Goal: Task Accomplishment & Management: Use online tool/utility

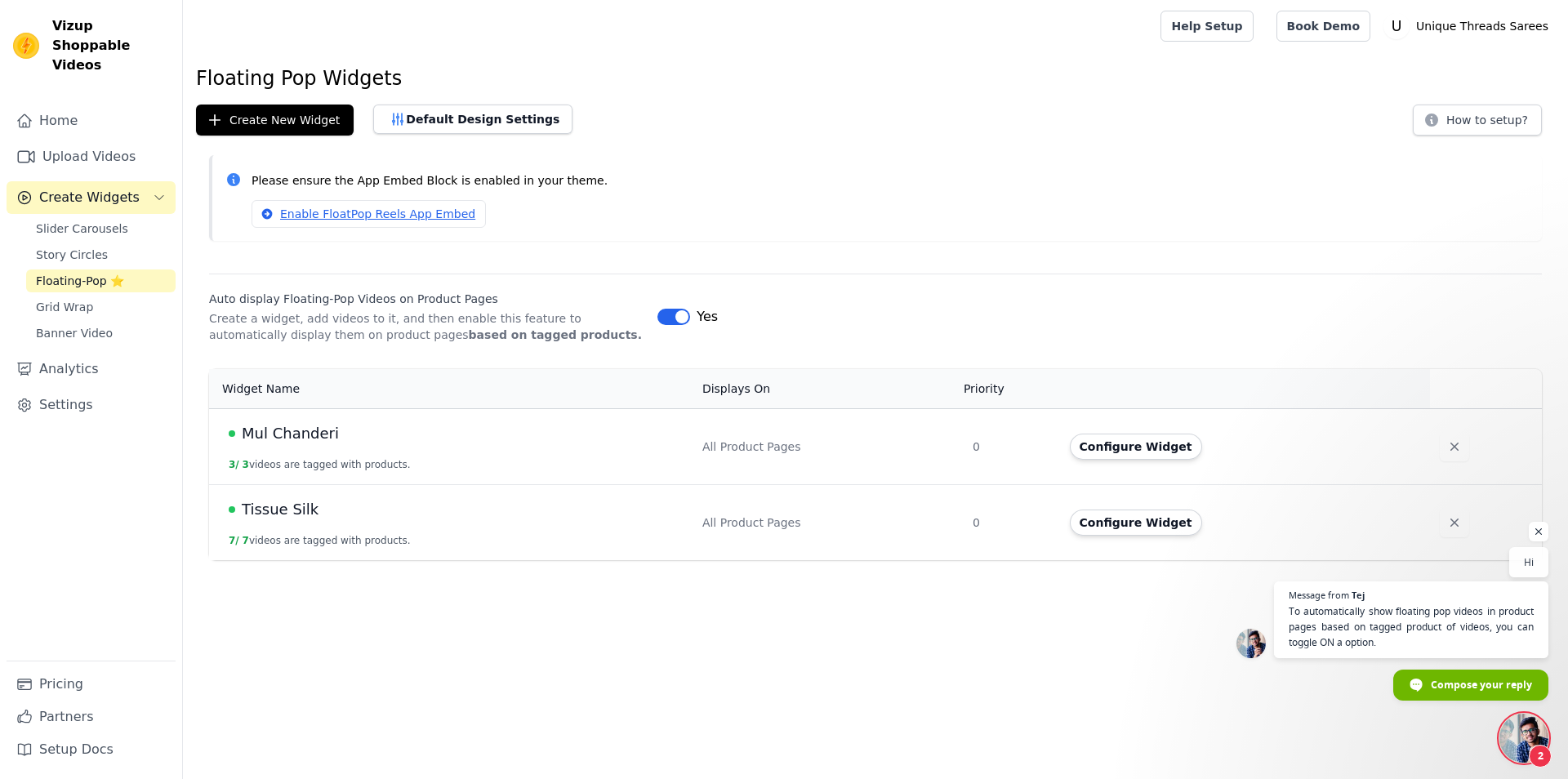
click at [1533, 731] on span "Open chat" at bounding box center [1524, 738] width 49 height 49
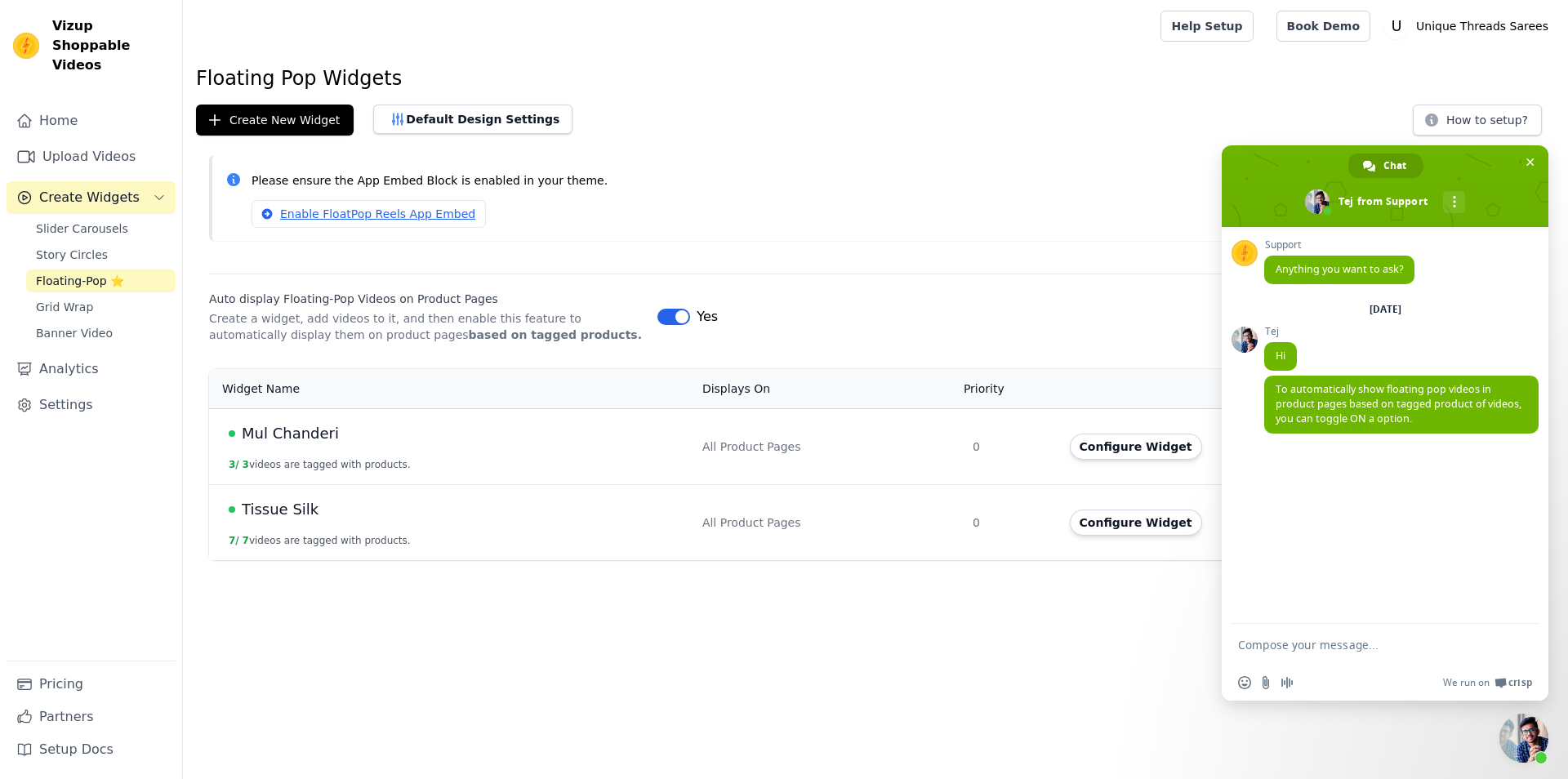
click at [996, 560] on html "Vizup Shoppable Videos Home Upload Videos Create Widgets Slider Carousels Story…" at bounding box center [784, 280] width 1568 height 560
click at [1087, 290] on div "Auto display Floating-Pop Videos on Product Pages Create a widget, add videos t…" at bounding box center [875, 308] width 1333 height 69
click at [1532, 728] on span "Close chat" at bounding box center [1524, 738] width 49 height 49
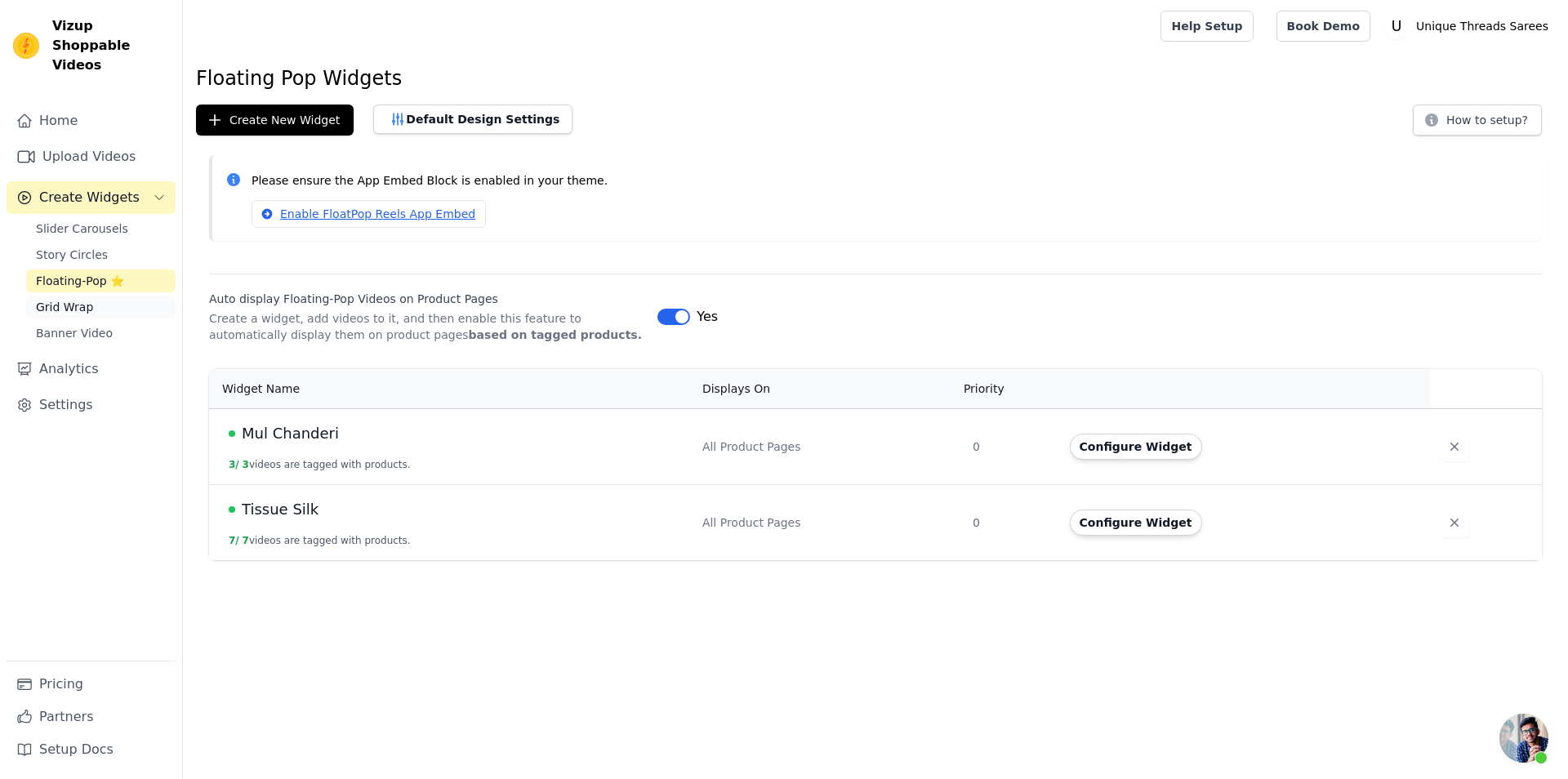
click at [91, 296] on link "Grid Wrap" at bounding box center [101, 307] width 149 height 23
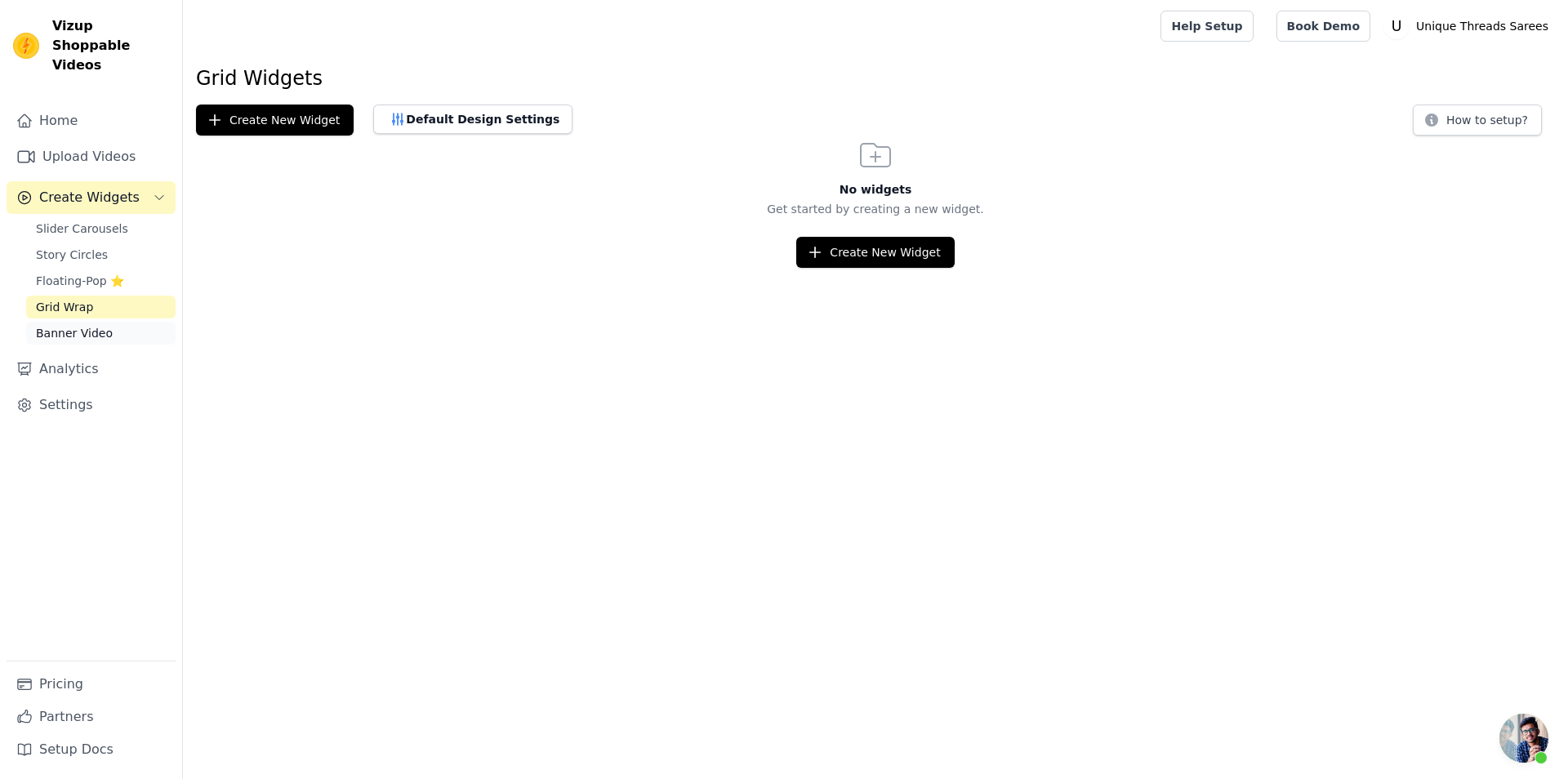
click at [108, 322] on link "Banner Video" at bounding box center [101, 333] width 149 height 23
click at [134, 243] on link "Story Circles" at bounding box center [101, 255] width 149 height 23
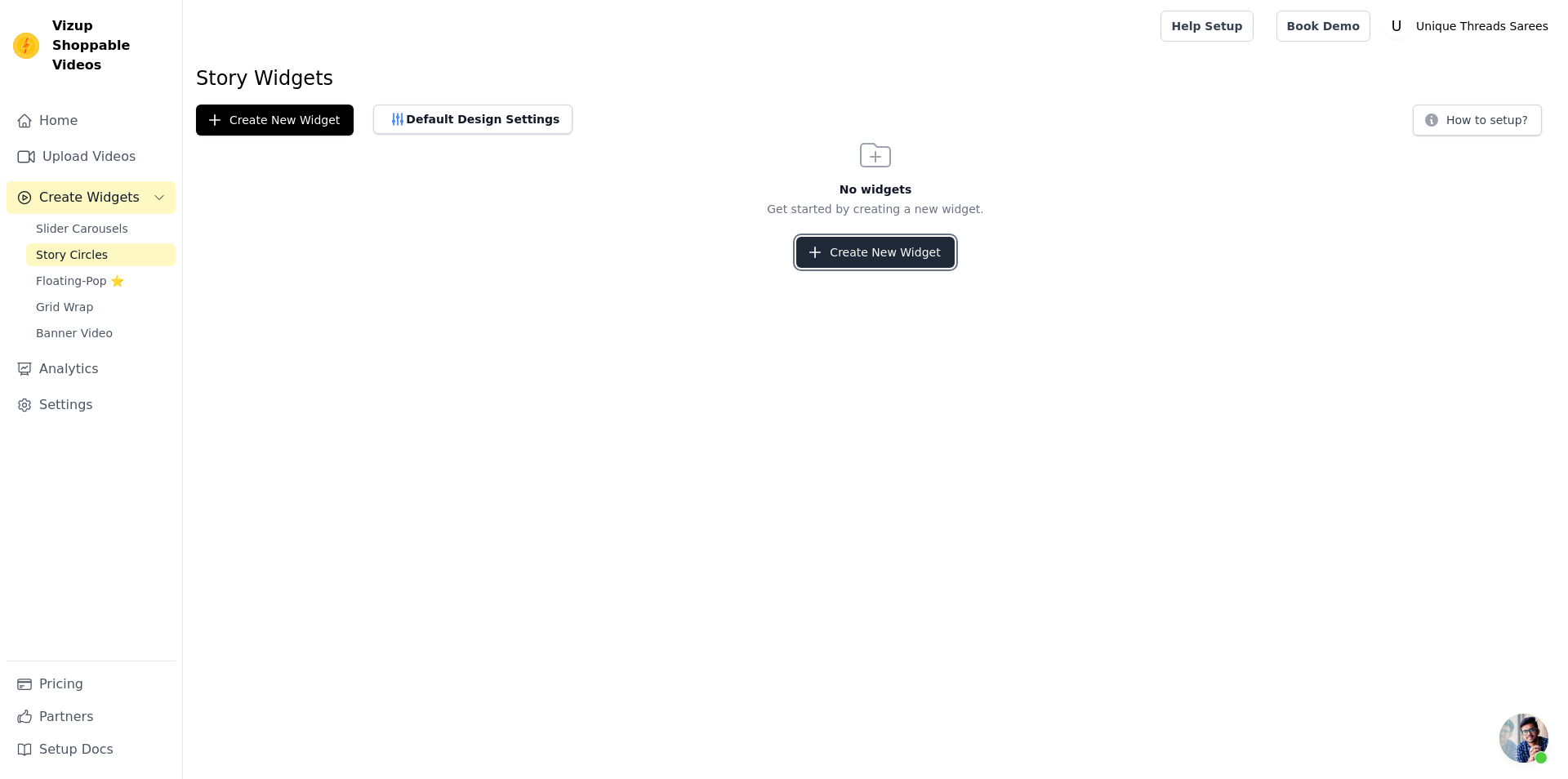
click at [882, 252] on button "Create New Widget" at bounding box center [875, 252] width 158 height 31
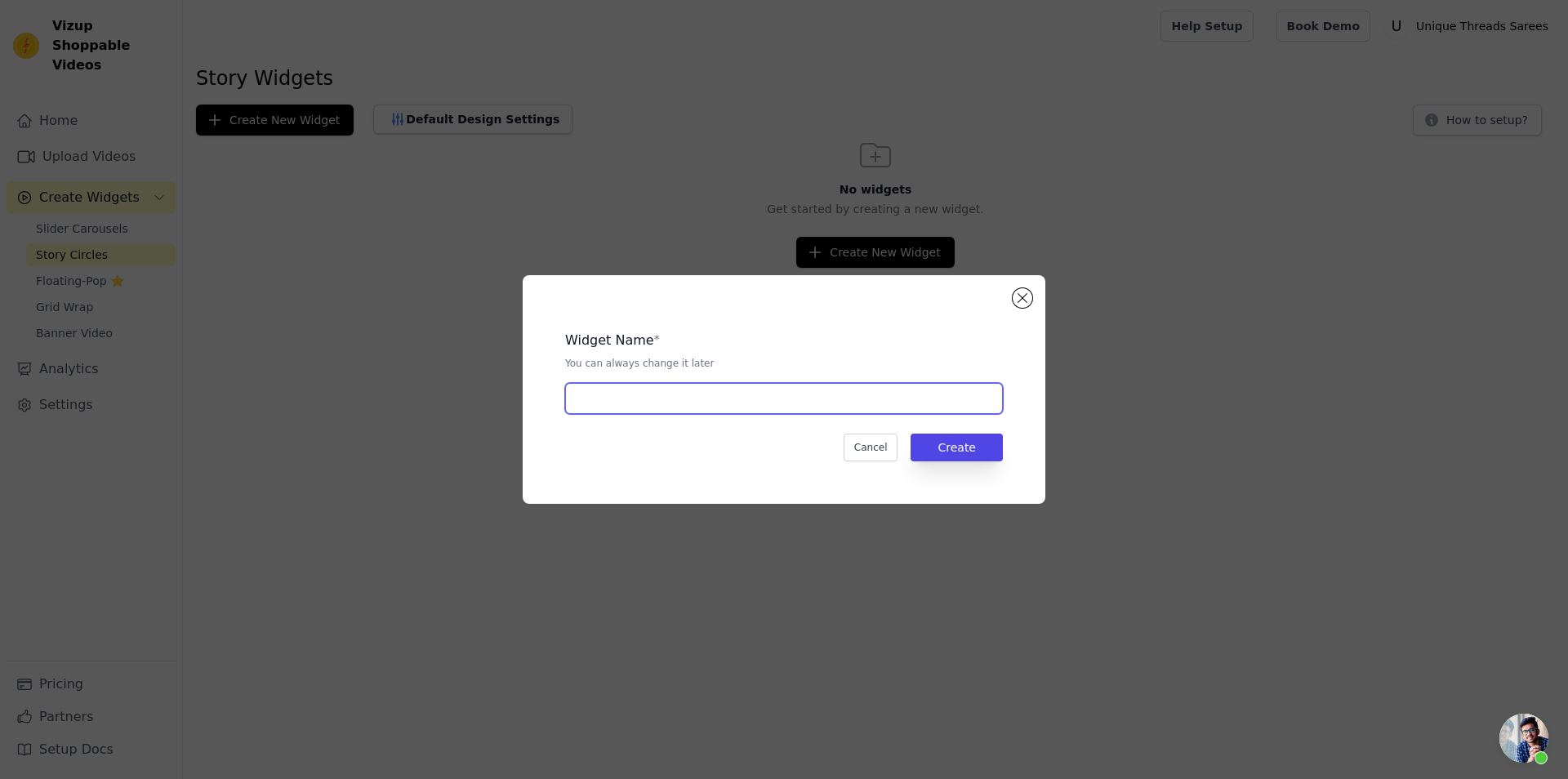
click at [658, 406] on input "text" at bounding box center [784, 398] width 438 height 31
type input "S"
type input "Client's Stories"
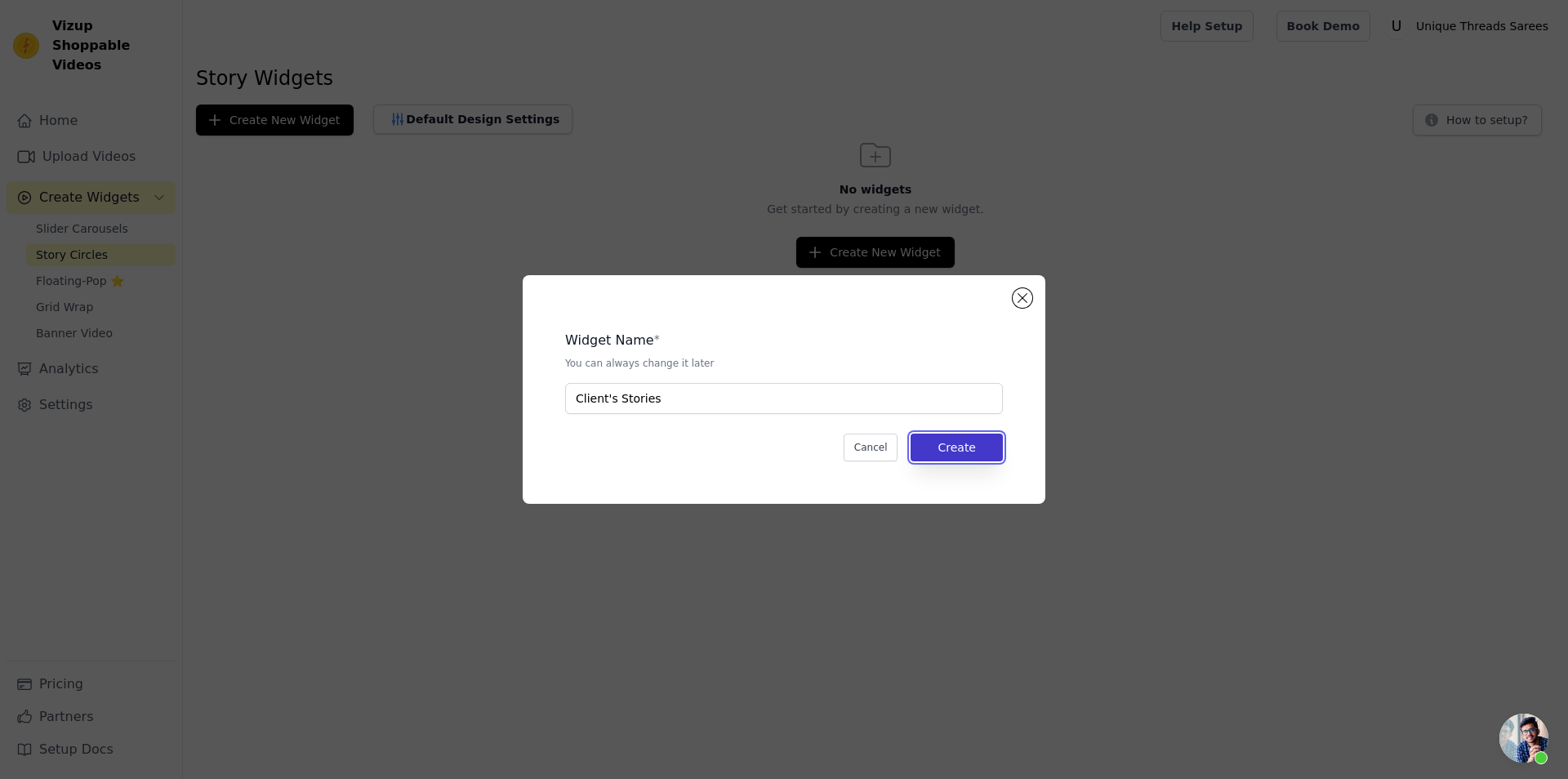
click at [970, 452] on button "Create" at bounding box center [957, 448] width 92 height 28
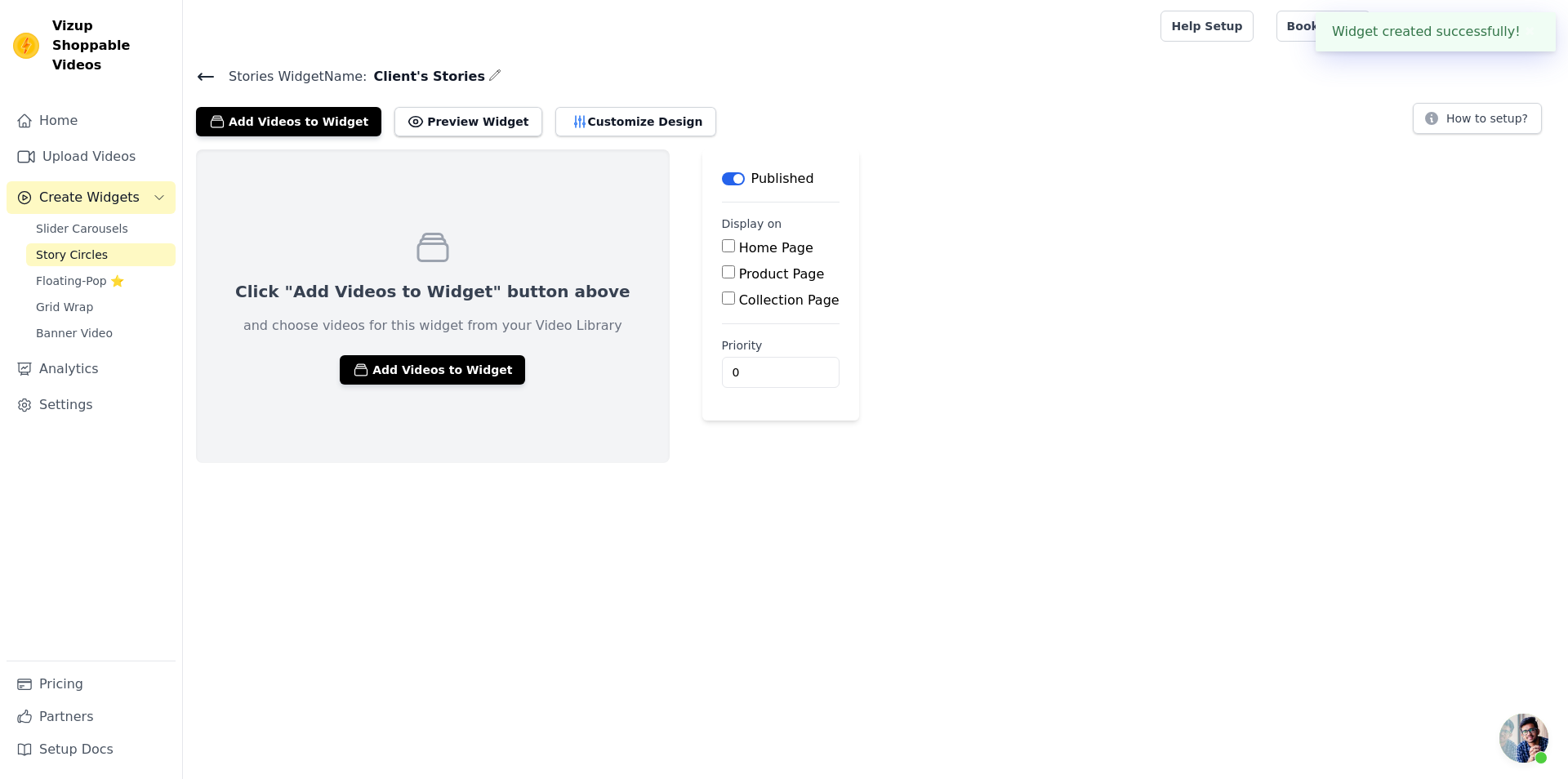
click at [722, 252] on div "Home Page" at bounding box center [781, 248] width 118 height 20
click at [702, 246] on main "Label Published Display on Home Page Product Page Collection Page Priority 0" at bounding box center [781, 284] width 157 height 271
click at [722, 246] on input "Home Page" at bounding box center [728, 245] width 13 height 13
checkbox input "true"
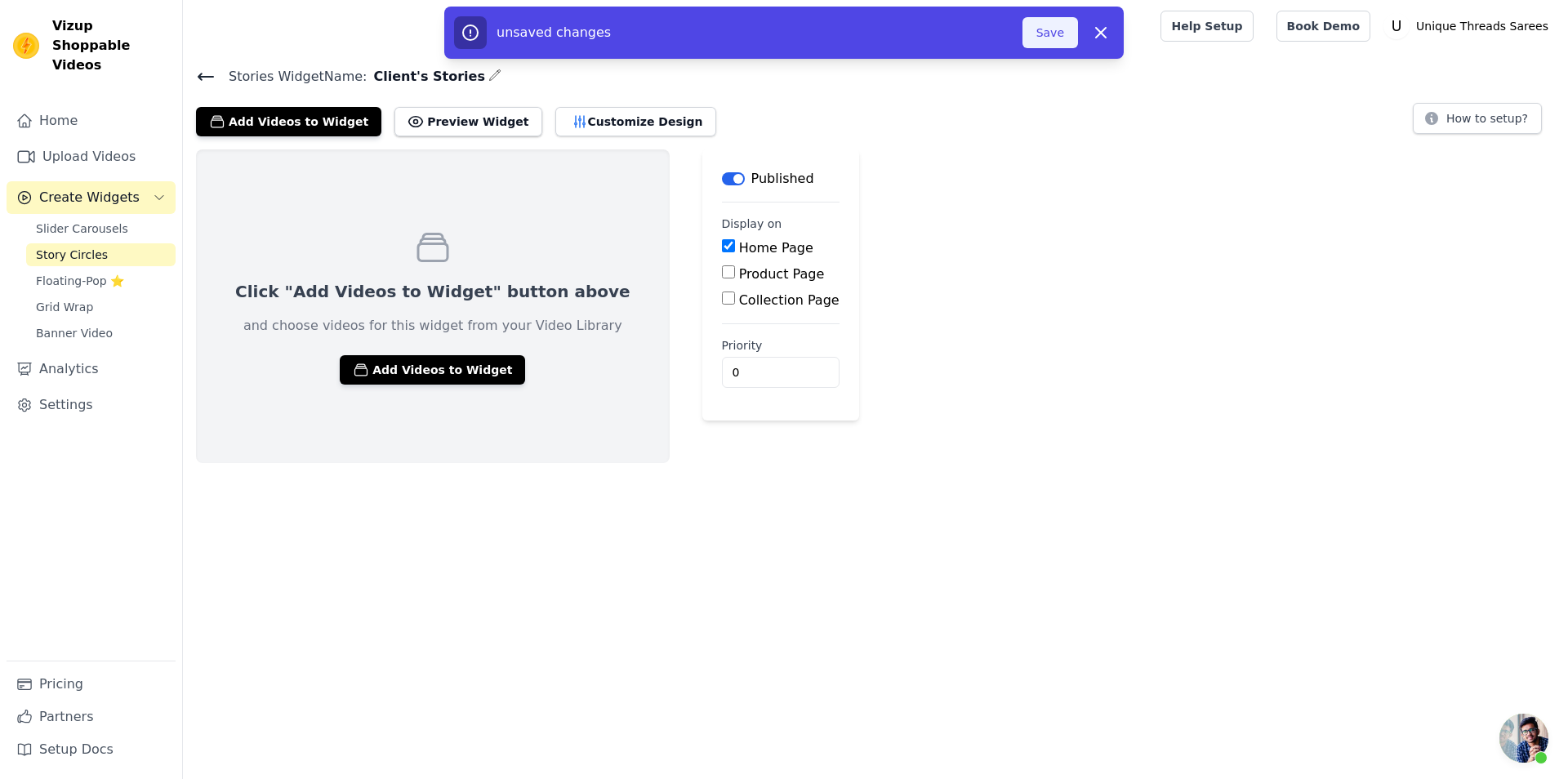
click at [1048, 34] on button "Save" at bounding box center [1050, 32] width 56 height 31
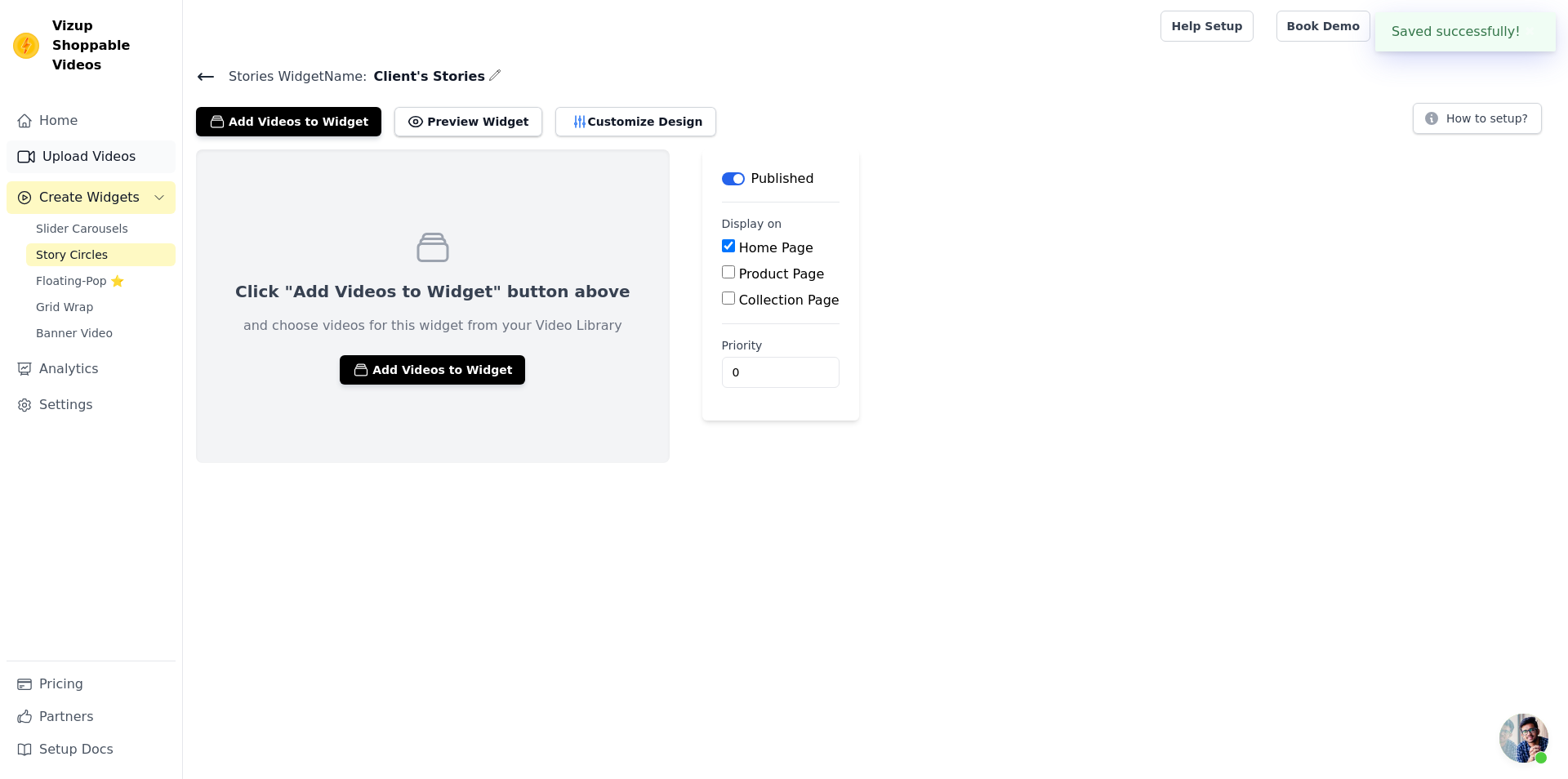
click at [75, 140] on link "Upload Videos" at bounding box center [91, 156] width 169 height 32
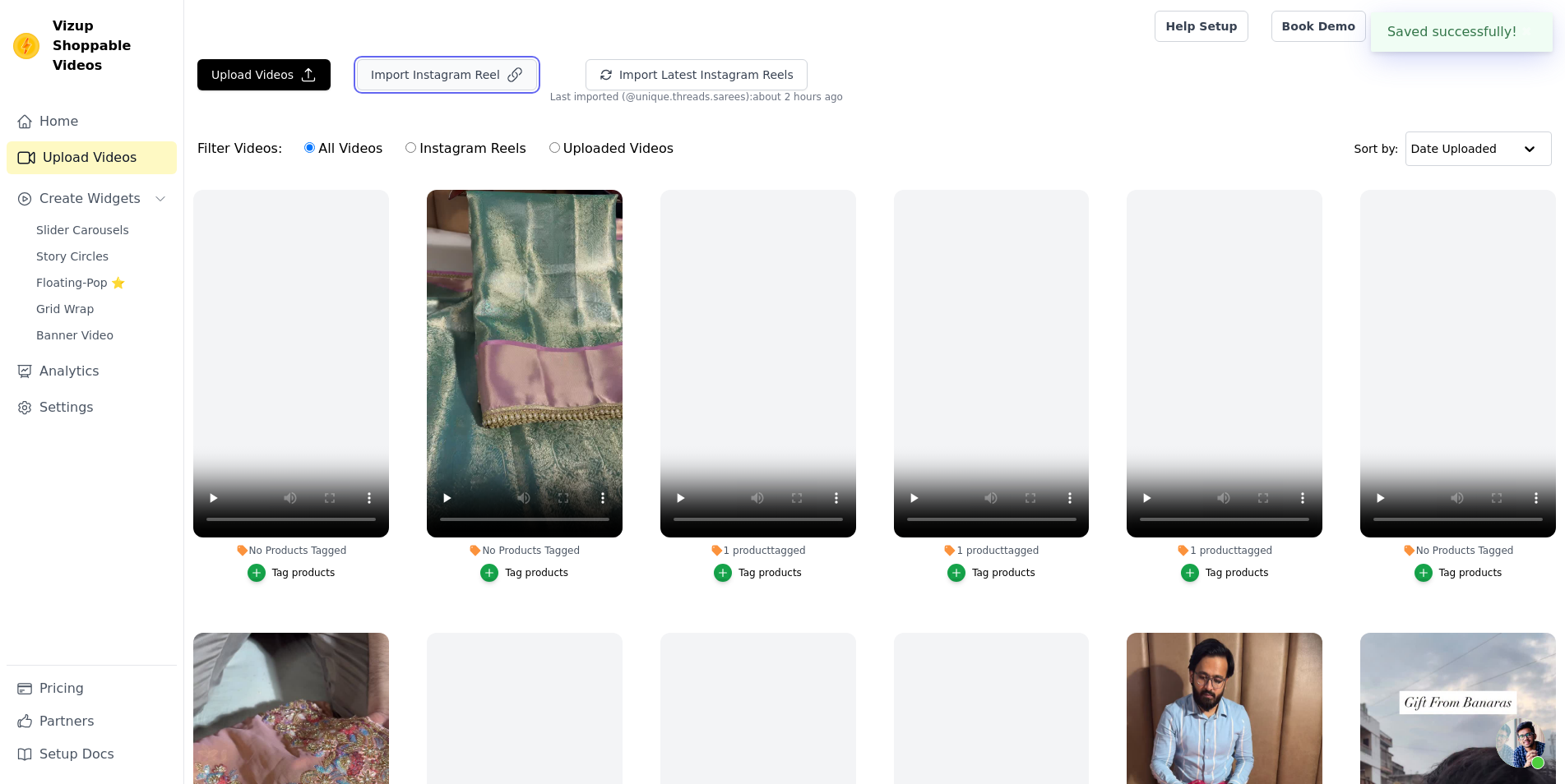
click at [442, 81] on button "Import Instagram Reel" at bounding box center [446, 75] width 180 height 31
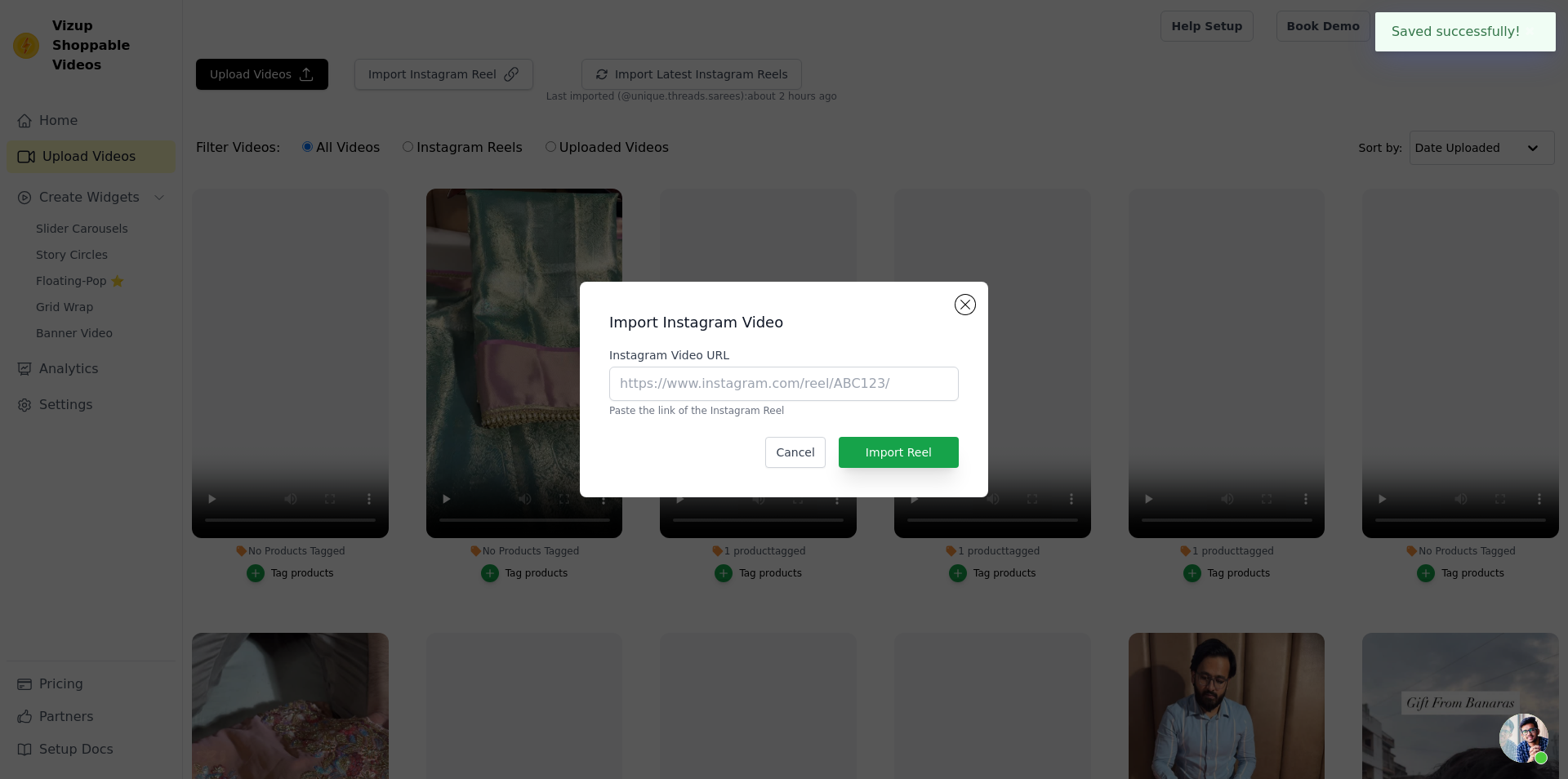
click at [749, 401] on div "Instagram Video URL Paste the link of the Instagram Reel" at bounding box center [783, 382] width 349 height 70
click at [747, 388] on input "Instagram Video URL" at bounding box center [783, 384] width 349 height 34
paste input "[URL][DOMAIN_NAME]"
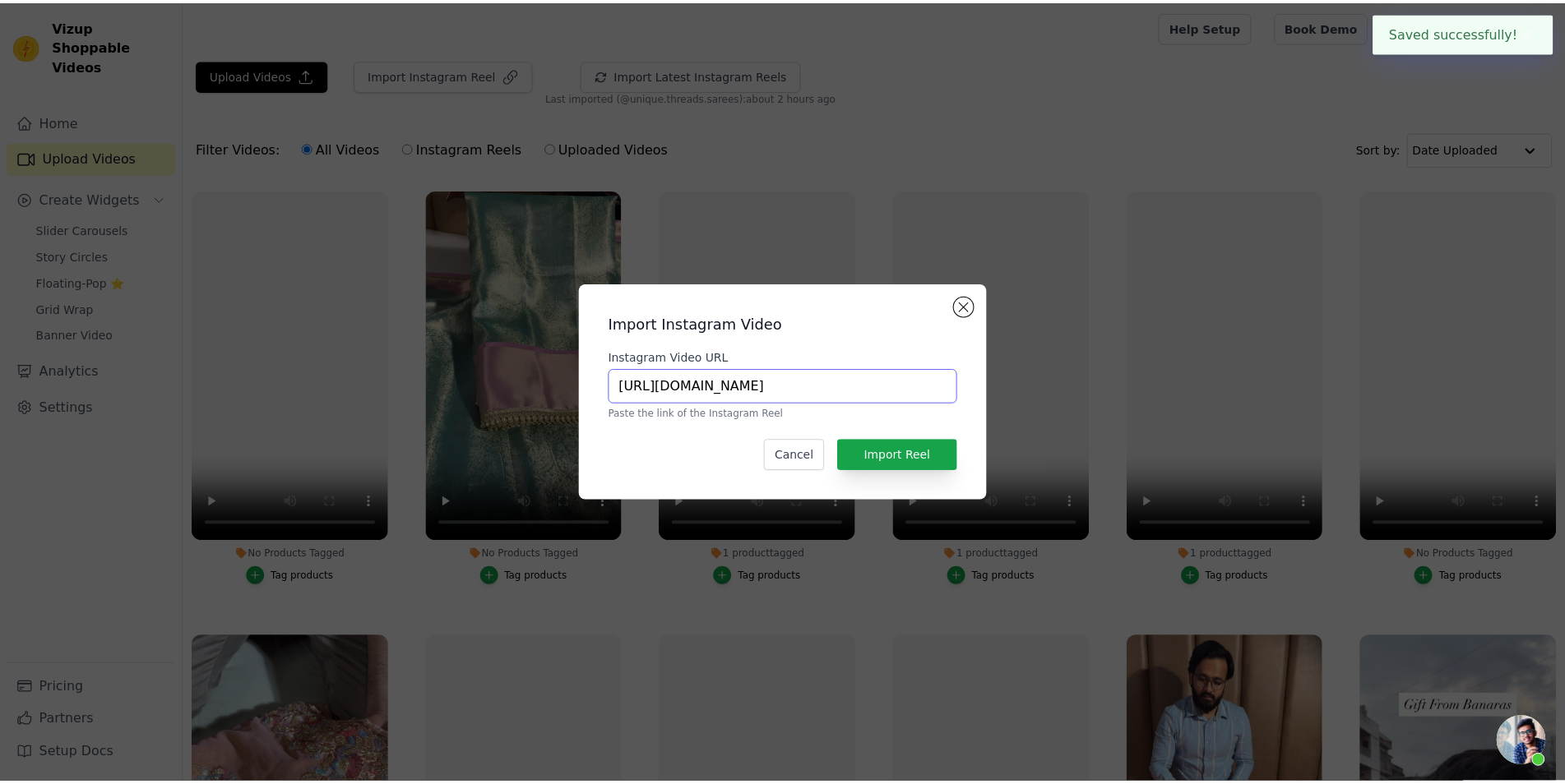
scroll to position [0, 291]
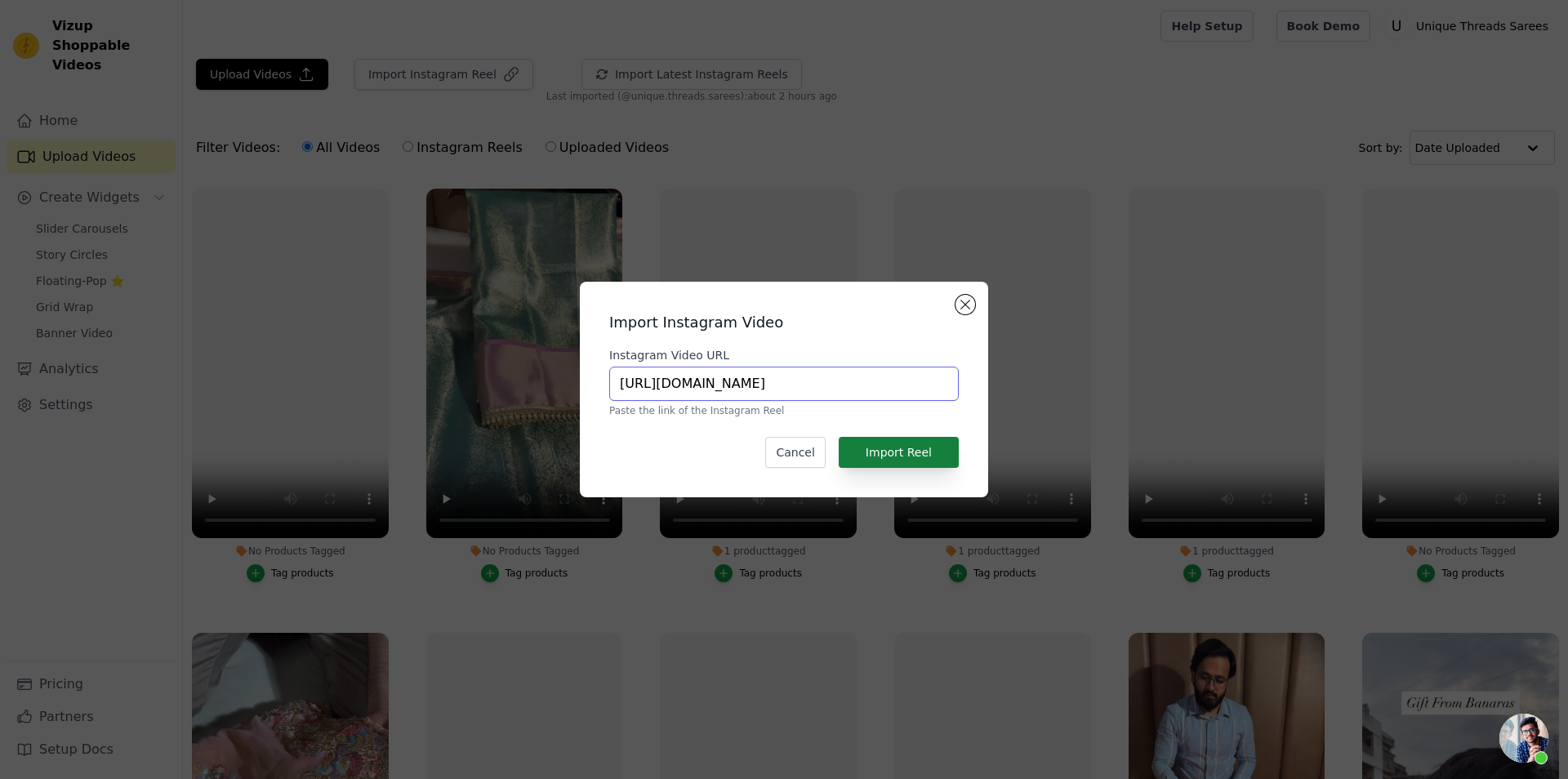
type input "[URL][DOMAIN_NAME]"
click at [919, 454] on button "Import Reel" at bounding box center [898, 453] width 120 height 31
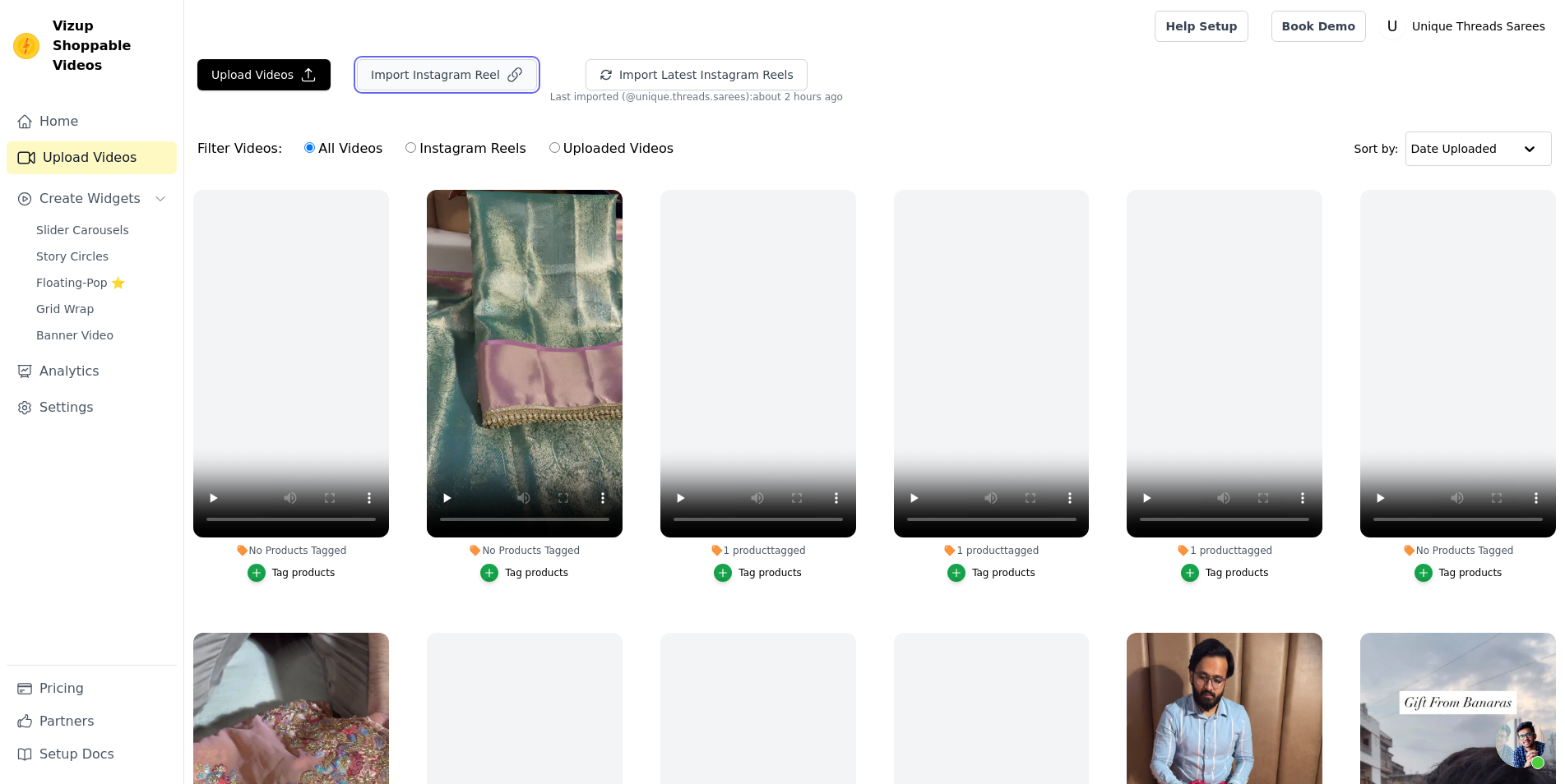
click at [463, 77] on button "Import Instagram Reel" at bounding box center [446, 75] width 180 height 31
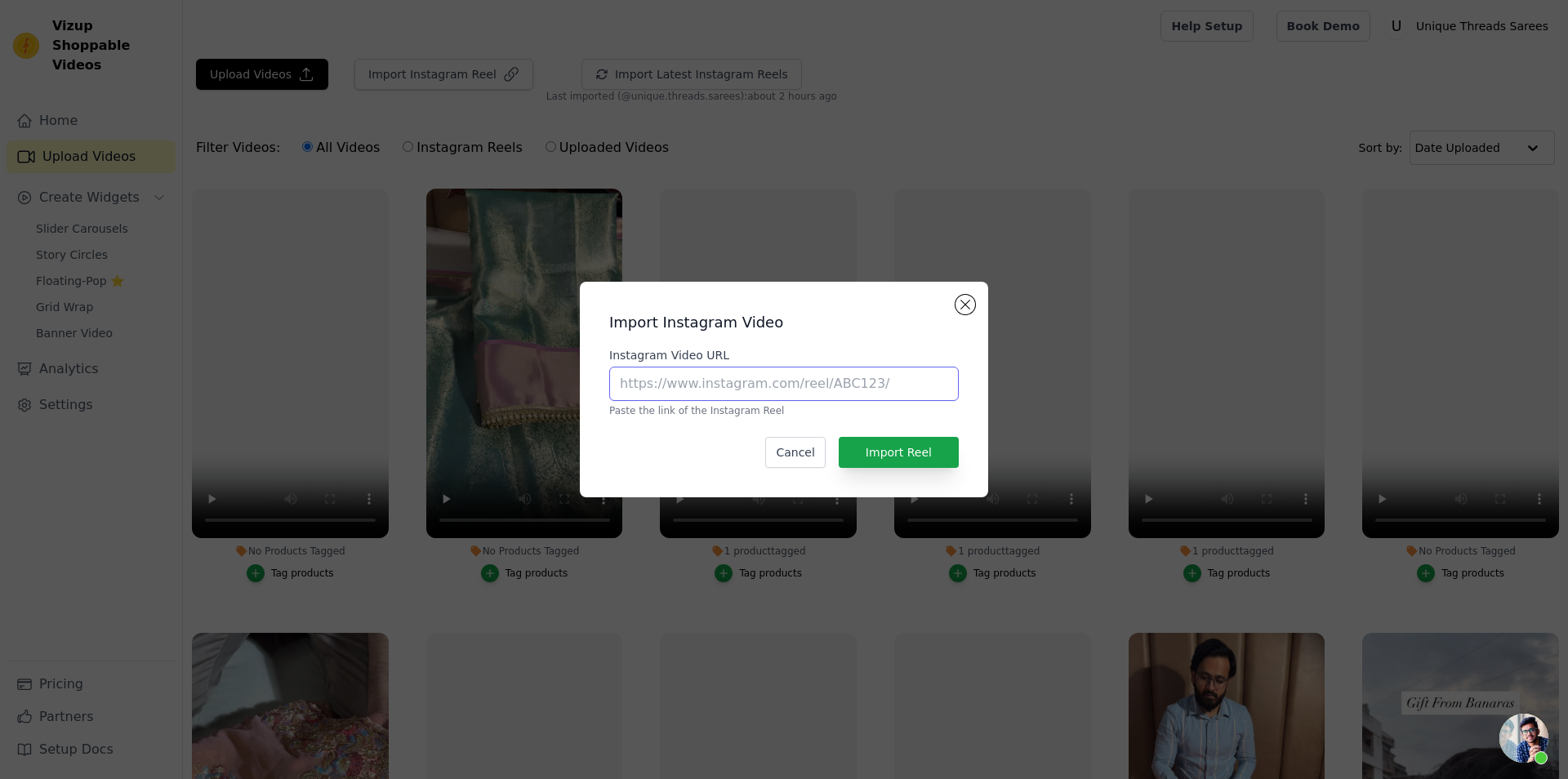
click at [694, 391] on input "Instagram Video URL" at bounding box center [783, 384] width 349 height 34
paste input "[URL][DOMAIN_NAME]"
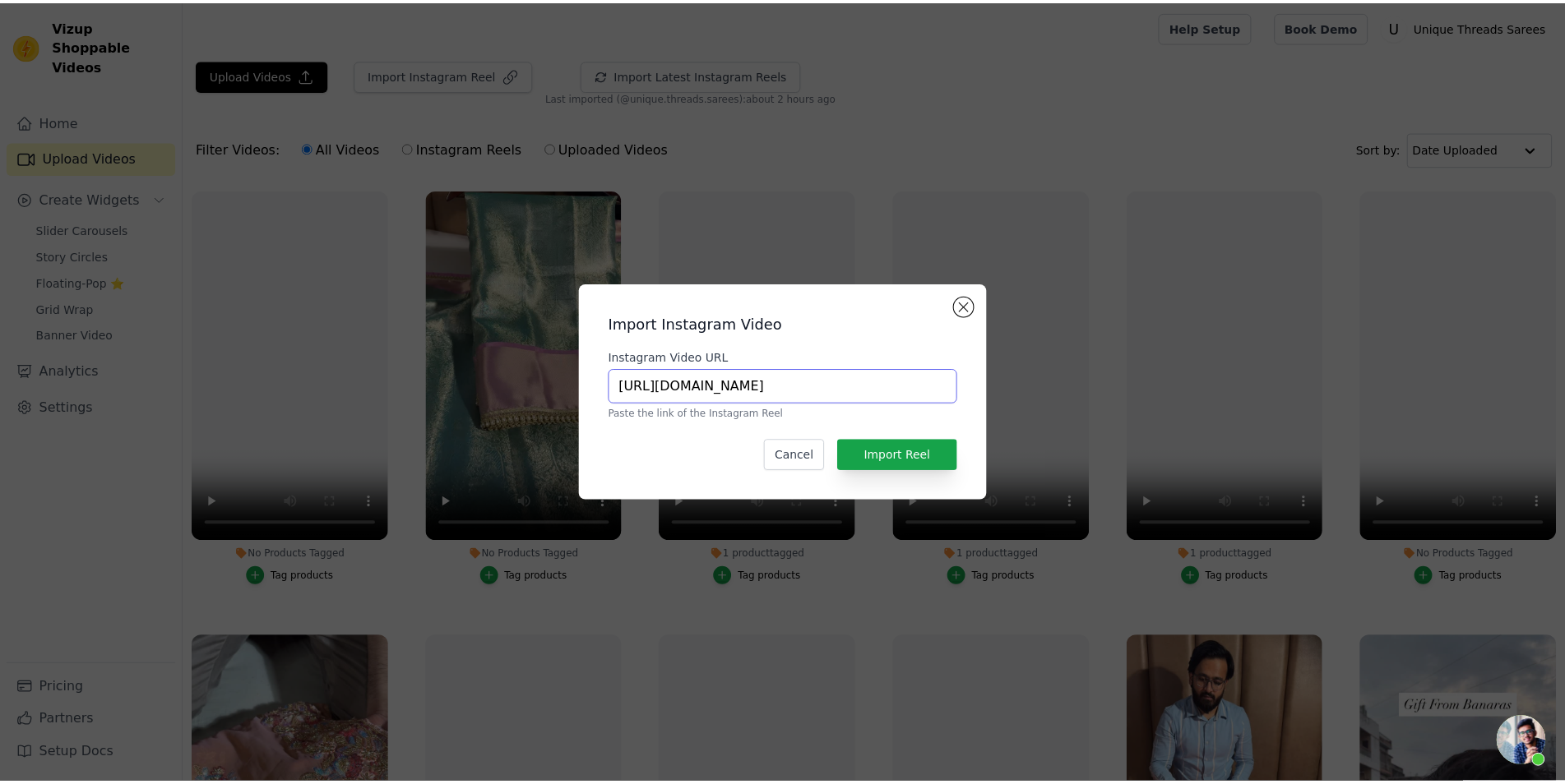
scroll to position [0, 331]
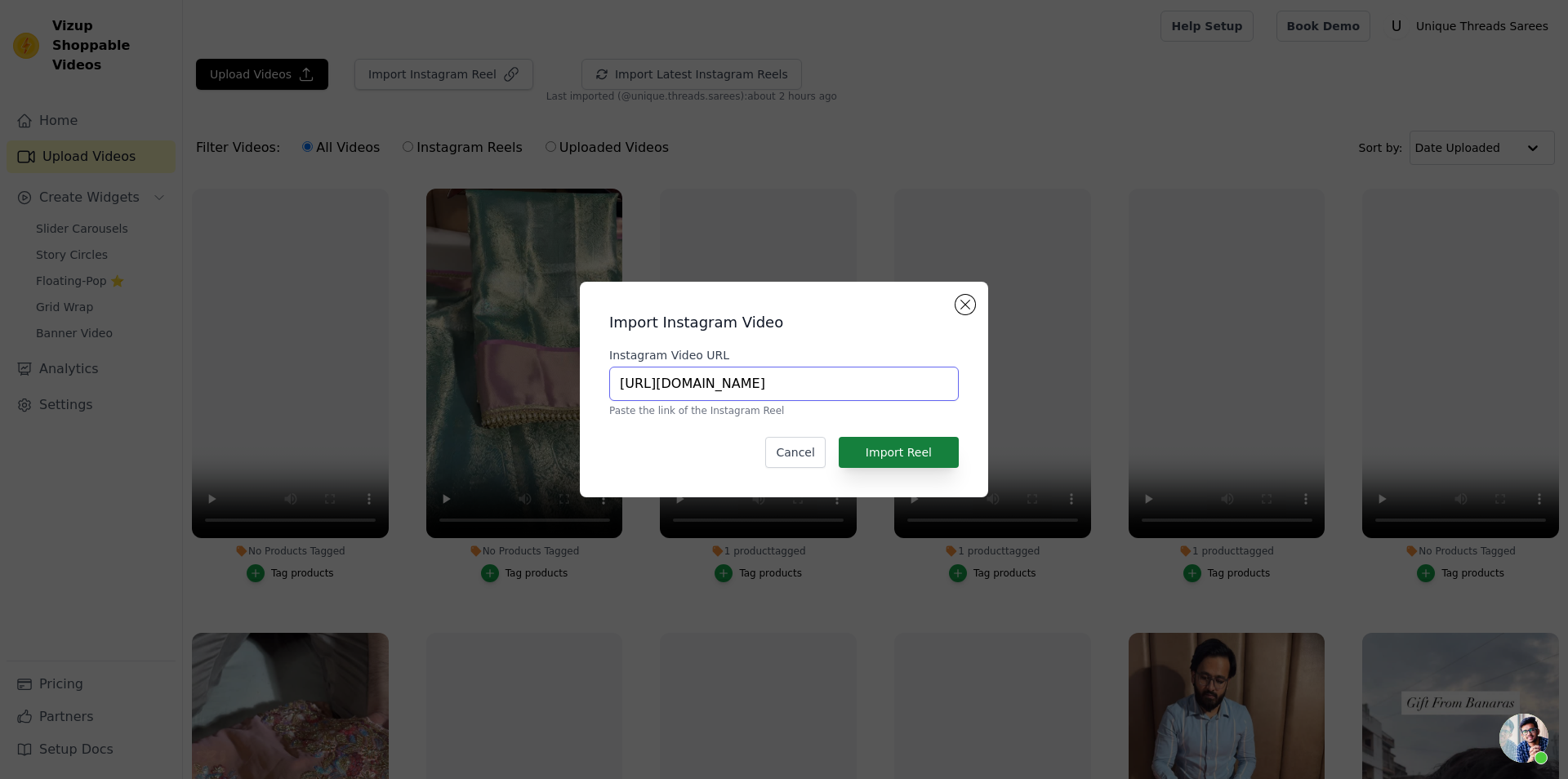
type input "[URL][DOMAIN_NAME]"
click at [907, 454] on button "Import Reel" at bounding box center [898, 453] width 120 height 31
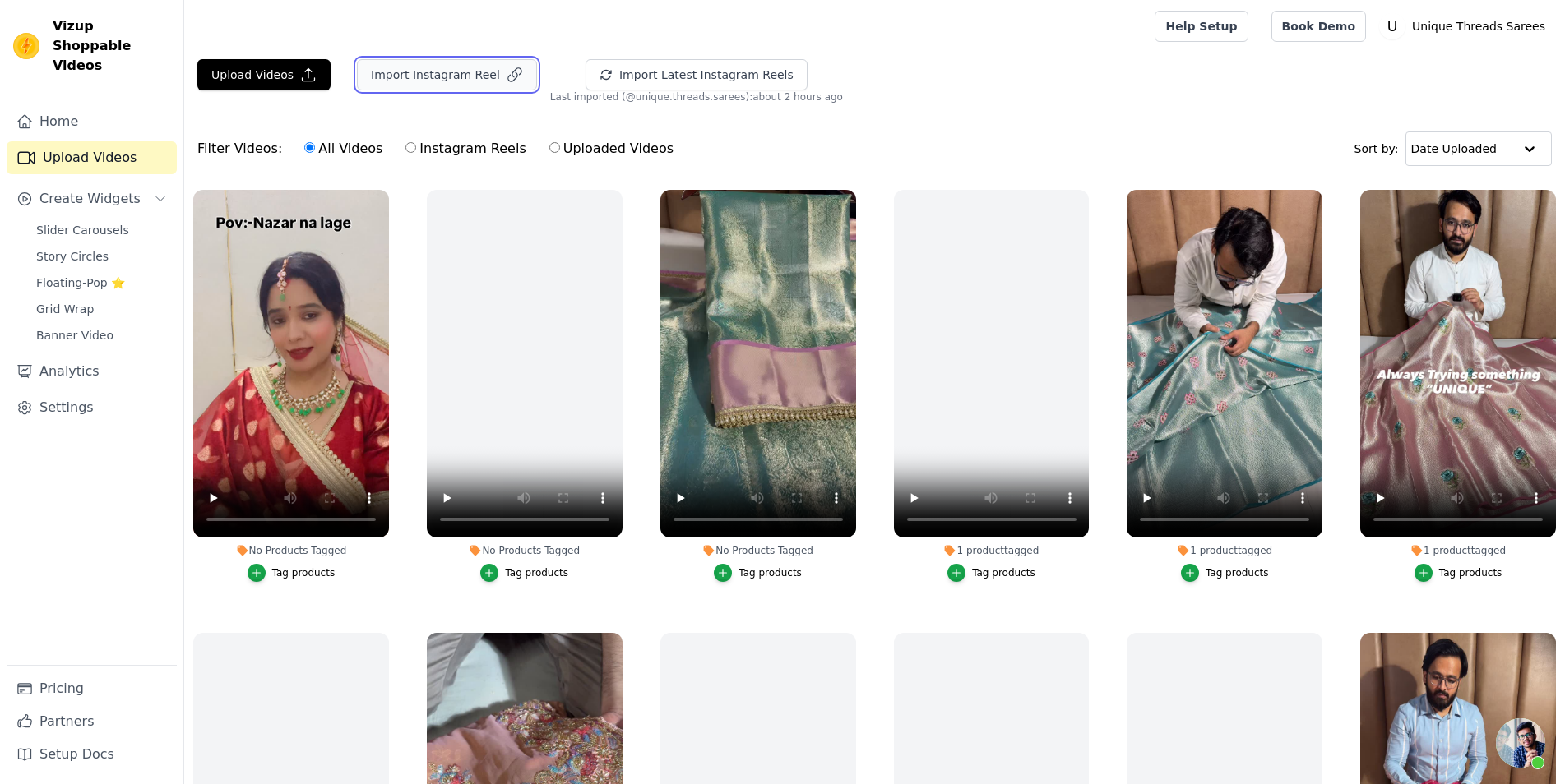
click at [436, 70] on button "Import Instagram Reel" at bounding box center [446, 75] width 180 height 31
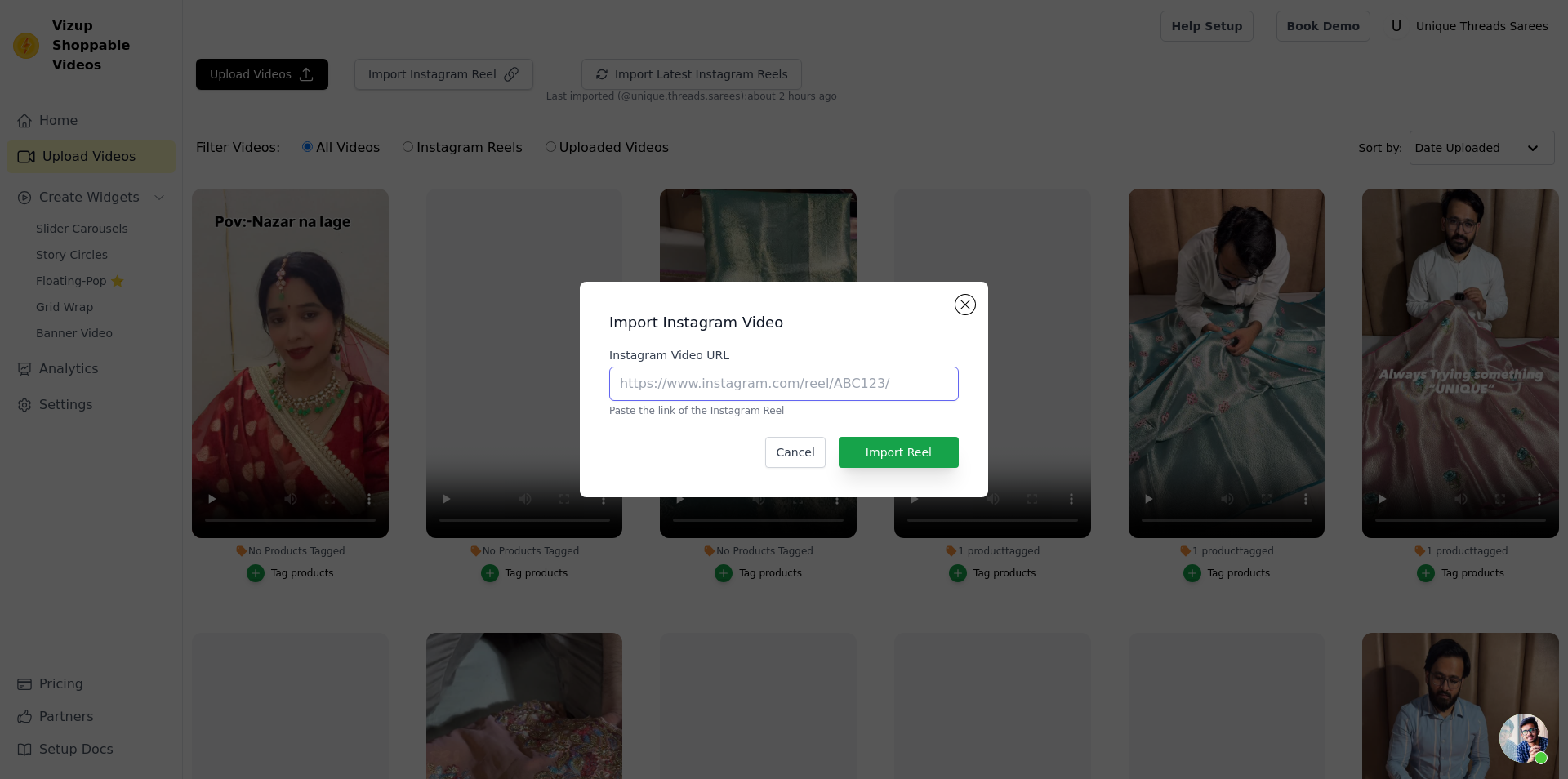
click at [726, 384] on input "Instagram Video URL" at bounding box center [783, 384] width 349 height 34
paste input "[URL][DOMAIN_NAME]"
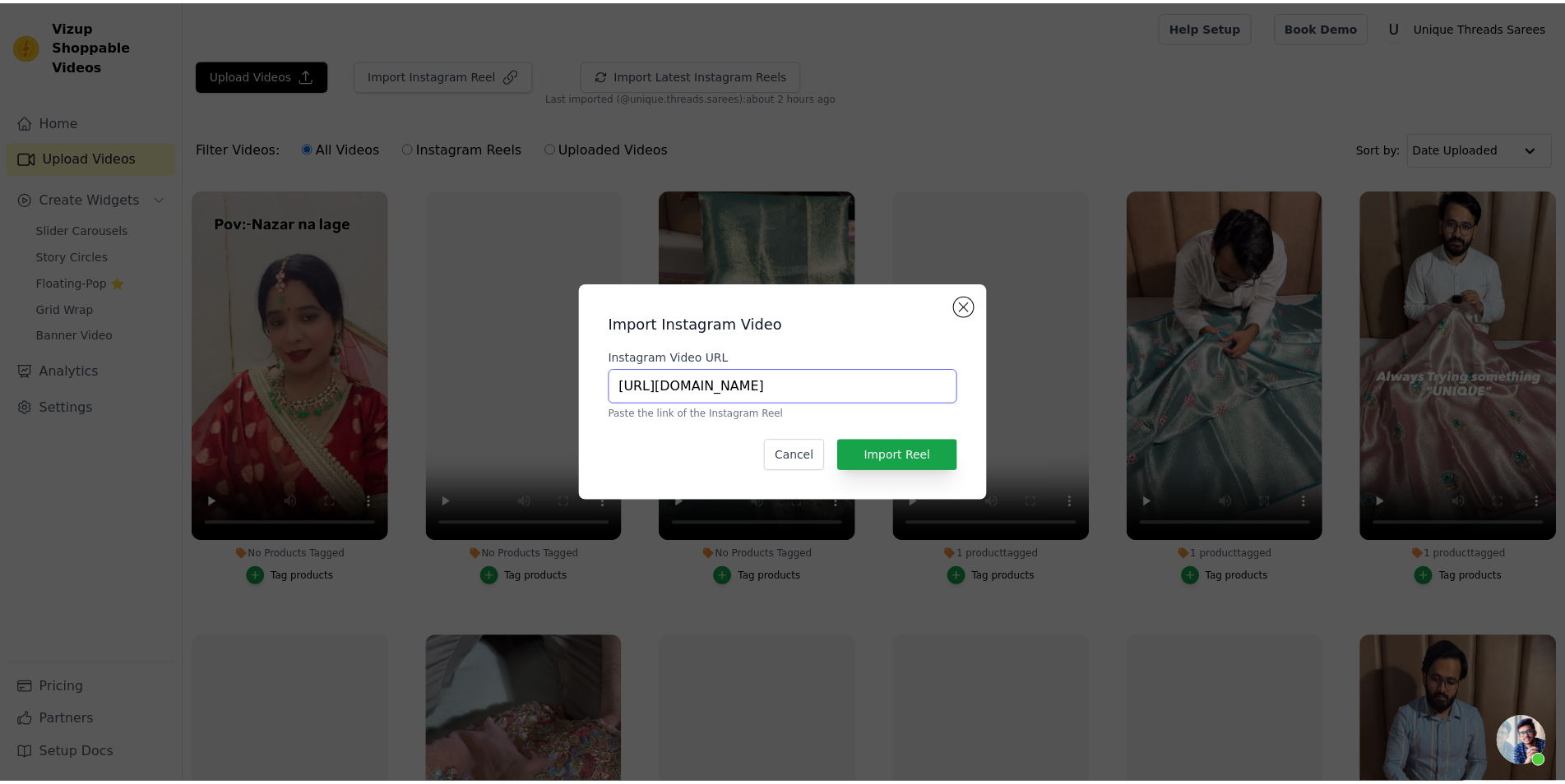
scroll to position [0, 283]
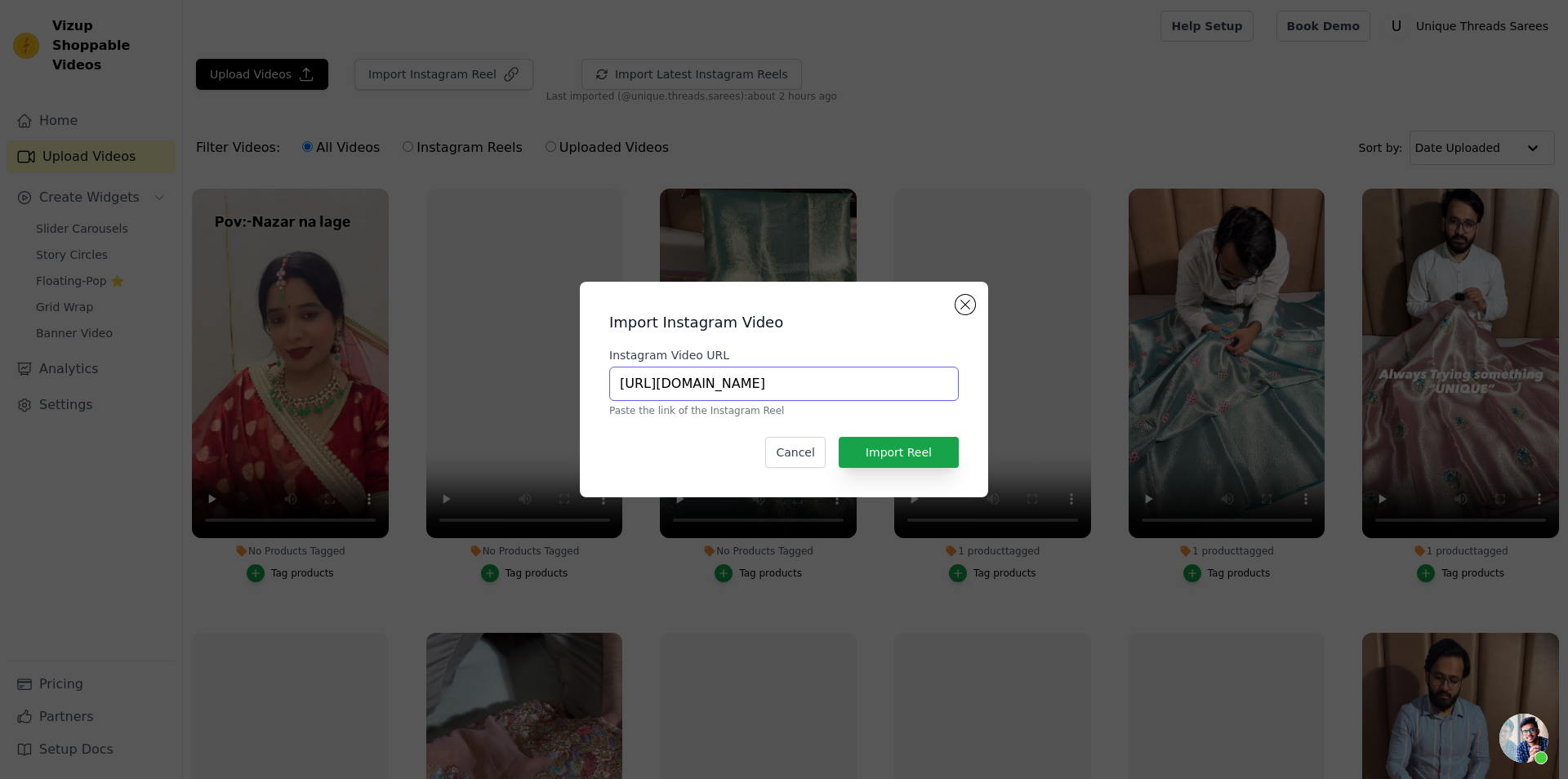
type input "[URL][DOMAIN_NAME]"
click at [886, 460] on button "Import Reel" at bounding box center [898, 453] width 120 height 31
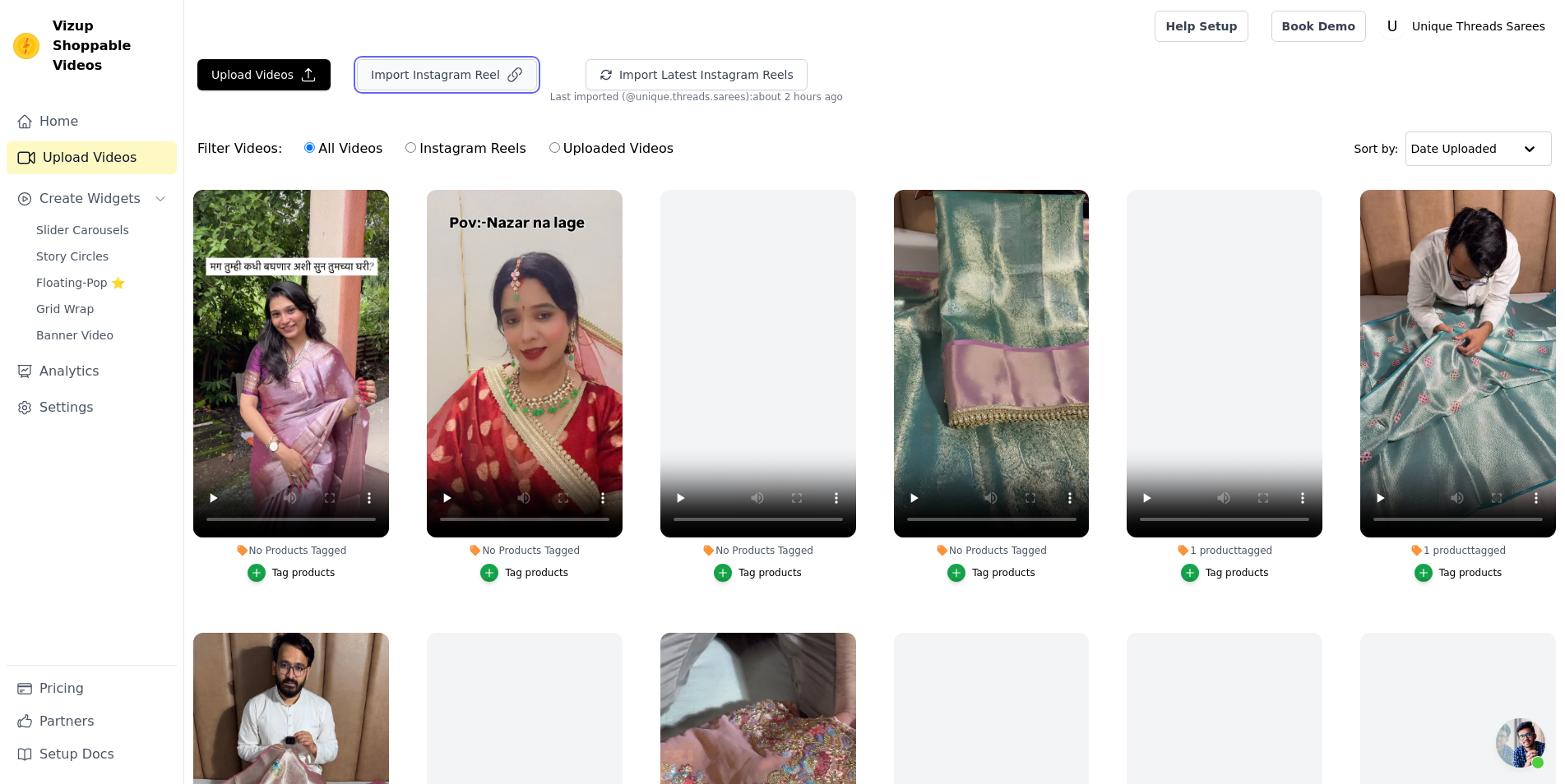
click at [404, 78] on button "Import Instagram Reel" at bounding box center [446, 75] width 180 height 31
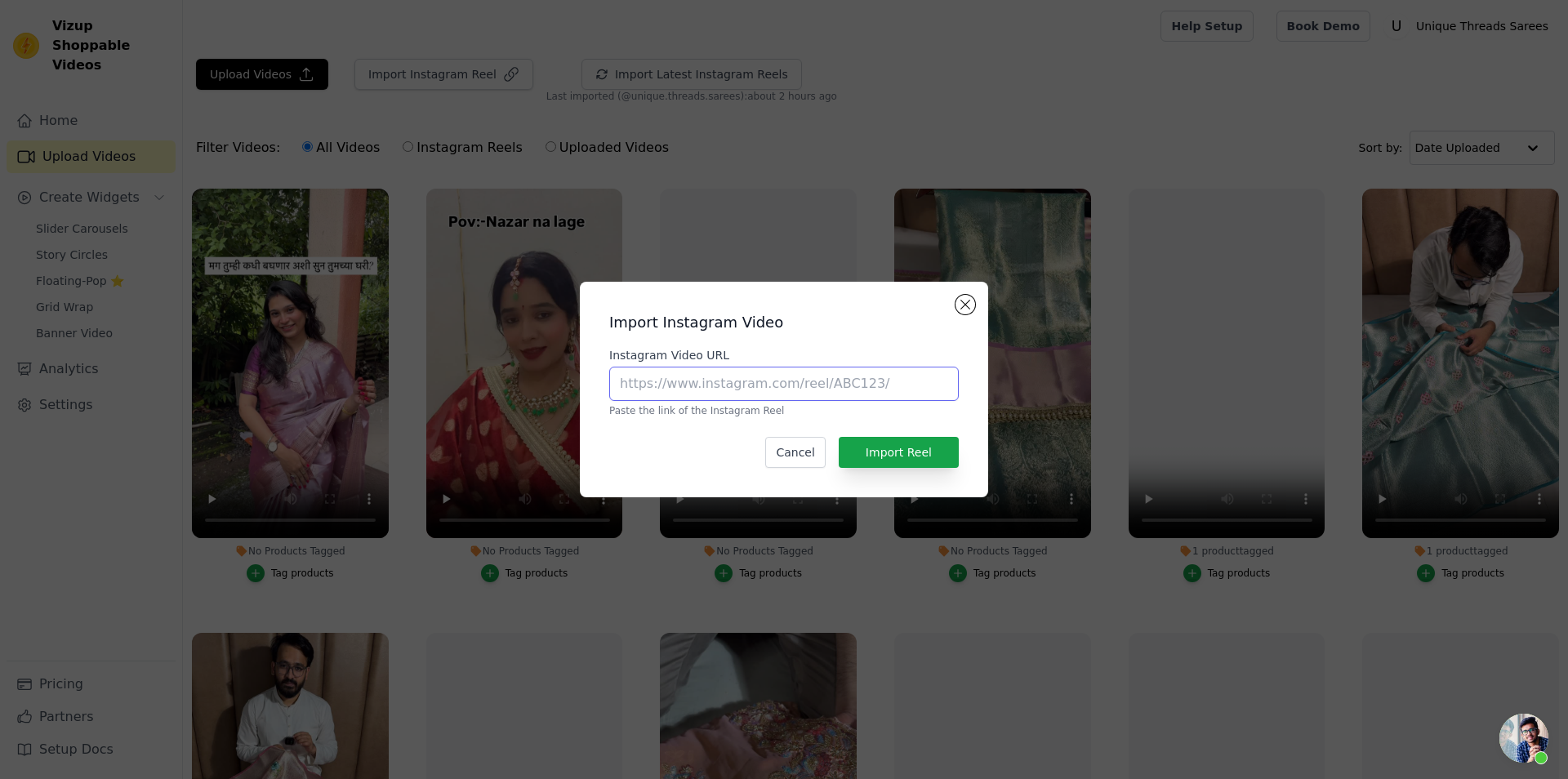
click at [676, 386] on input "Instagram Video URL" at bounding box center [783, 384] width 349 height 34
paste input "[URL][DOMAIN_NAME]"
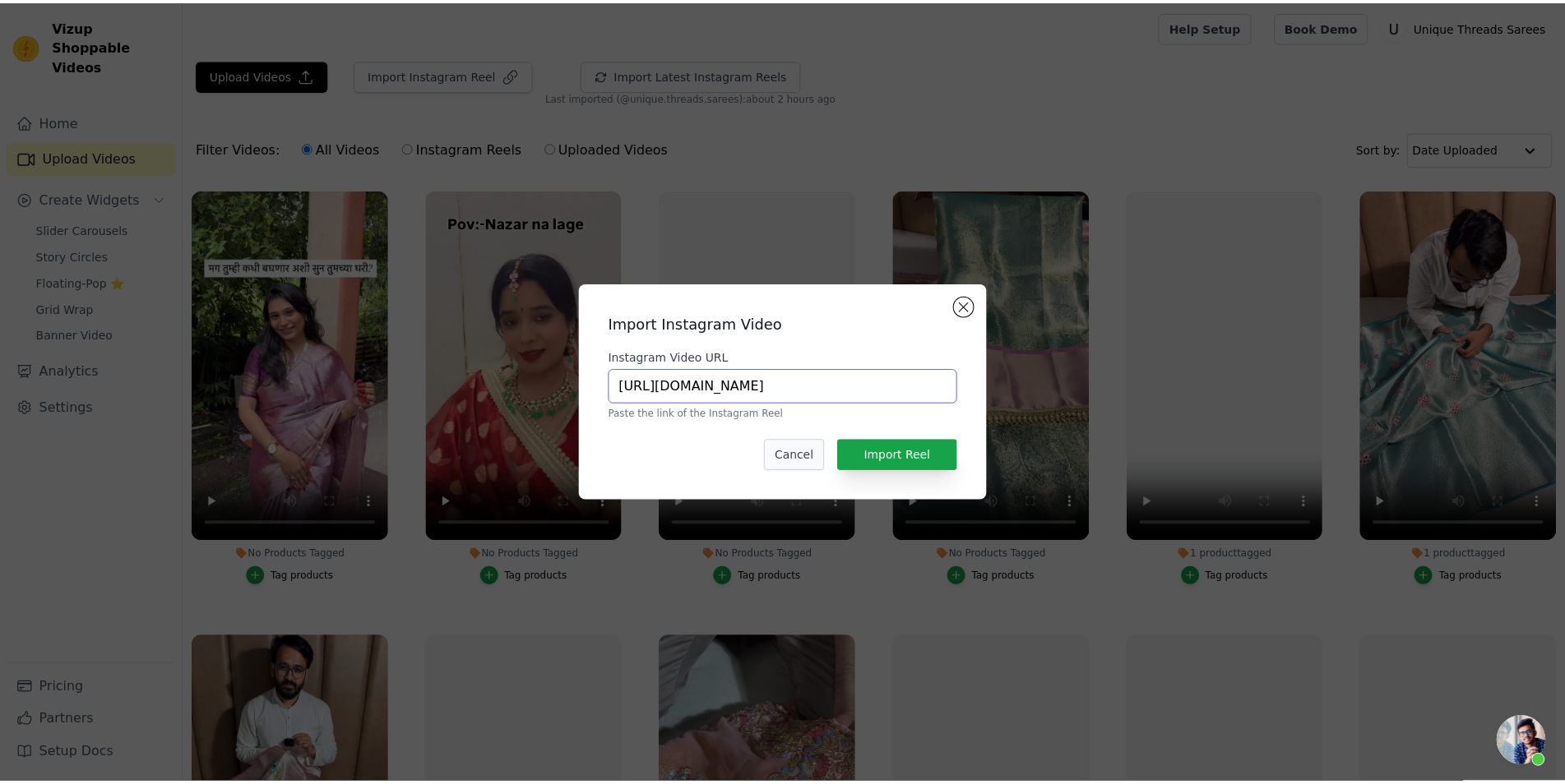
scroll to position [0, 320]
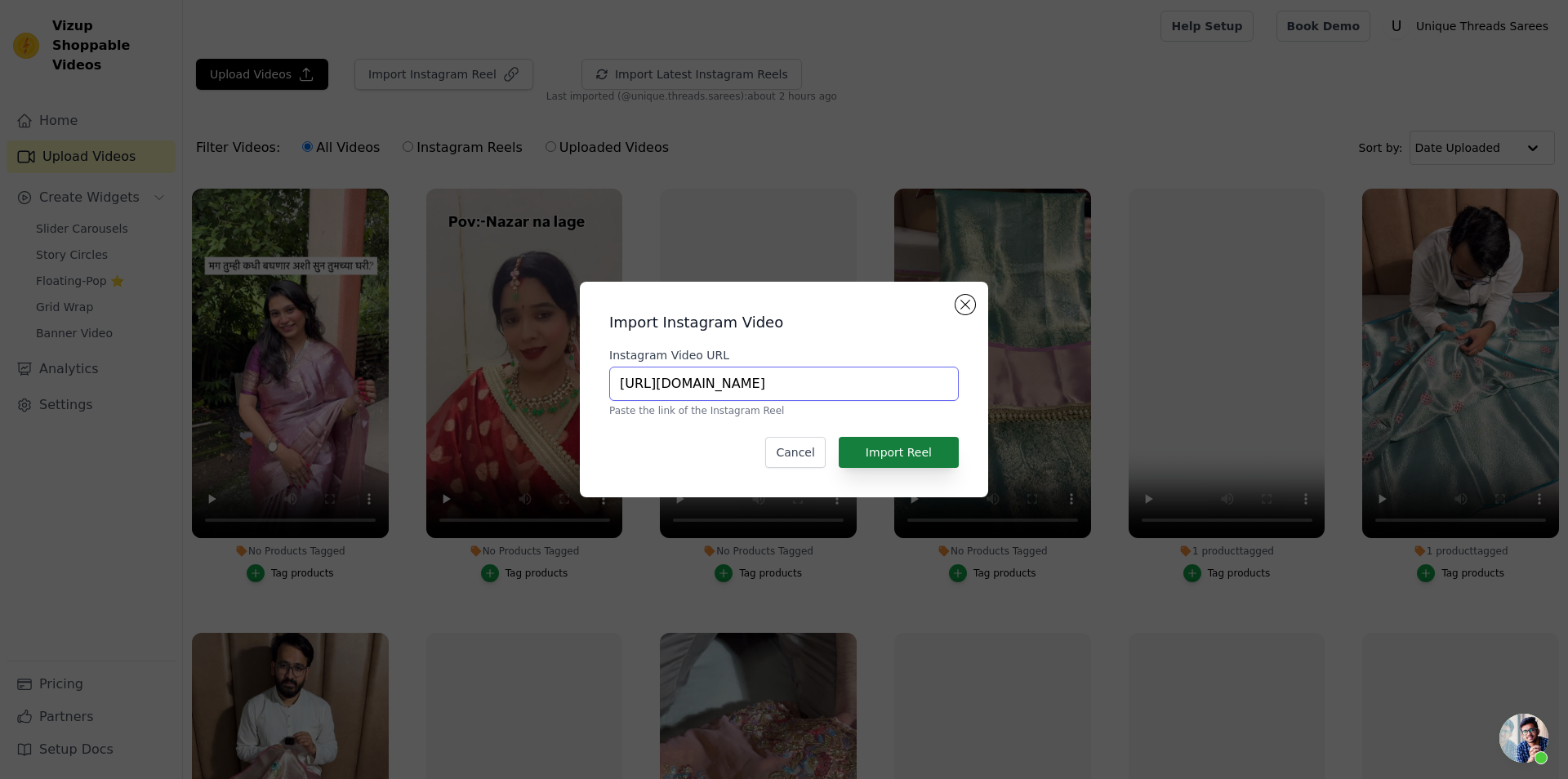
type input "[URL][DOMAIN_NAME]"
click at [917, 455] on button "Import Reel" at bounding box center [898, 453] width 120 height 31
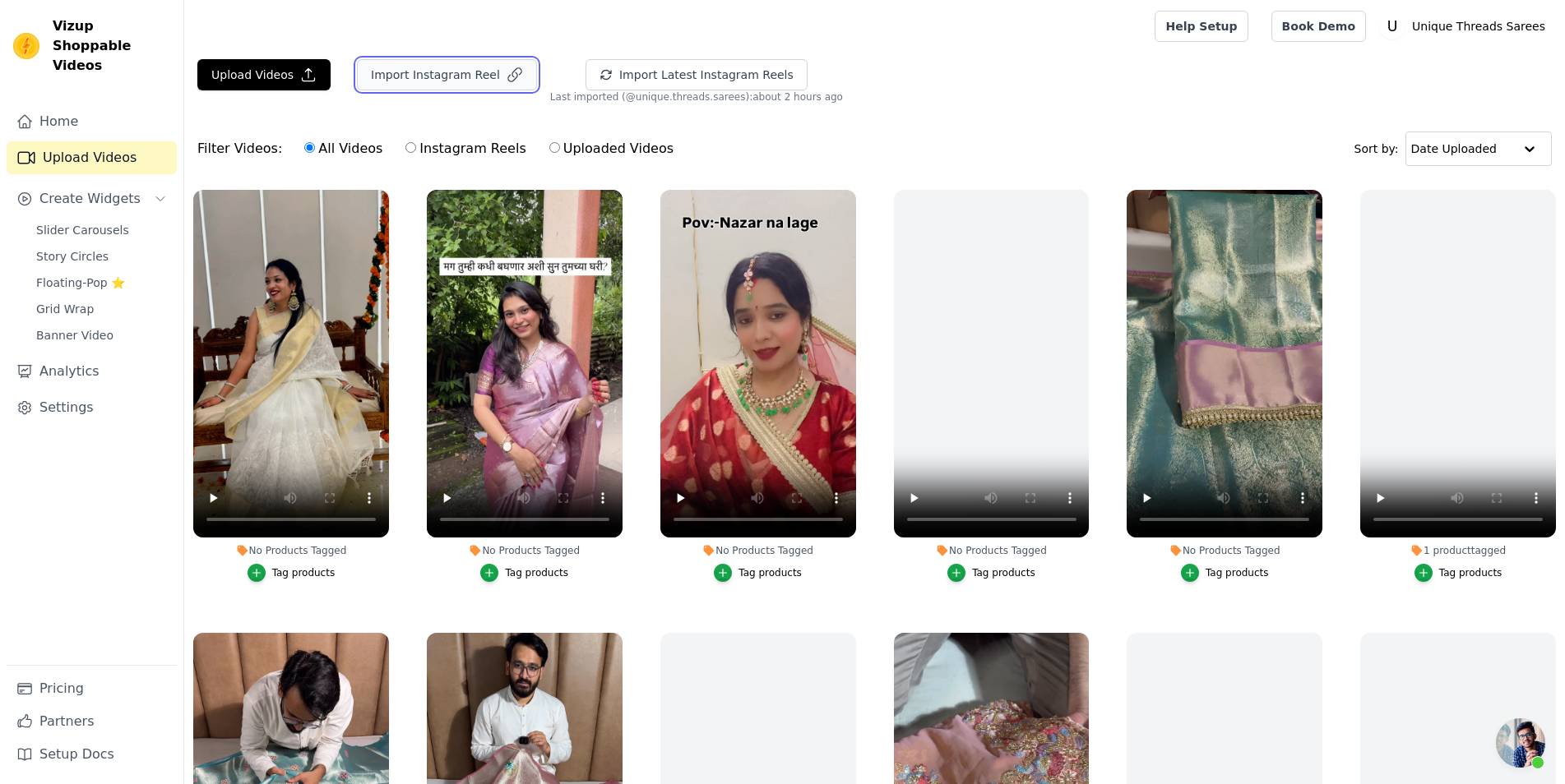
click at [420, 79] on button "Import Instagram Reel" at bounding box center [446, 75] width 180 height 31
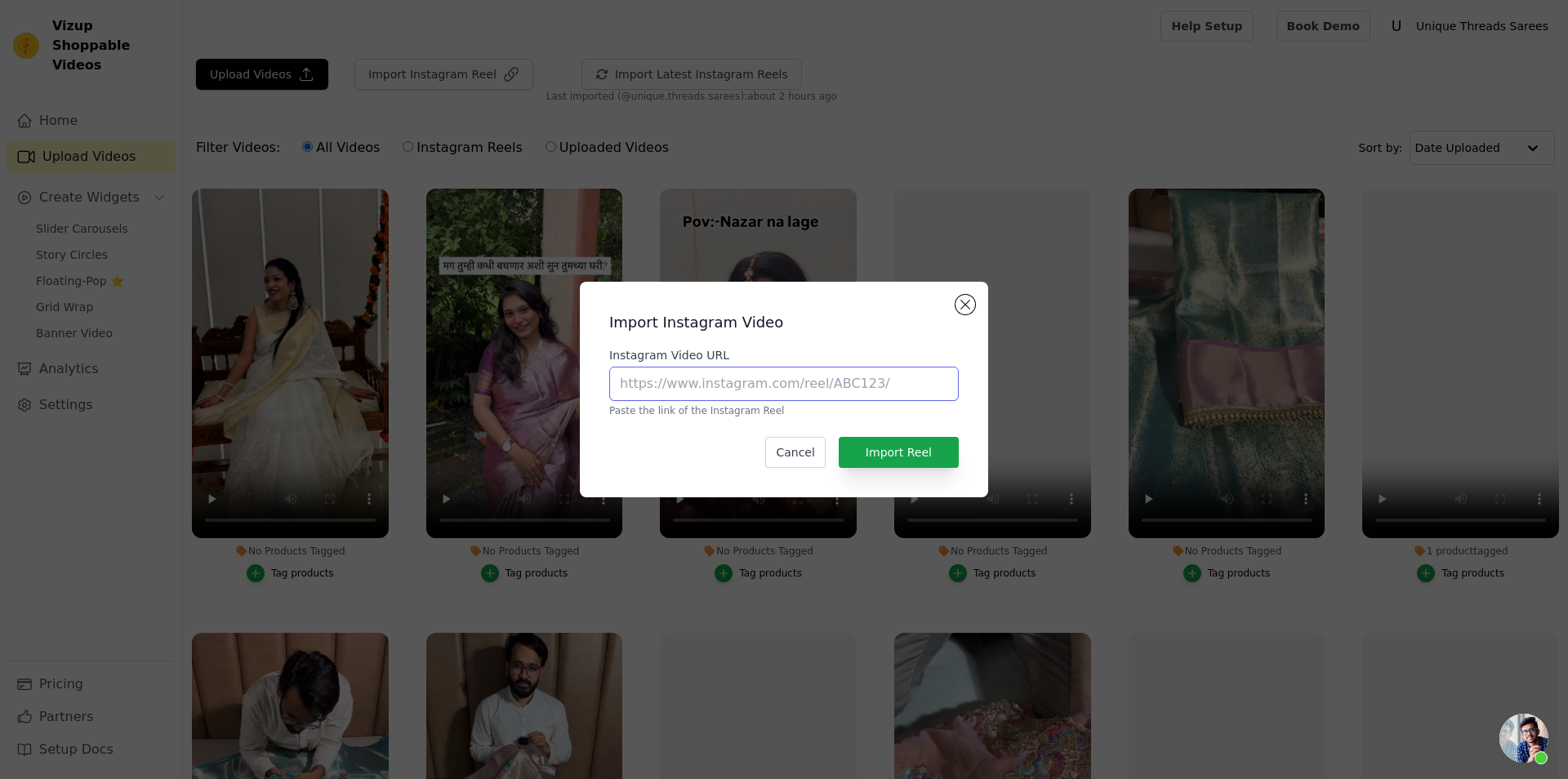
click at [707, 390] on input "Instagram Video URL" at bounding box center [783, 384] width 349 height 34
paste input "[URL][DOMAIN_NAME]"
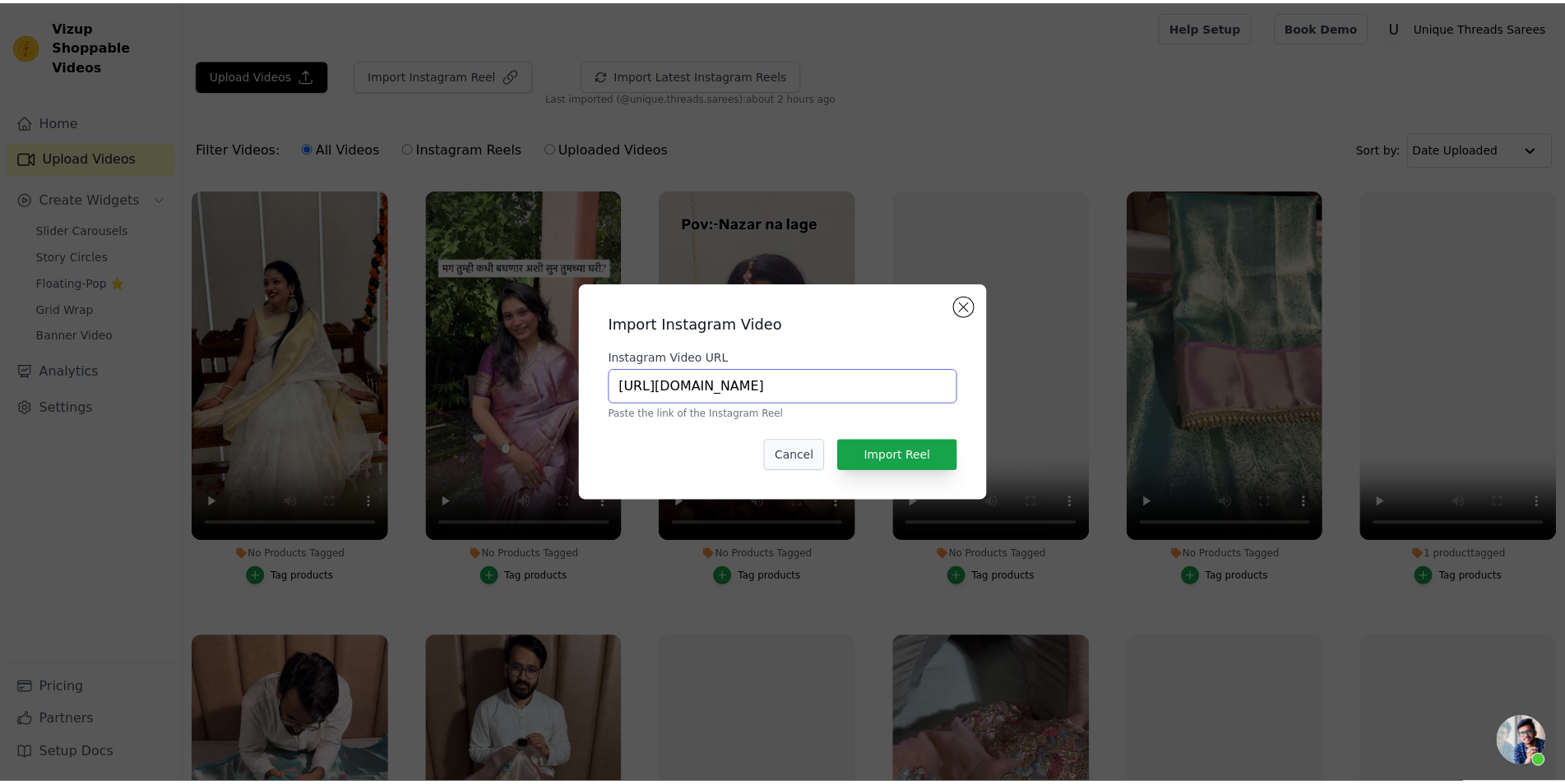
scroll to position [0, 322]
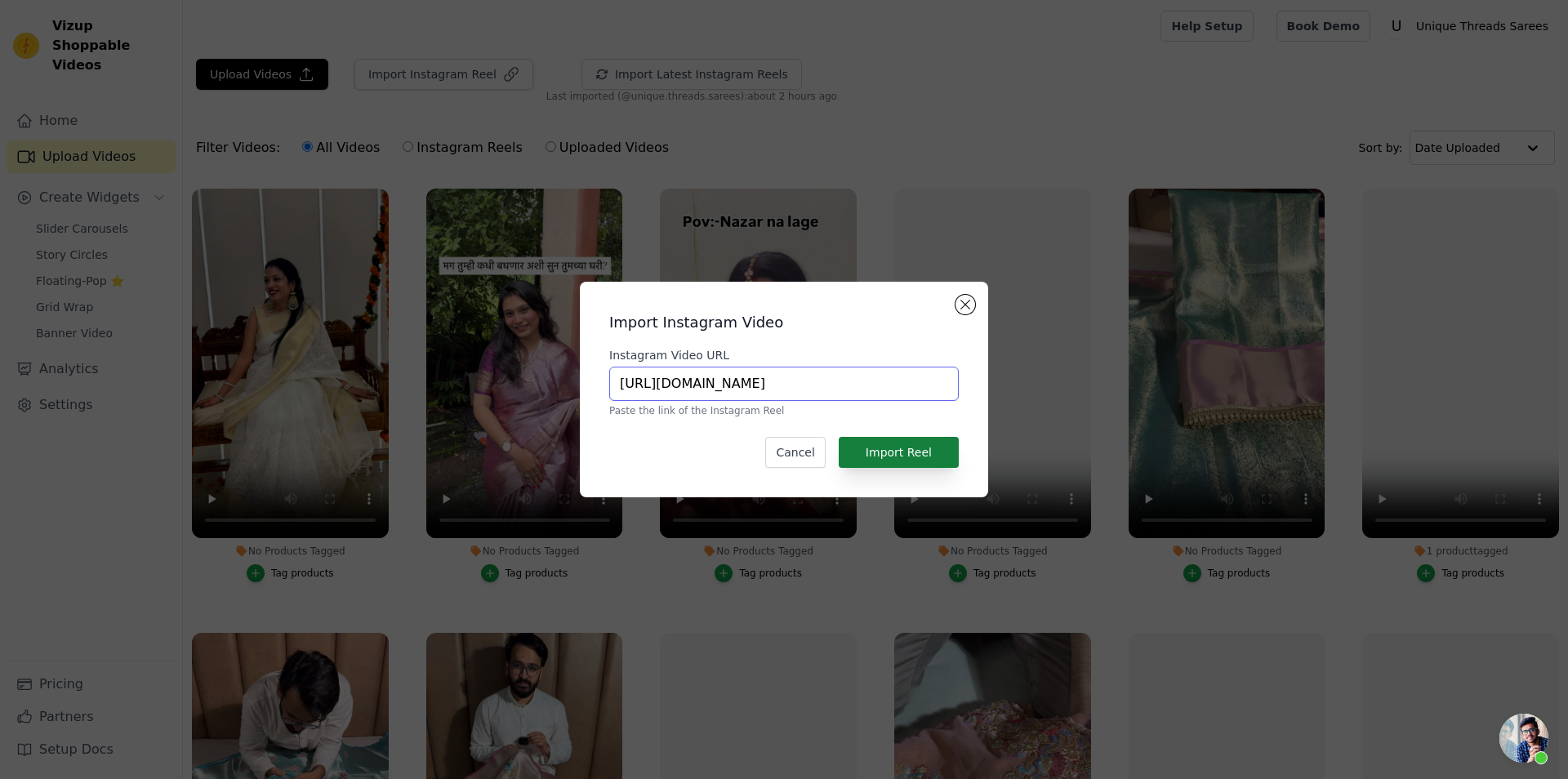
type input "[URL][DOMAIN_NAME]"
click at [914, 447] on button "Import Reel" at bounding box center [898, 453] width 120 height 31
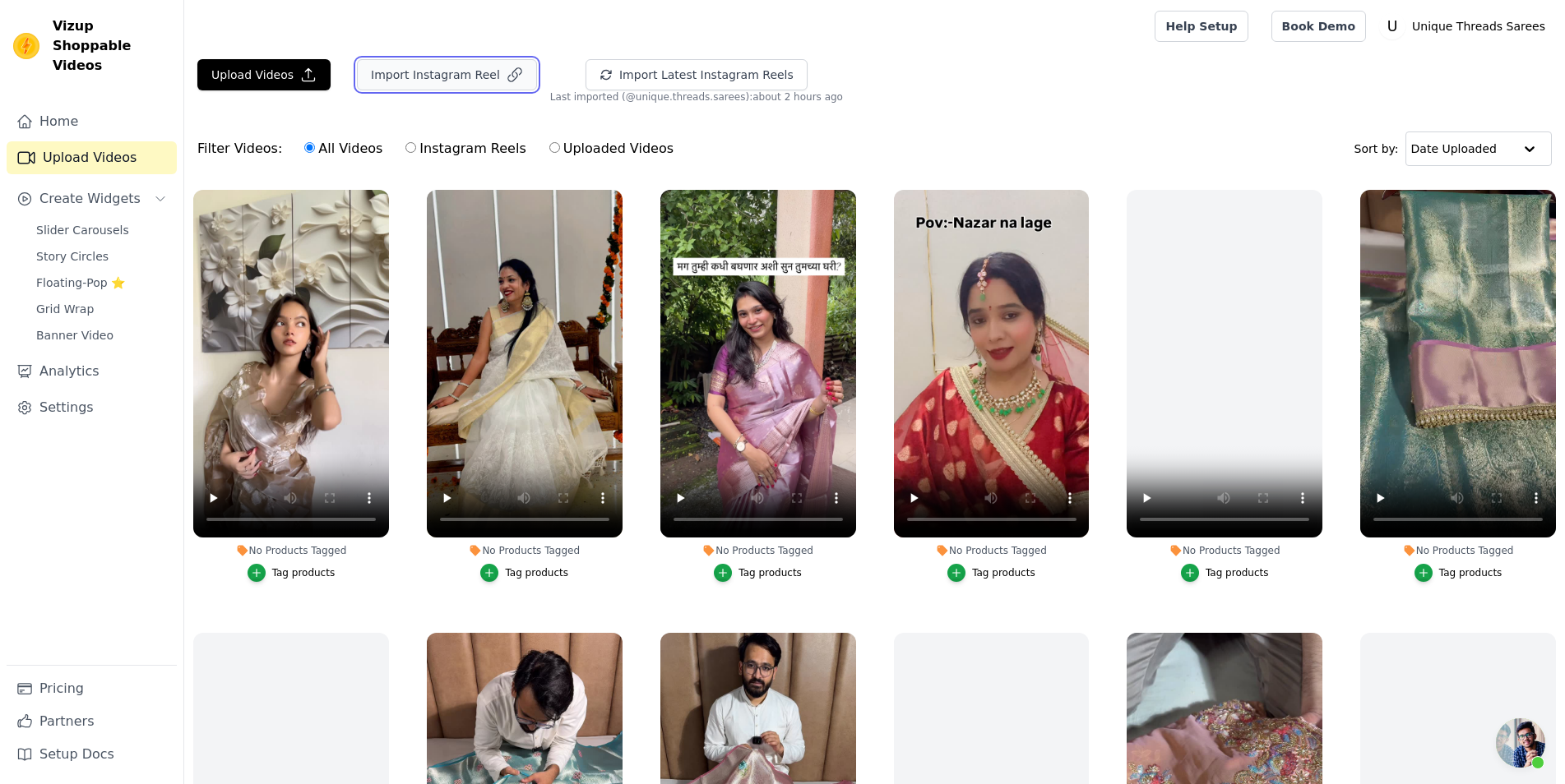
click at [427, 77] on button "Import Instagram Reel" at bounding box center [446, 75] width 180 height 31
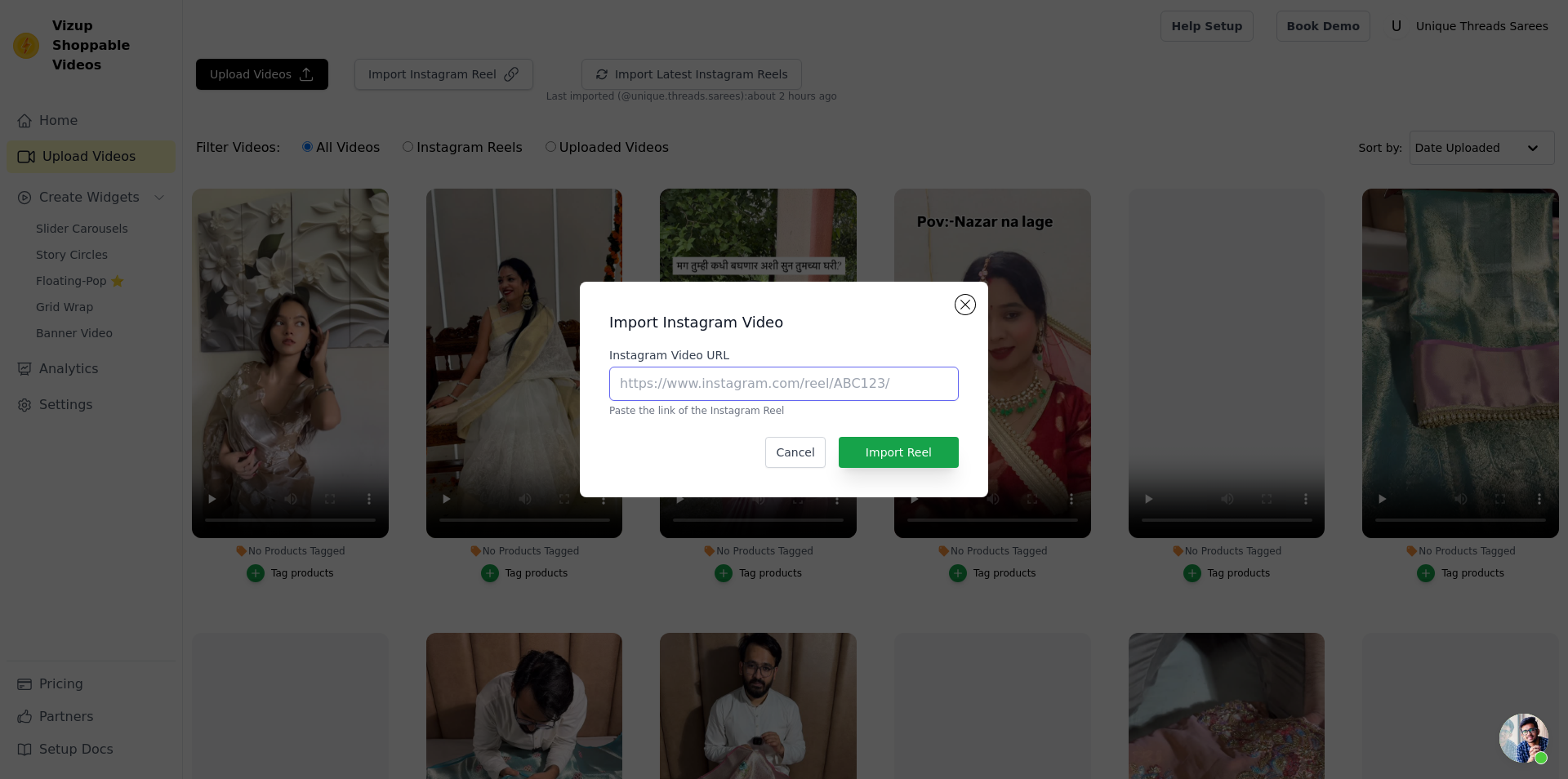
click at [704, 376] on input "Instagram Video URL" at bounding box center [783, 384] width 349 height 34
paste input "[URL][DOMAIN_NAME]"
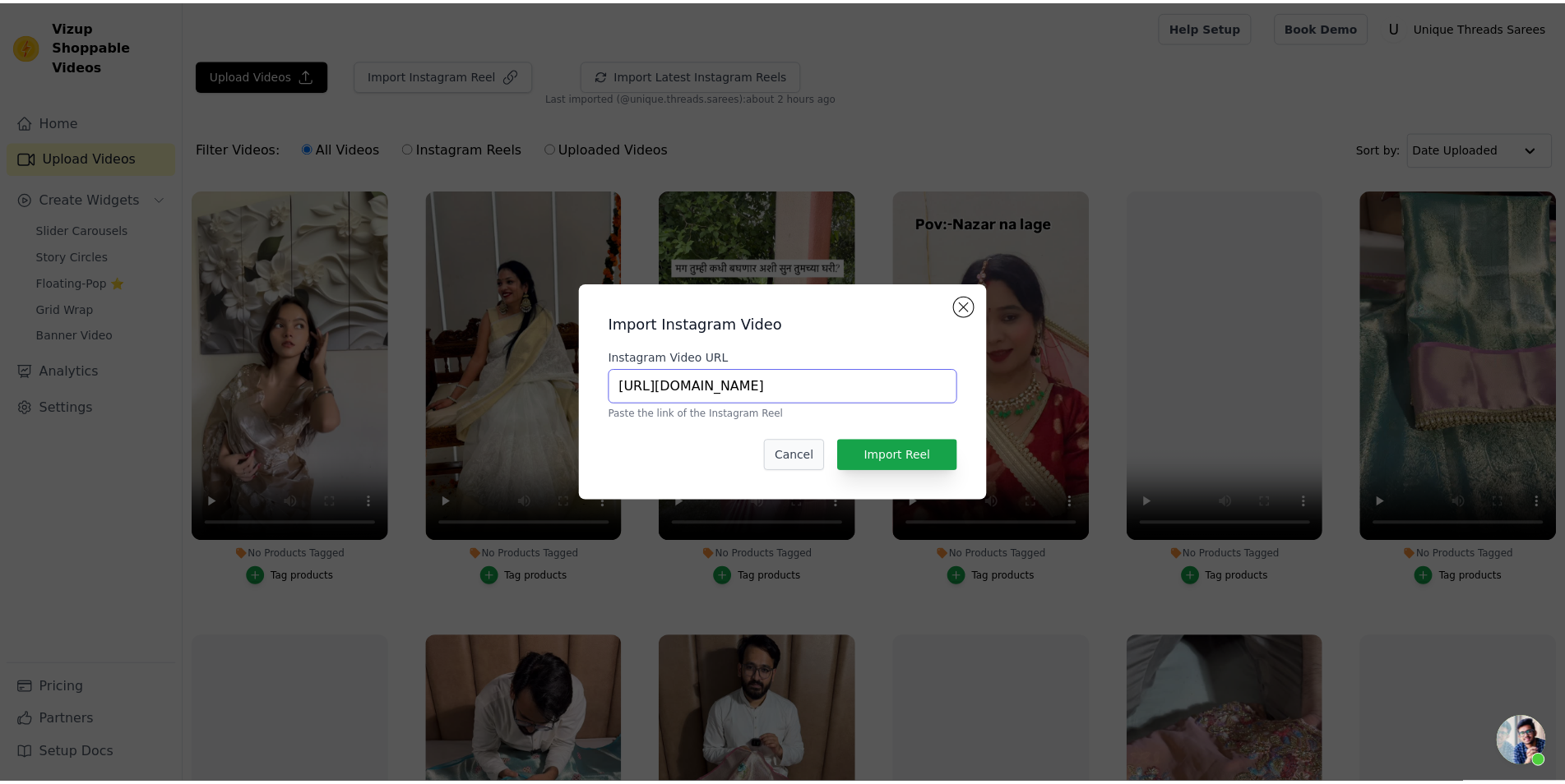
scroll to position [0, 323]
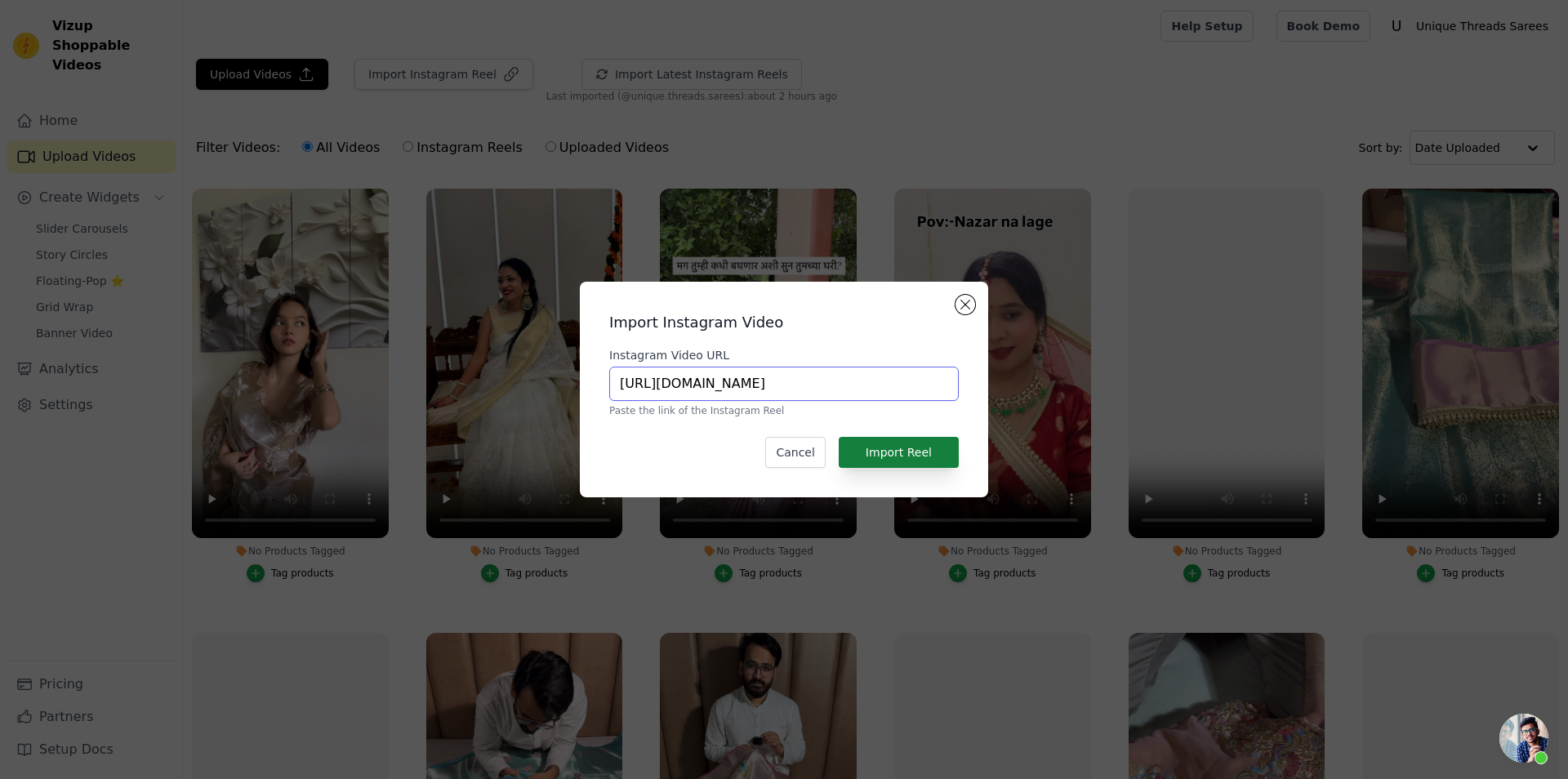
type input "[URL][DOMAIN_NAME]"
click at [899, 464] on button "Import Reel" at bounding box center [898, 453] width 120 height 31
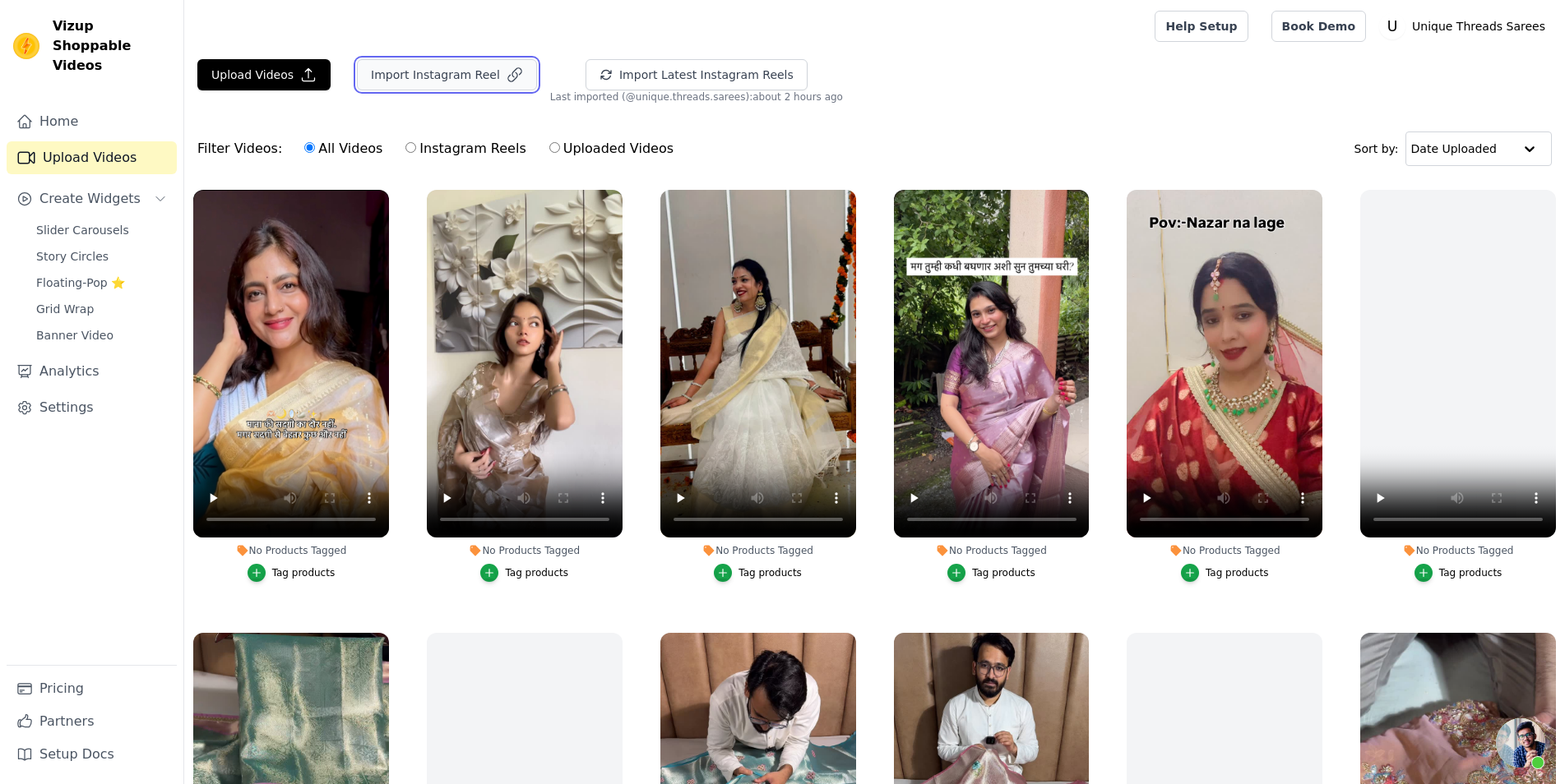
click at [439, 79] on button "Import Instagram Reel" at bounding box center [446, 75] width 180 height 31
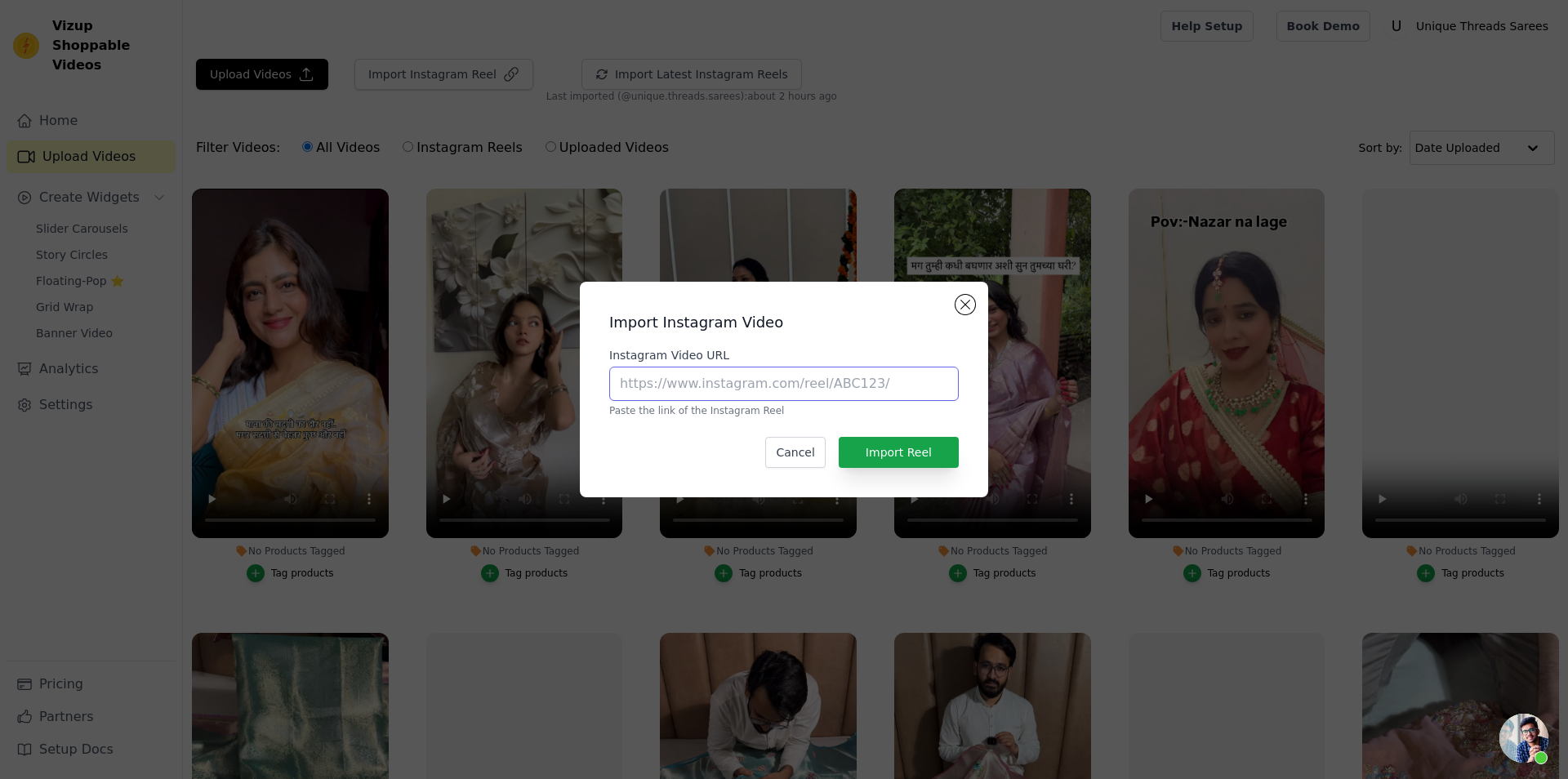
click at [737, 397] on input "Instagram Video URL" at bounding box center [783, 384] width 349 height 34
paste input "[URL][DOMAIN_NAME]"
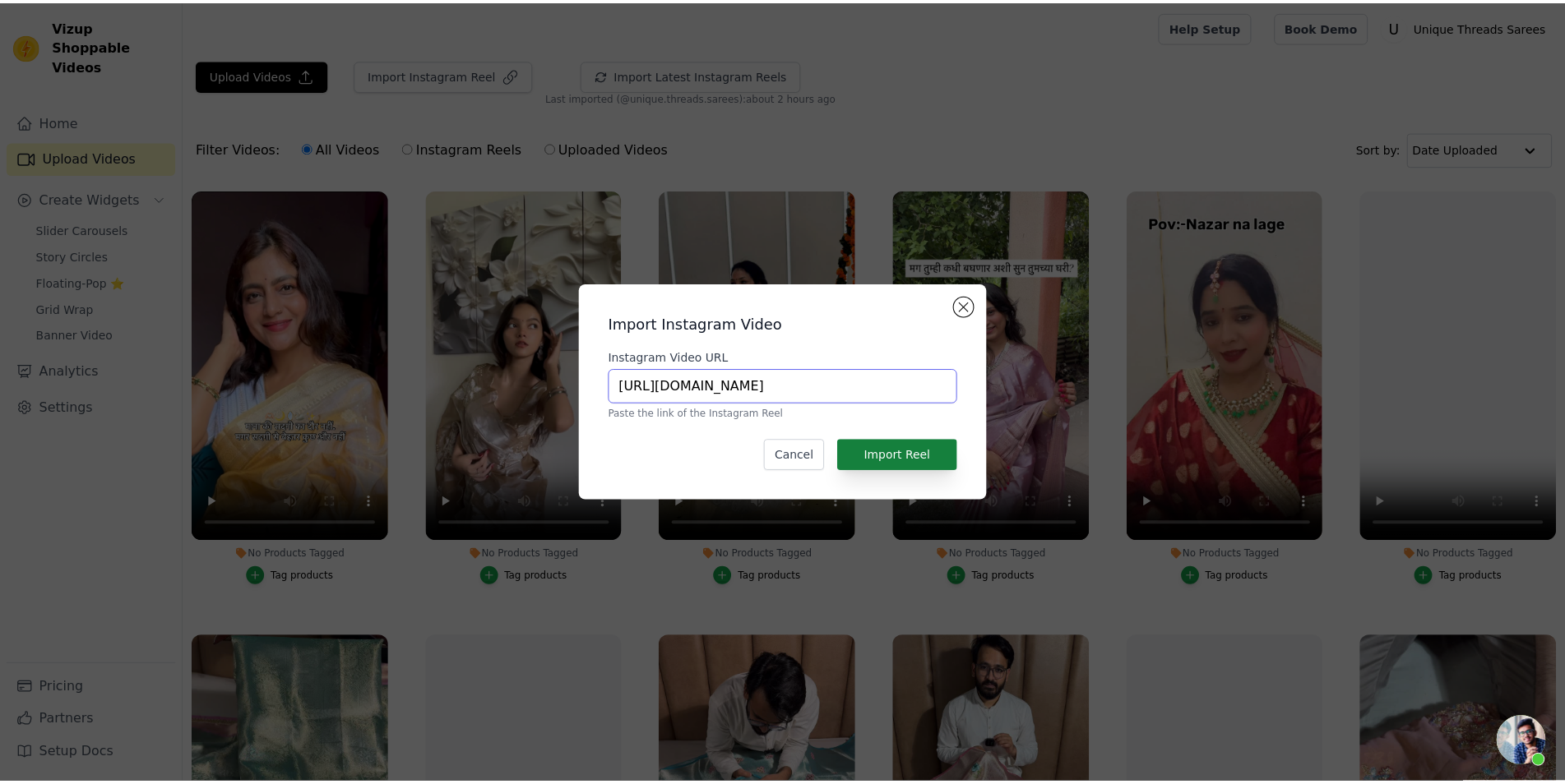
scroll to position [0, 285]
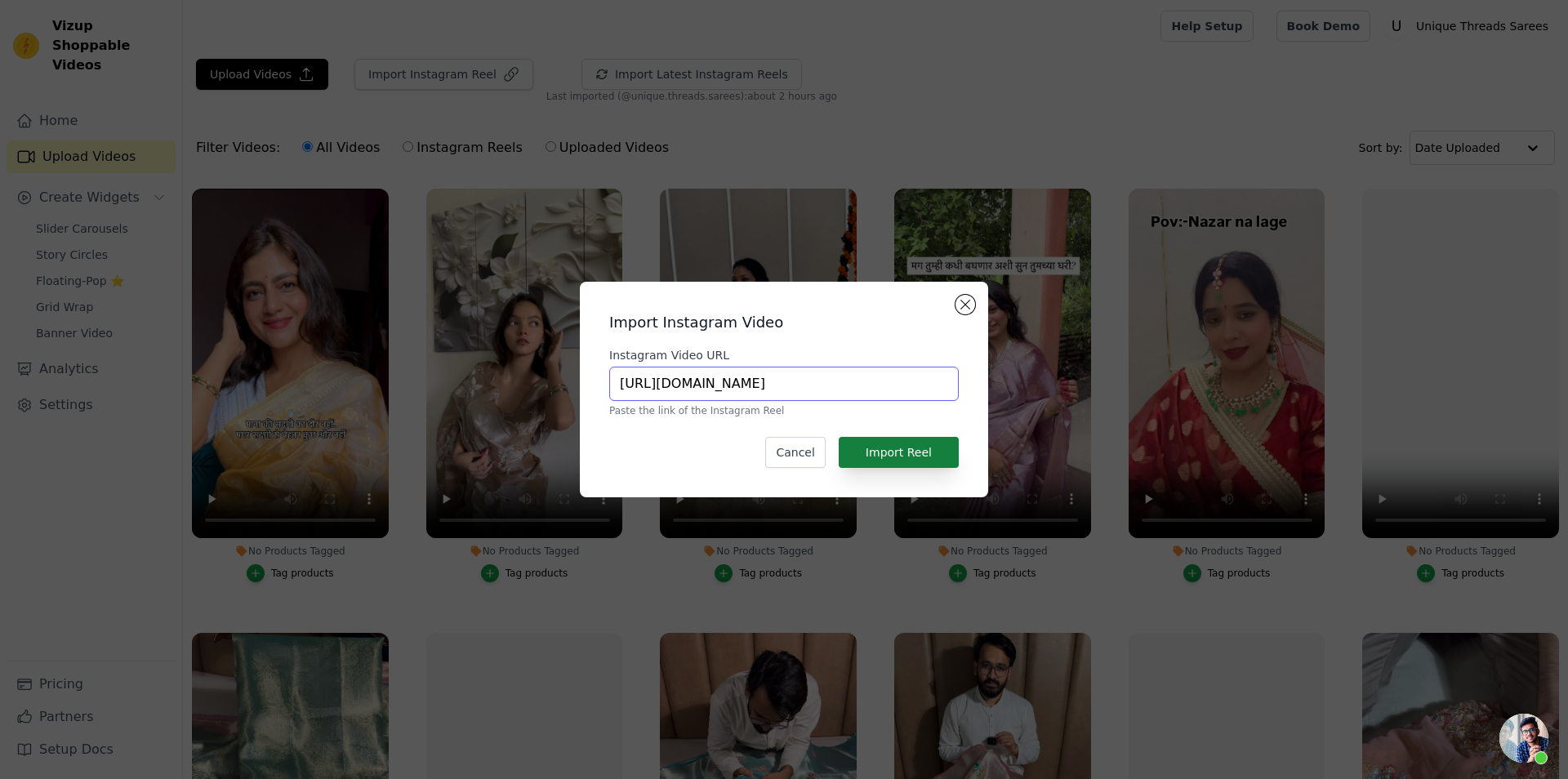
type input "[URL][DOMAIN_NAME]"
click at [908, 454] on button "Import Reel" at bounding box center [898, 453] width 120 height 31
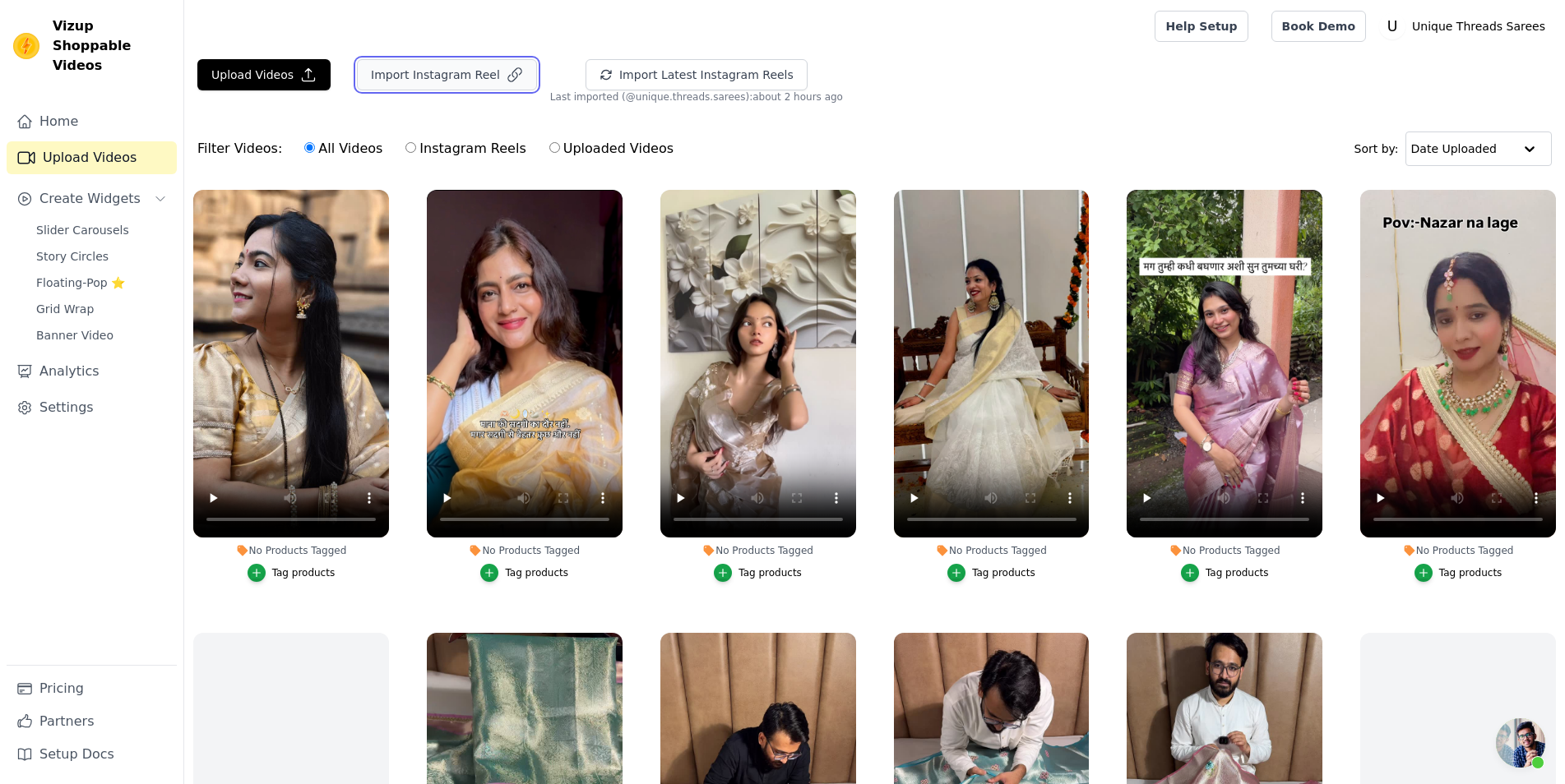
click at [467, 73] on button "Import Instagram Reel" at bounding box center [446, 75] width 180 height 31
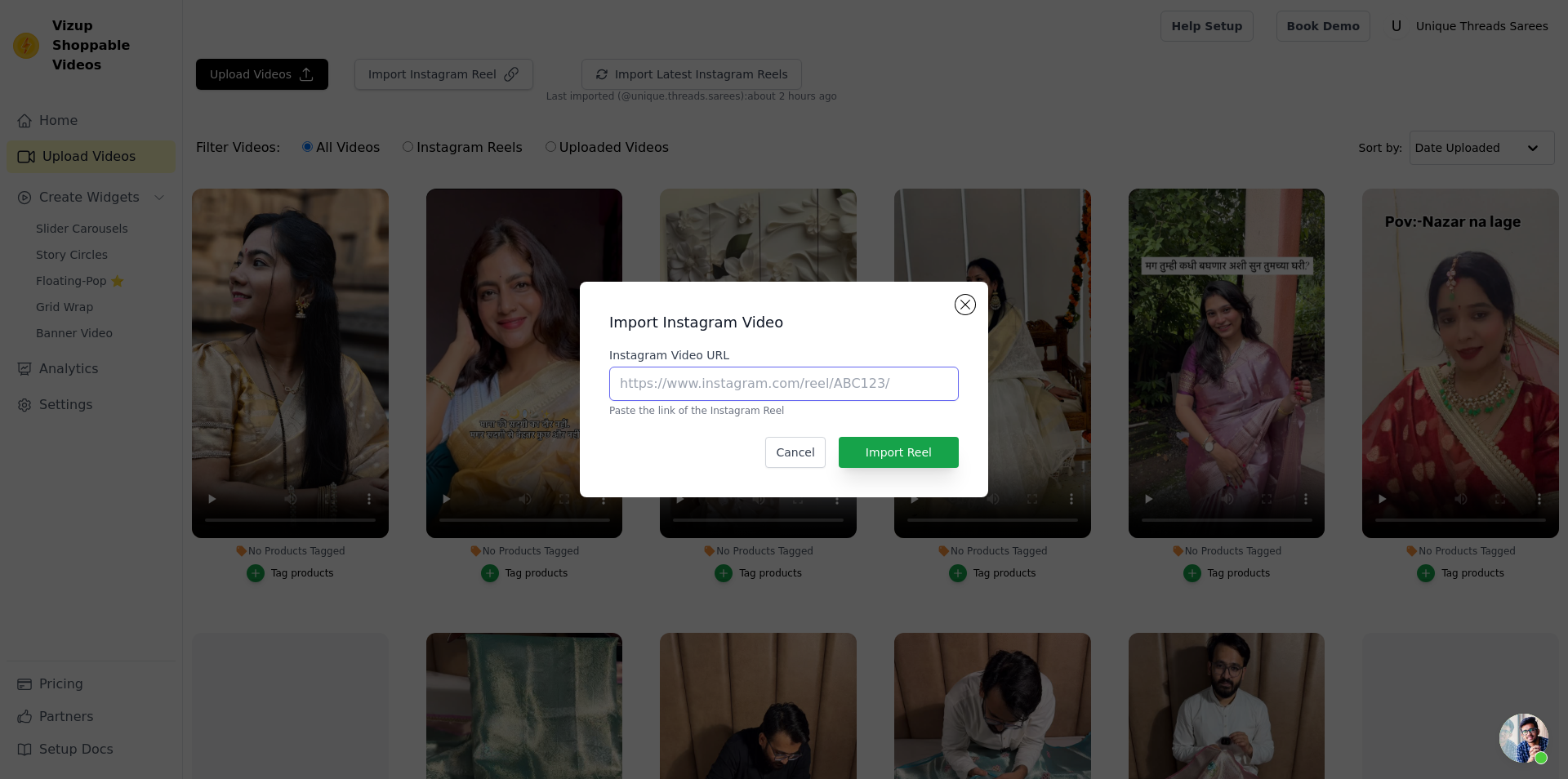
click at [752, 372] on input "Instagram Video URL" at bounding box center [783, 384] width 349 height 34
paste input "[URL][DOMAIN_NAME]"
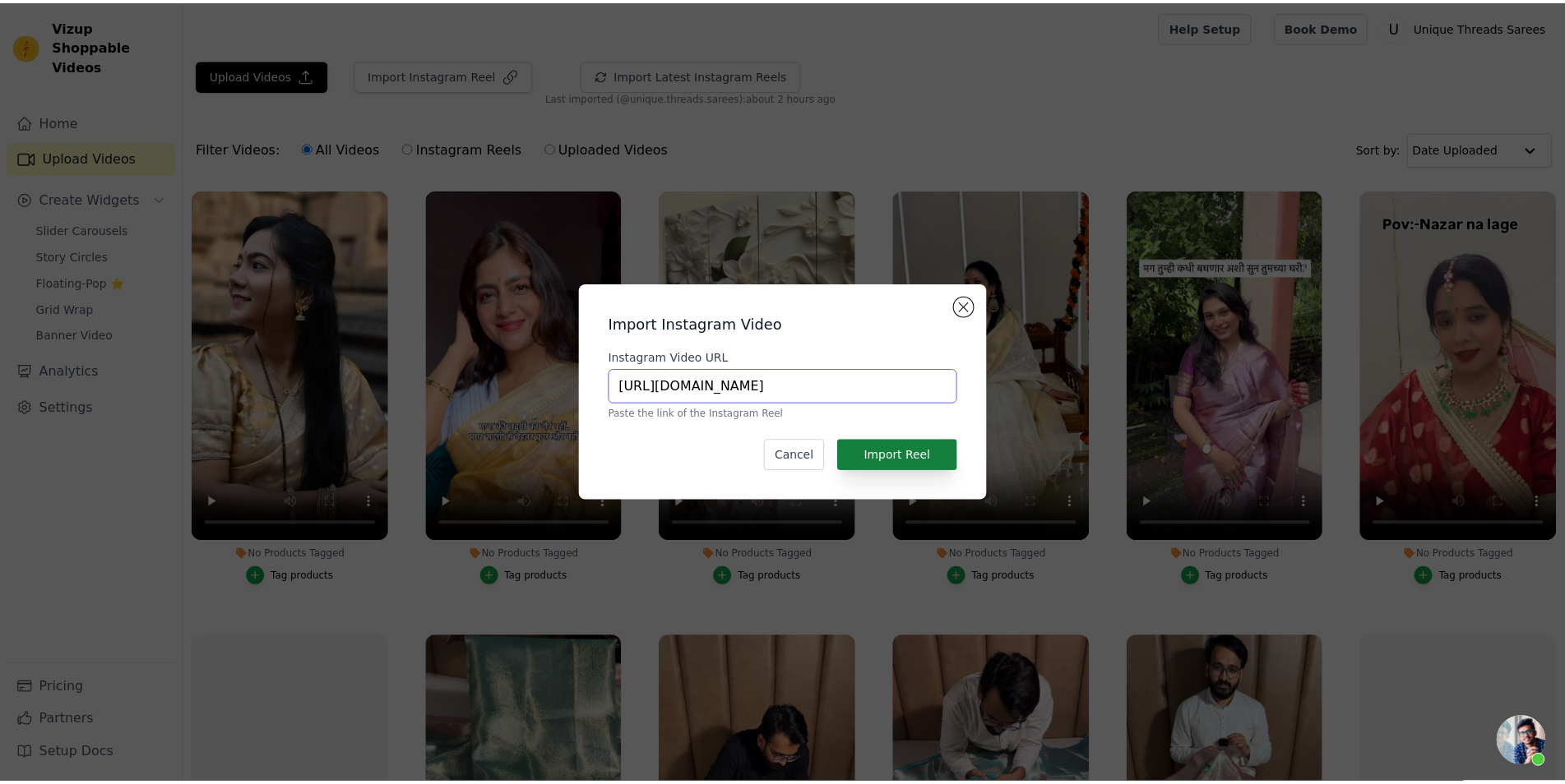
scroll to position [0, 292]
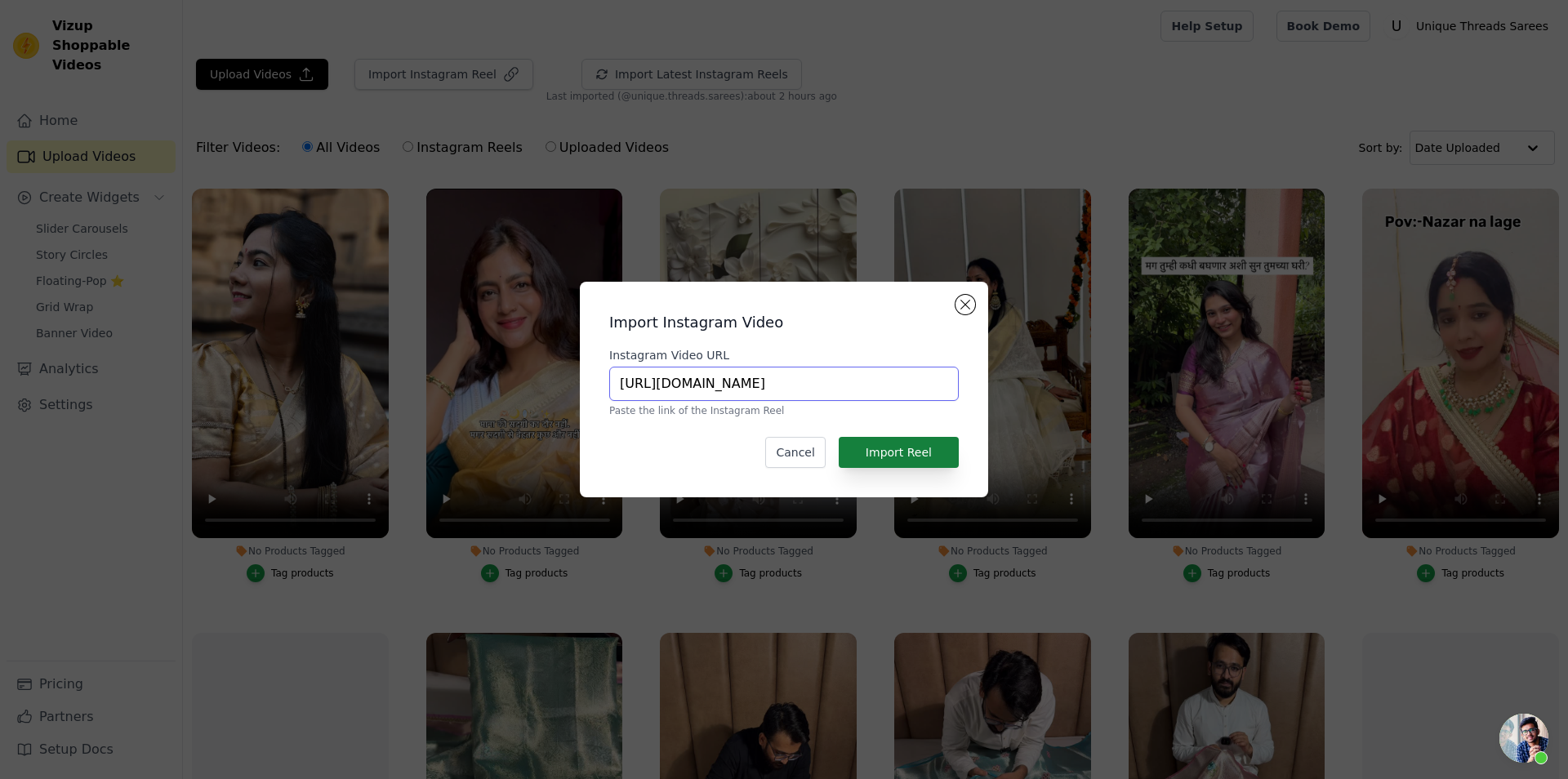
type input "[URL][DOMAIN_NAME]"
click at [940, 454] on button "Import Reel" at bounding box center [898, 453] width 120 height 31
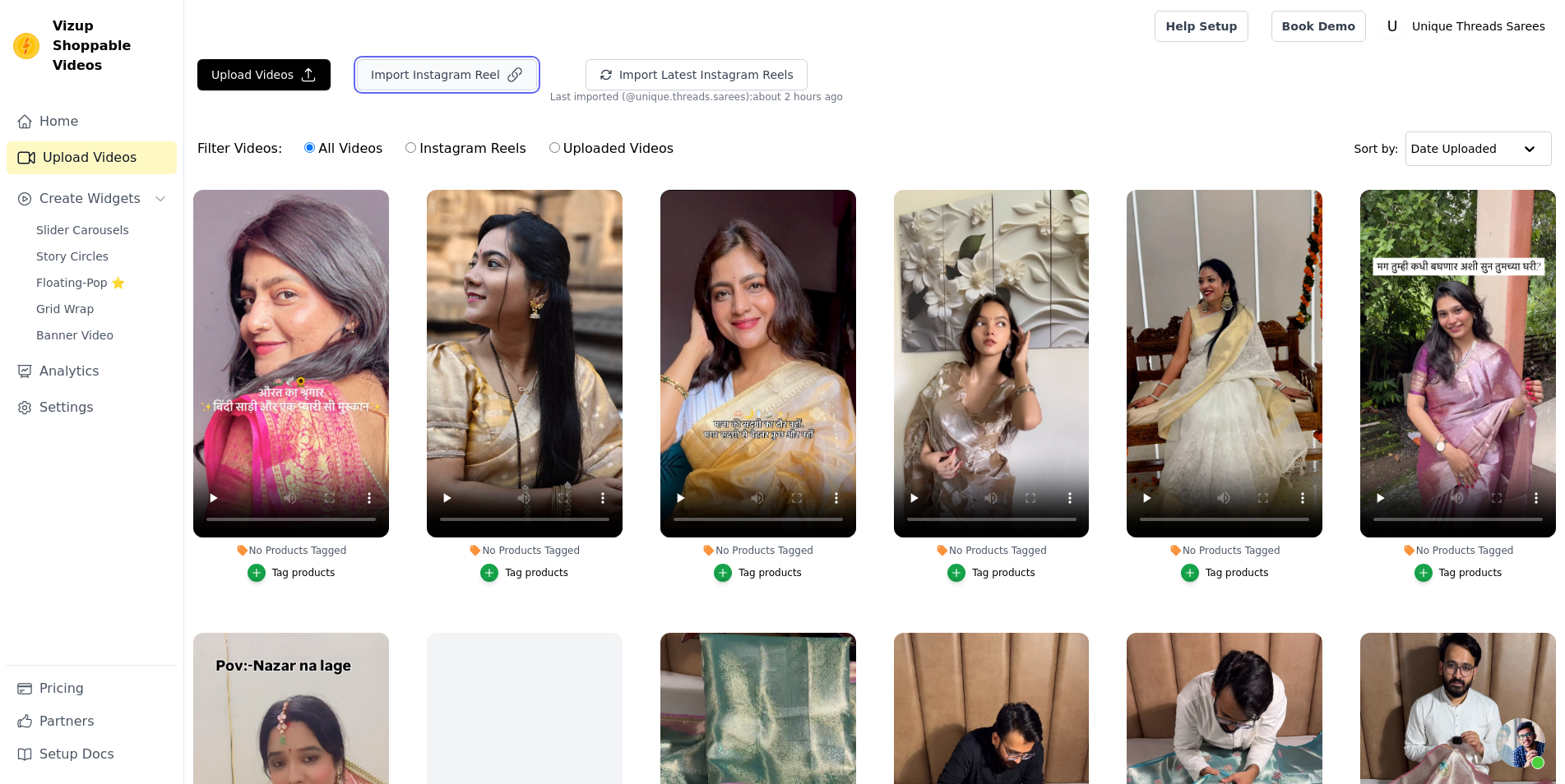
click at [453, 76] on button "Import Instagram Reel" at bounding box center [446, 75] width 180 height 31
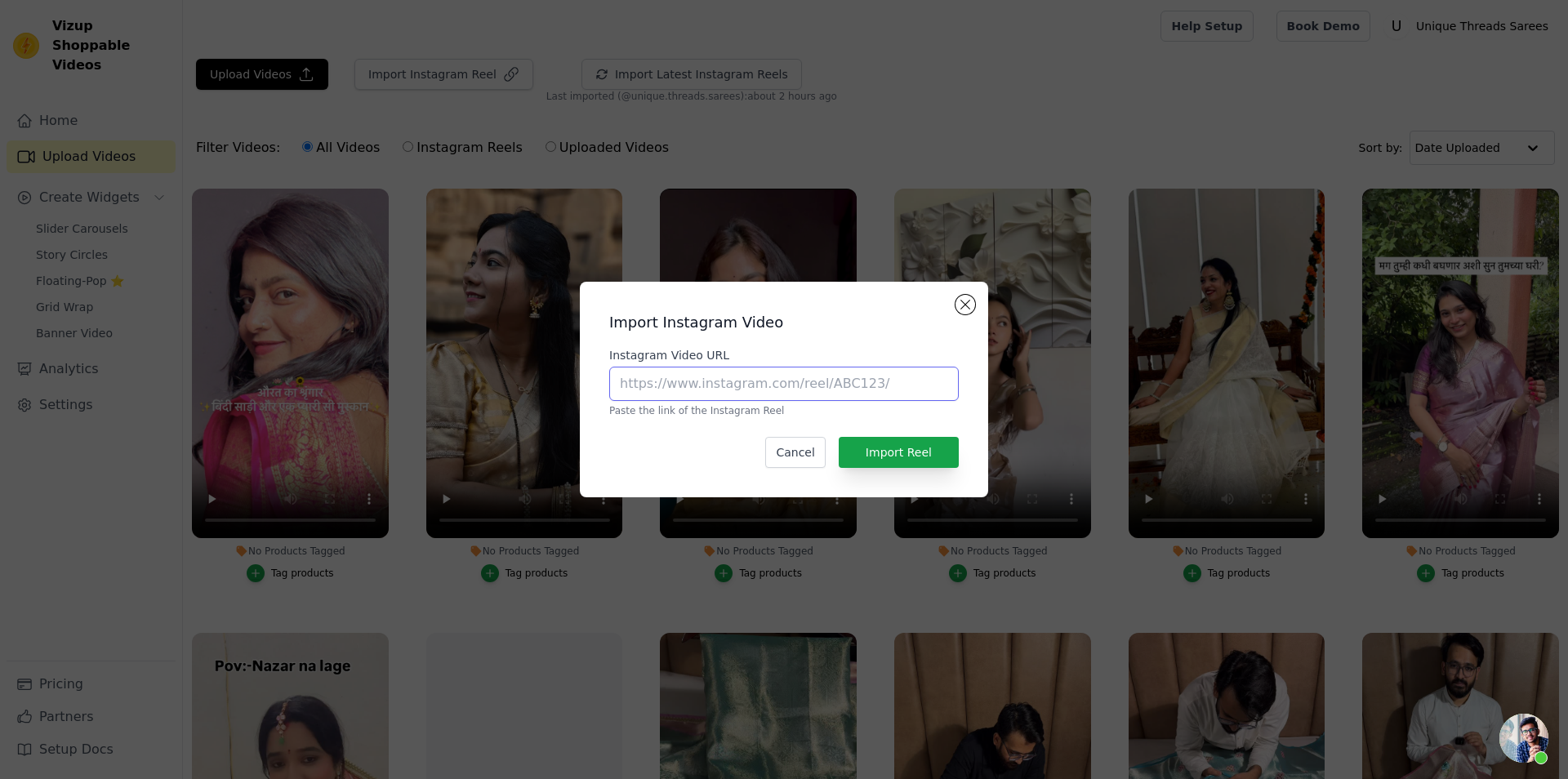
click at [727, 376] on input "Instagram Video URL" at bounding box center [783, 384] width 349 height 34
paste input "[URL][DOMAIN_NAME]"
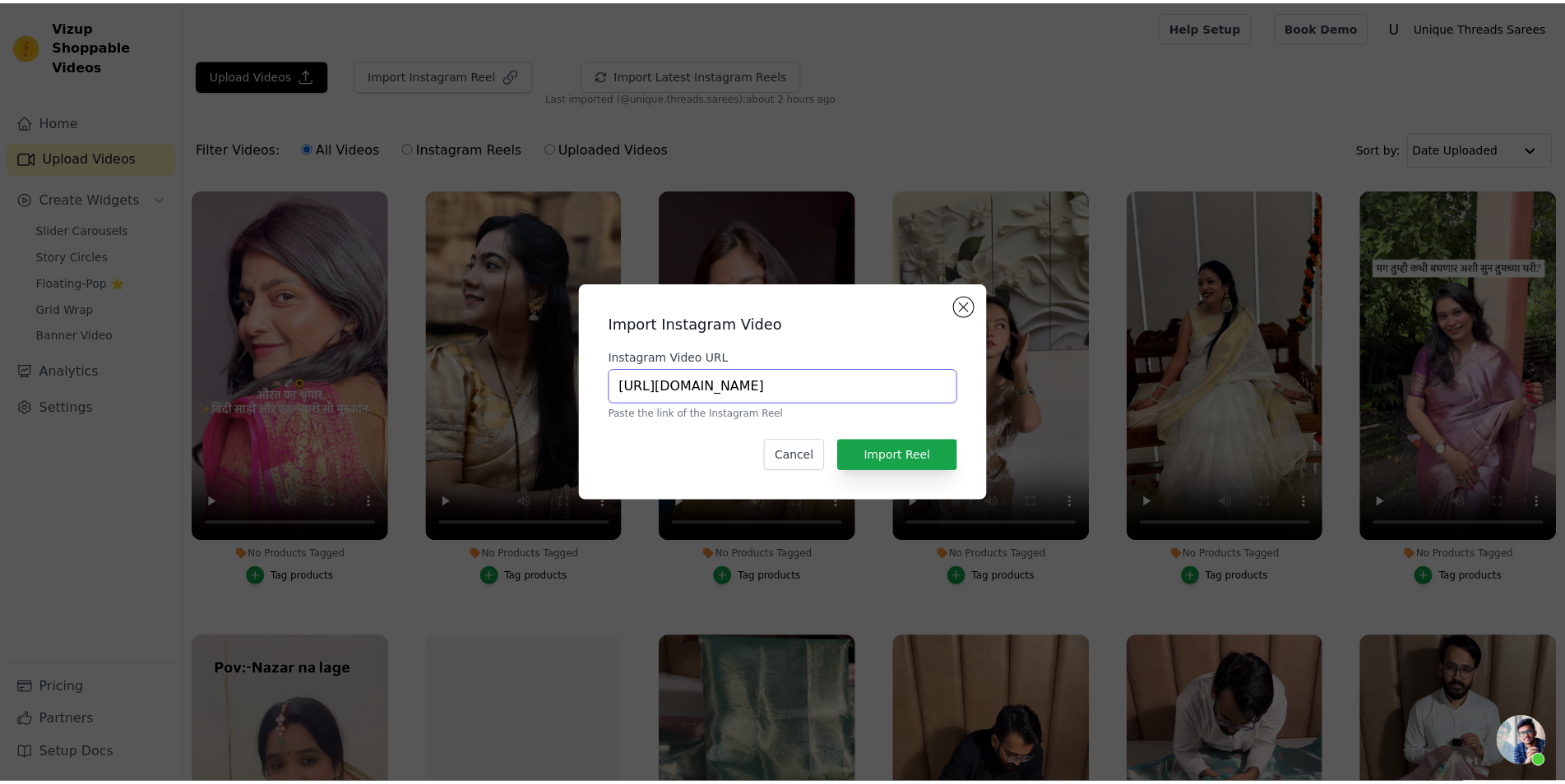
scroll to position [0, 288]
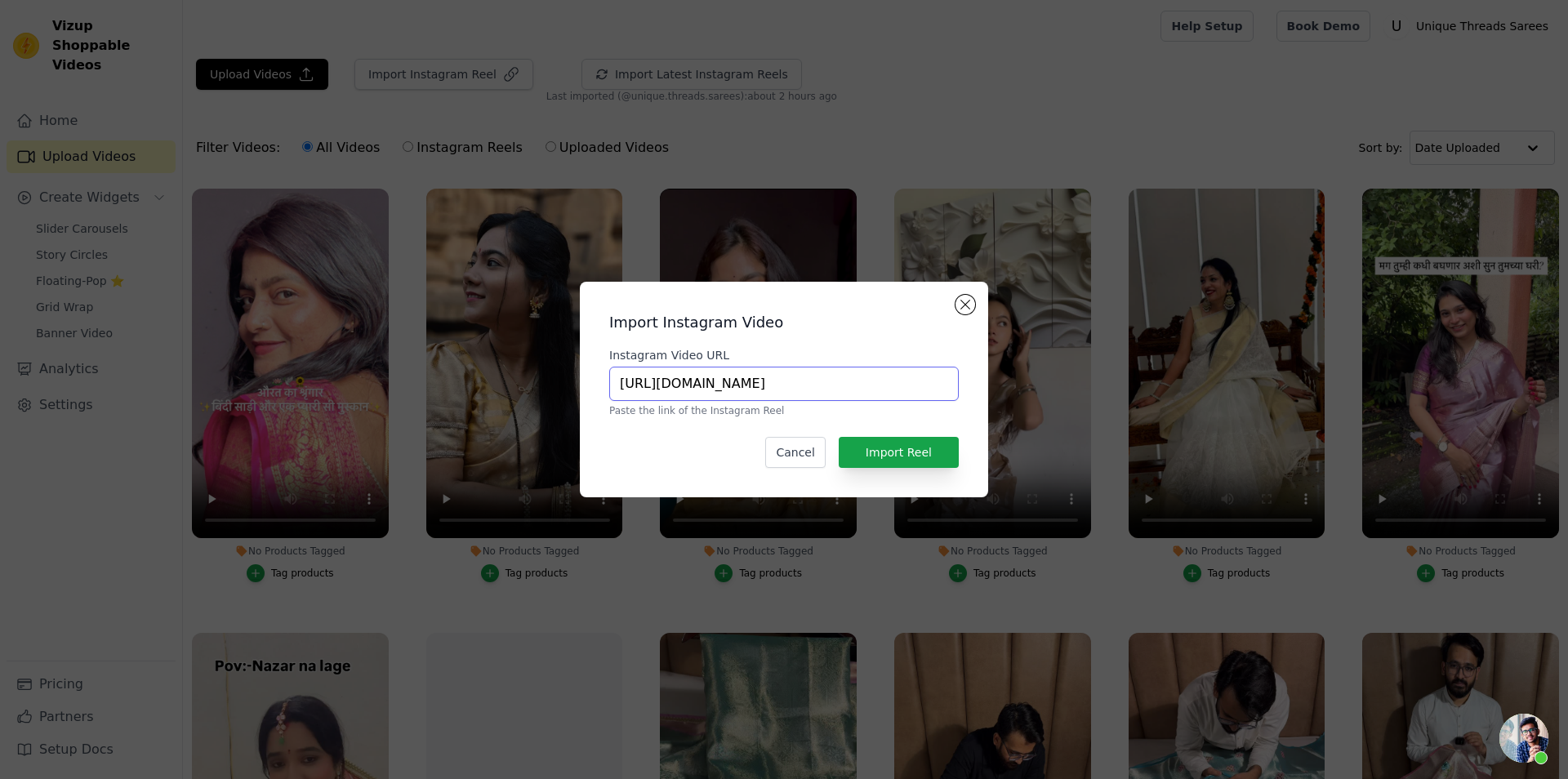
type input "[URL][DOMAIN_NAME]"
click at [938, 455] on button "Import Reel" at bounding box center [898, 453] width 120 height 31
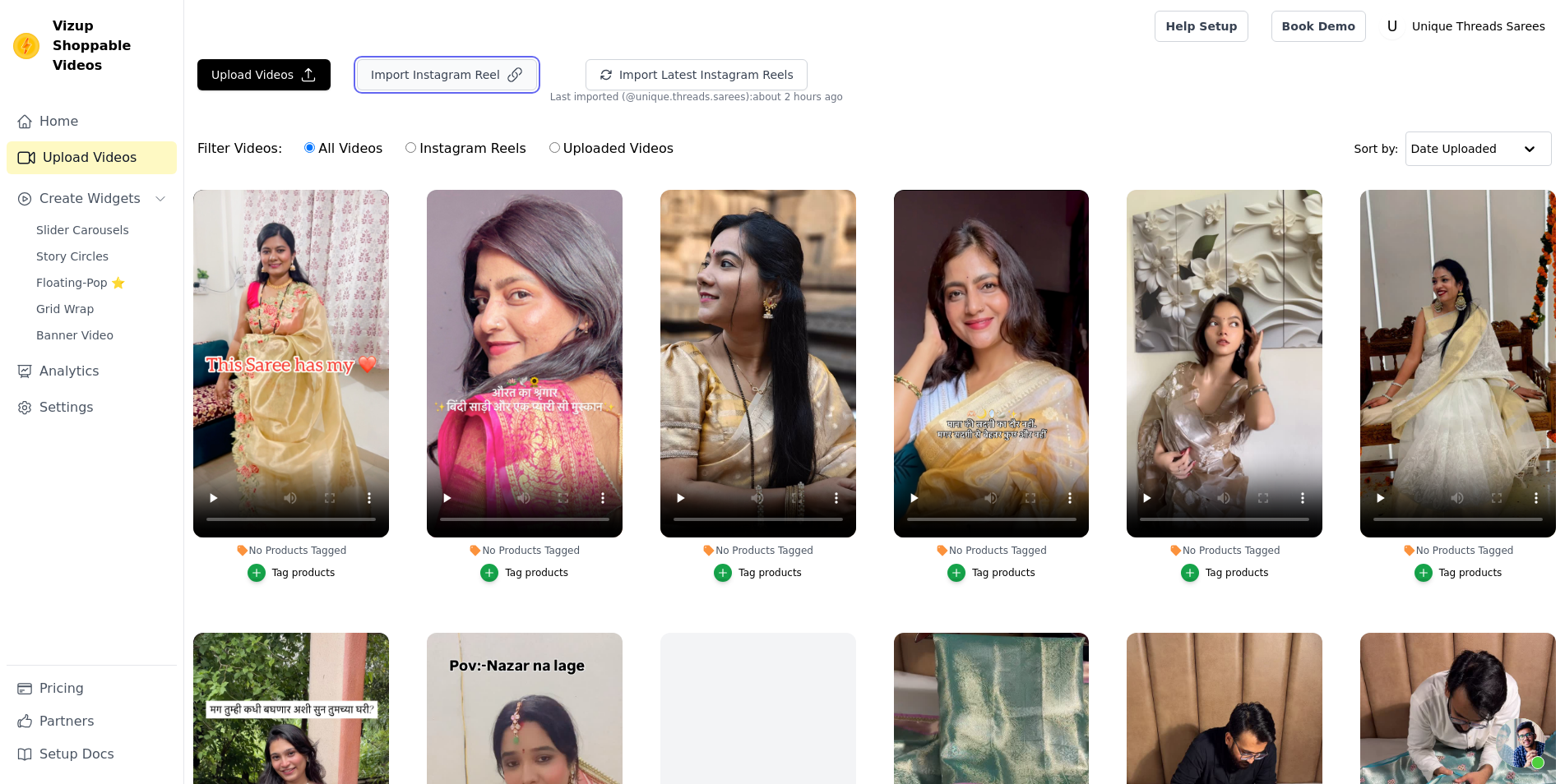
click at [427, 73] on button "Import Instagram Reel" at bounding box center [446, 75] width 180 height 31
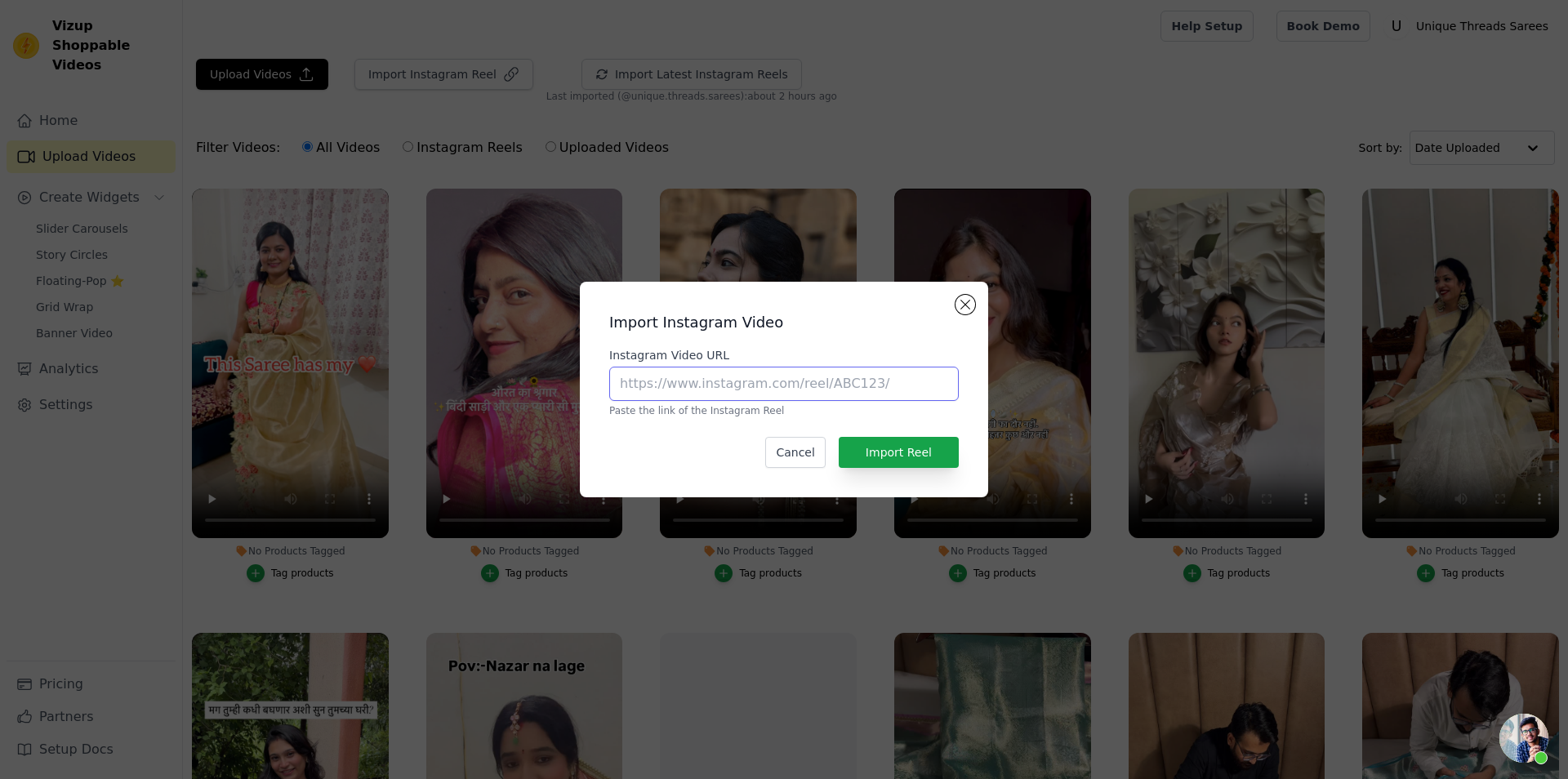
click at [735, 391] on input "Instagram Video URL" at bounding box center [783, 384] width 349 height 34
paste input "[URL][DOMAIN_NAME]"
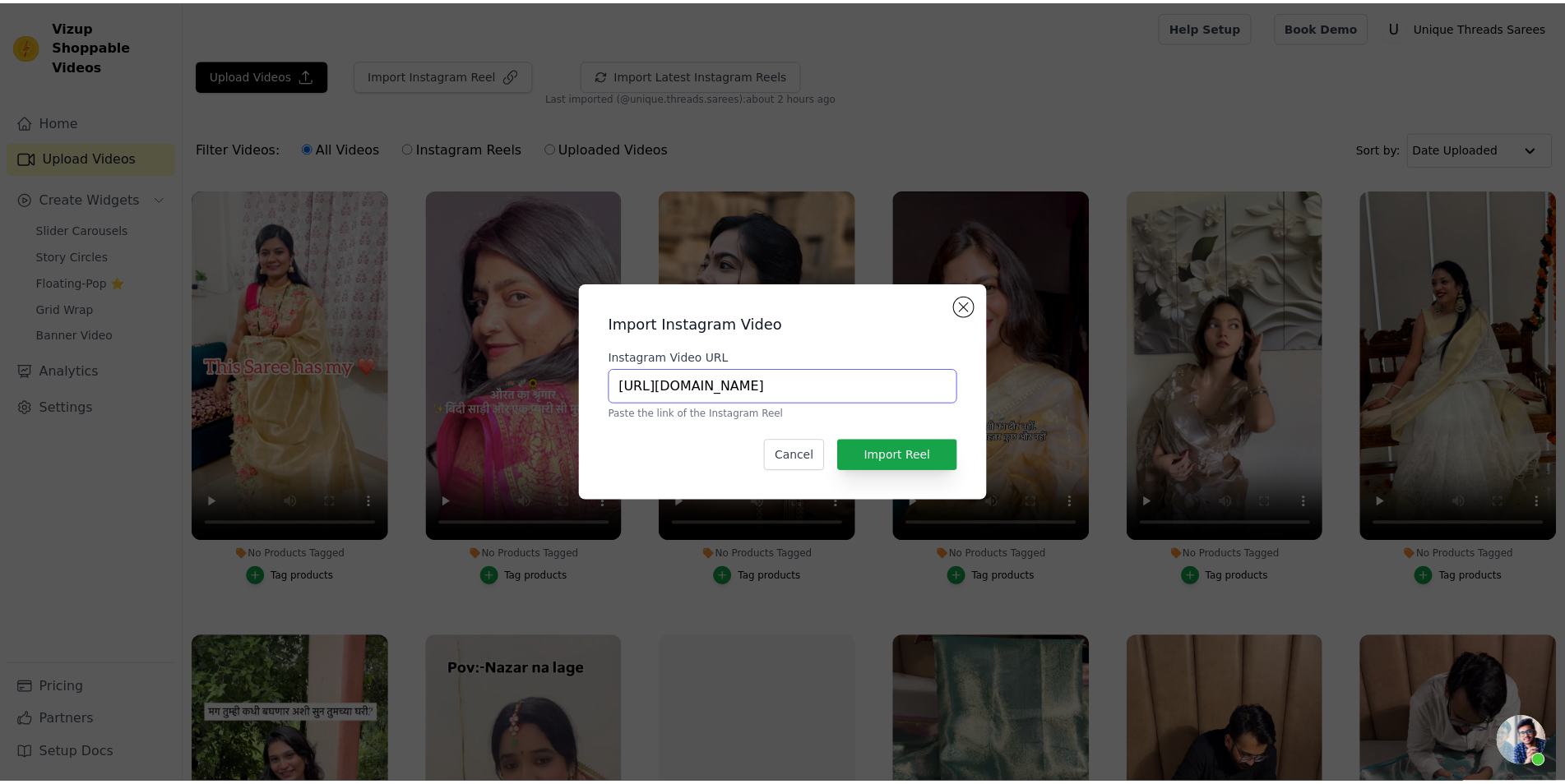
scroll to position [0, 298]
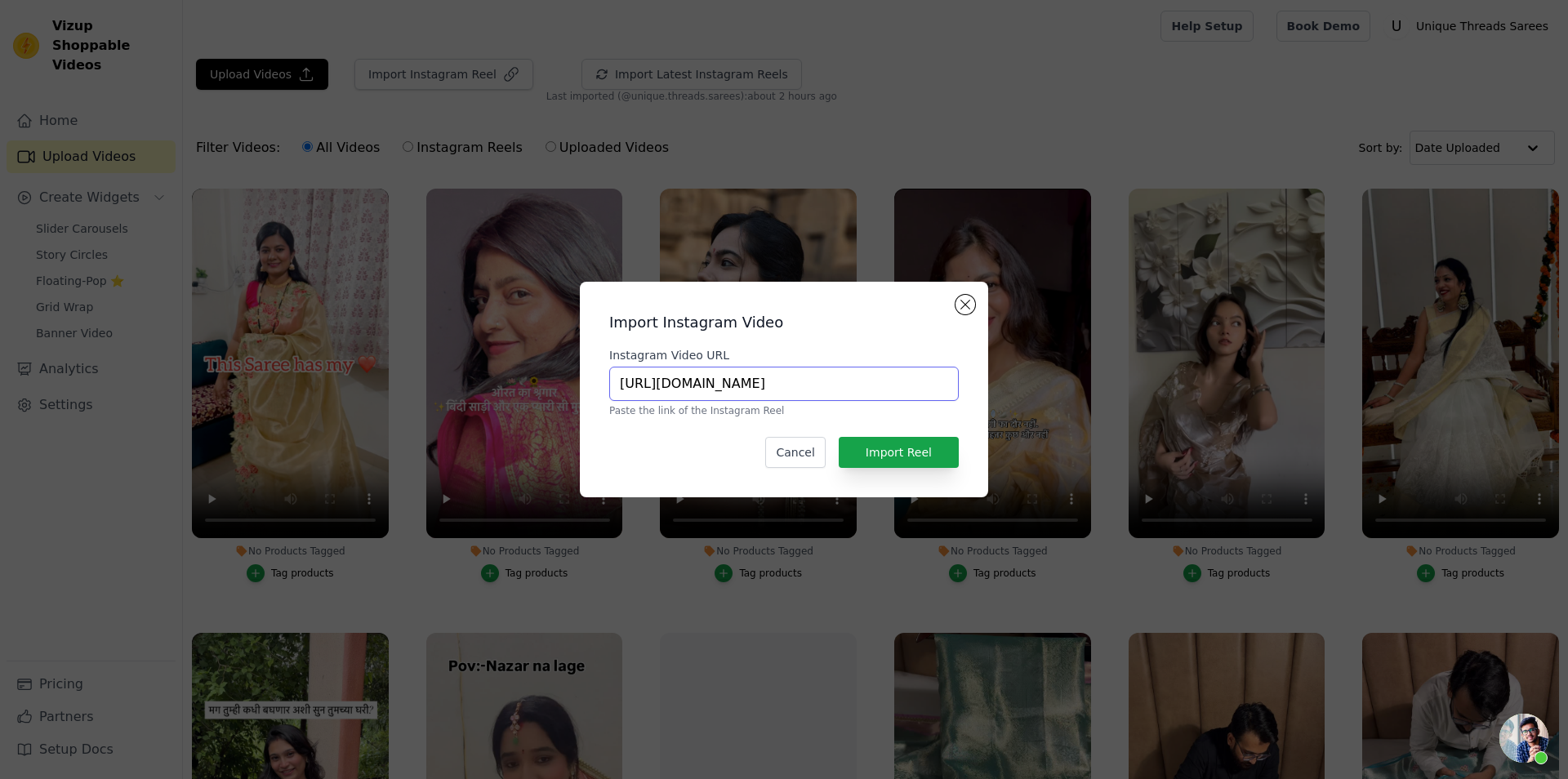
type input "[URL][DOMAIN_NAME]"
click at [915, 454] on button "Import Reel" at bounding box center [898, 453] width 120 height 31
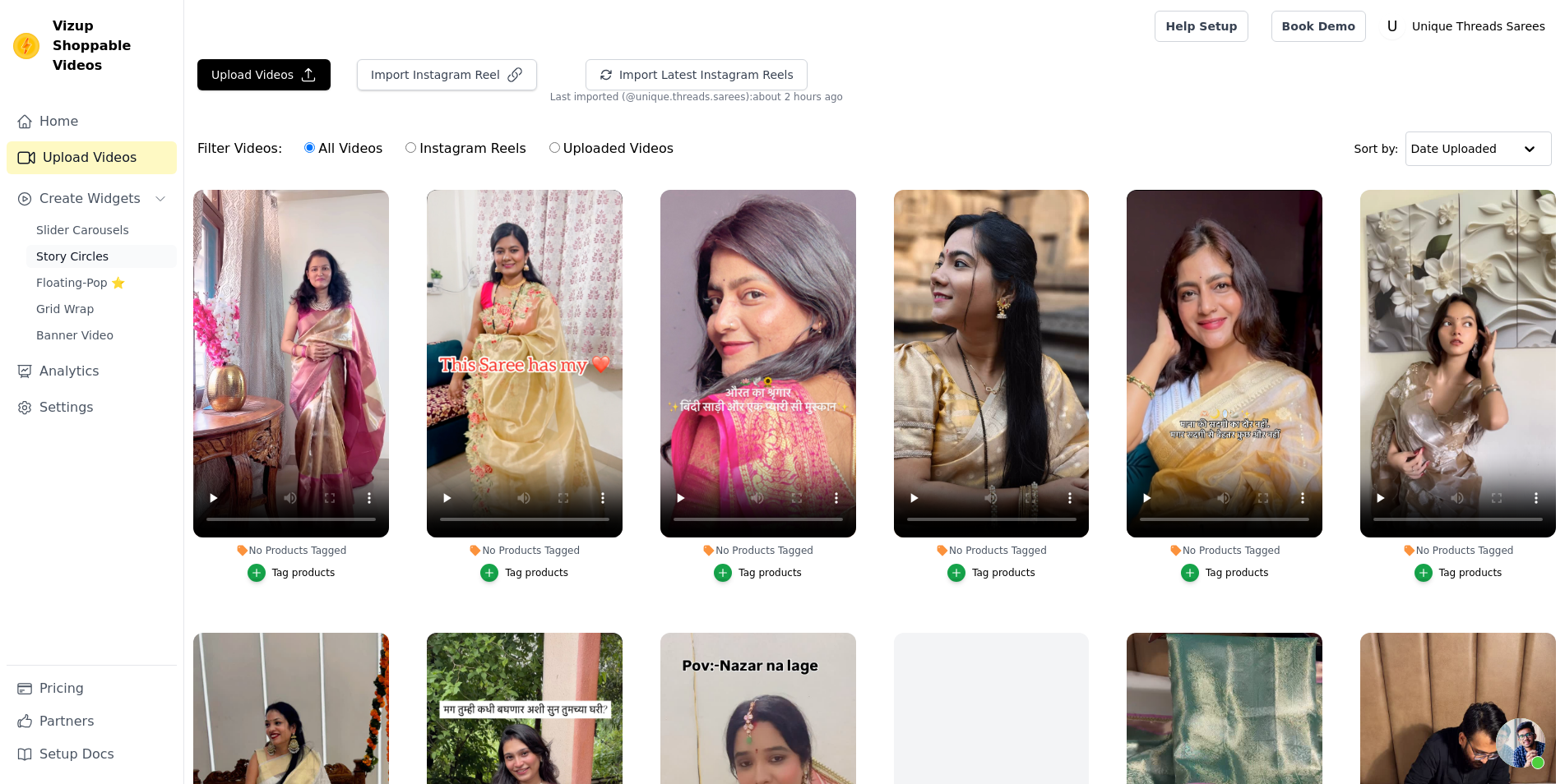
click at [83, 248] on span "Story Circles" at bounding box center [72, 256] width 72 height 16
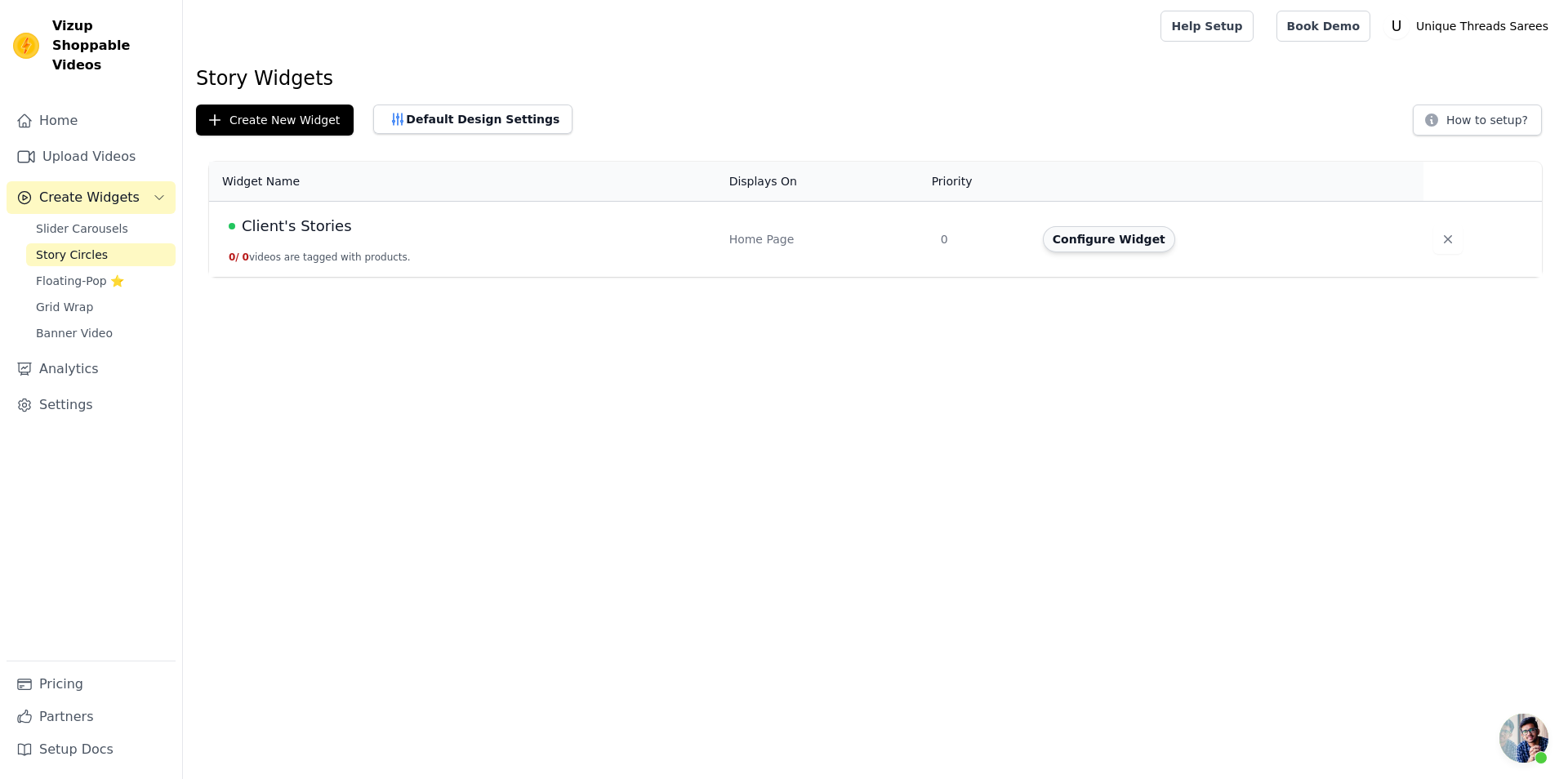
click at [1080, 245] on button "Configure Widget" at bounding box center [1109, 239] width 132 height 26
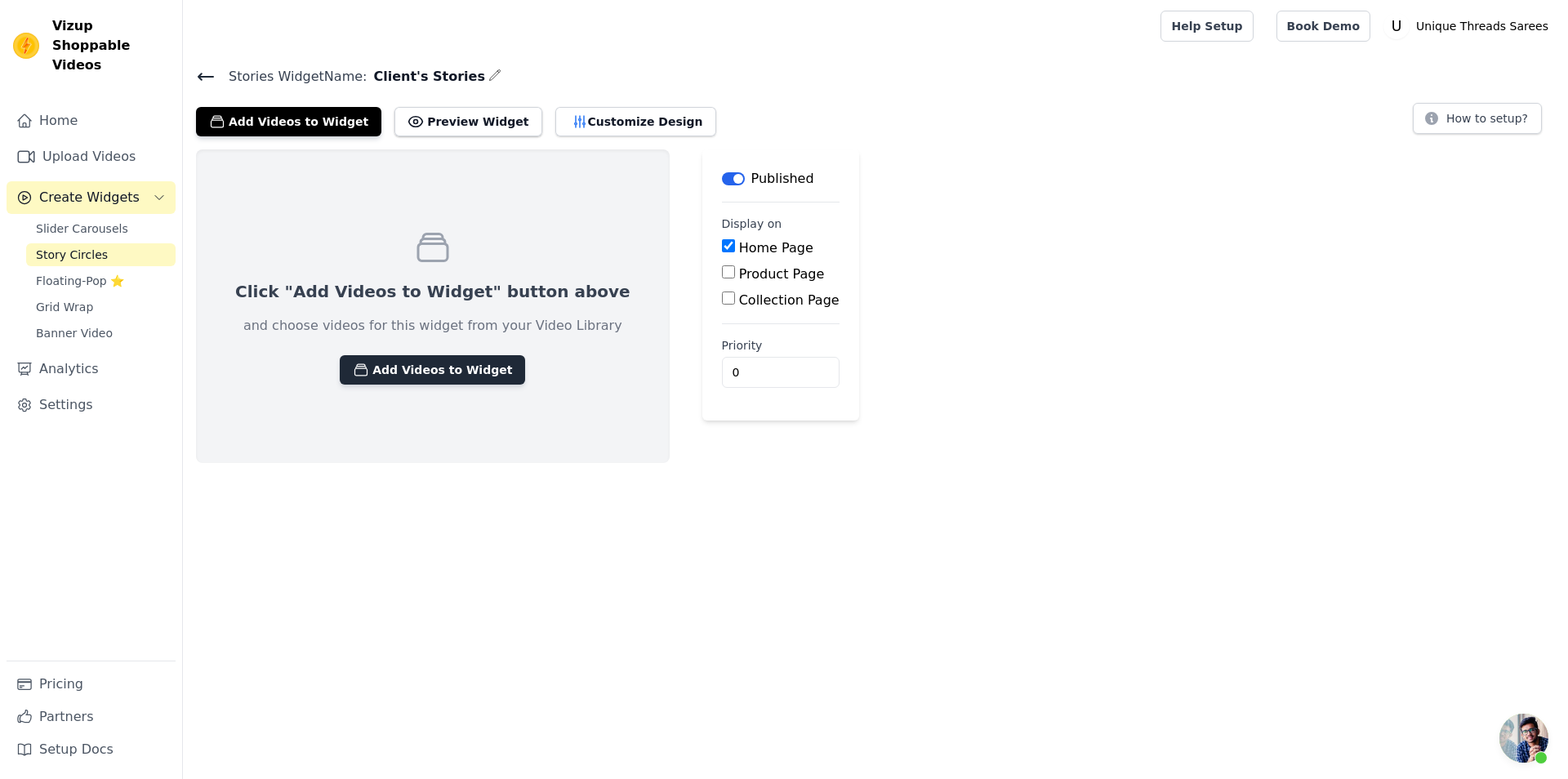
click at [431, 368] on button "Add Videos to Widget" at bounding box center [432, 370] width 185 height 29
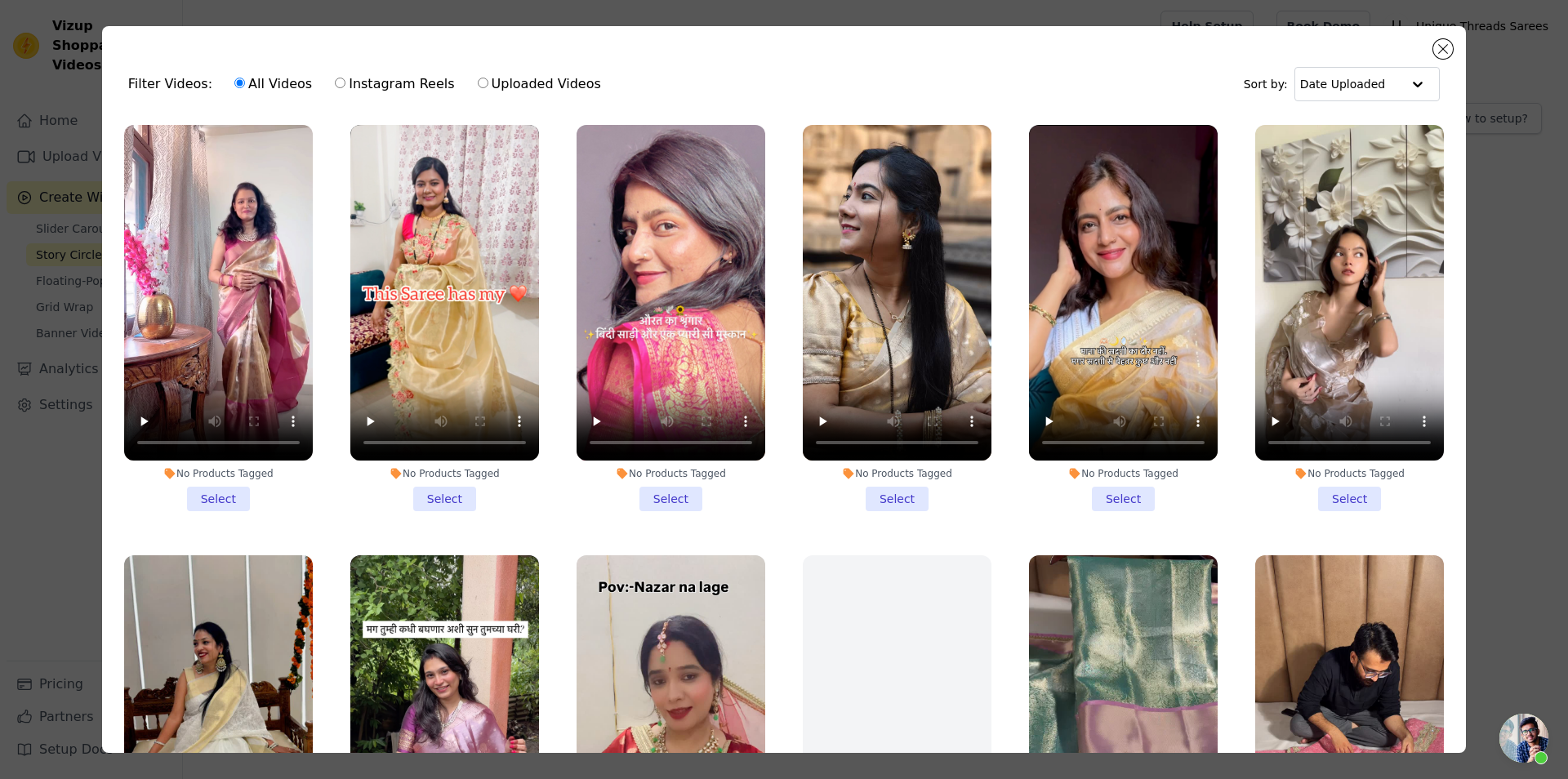
click at [230, 501] on li "No Products Tagged Select" at bounding box center [218, 318] width 189 height 386
click at [0, 0] on input "No Products Tagged Select" at bounding box center [0, 0] width 0 height 0
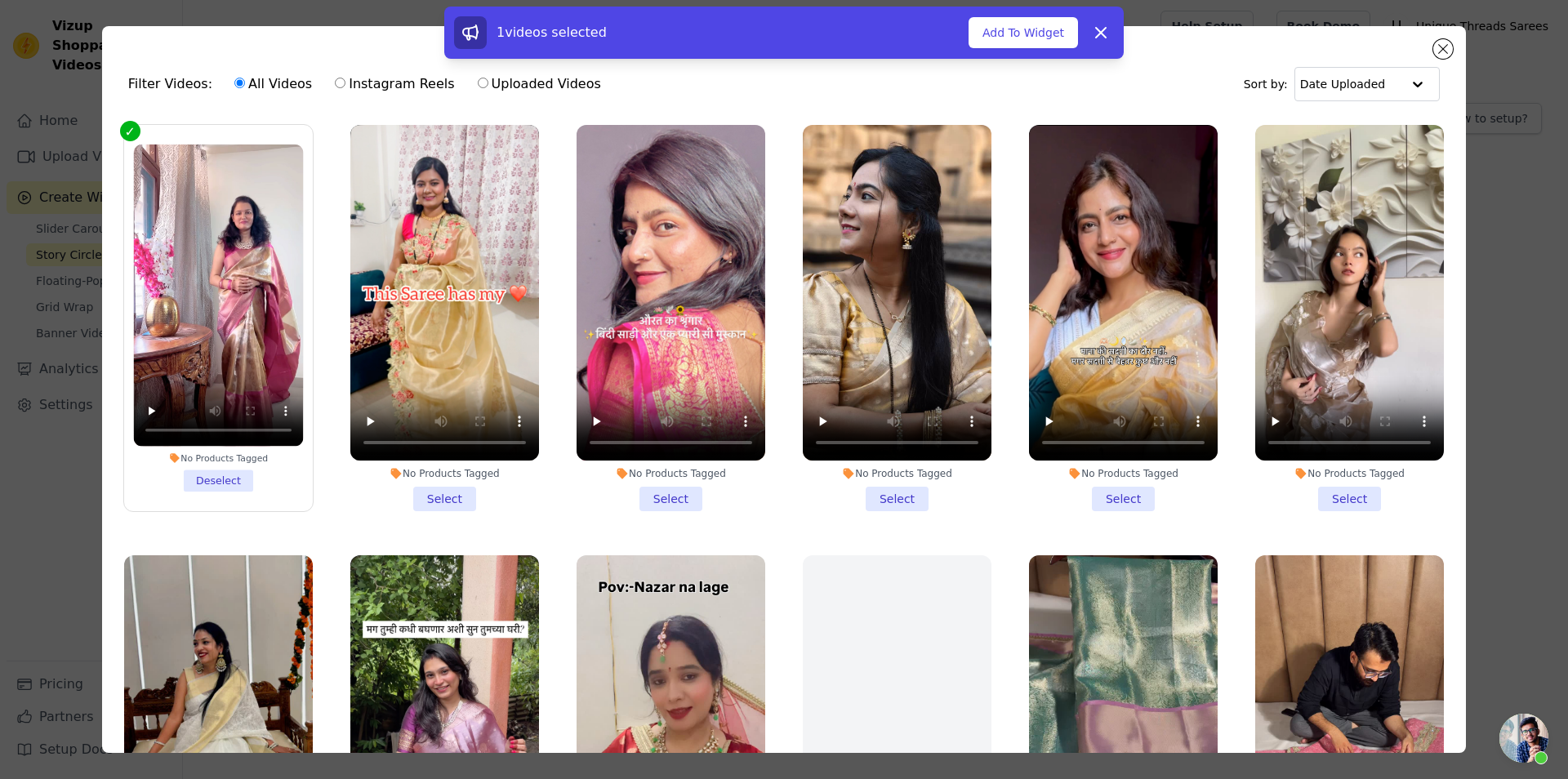
click at [414, 483] on li "No Products Tagged Select" at bounding box center [444, 318] width 189 height 386
click at [0, 0] on input "No Products Tagged Select" at bounding box center [0, 0] width 0 height 0
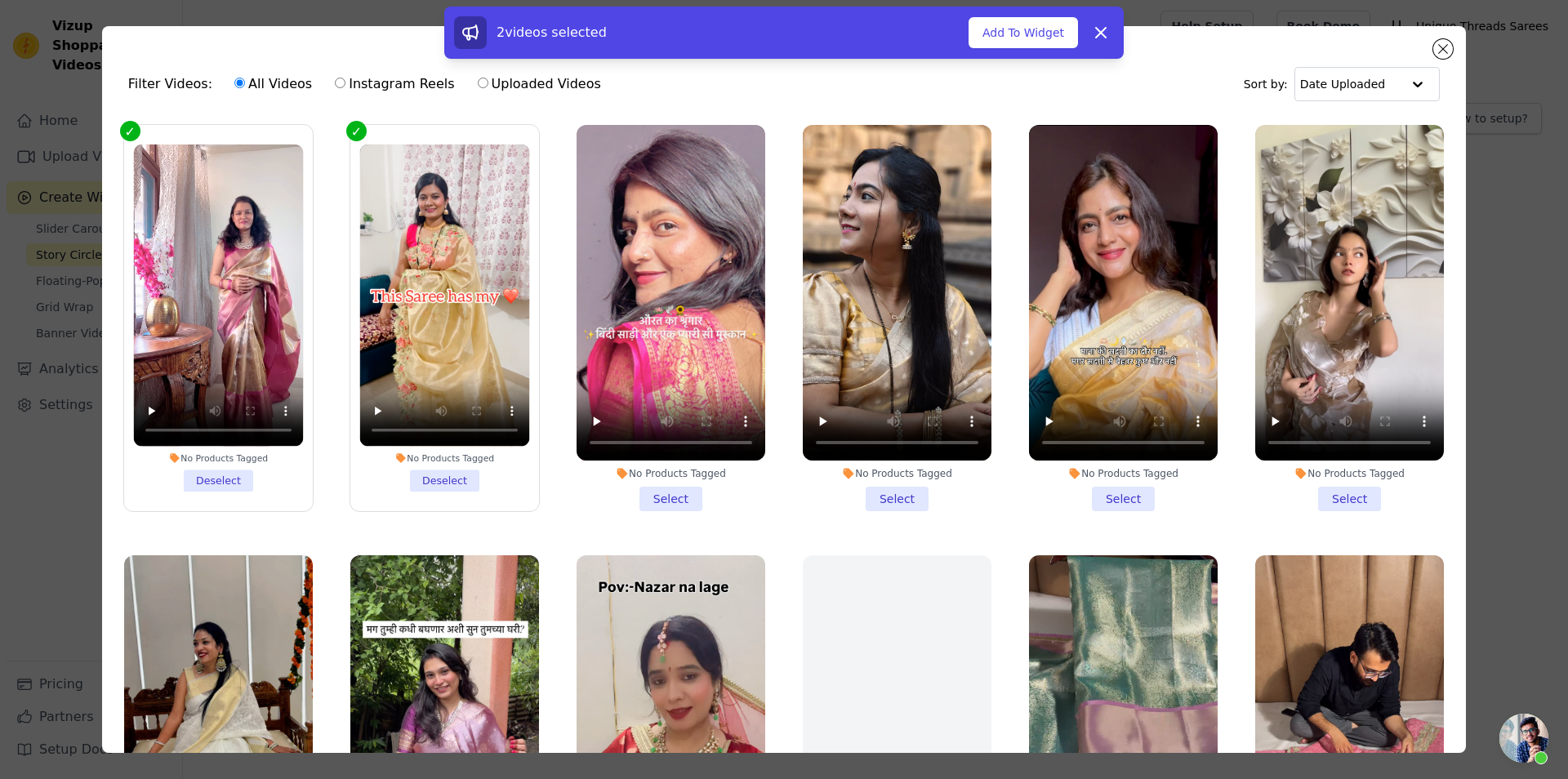
click at [645, 488] on li "No Products Tagged Select" at bounding box center [670, 318] width 189 height 386
click at [0, 0] on input "No Products Tagged Select" at bounding box center [0, 0] width 0 height 0
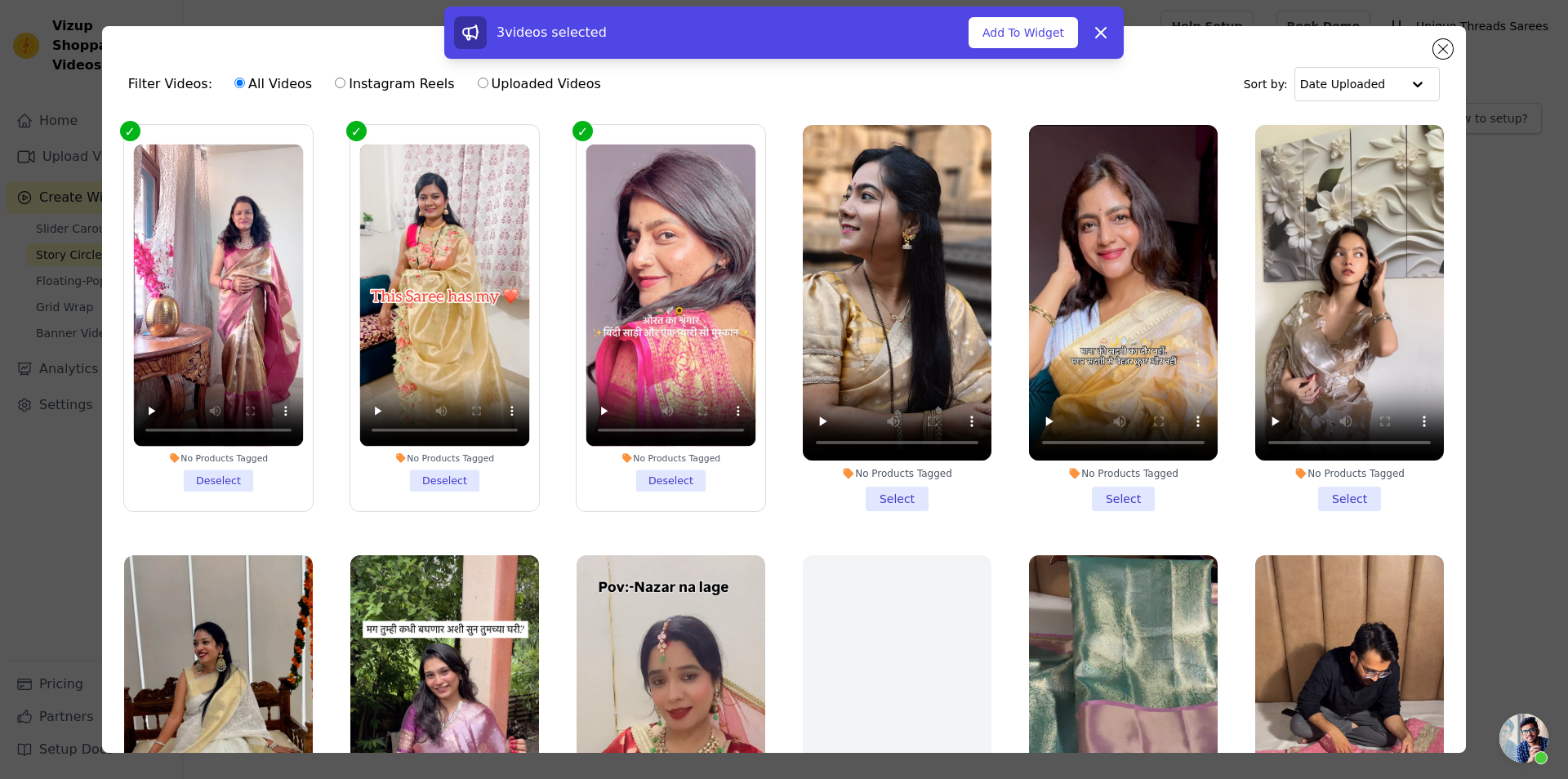
click at [916, 487] on li "No Products Tagged Select" at bounding box center [897, 318] width 189 height 386
click at [0, 0] on input "No Products Tagged Select" at bounding box center [0, 0] width 0 height 0
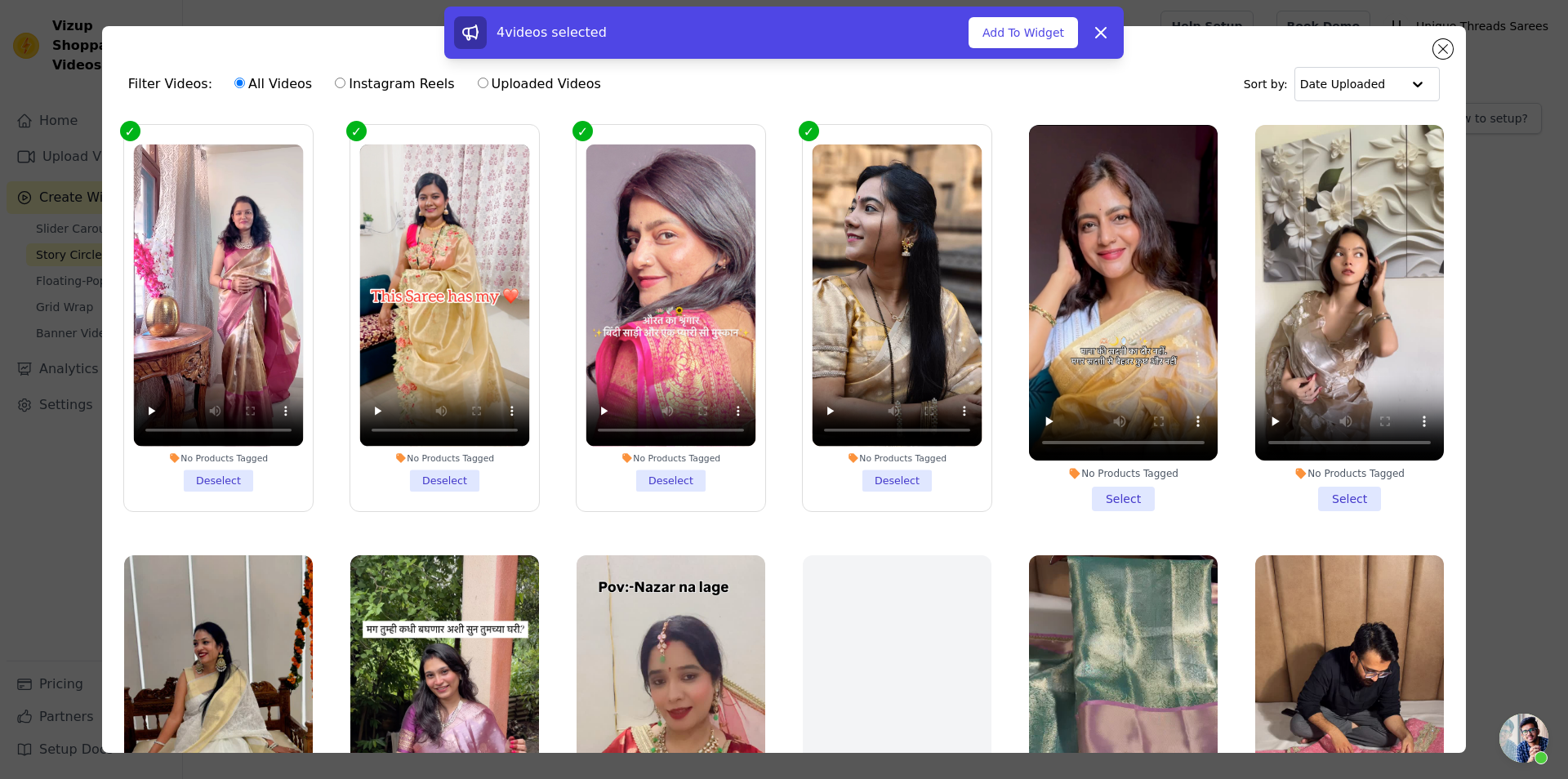
click at [1124, 488] on li "No Products Tagged Select" at bounding box center [1123, 318] width 189 height 386
click at [0, 0] on input "No Products Tagged Select" at bounding box center [0, 0] width 0 height 0
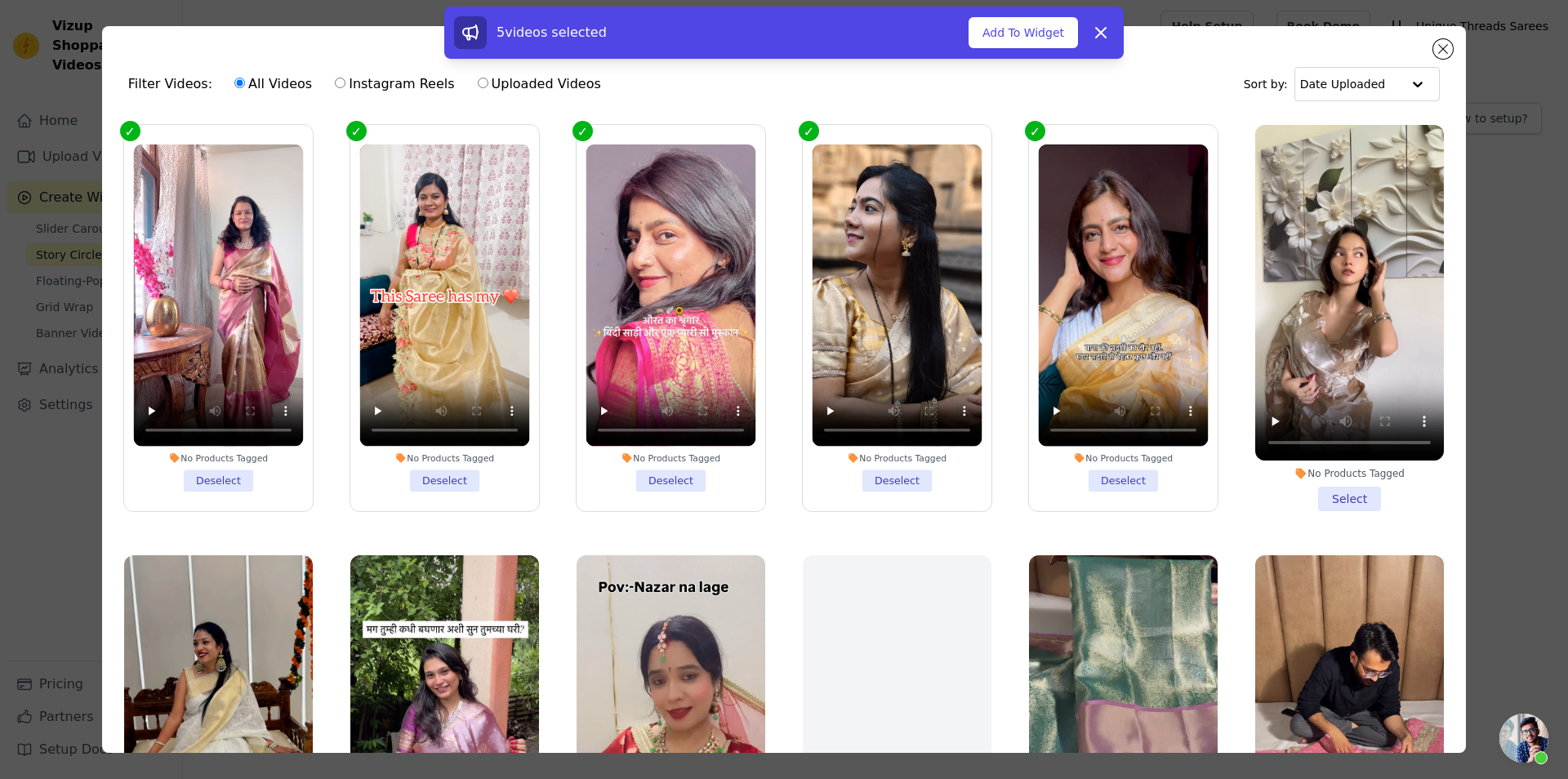
click at [1333, 482] on li "No Products Tagged Select" at bounding box center [1349, 318] width 189 height 386
click at [0, 0] on input "No Products Tagged Select" at bounding box center [0, 0] width 0 height 0
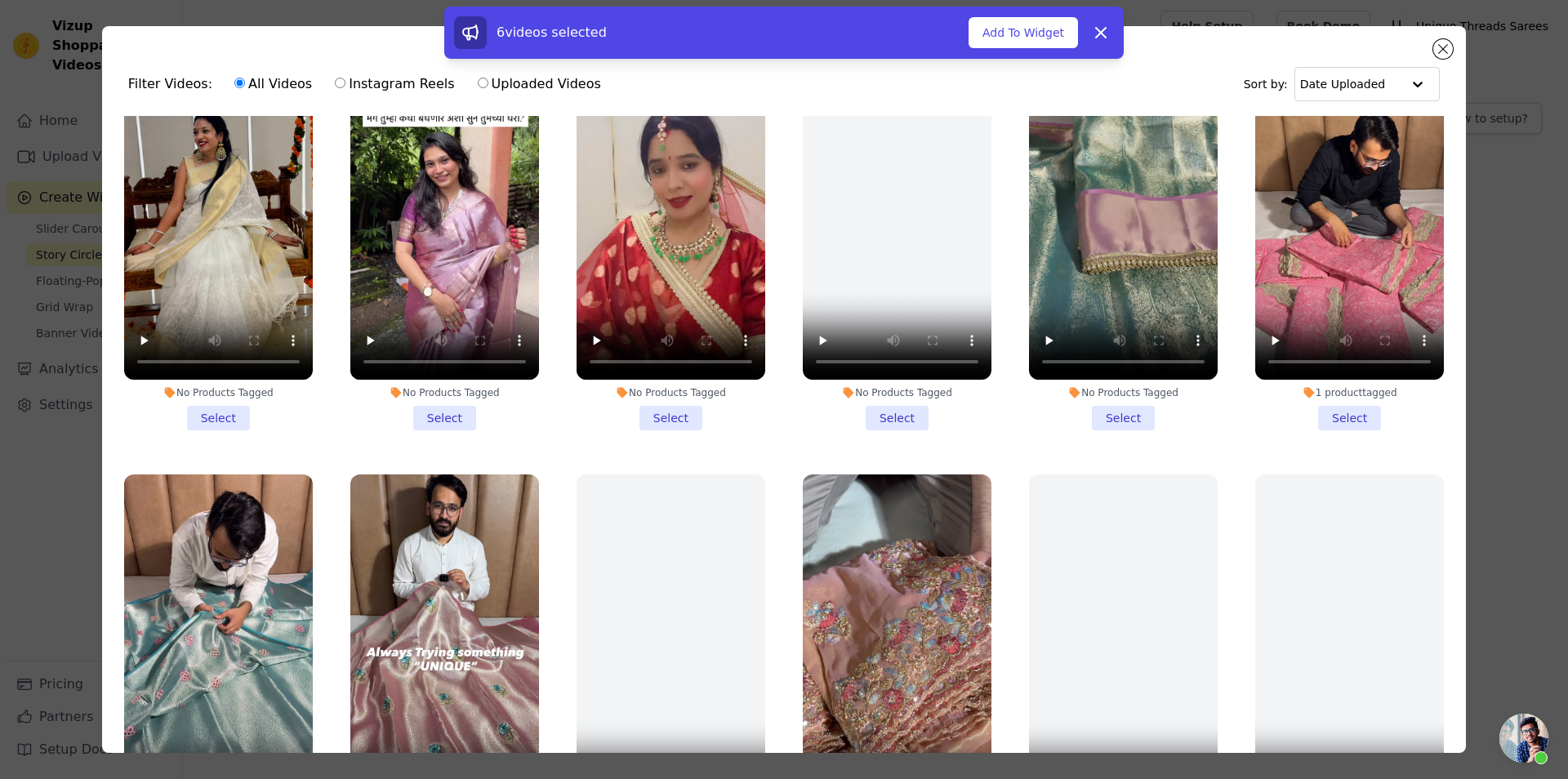
scroll to position [514, 0]
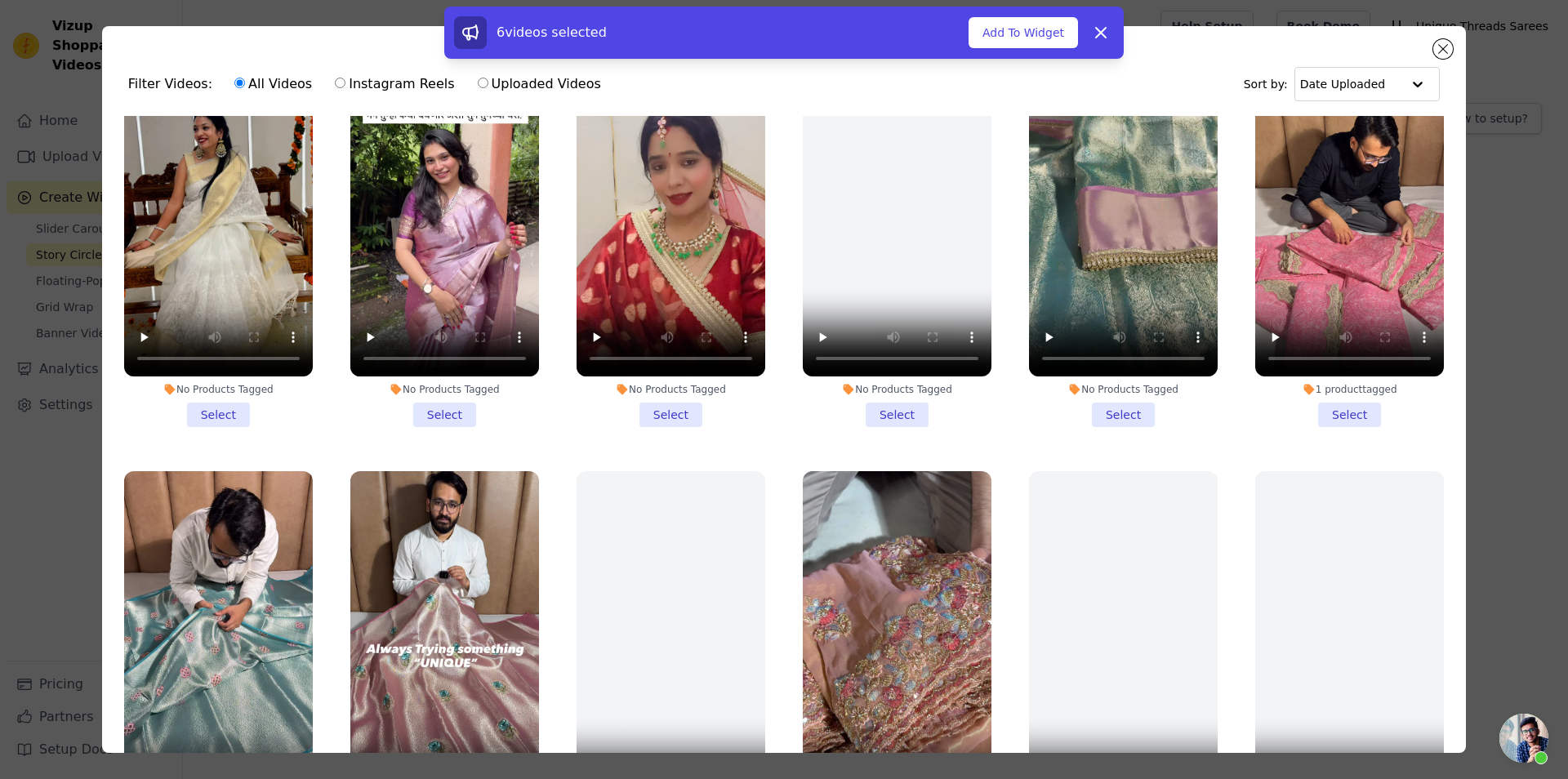
click at [673, 411] on li "No Products Tagged Select" at bounding box center [670, 234] width 189 height 386
click at [0, 0] on input "No Products Tagged Select" at bounding box center [0, 0] width 0 height 0
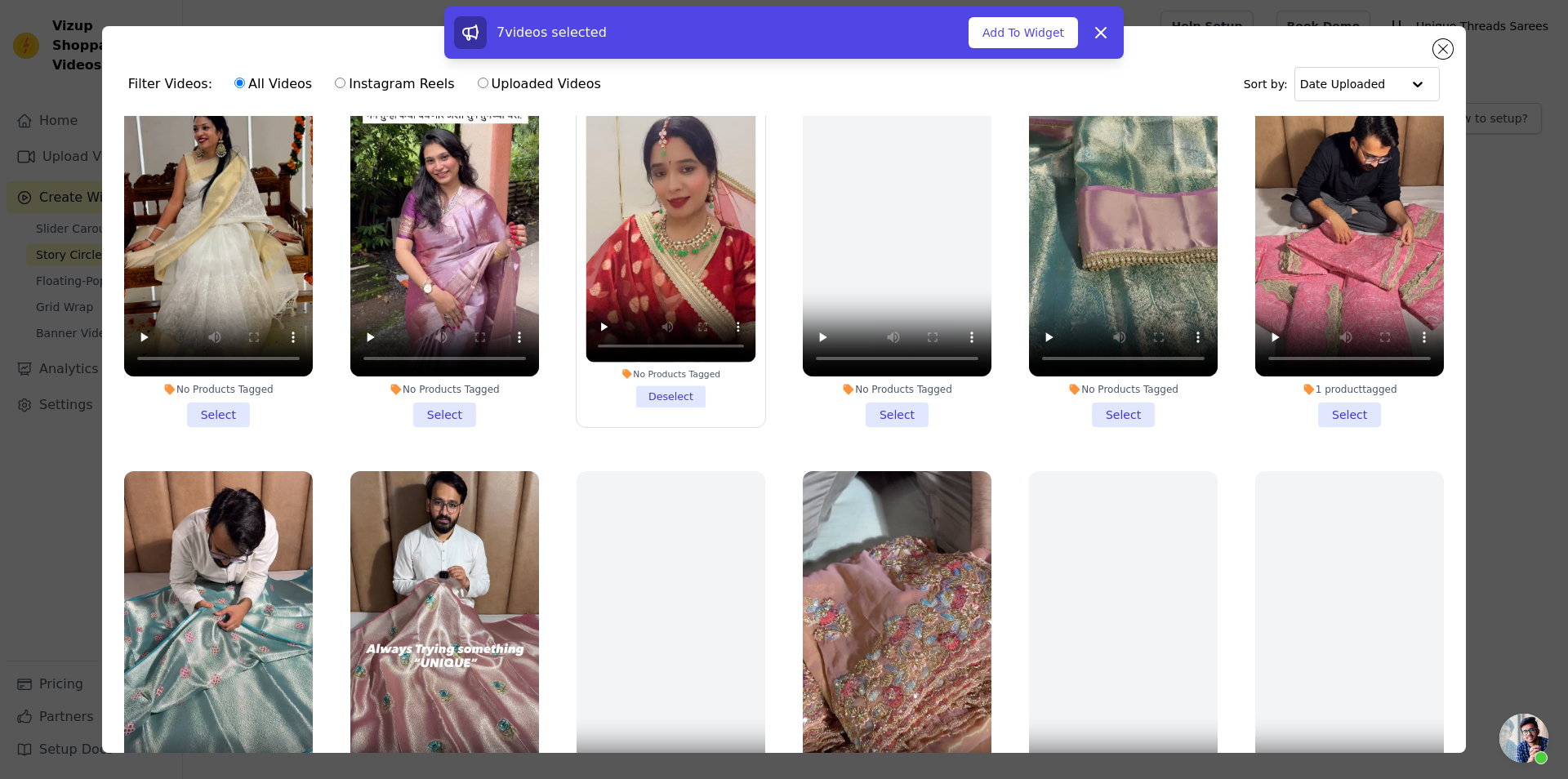
click at [458, 396] on li "No Products Tagged Select" at bounding box center [444, 234] width 189 height 386
click at [0, 0] on input "No Products Tagged Select" at bounding box center [0, 0] width 0 height 0
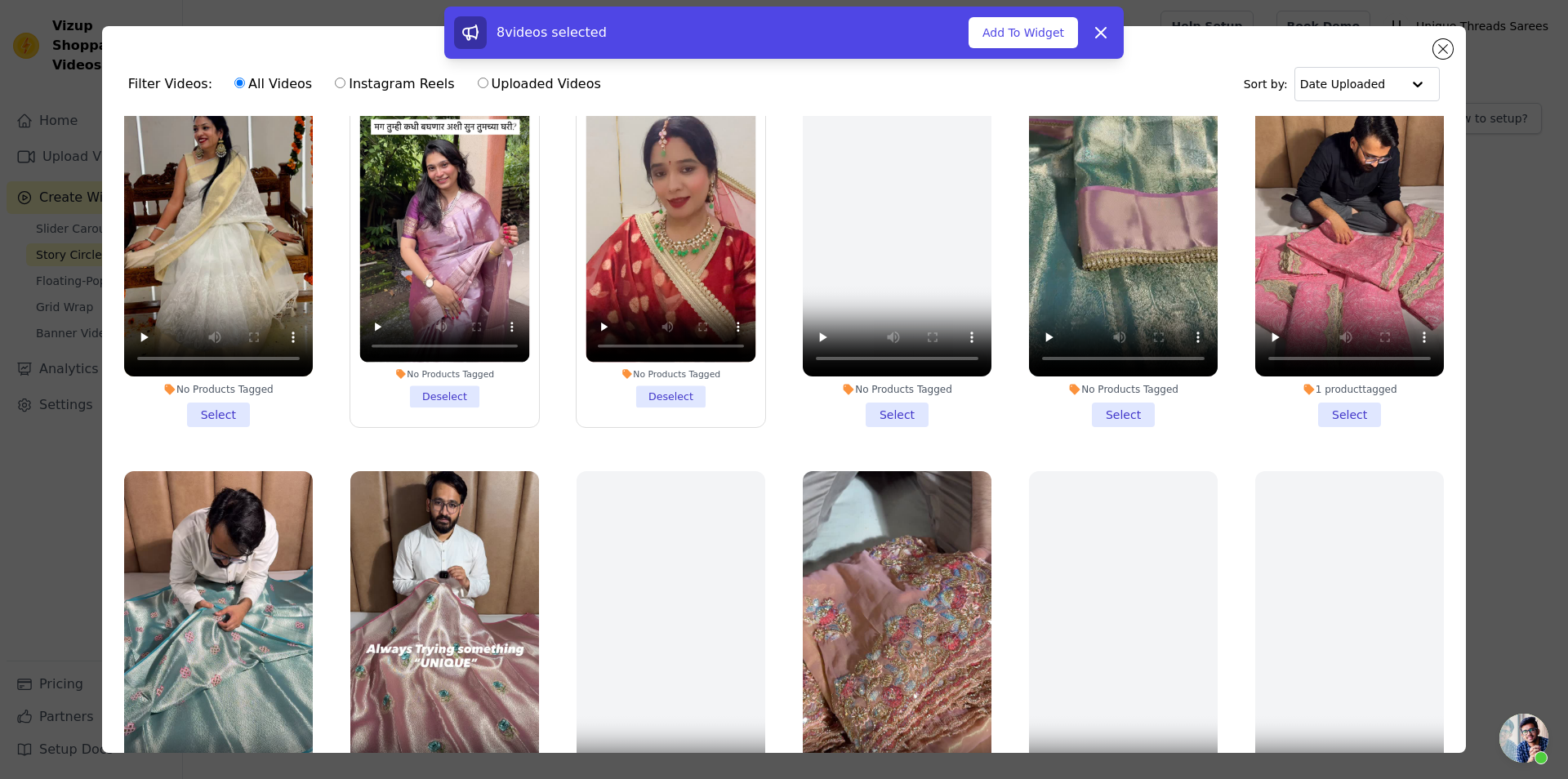
click at [225, 393] on li "No Products Tagged Select" at bounding box center [218, 234] width 189 height 386
click at [0, 0] on input "No Products Tagged Select" at bounding box center [0, 0] width 0 height 0
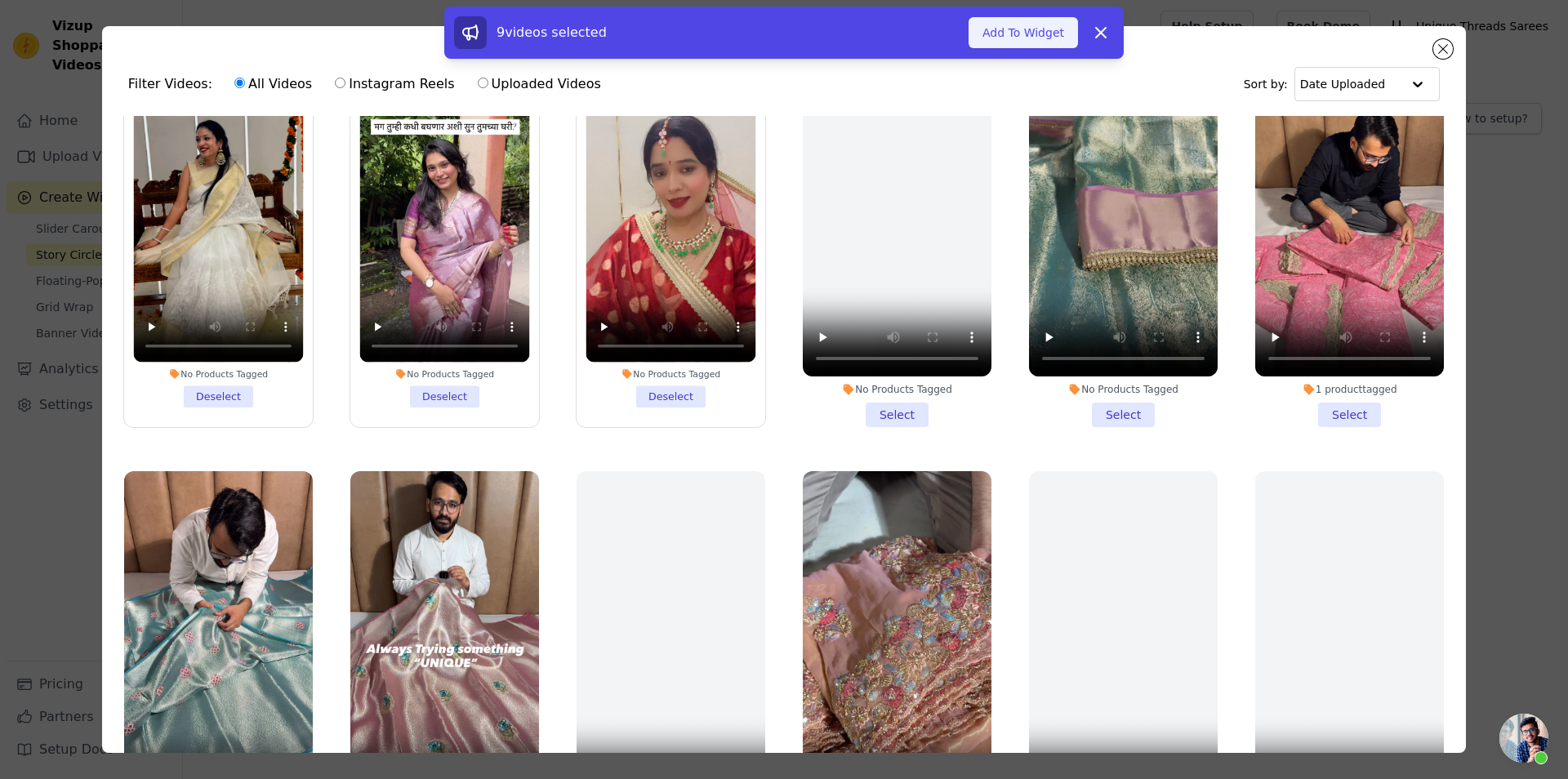
click at [1009, 40] on button "Add To Widget" at bounding box center [1023, 32] width 109 height 31
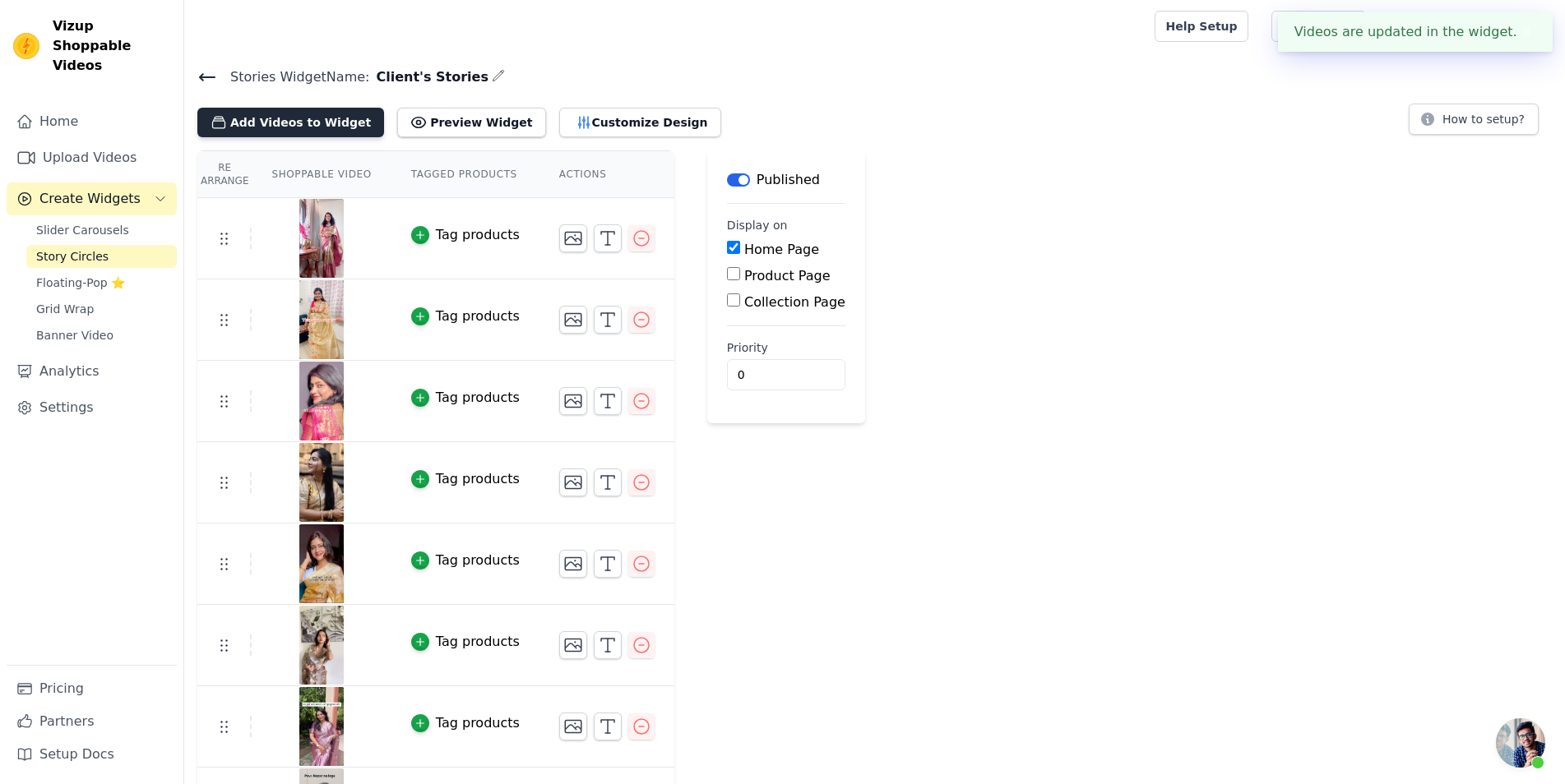
click at [317, 112] on button "Add Videos to Widget" at bounding box center [291, 122] width 187 height 29
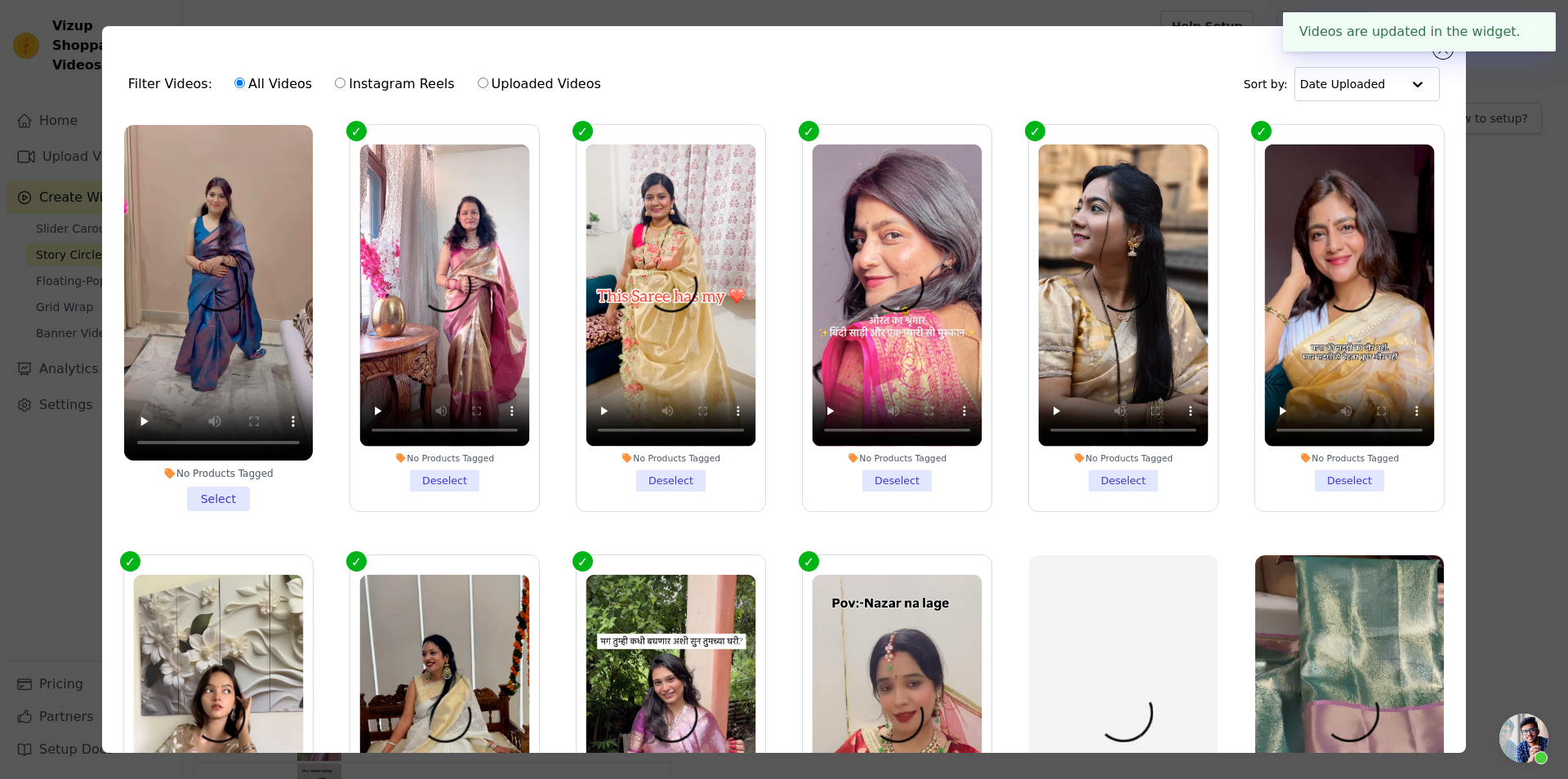
click at [187, 500] on li "No Products Tagged Select" at bounding box center [218, 318] width 189 height 386
click at [0, 0] on input "No Products Tagged Select" at bounding box center [0, 0] width 0 height 0
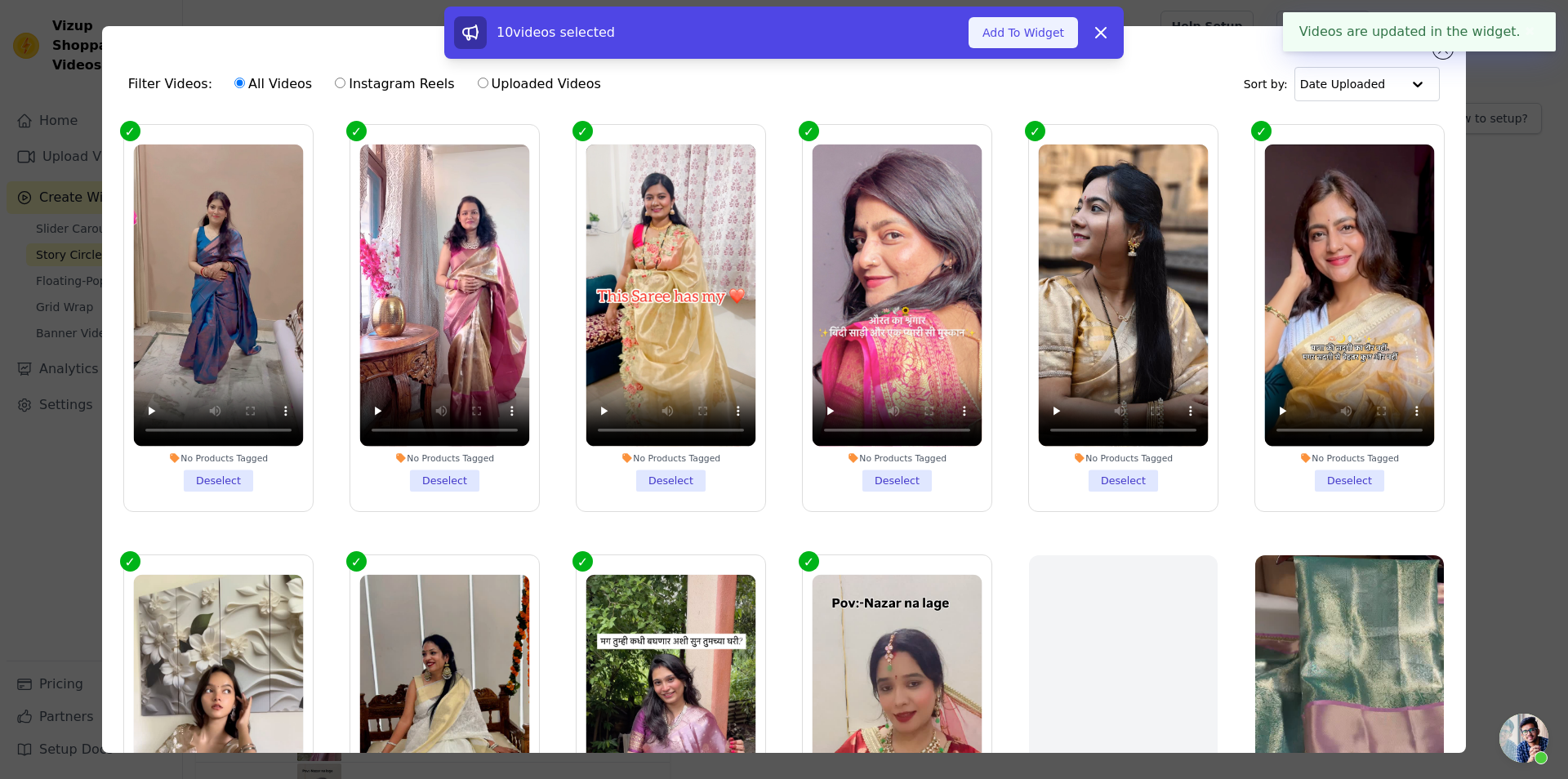
click at [987, 39] on button "Add To Widget" at bounding box center [1023, 32] width 109 height 31
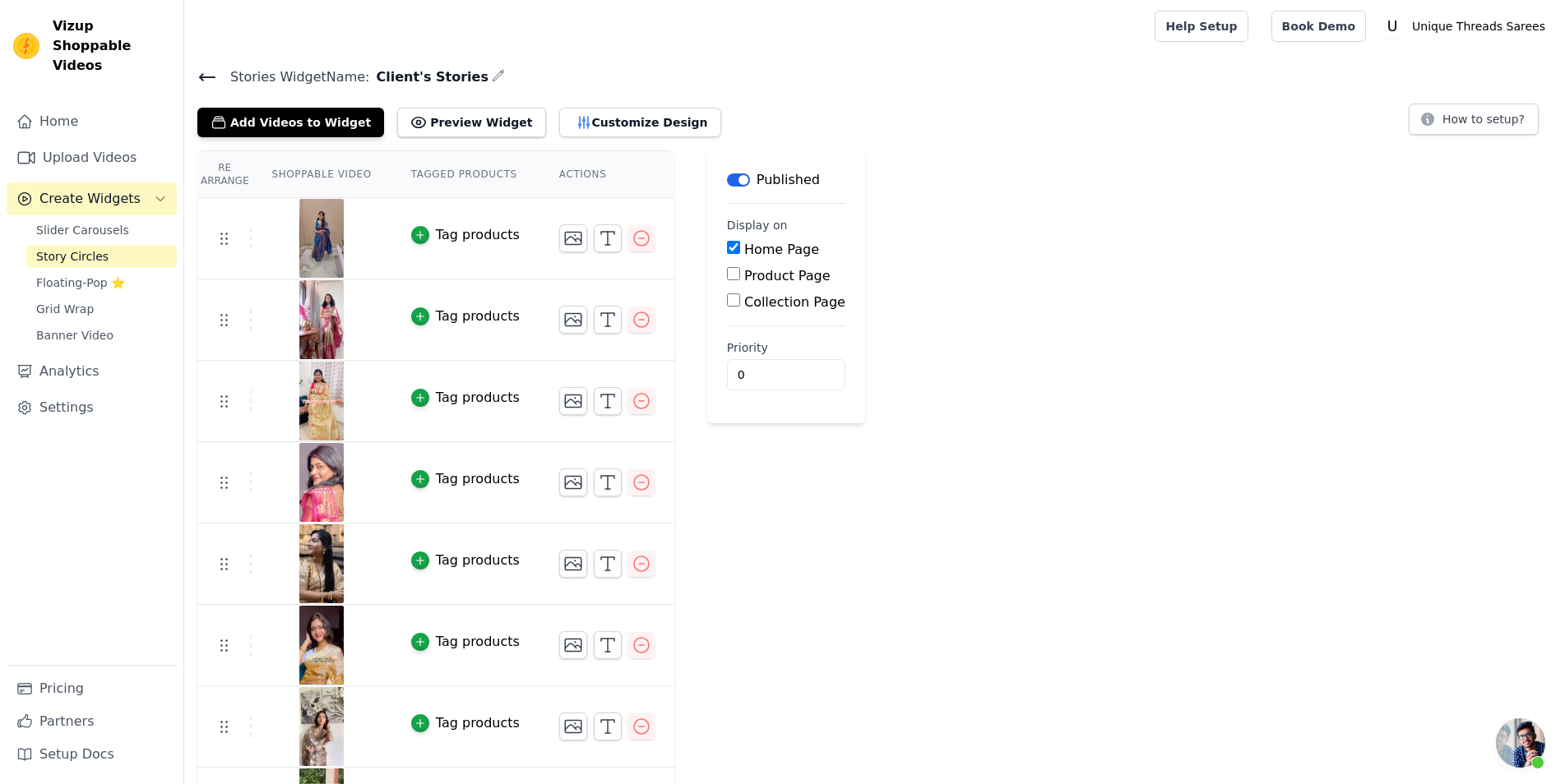
click at [460, 312] on div "Tag products" at bounding box center [478, 316] width 84 height 20
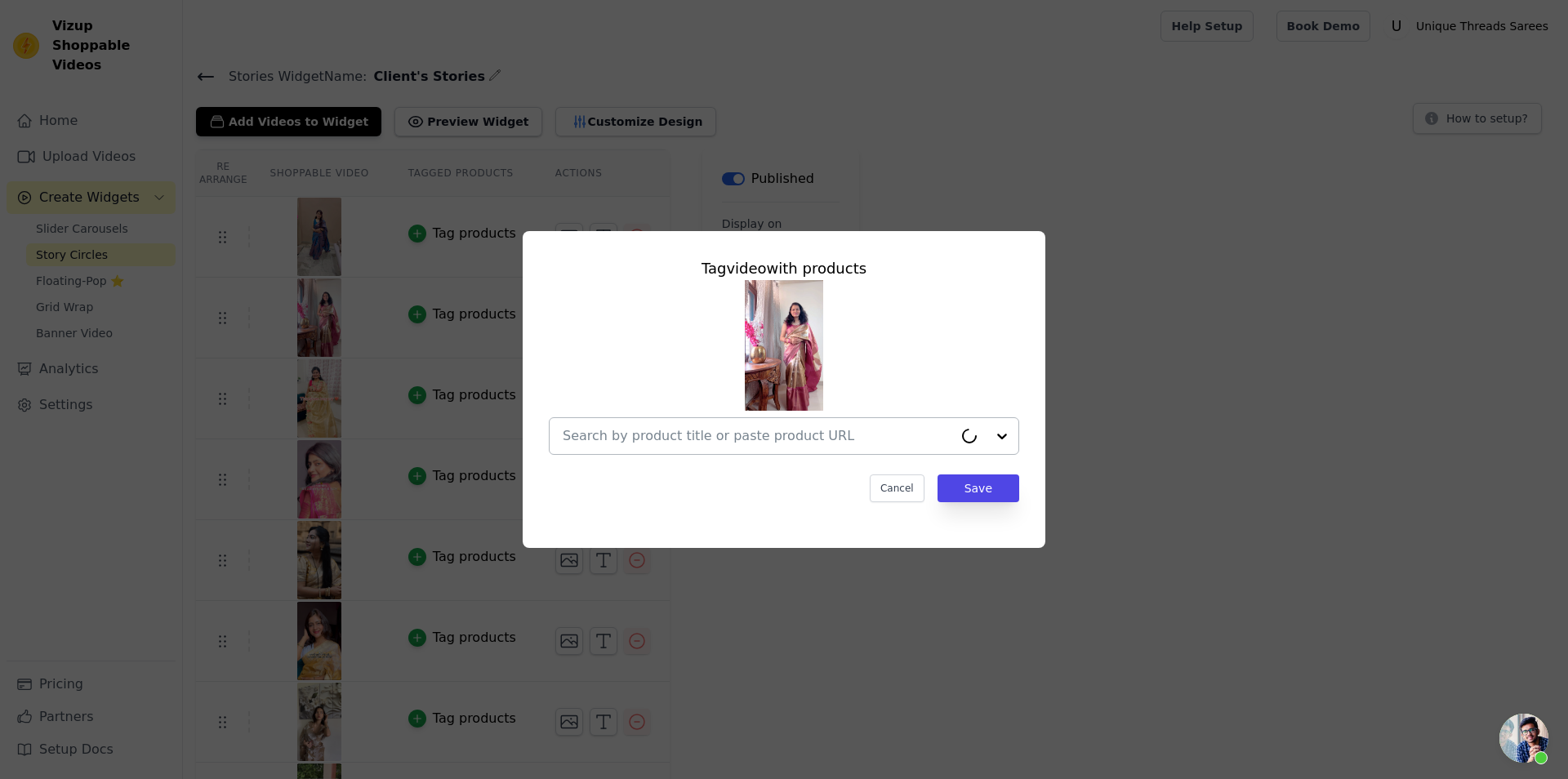
click at [850, 448] on div at bounding box center [758, 436] width 390 height 36
paste input "[URL][DOMAIN_NAME]"
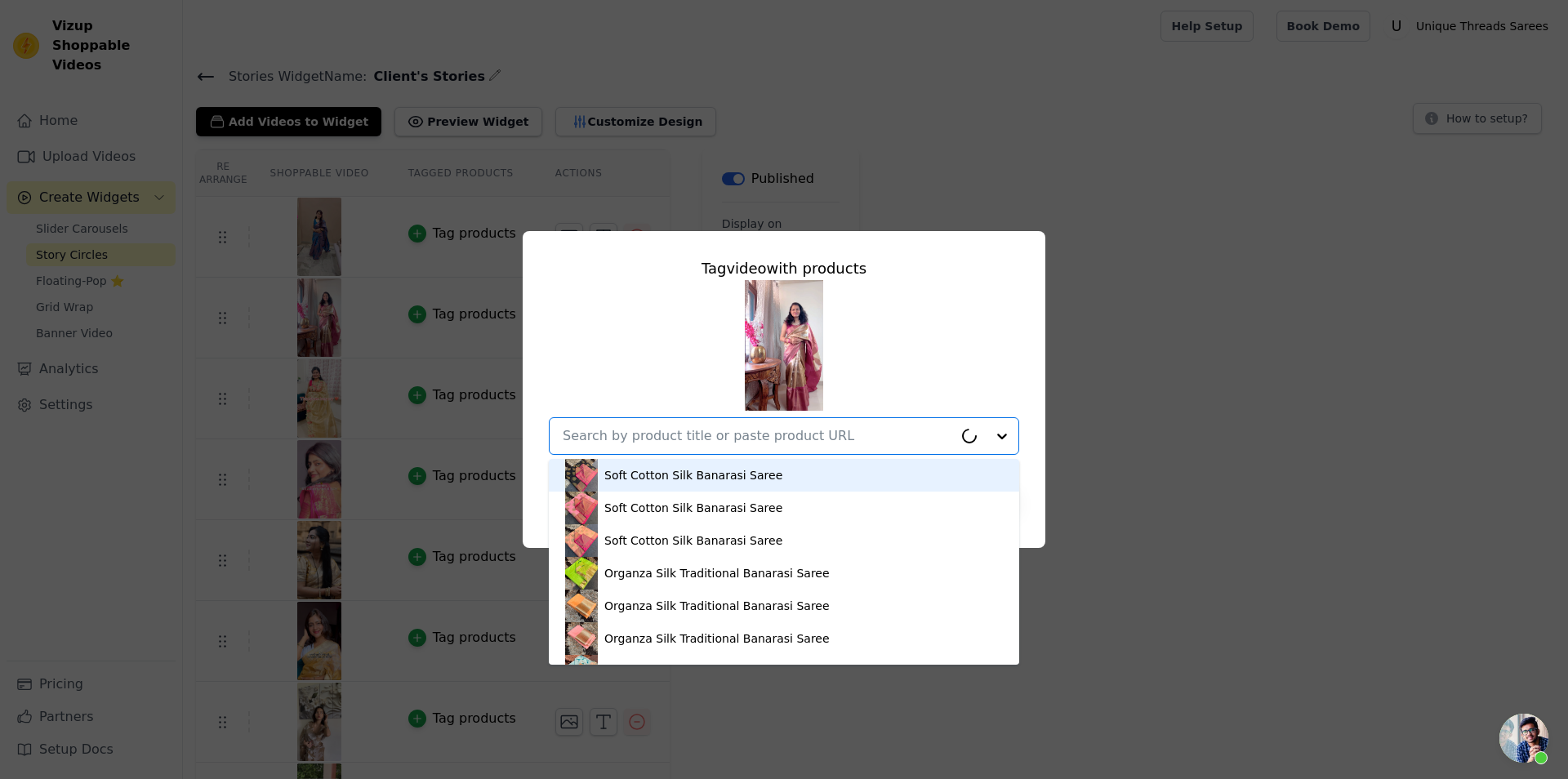
type input "[URL][DOMAIN_NAME]"
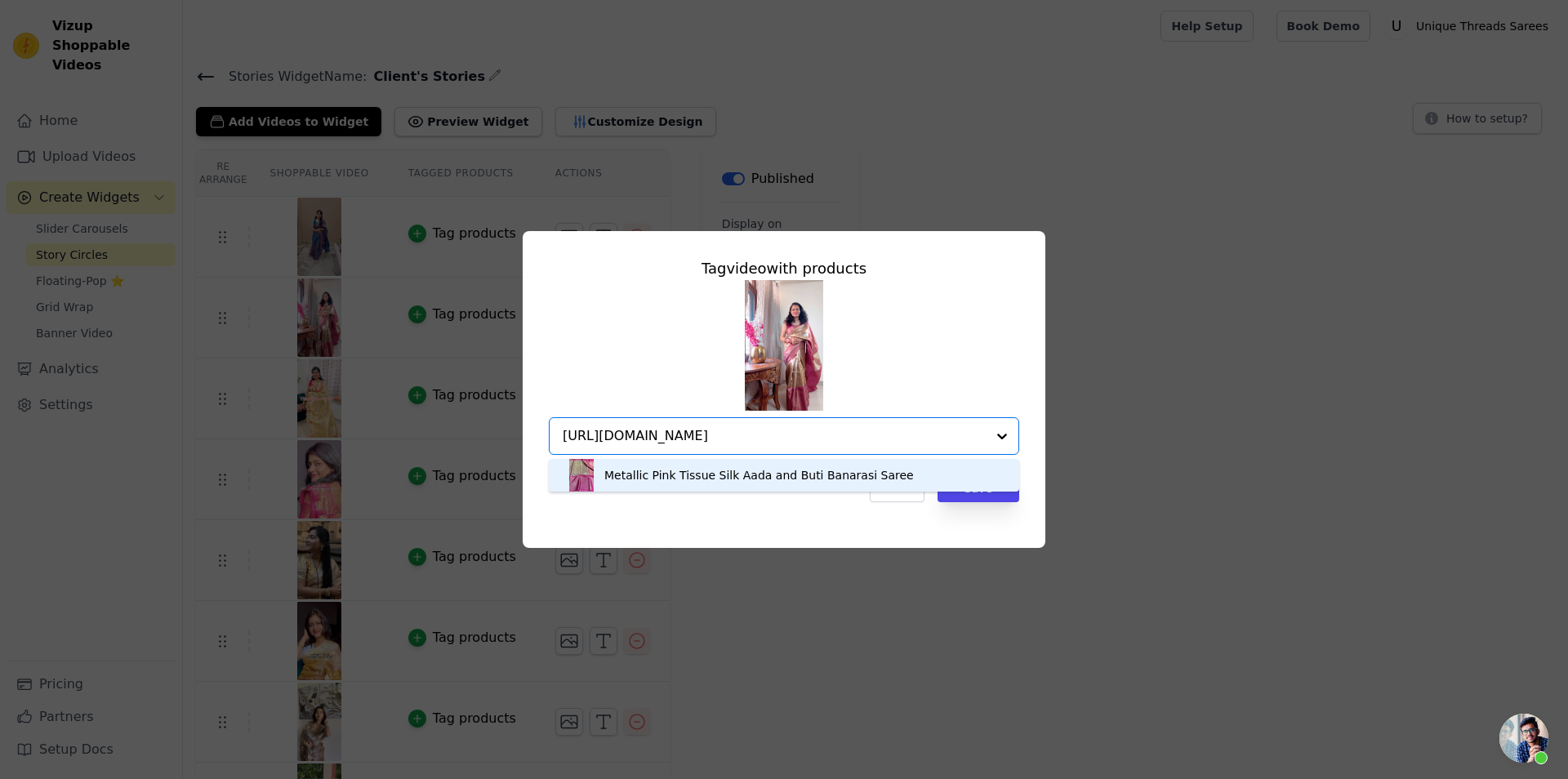
click at [720, 477] on div "Metallic Pink Tissue Silk Aada and Buti Banarasi Saree" at bounding box center [759, 475] width 309 height 16
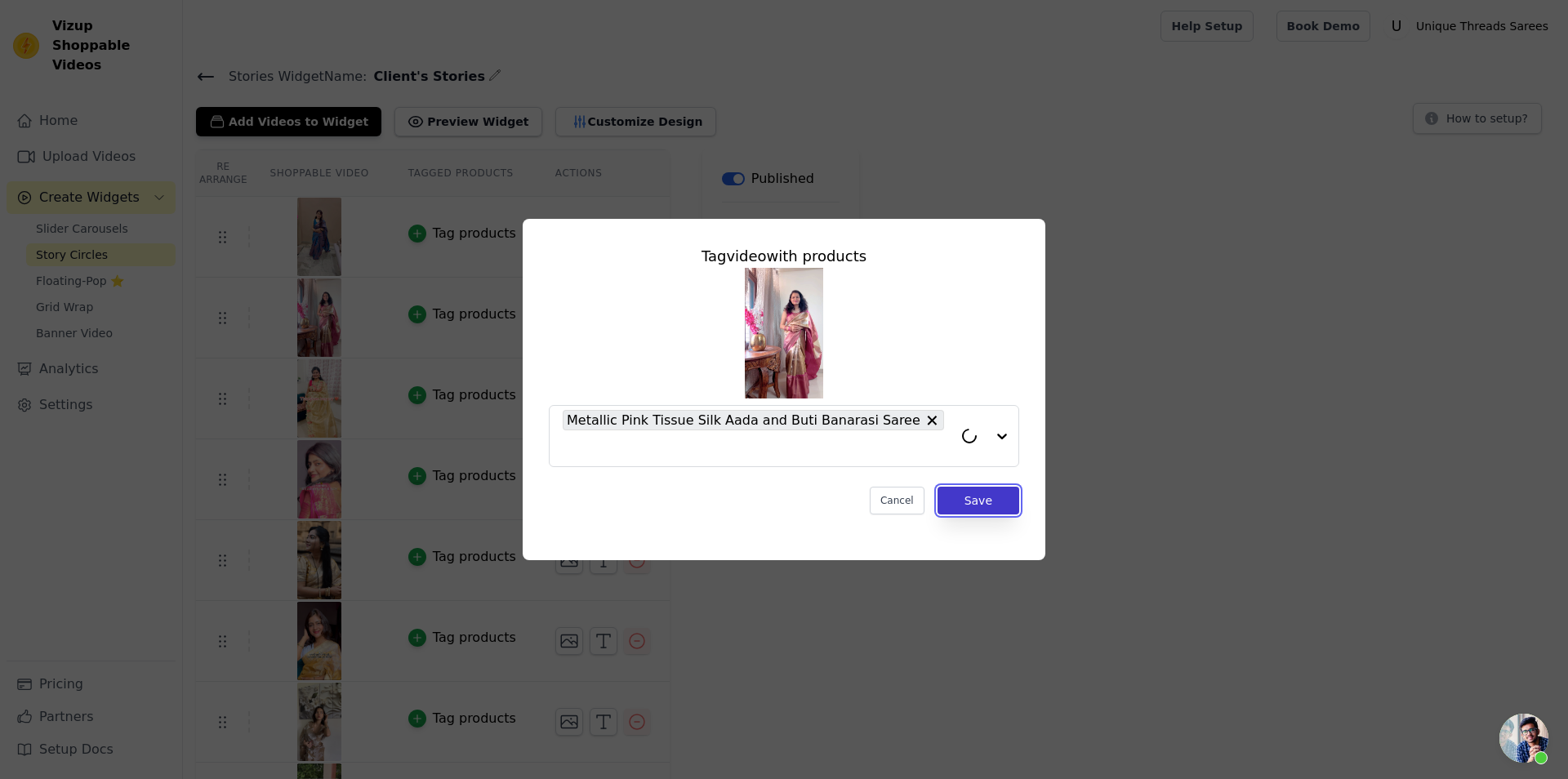
click at [989, 487] on button "Save" at bounding box center [979, 501] width 82 height 28
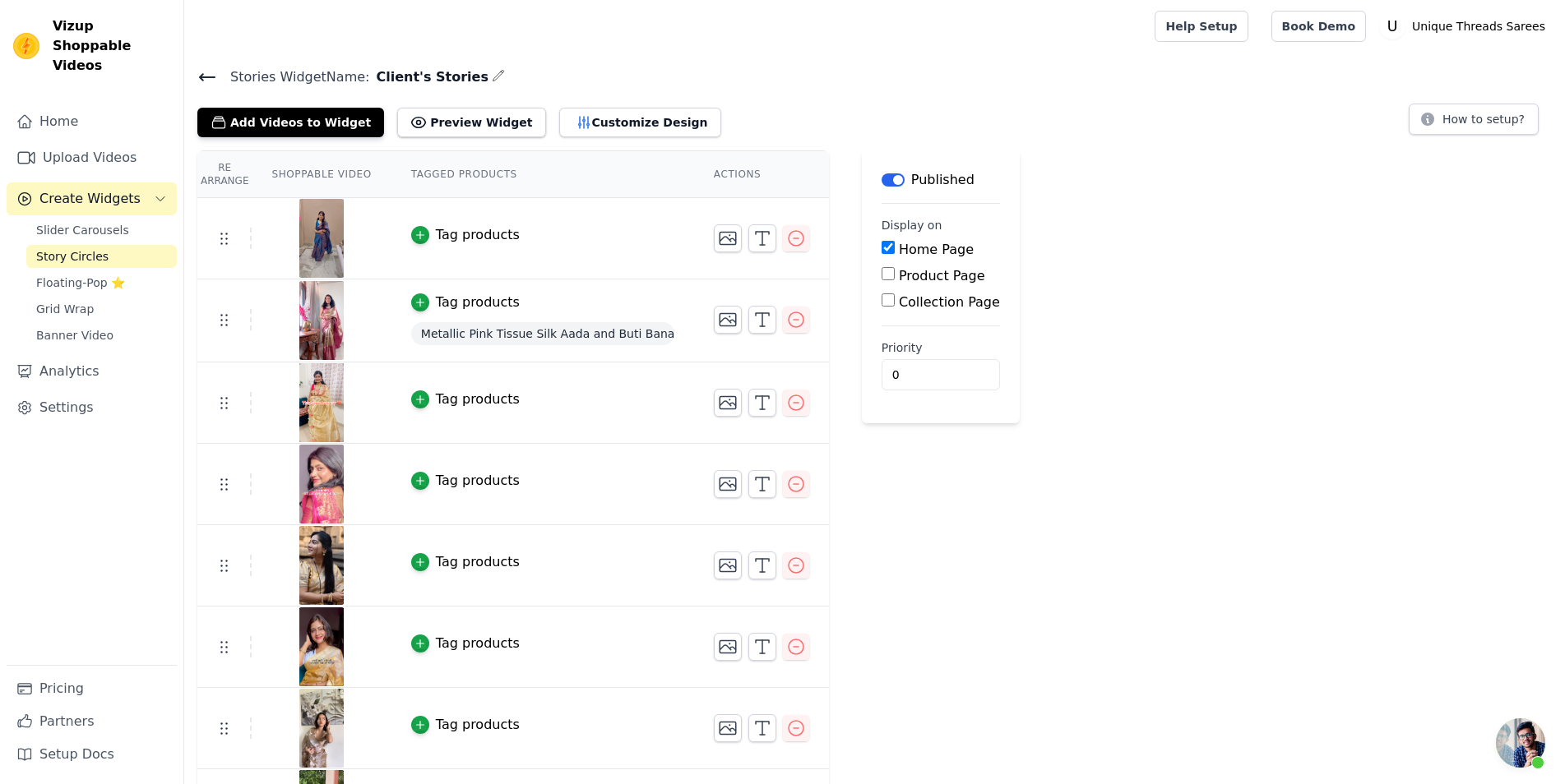
click at [439, 400] on div "Tag products" at bounding box center [478, 399] width 84 height 20
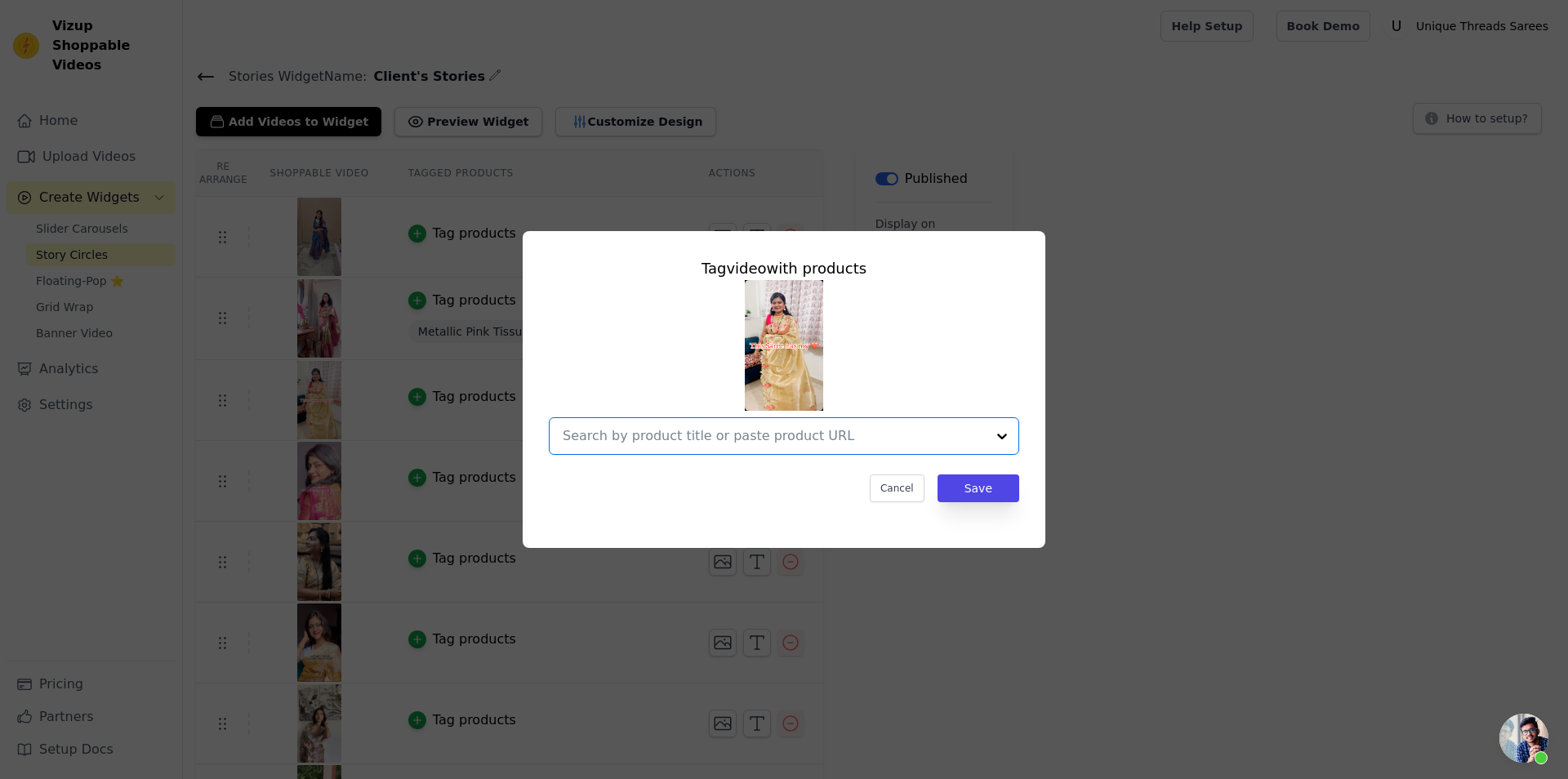
click at [840, 430] on input "text" at bounding box center [774, 436] width 423 height 20
paste input "[URL][DOMAIN_NAME]"
type input "[URL][DOMAIN_NAME]"
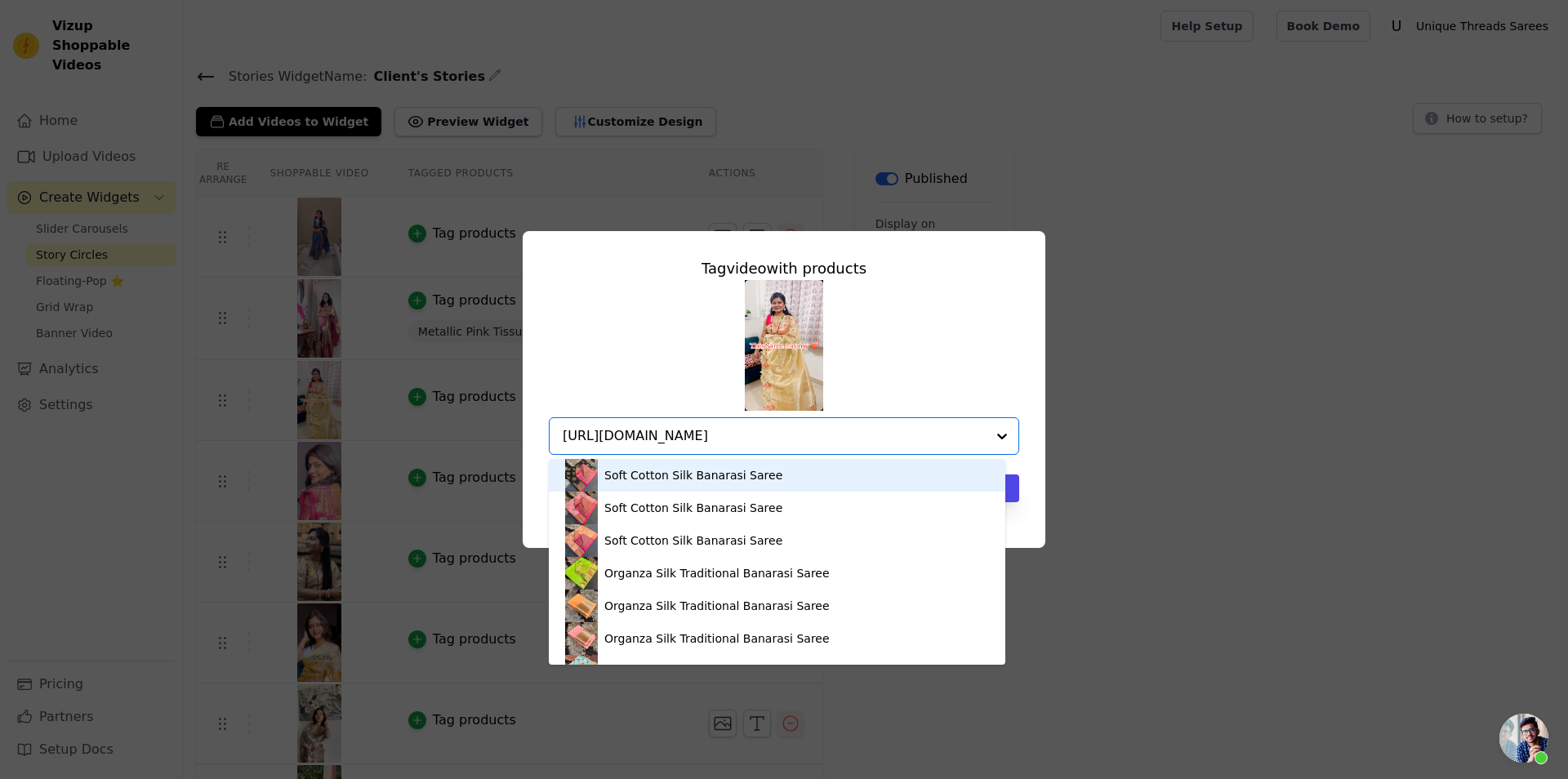
scroll to position [0, 161]
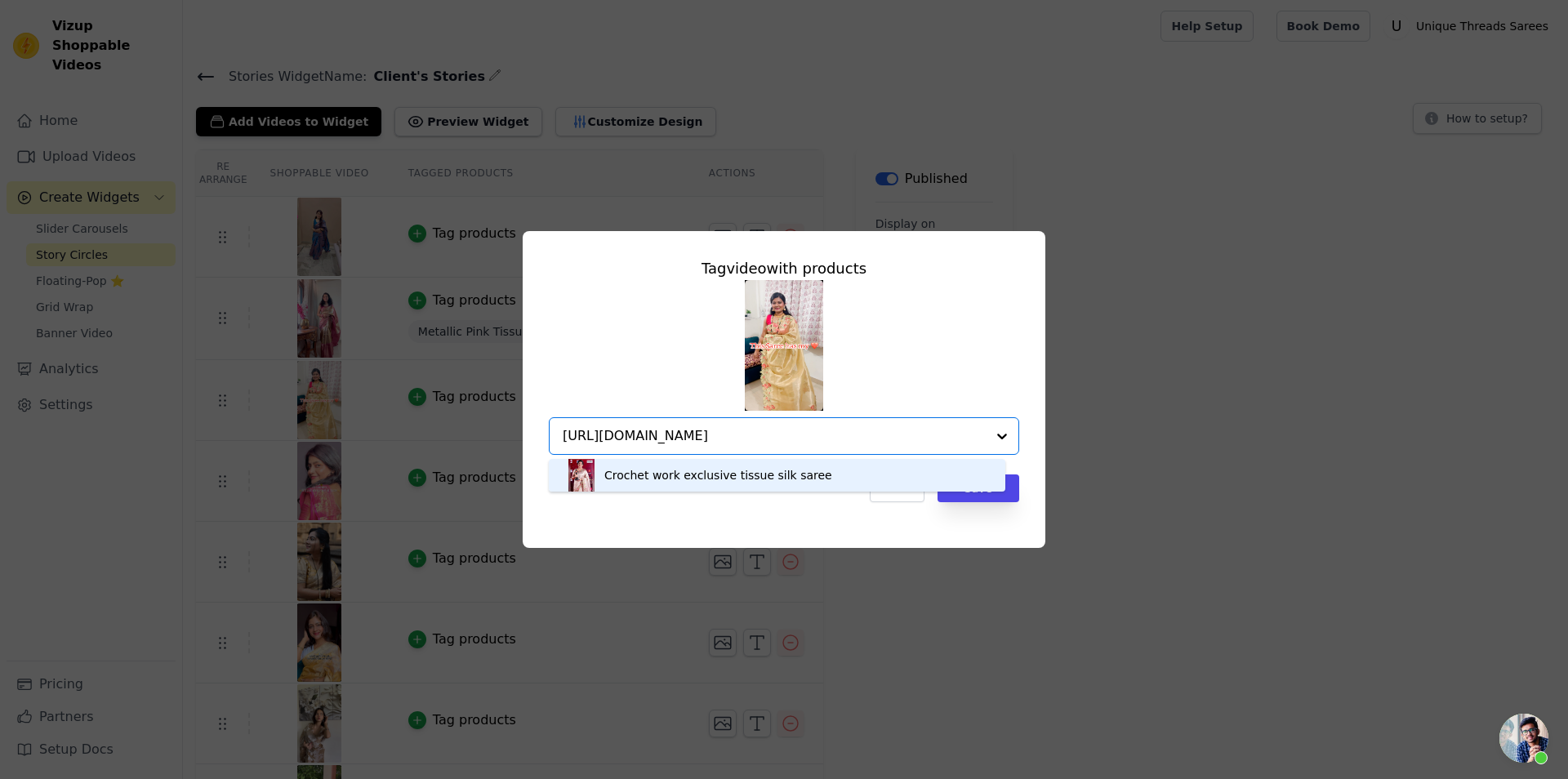
click at [785, 483] on div "Crochet work exclusive tissue silk saree" at bounding box center [718, 475] width 228 height 16
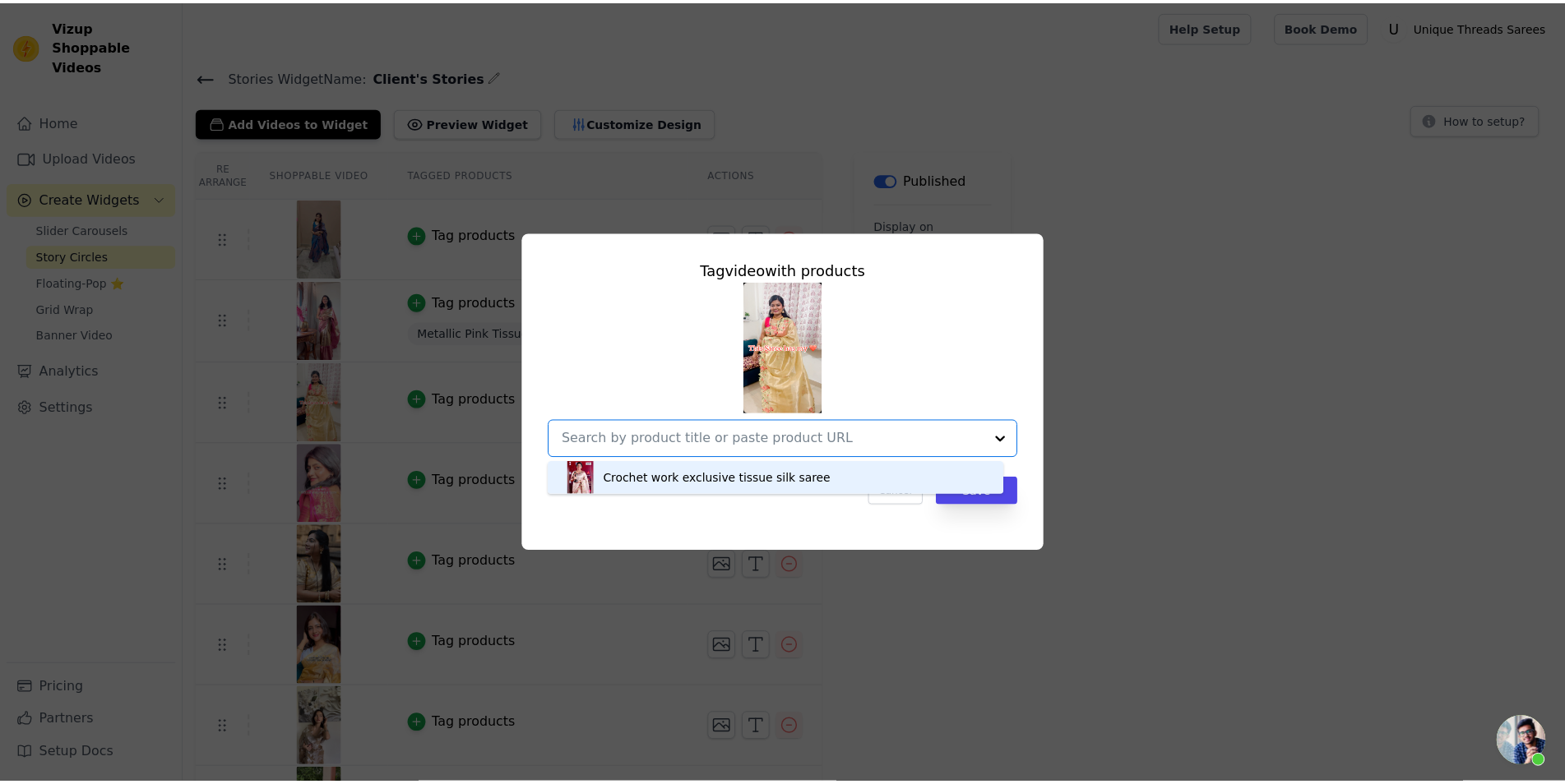
scroll to position [0, 0]
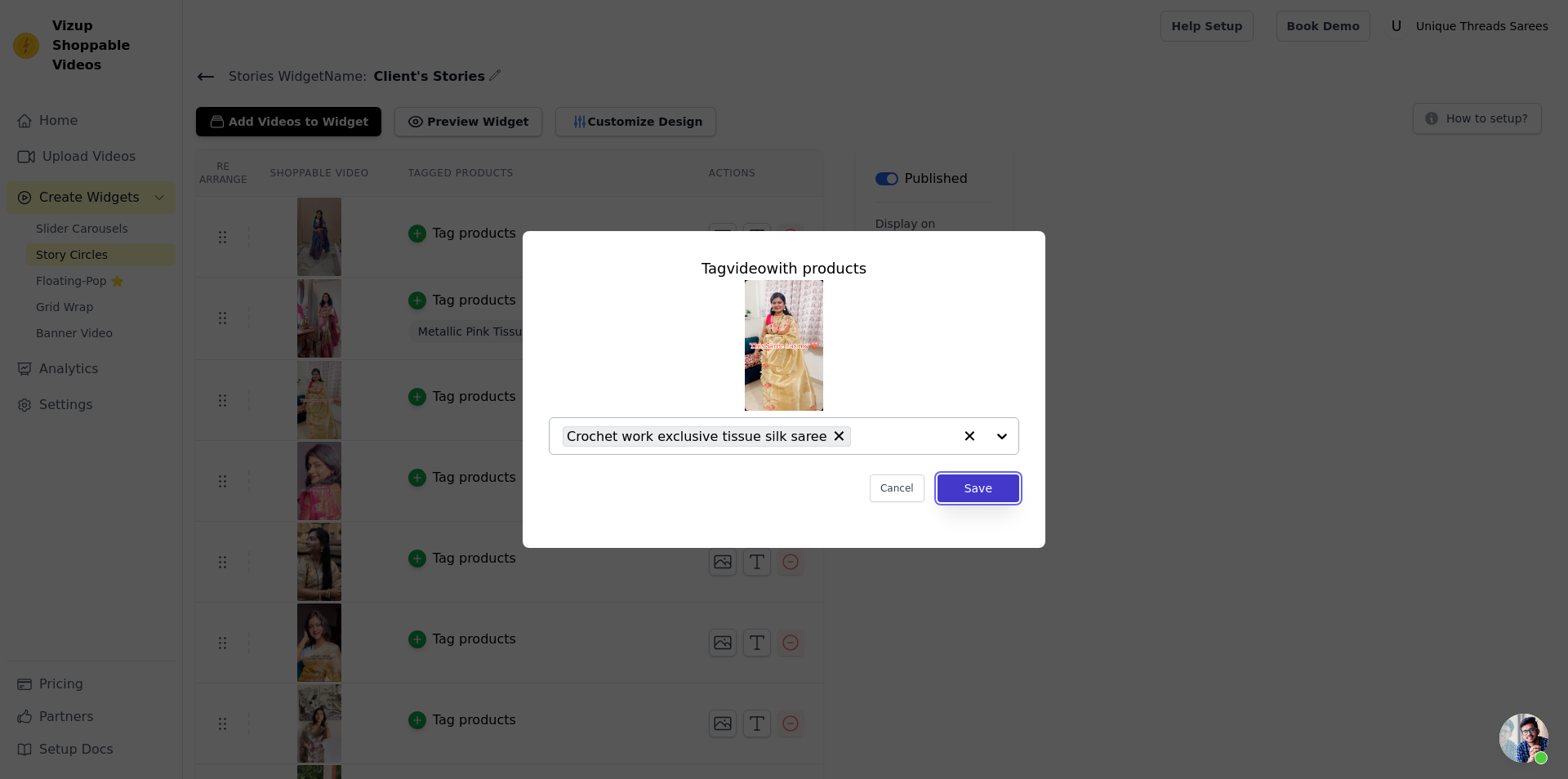
click at [992, 486] on button "Save" at bounding box center [979, 489] width 82 height 28
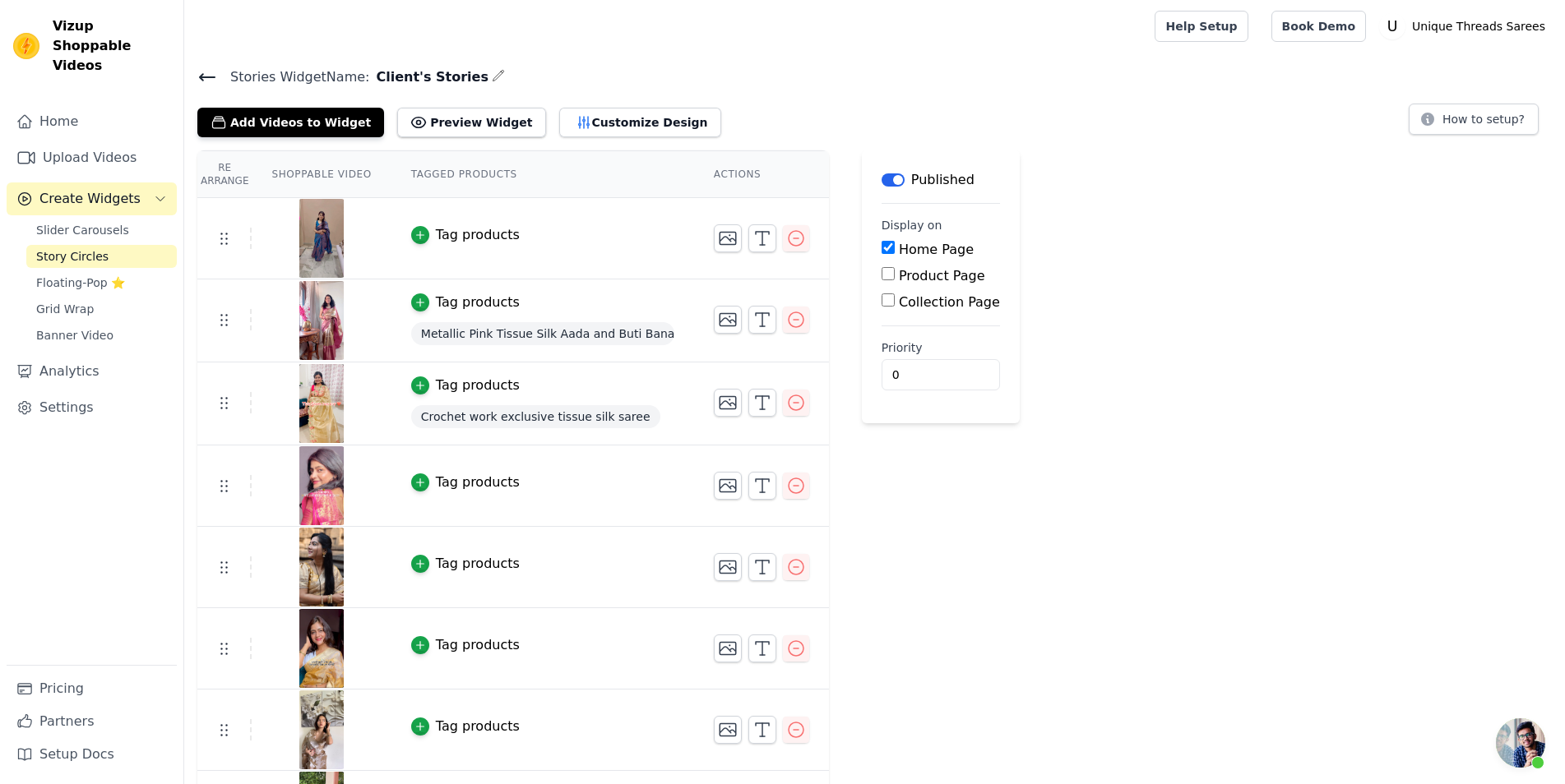
scroll to position [230, 0]
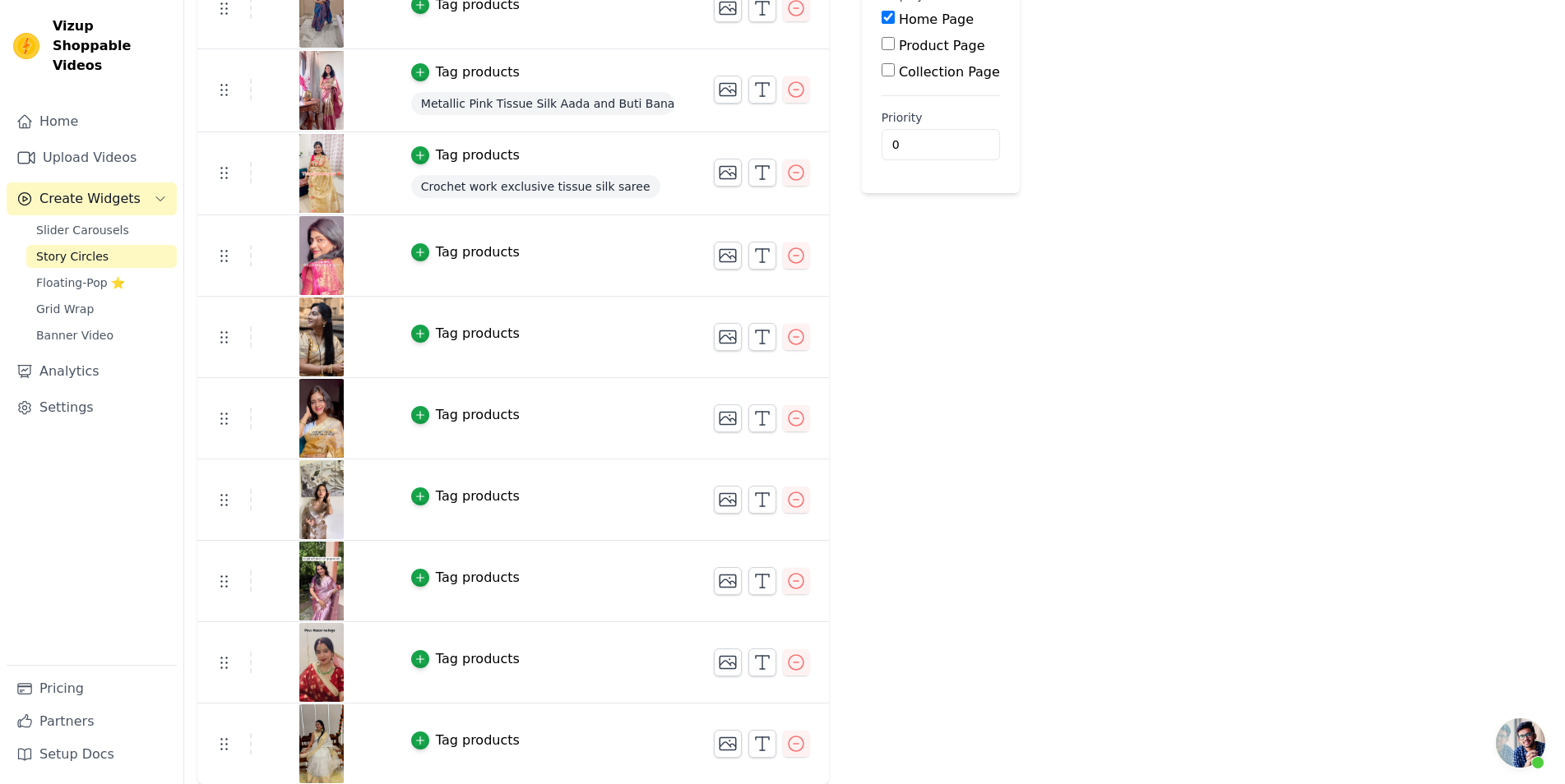
click at [464, 325] on div "Tag products" at bounding box center [478, 334] width 84 height 20
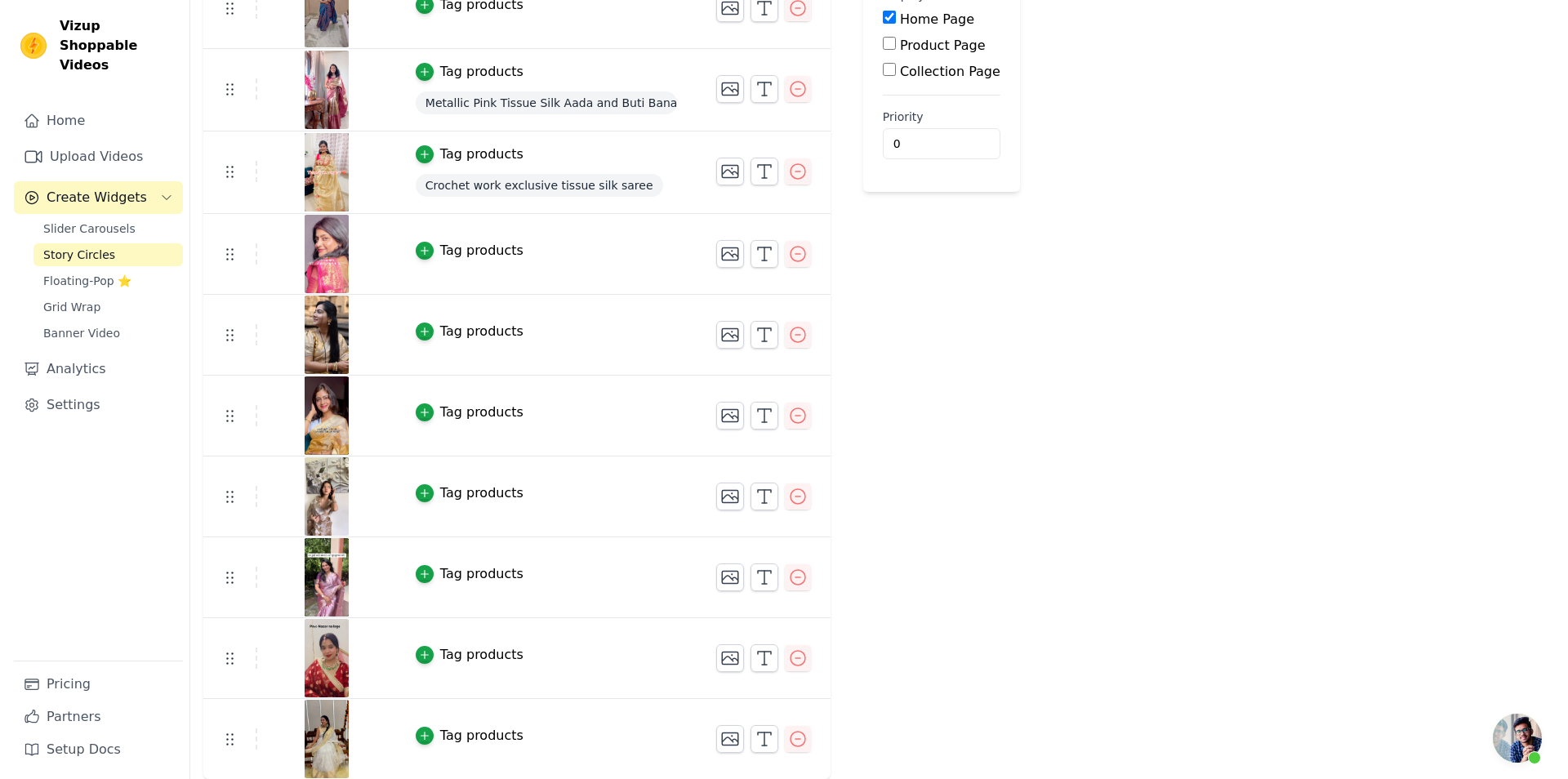
scroll to position [0, 0]
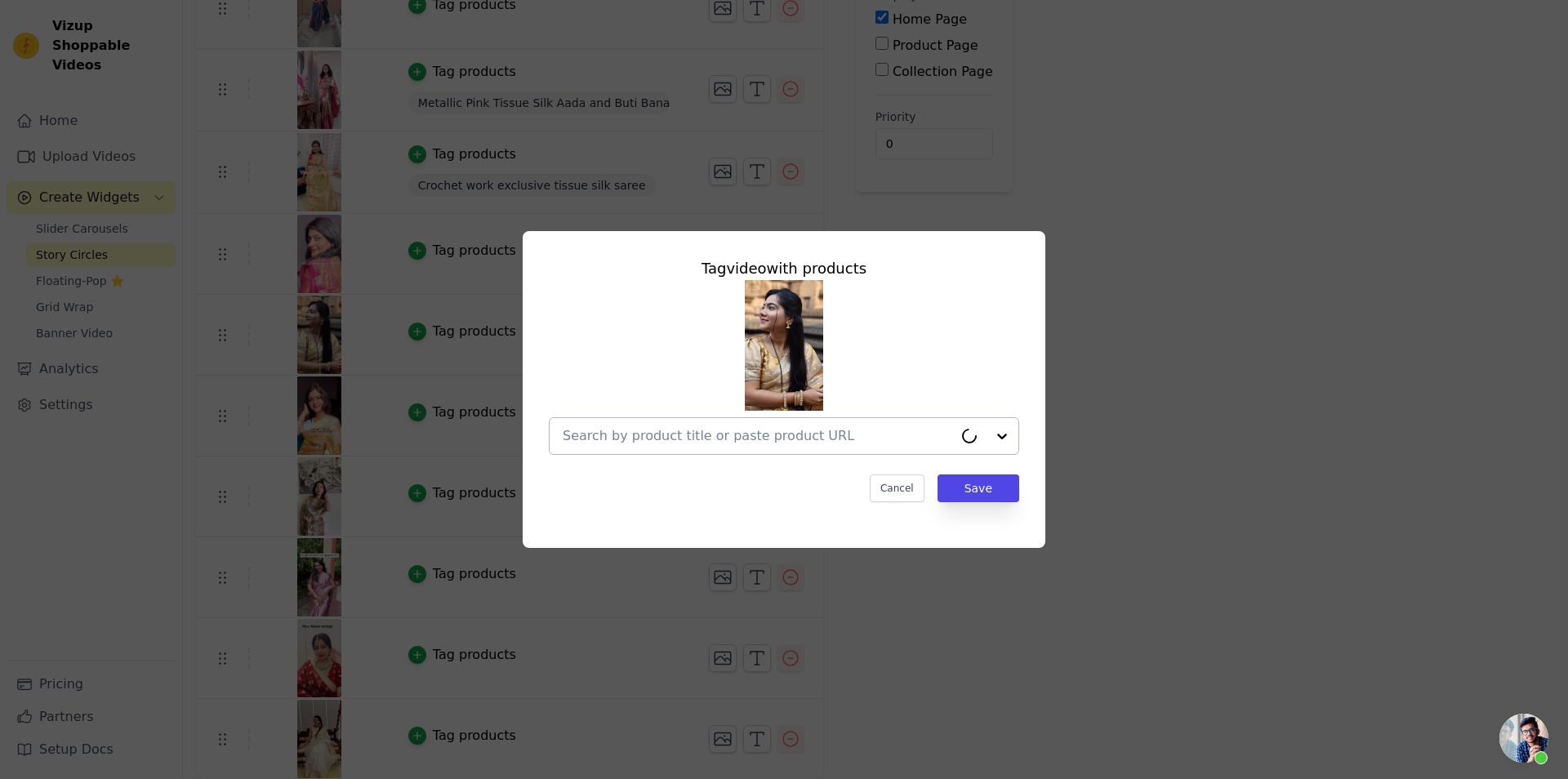
click at [736, 422] on div at bounding box center [758, 436] width 390 height 36
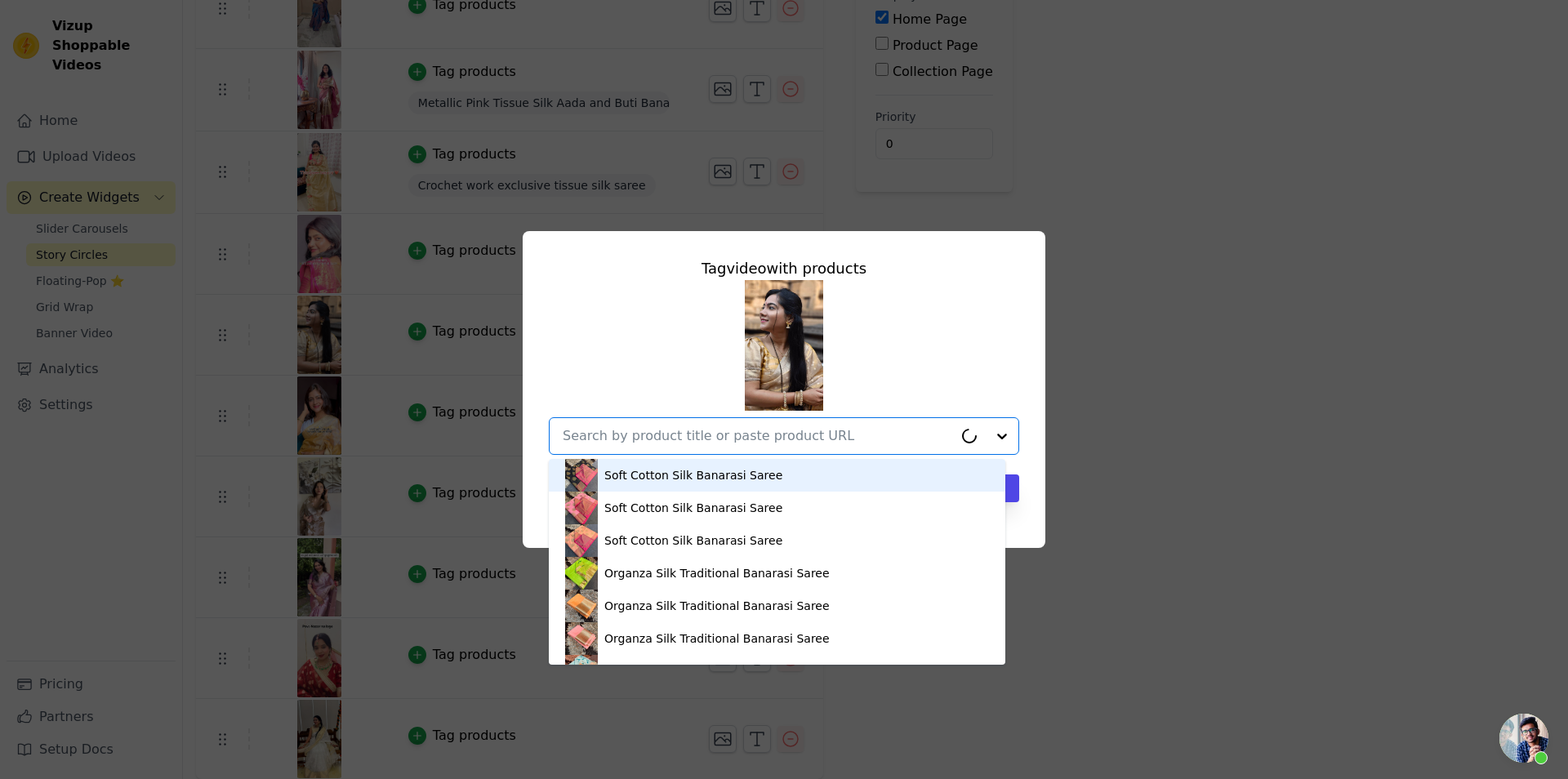
click at [734, 430] on input "text" at bounding box center [758, 436] width 390 height 20
paste input "[URL][DOMAIN_NAME]"
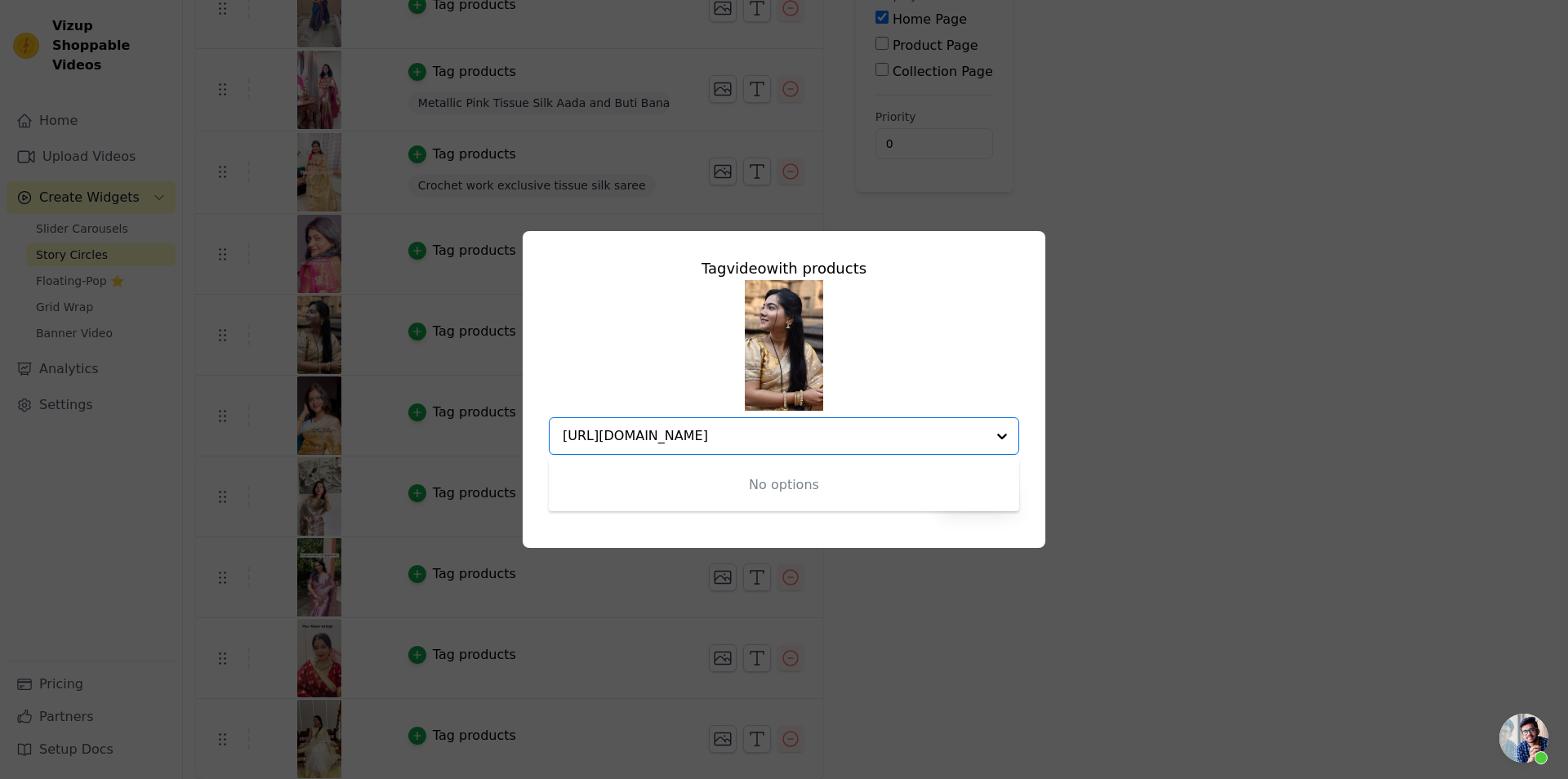
type input "[URL][DOMAIN_NAME]"
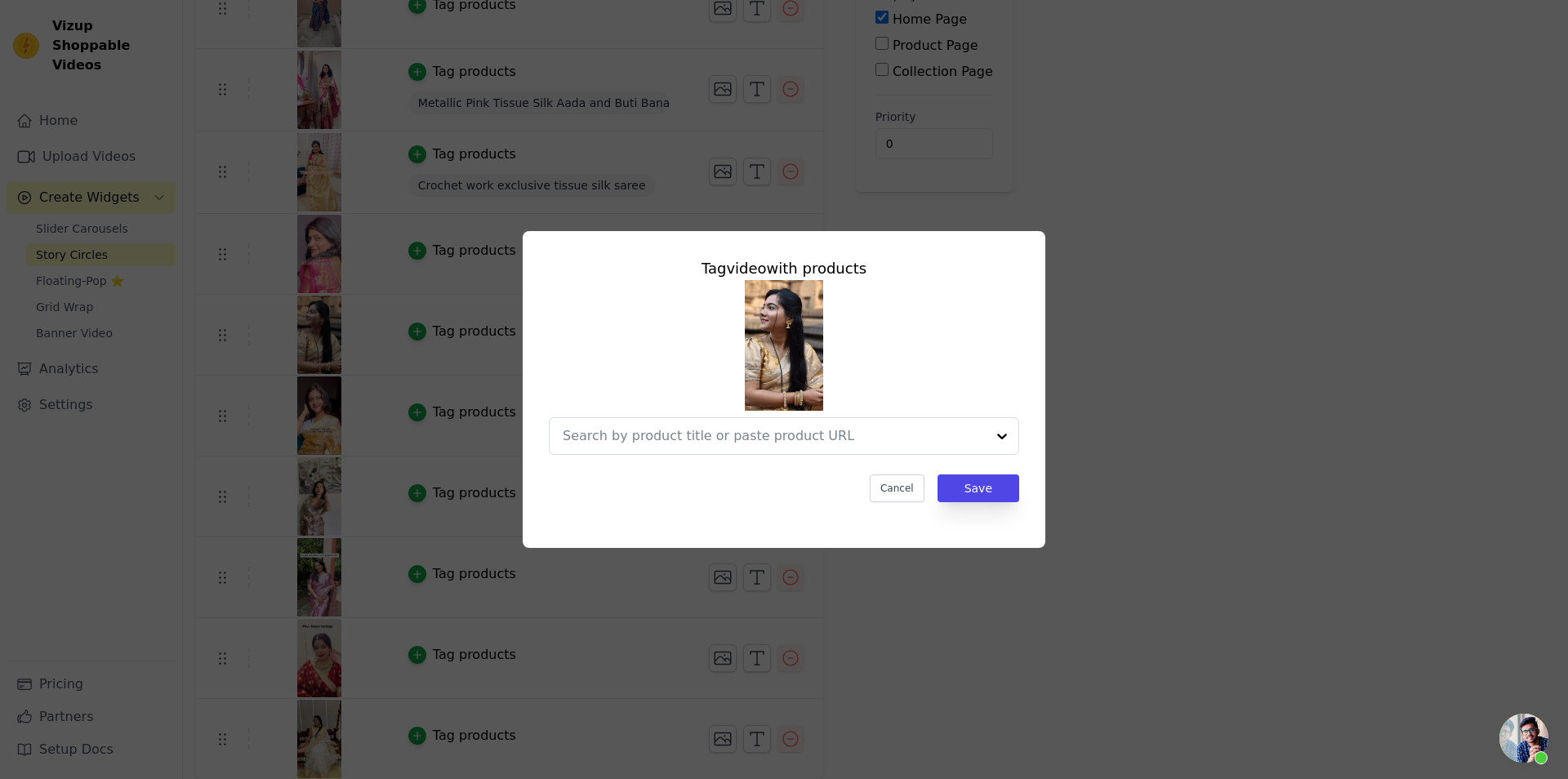
click at [1341, 368] on div "Tag video with products Cancel Save" at bounding box center [784, 390] width 1516 height 369
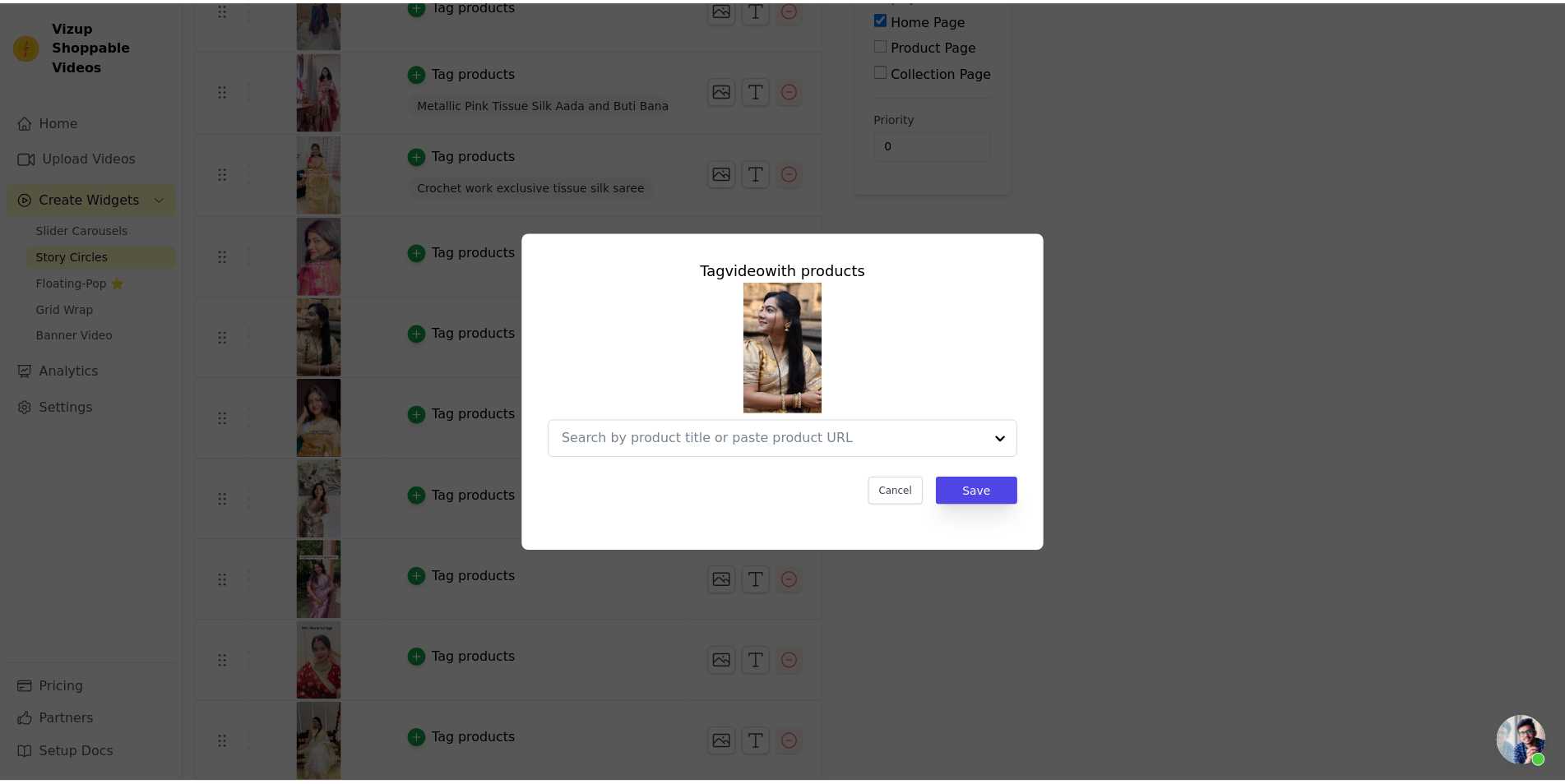
scroll to position [230, 0]
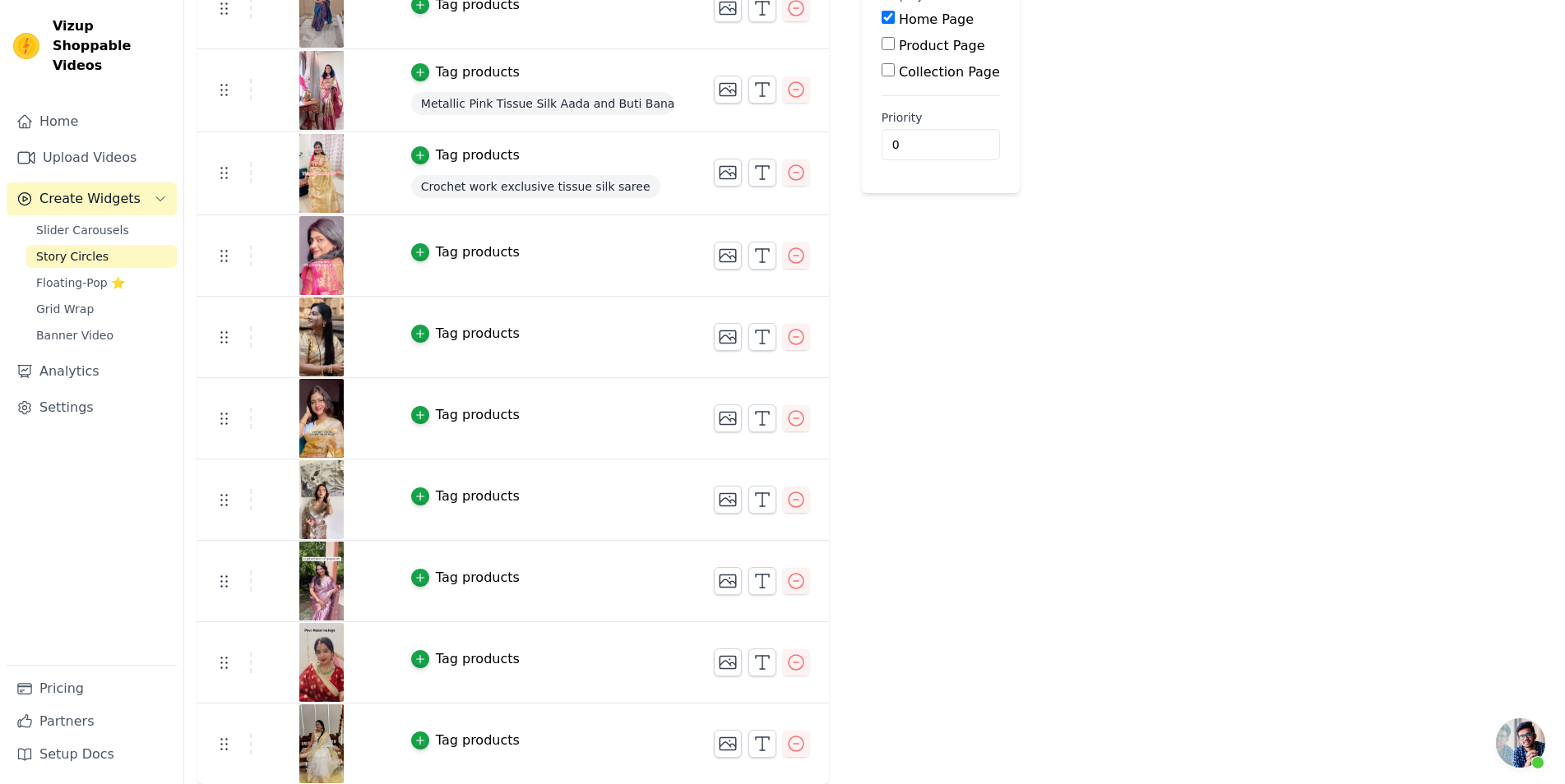
click at [445, 414] on div "Tag products" at bounding box center [478, 414] width 84 height 20
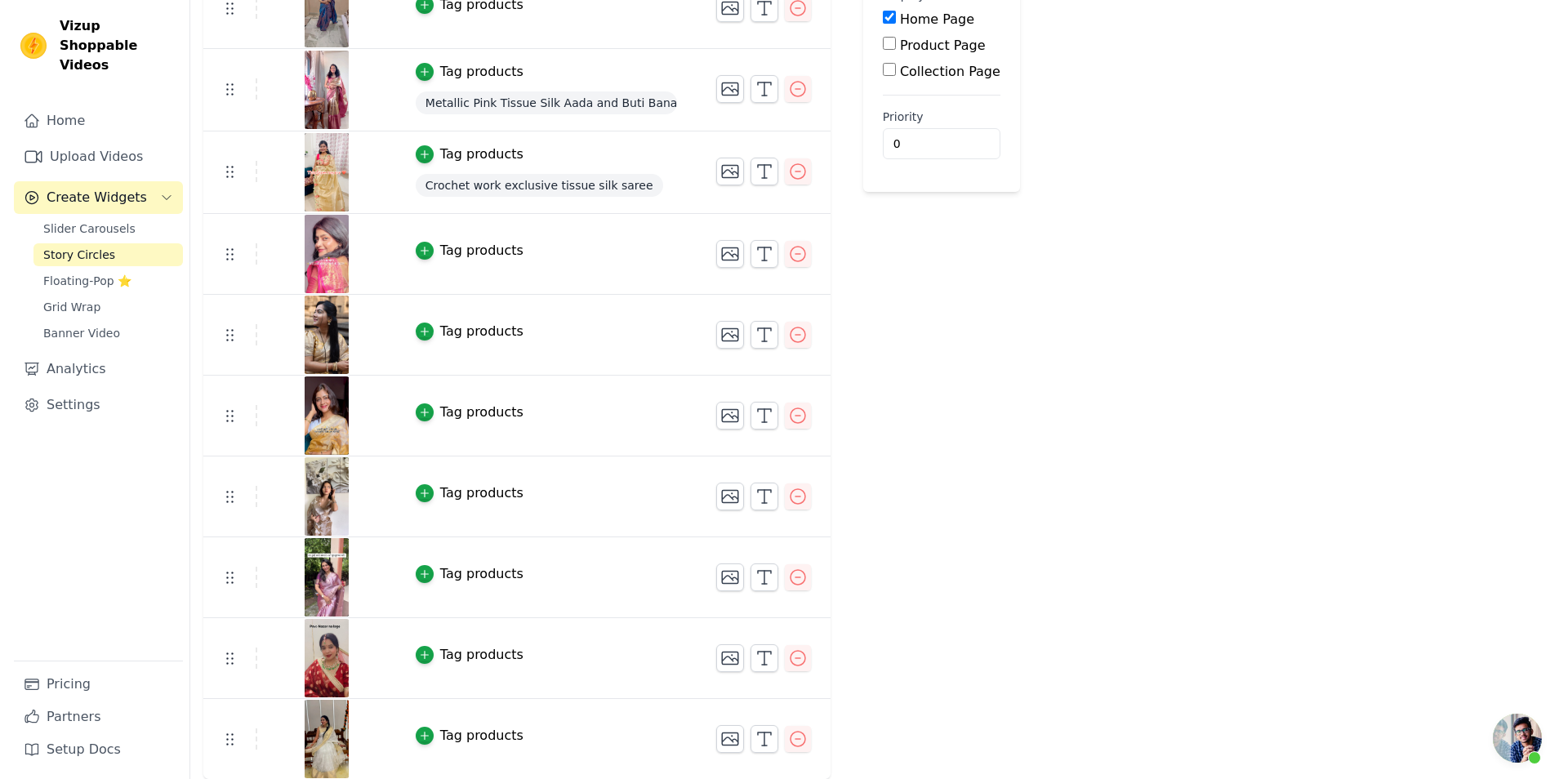
scroll to position [0, 0]
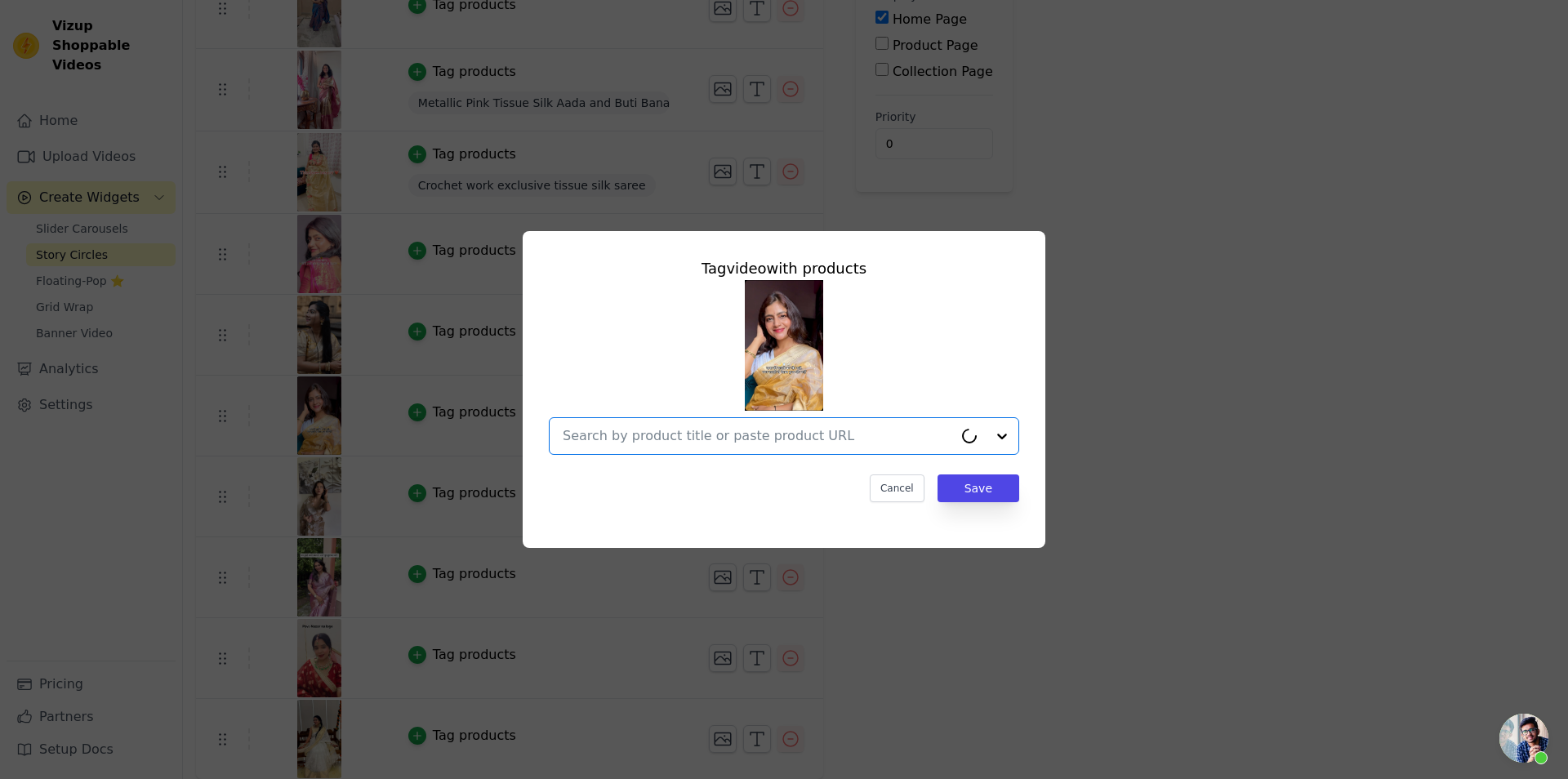
click at [730, 442] on input "text" at bounding box center [758, 436] width 390 height 20
paste input "[URL][DOMAIN_NAME]"
type input "[URL][DOMAIN_NAME]"
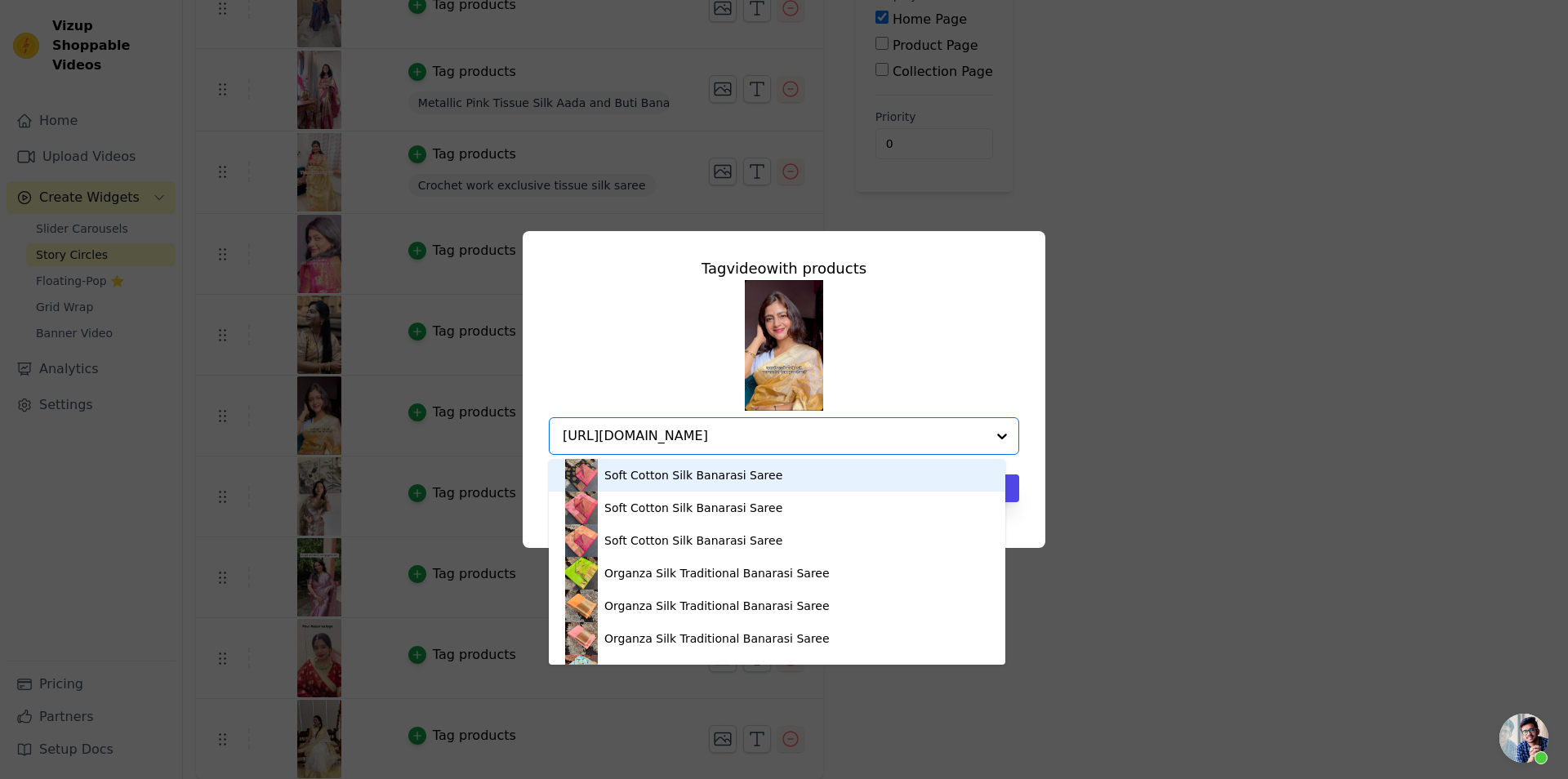
scroll to position [0, 244]
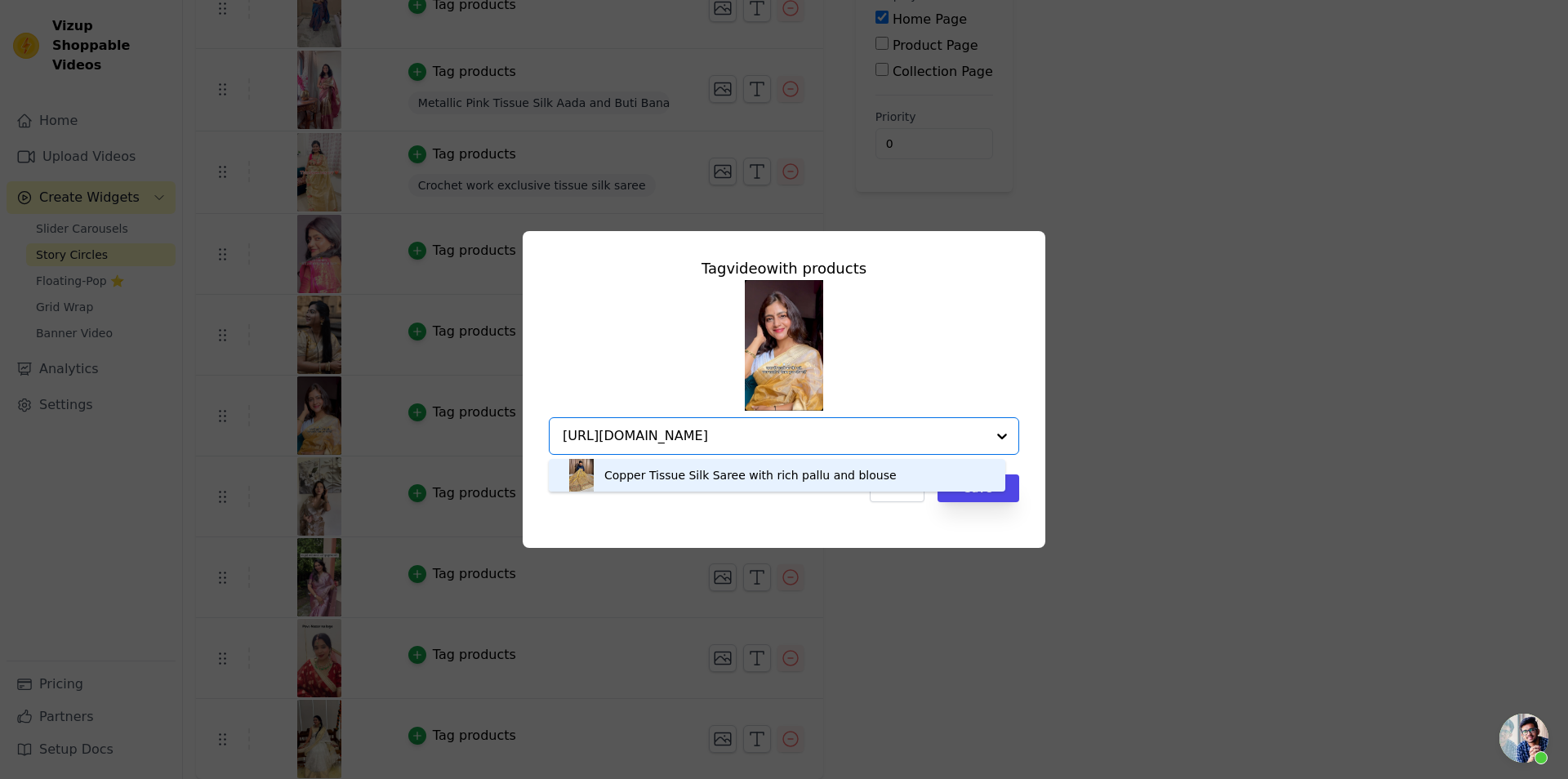
click at [667, 464] on div "Copper Tissue Silk Saree with rich pallu and blouse" at bounding box center [777, 475] width 424 height 32
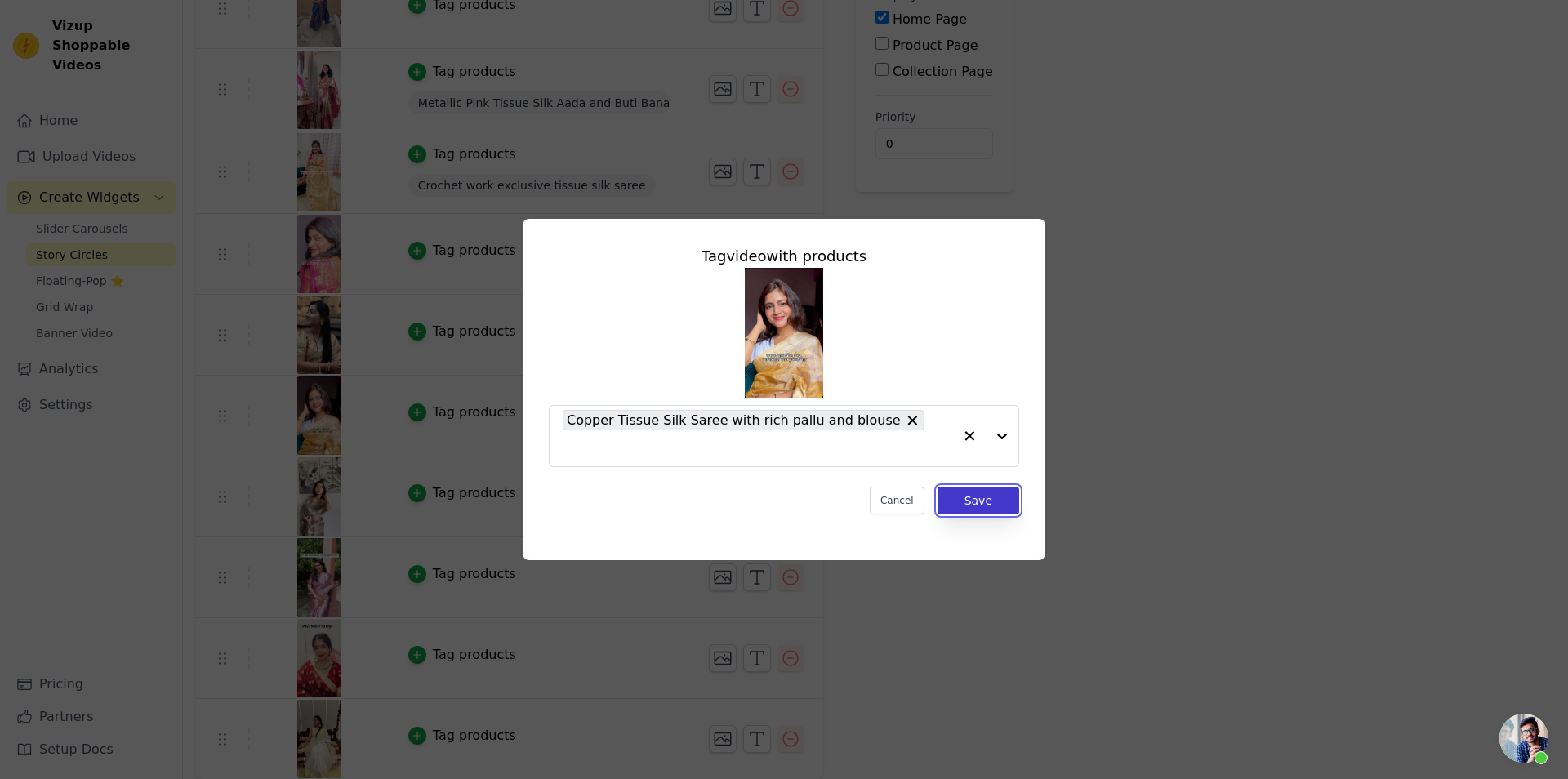
click at [1008, 487] on button "Save" at bounding box center [979, 501] width 82 height 28
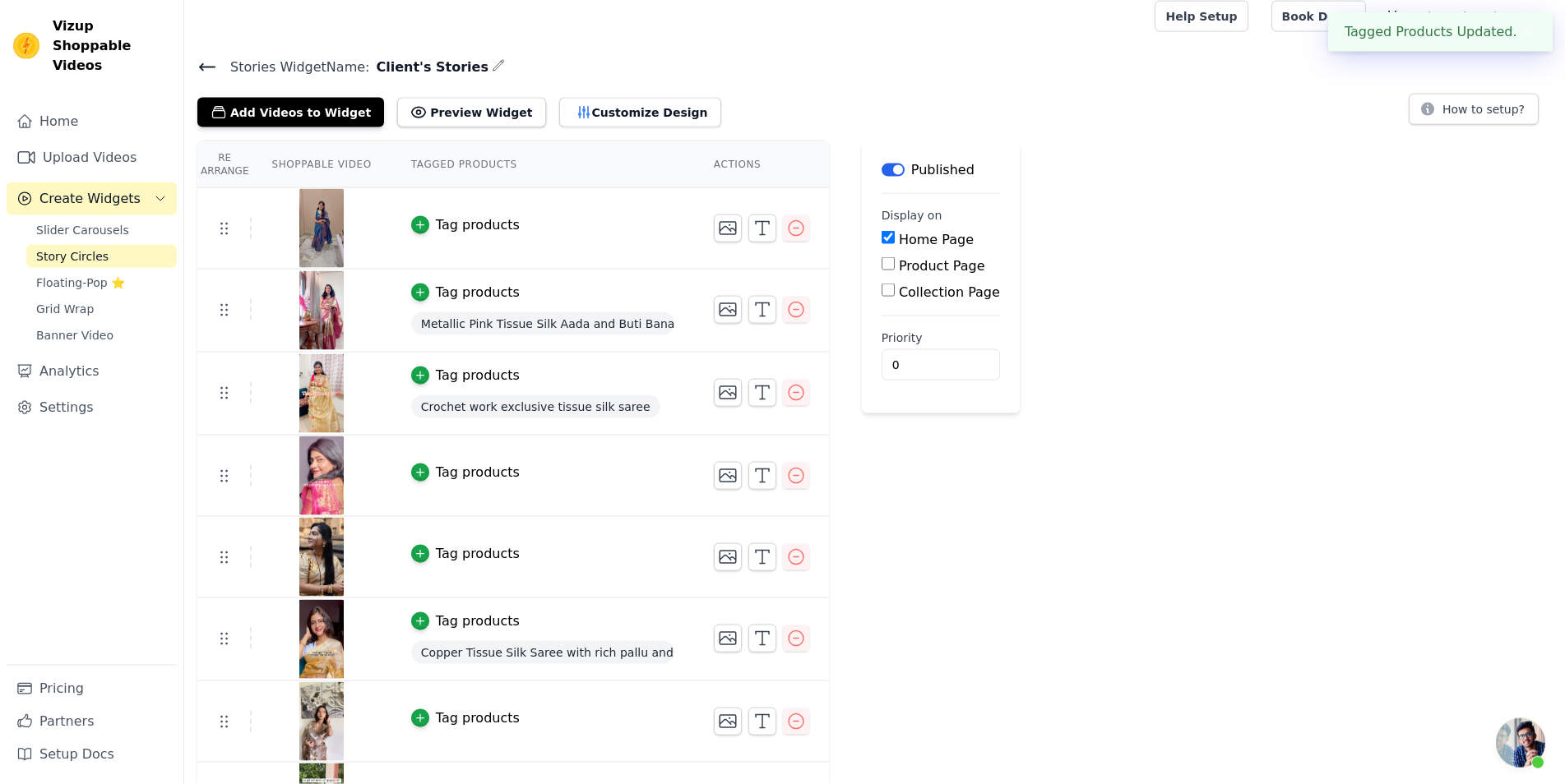
scroll to position [232, 0]
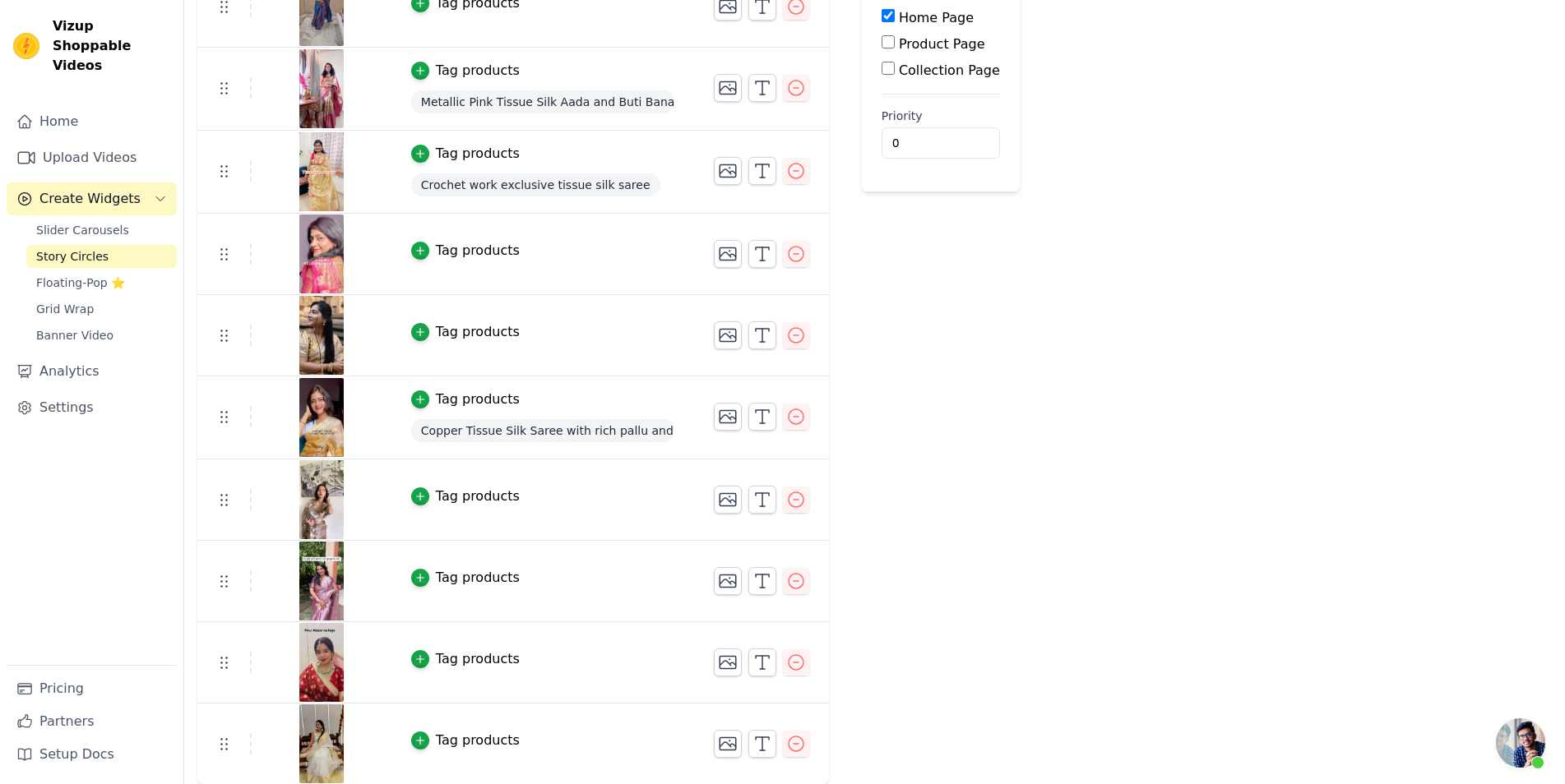
click at [461, 491] on div "Tag products" at bounding box center [478, 496] width 84 height 20
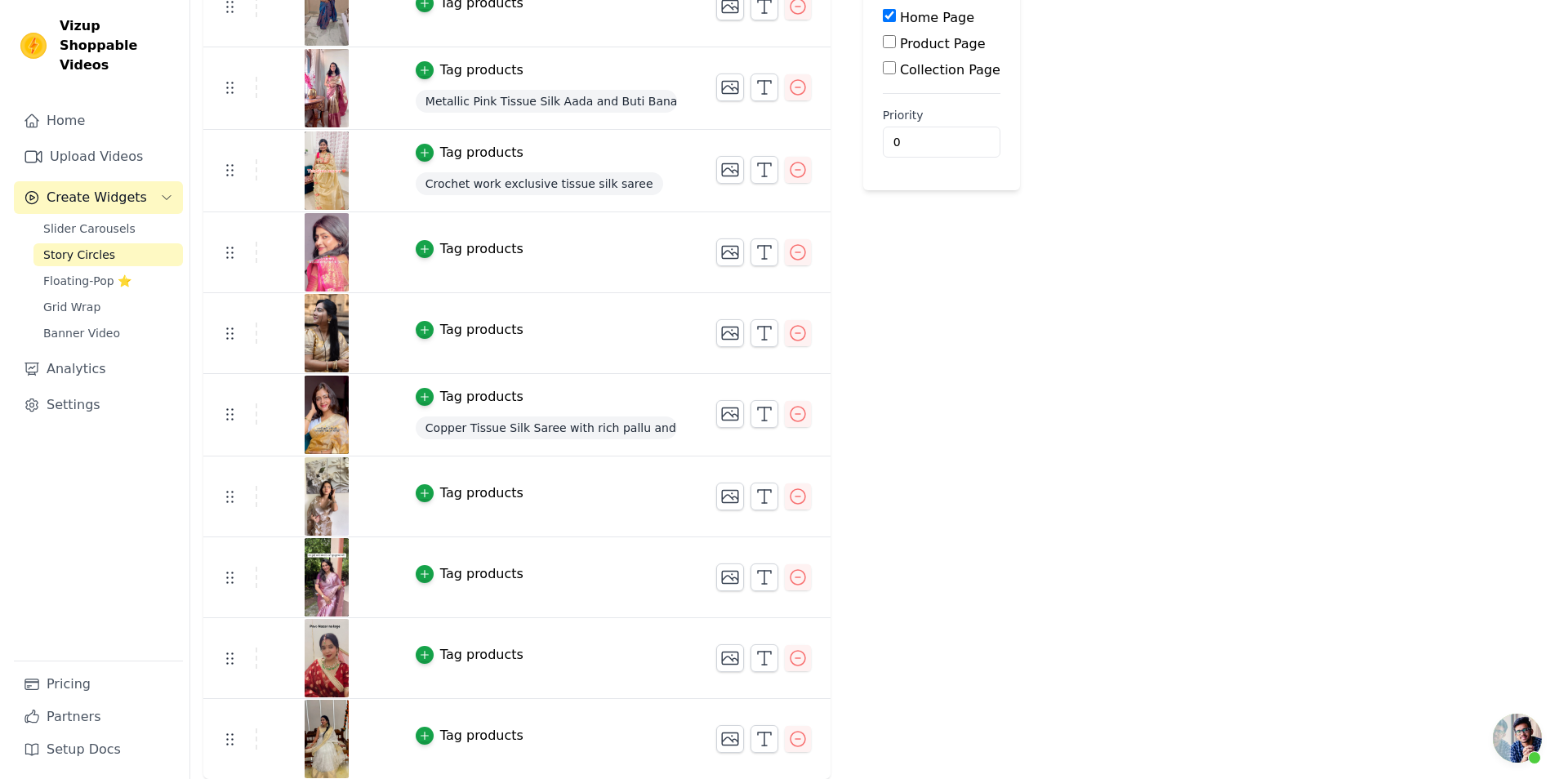
scroll to position [0, 0]
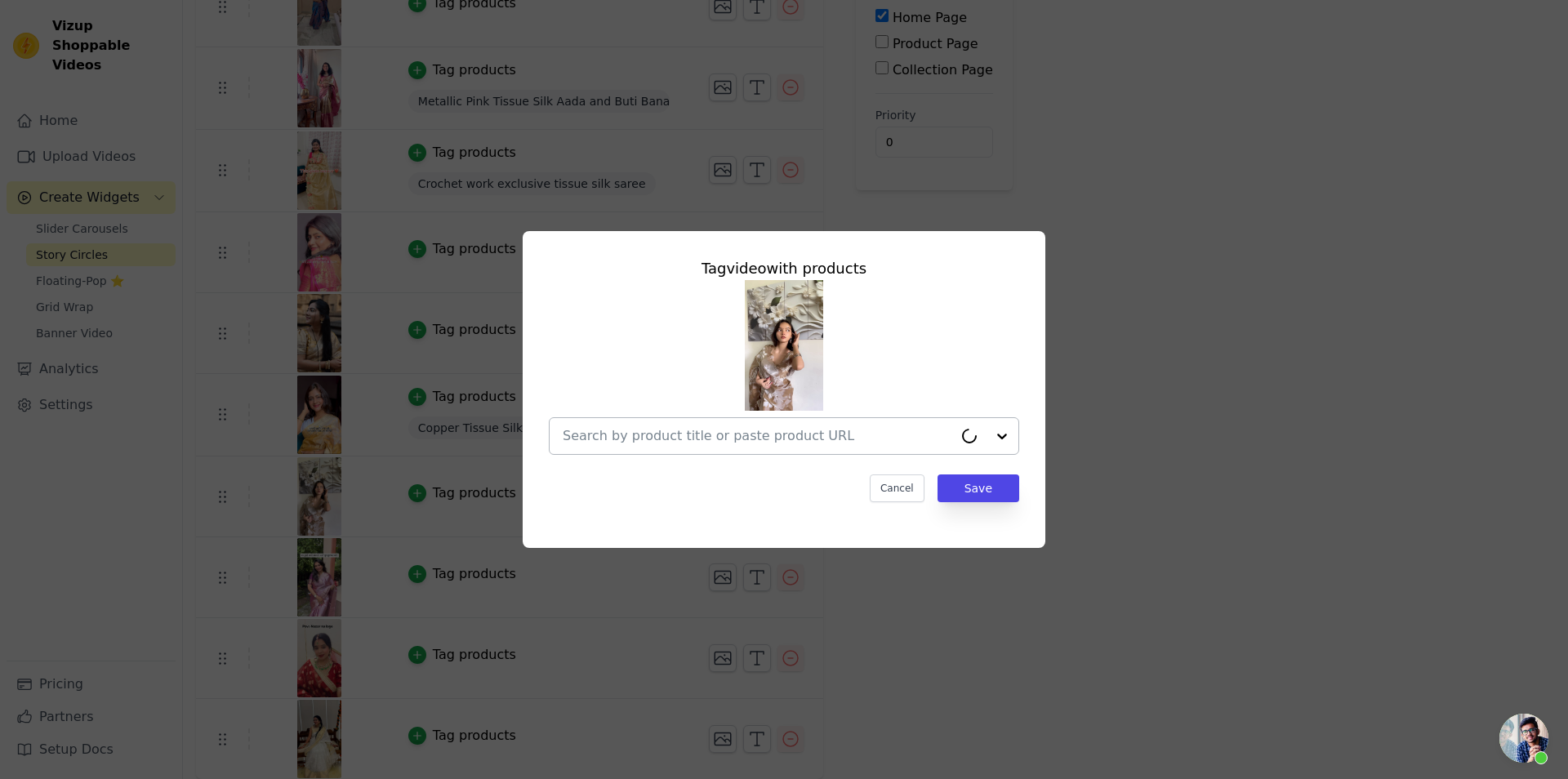
click at [728, 421] on div at bounding box center [758, 436] width 390 height 36
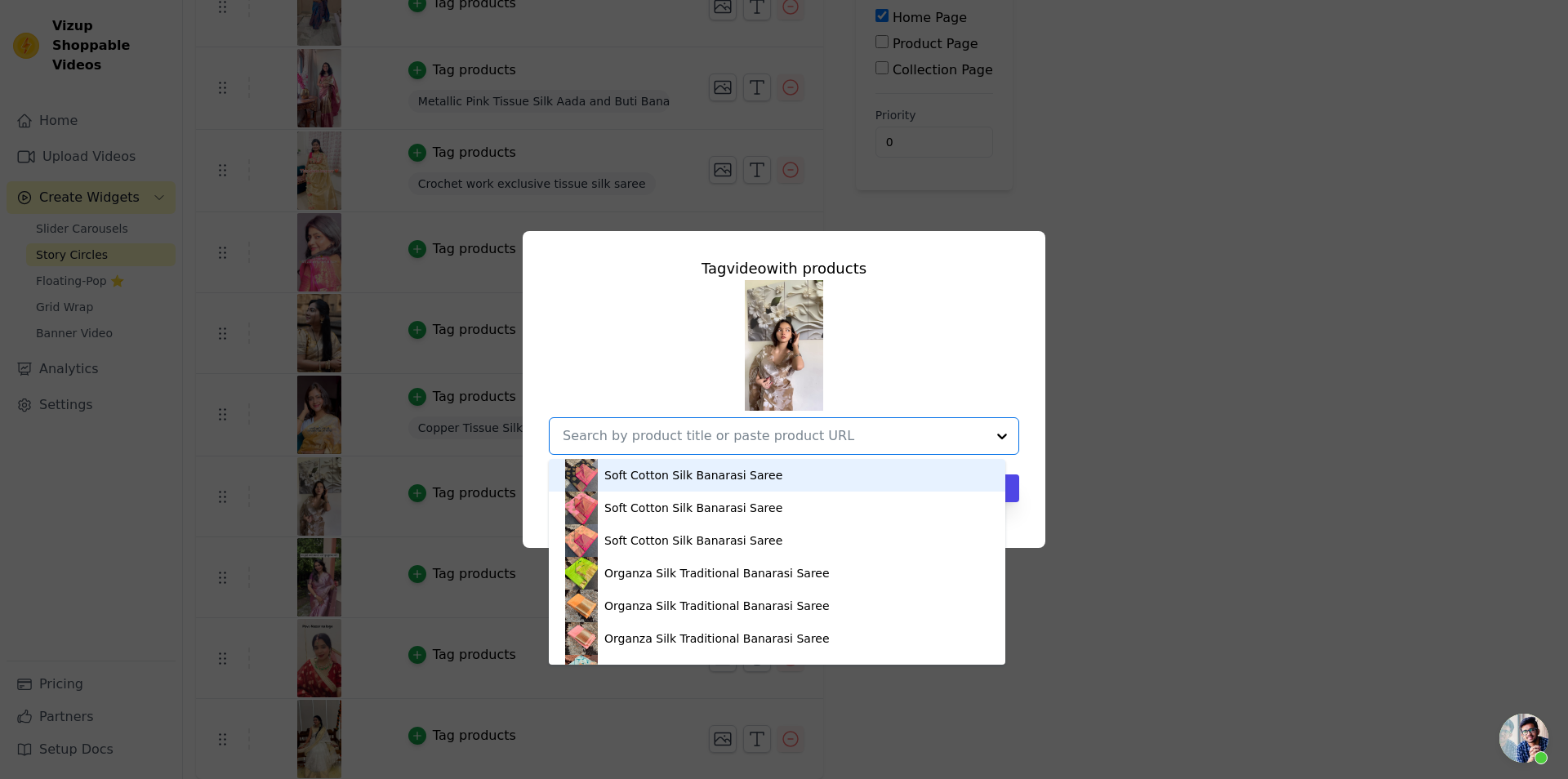
paste input "[URL][DOMAIN_NAME]"
type input "[URL][DOMAIN_NAME]"
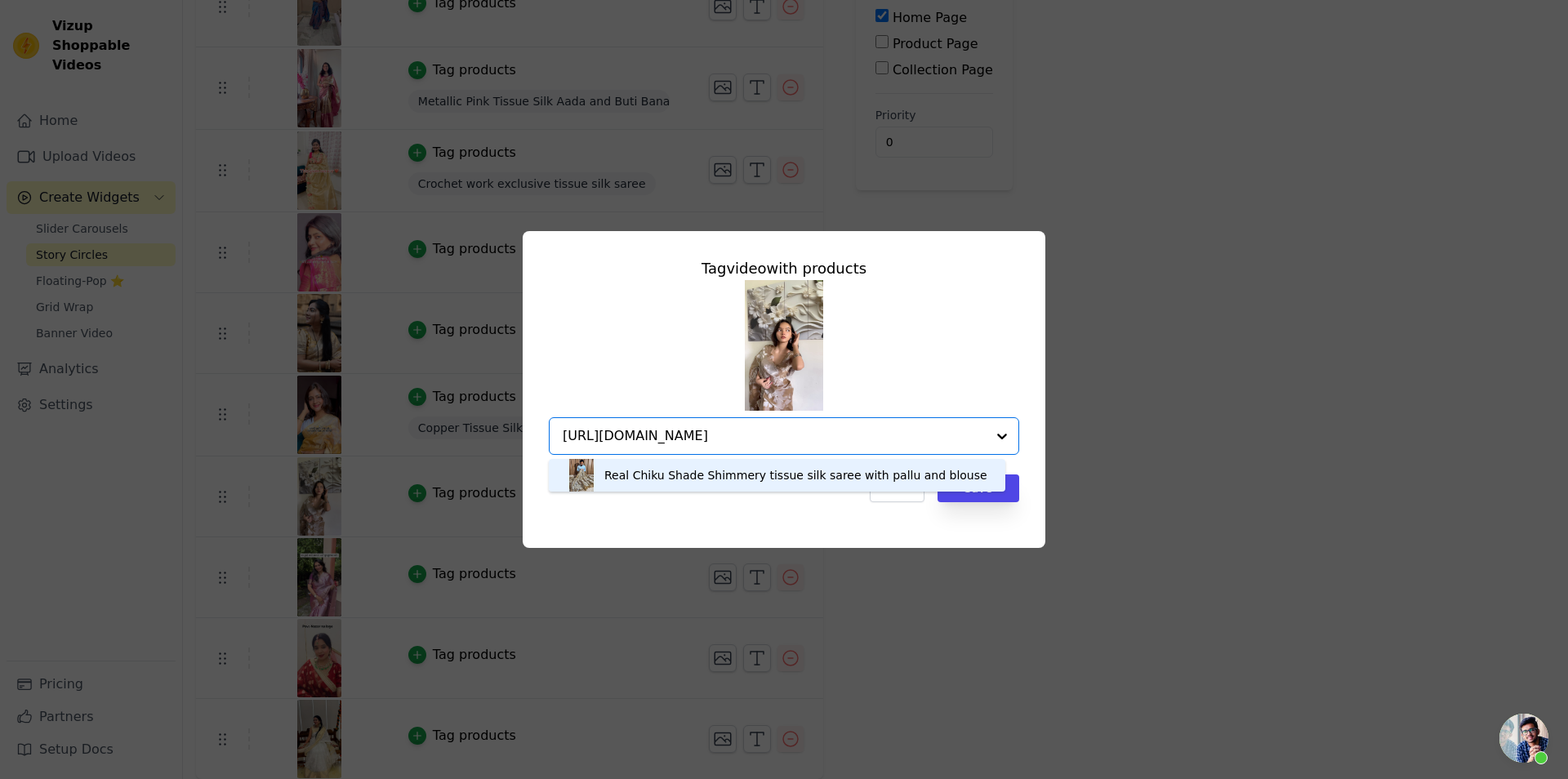
click at [682, 483] on div "Real Chiku Shade Shimmery tissue silk saree with pallu and blouse" at bounding box center [796, 475] width 383 height 16
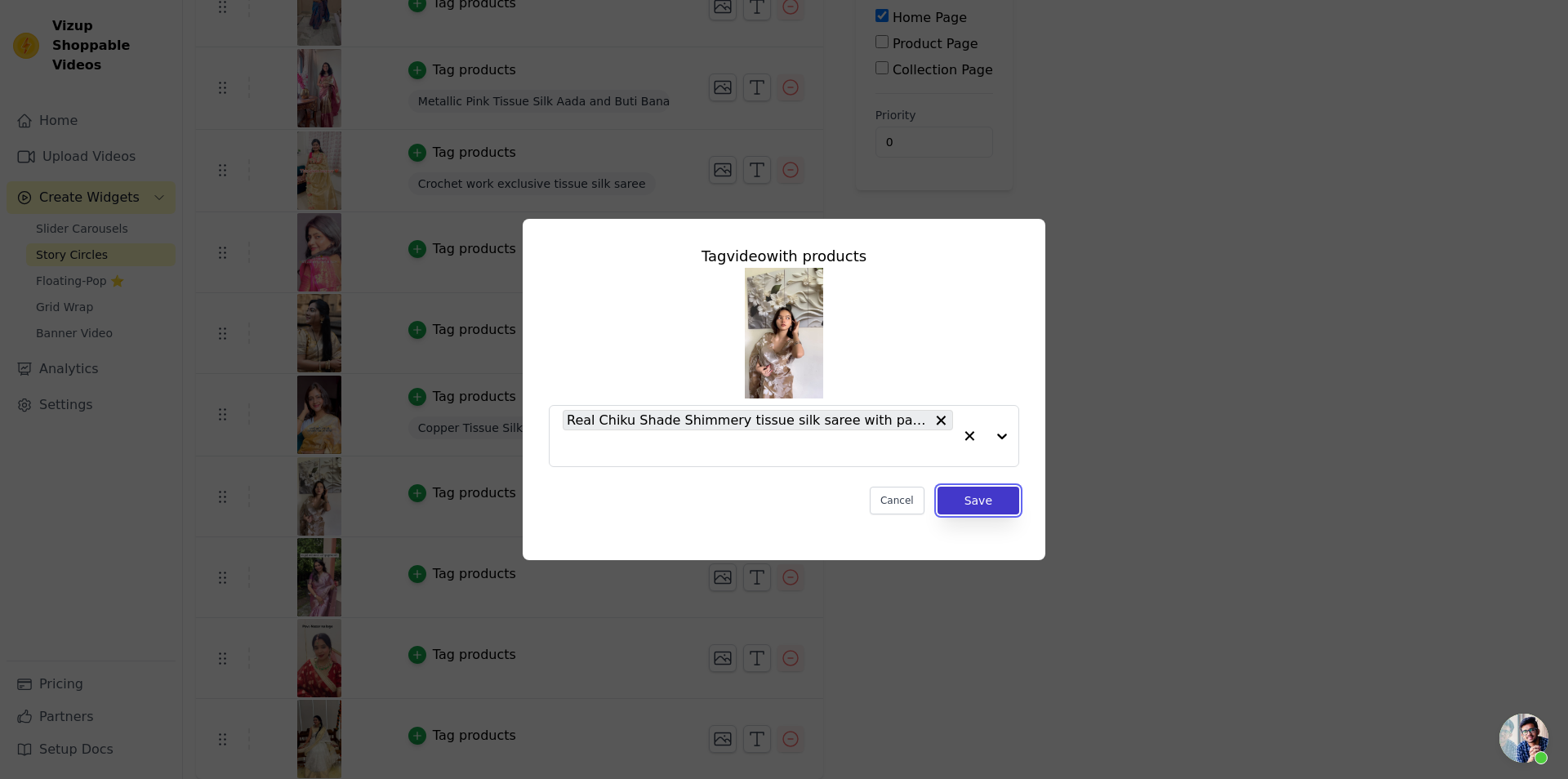
click at [992, 495] on button "Save" at bounding box center [979, 501] width 82 height 28
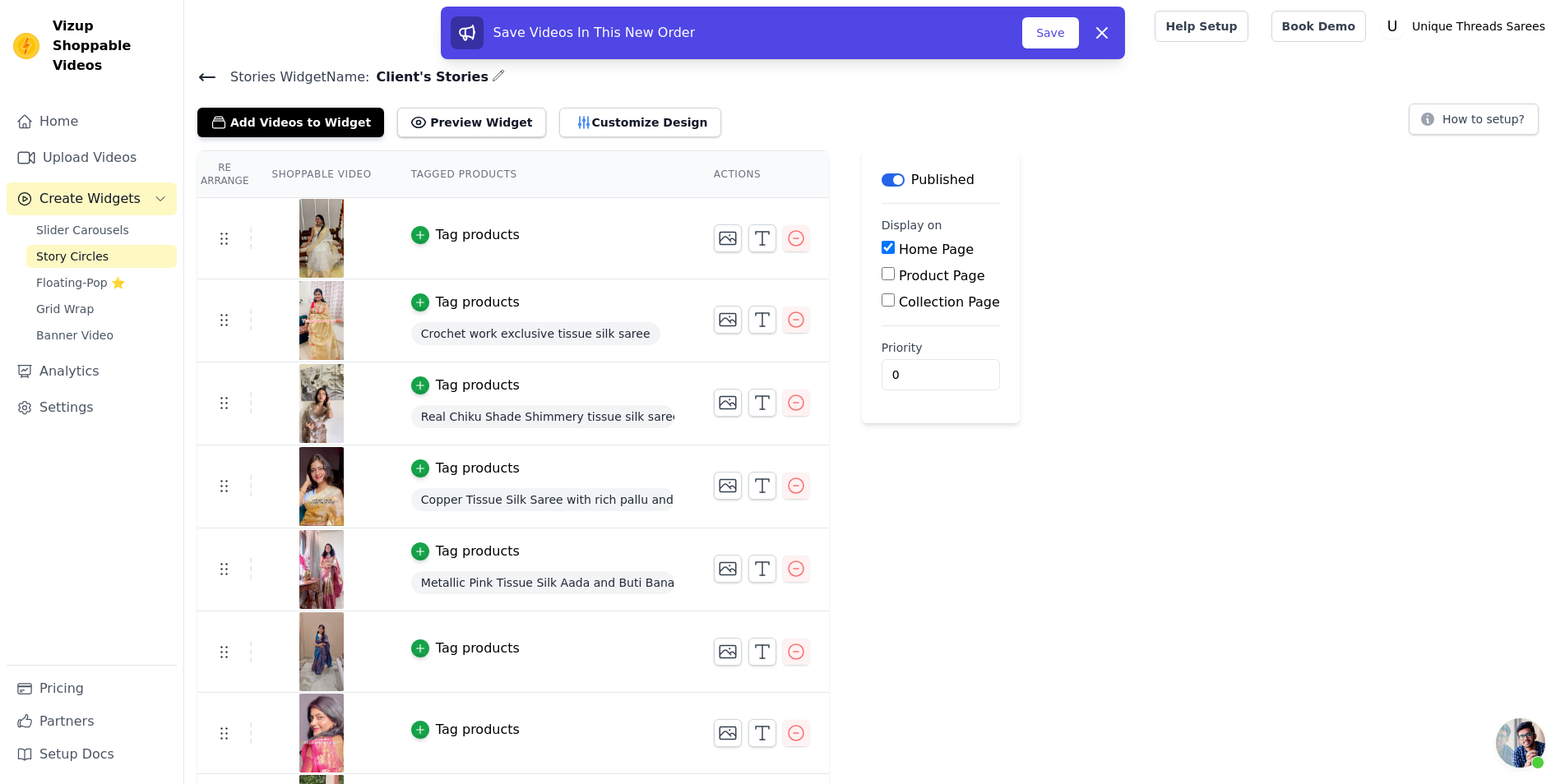
click at [457, 226] on div "Tag products" at bounding box center [478, 235] width 84 height 20
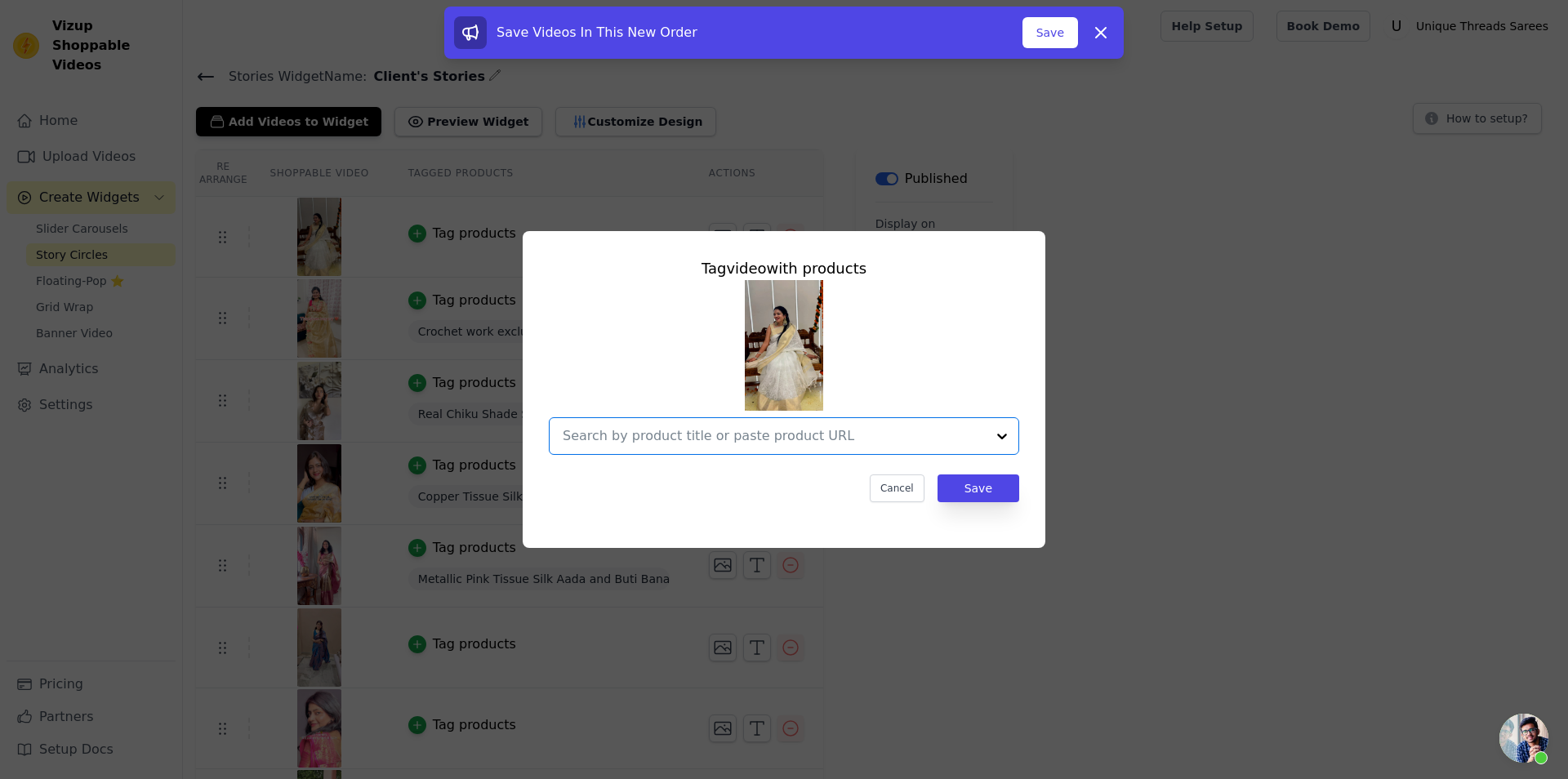
click at [780, 436] on input "text" at bounding box center [774, 436] width 423 height 20
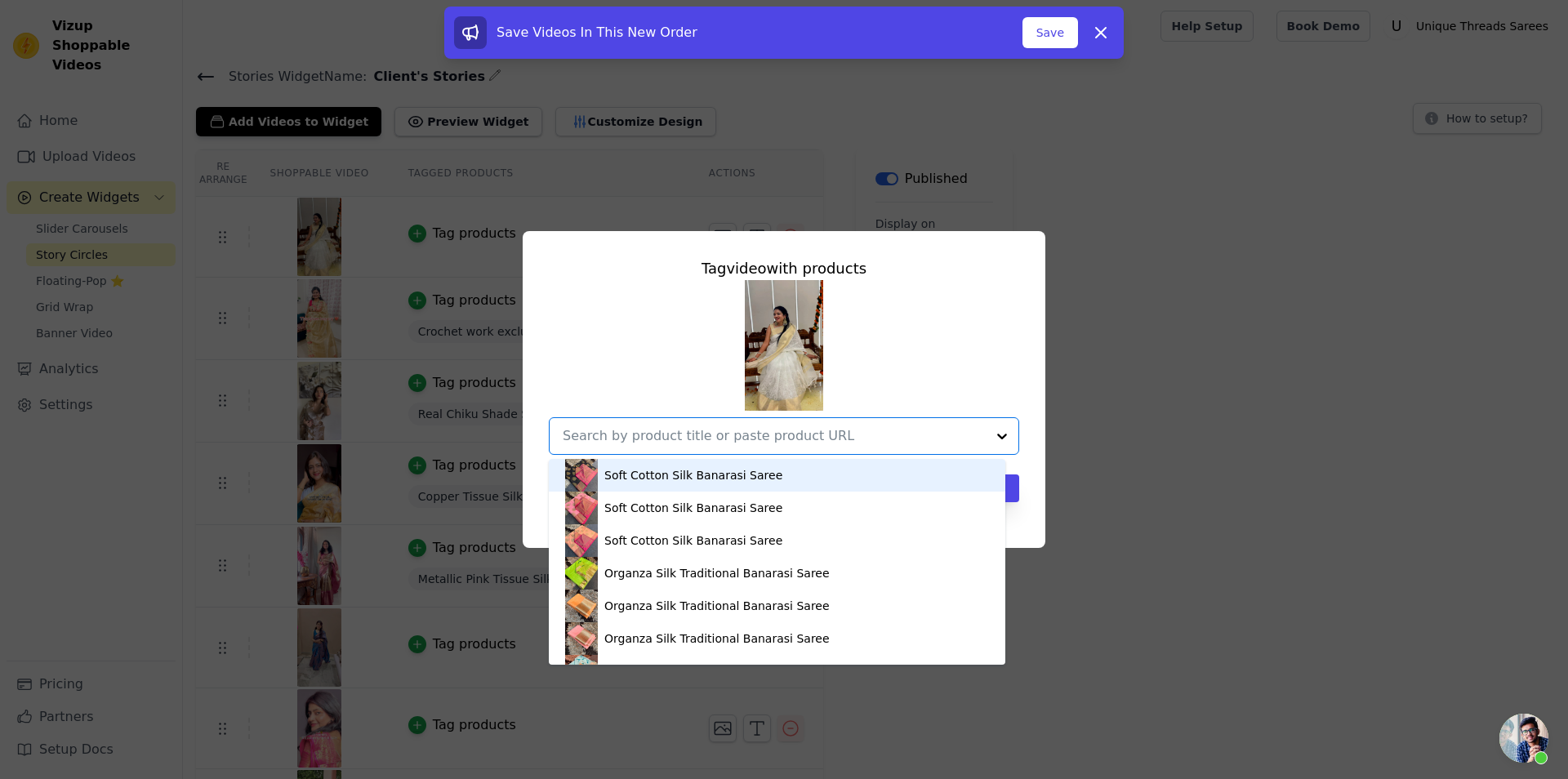
paste input "[URL][DOMAIN_NAME]"
type input "[URL][DOMAIN_NAME]"
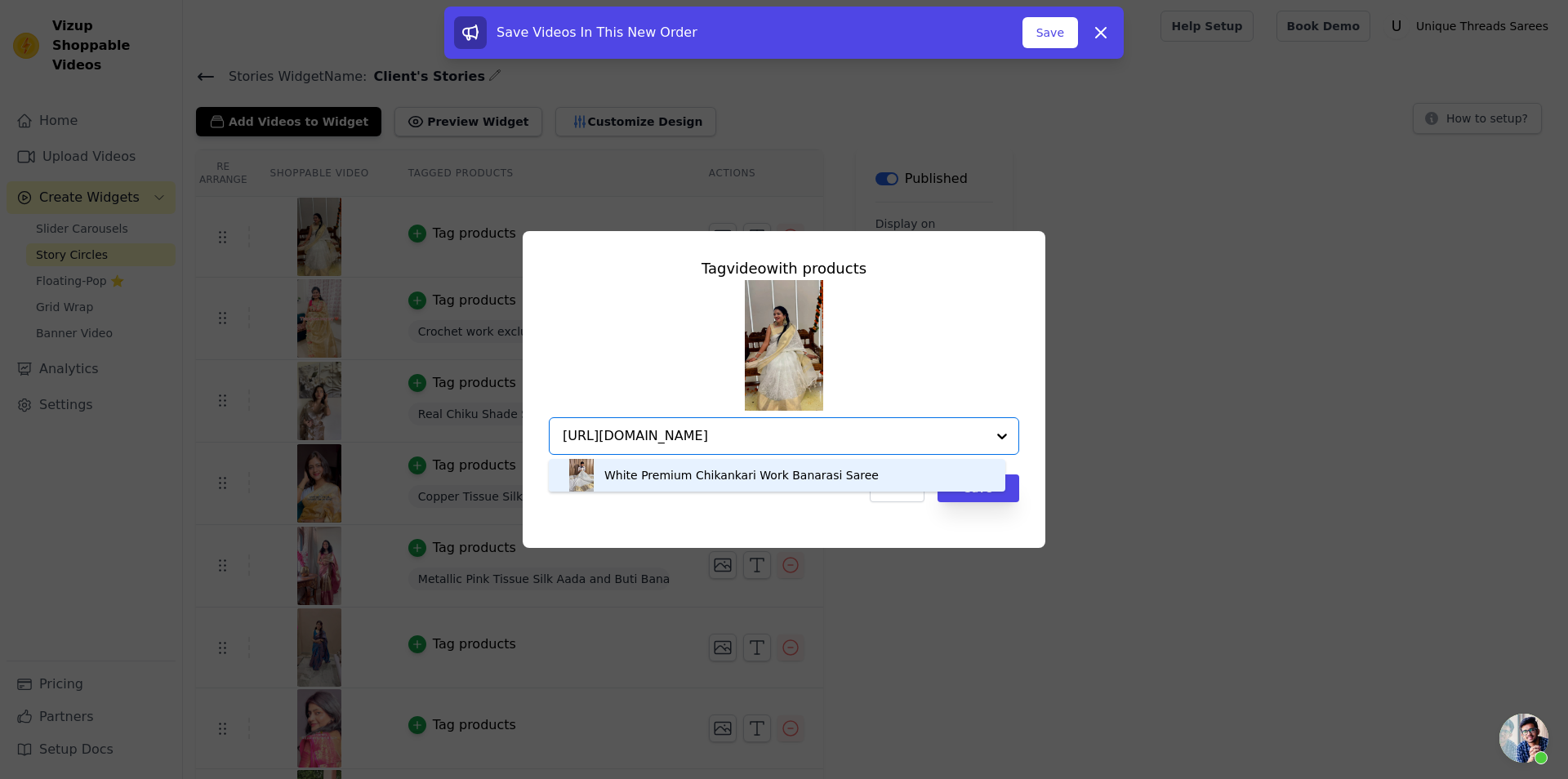
click at [693, 474] on div "White Premium Chikankari Work Banarasi Saree" at bounding box center [741, 475] width 274 height 16
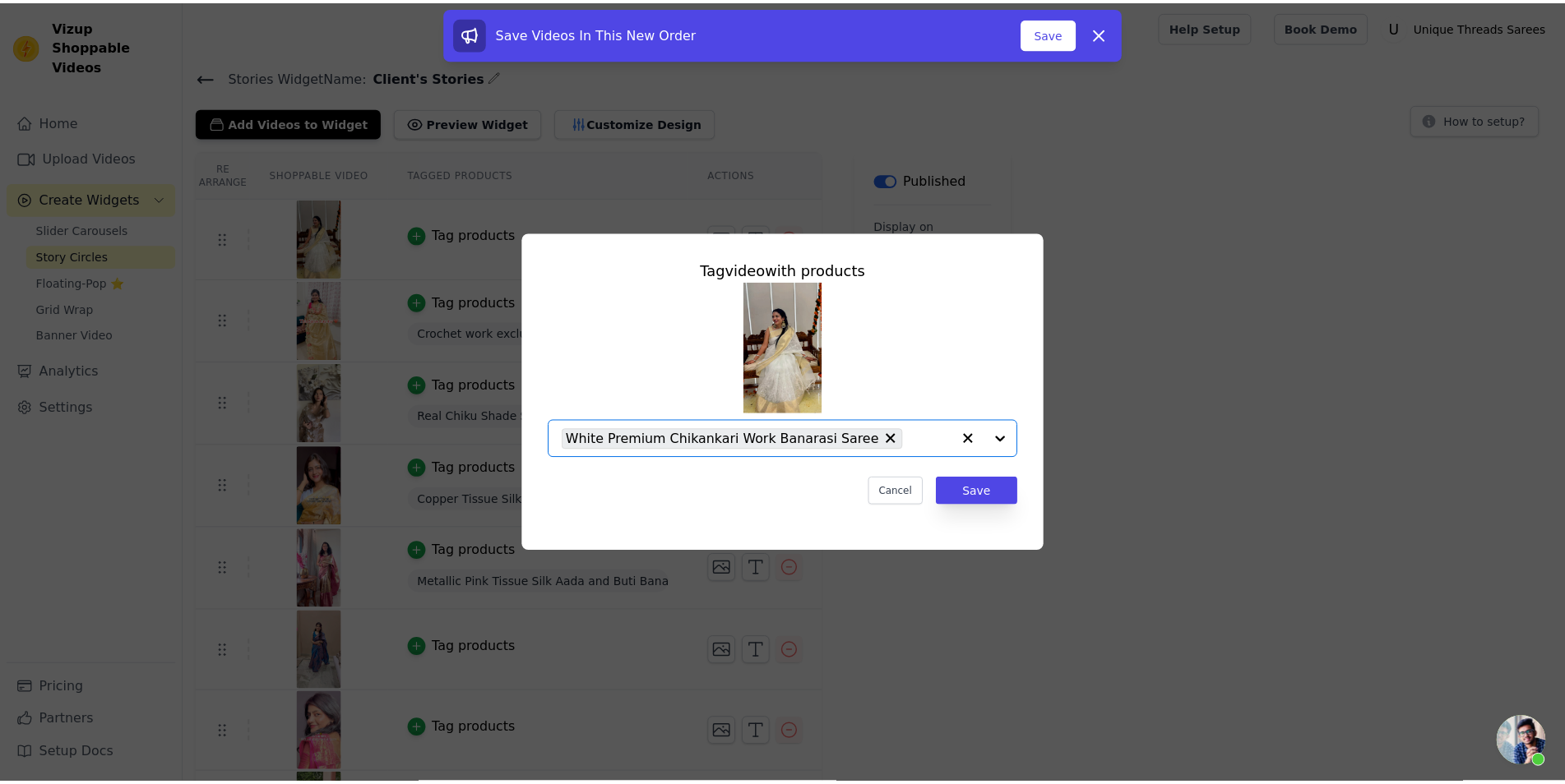
scroll to position [0, 0]
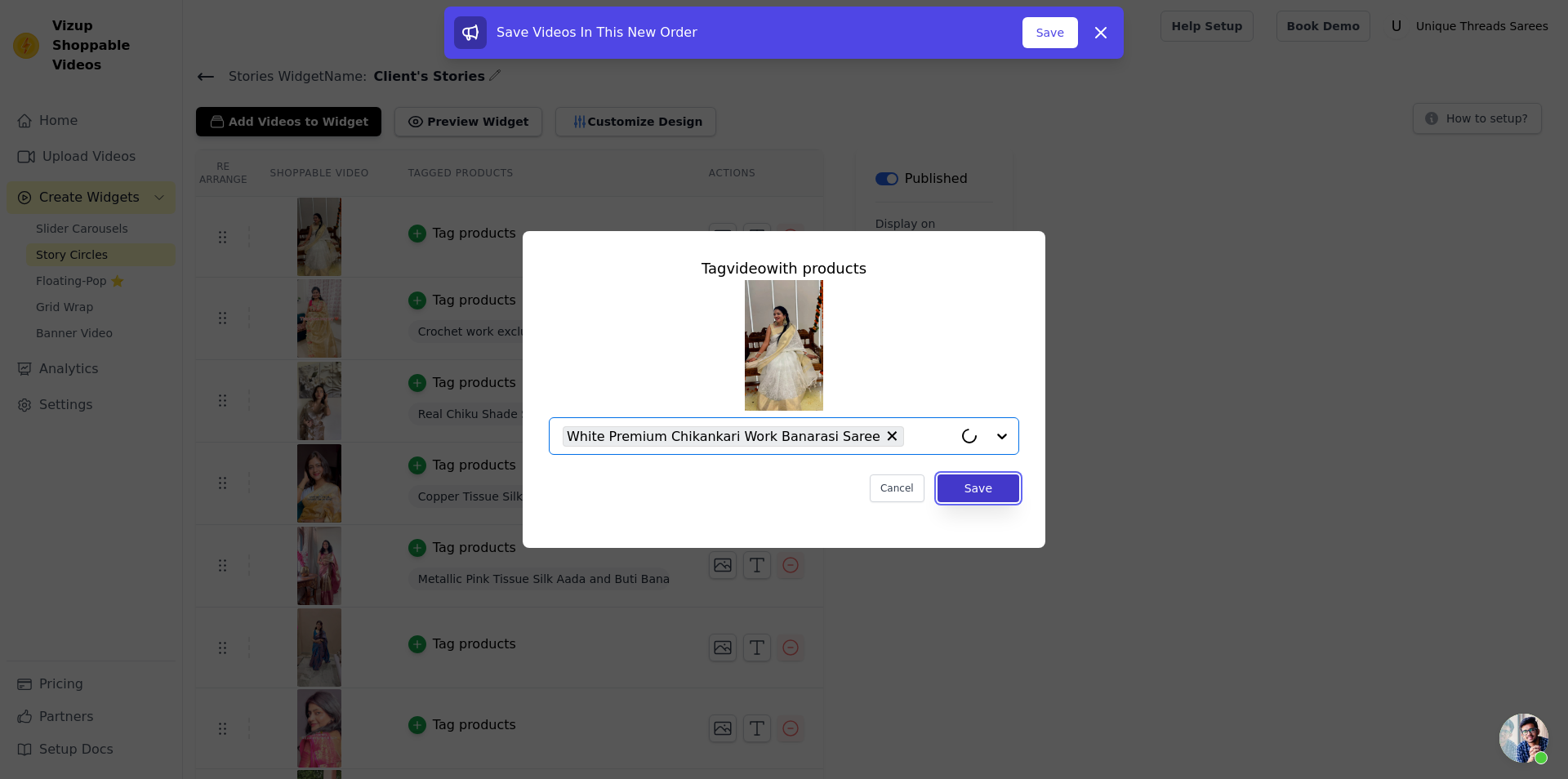
click at [1009, 493] on button "Save" at bounding box center [979, 489] width 82 height 28
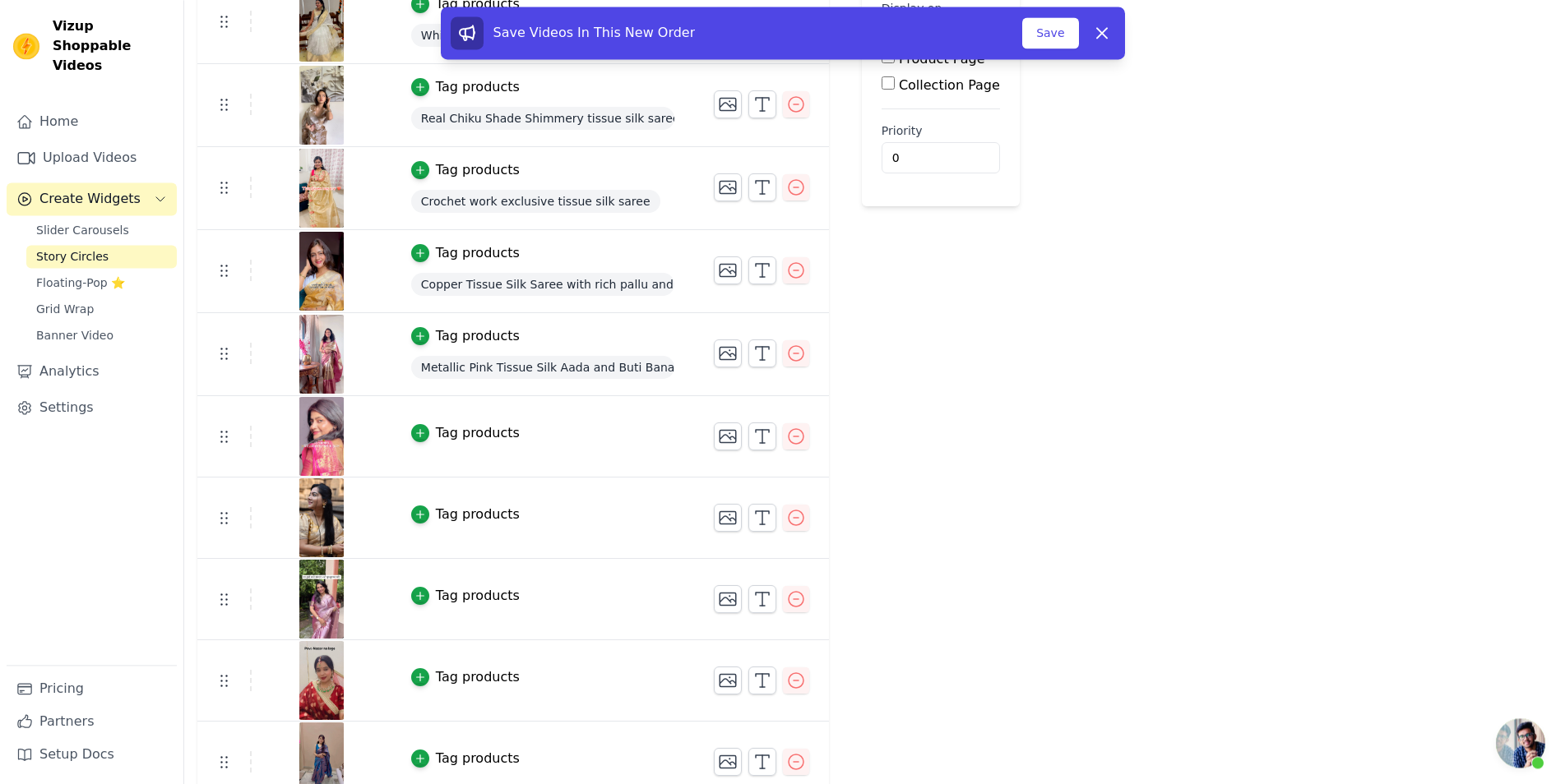
scroll to position [235, 0]
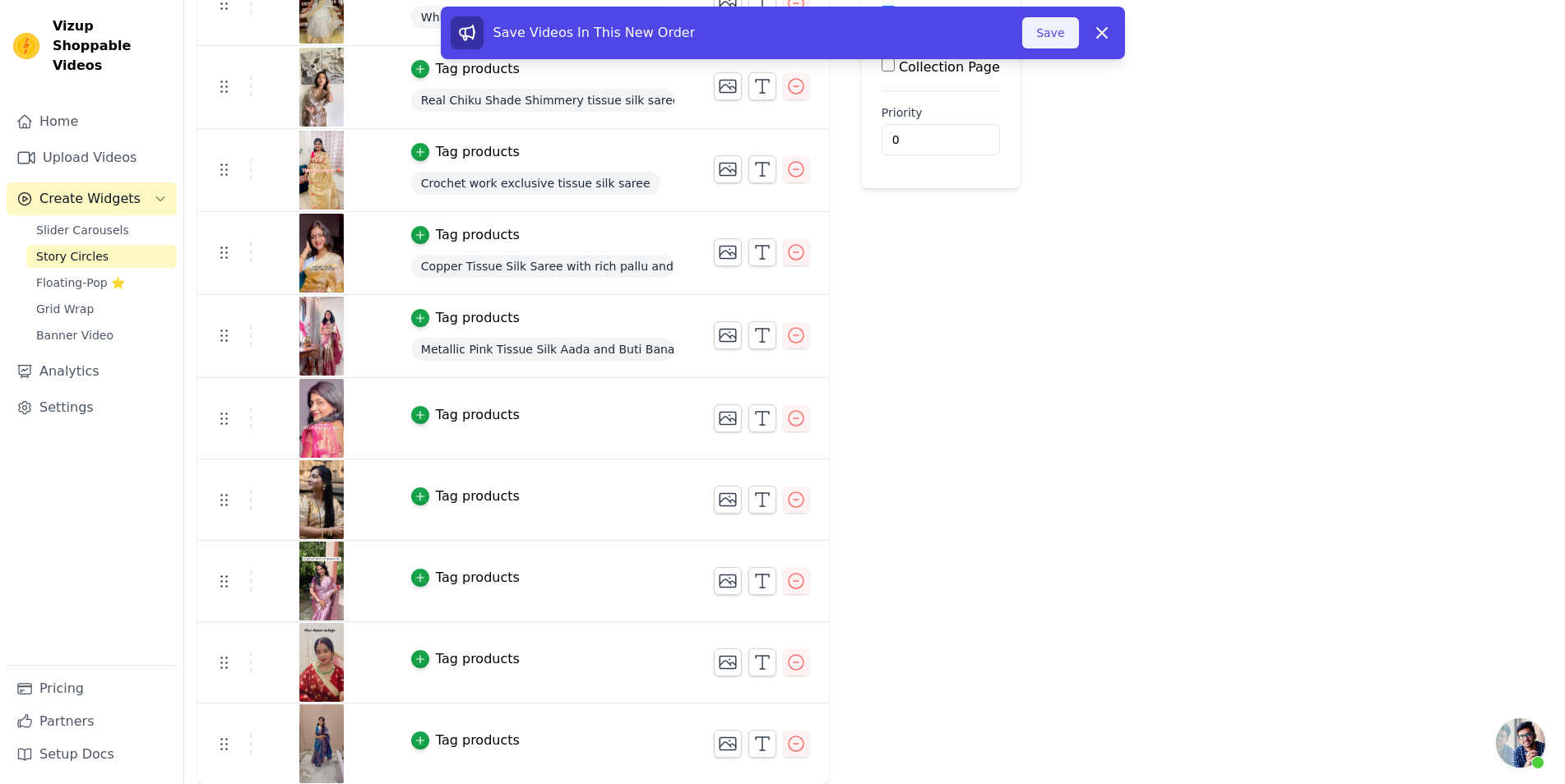
click at [1062, 40] on button "Save" at bounding box center [1050, 33] width 56 height 31
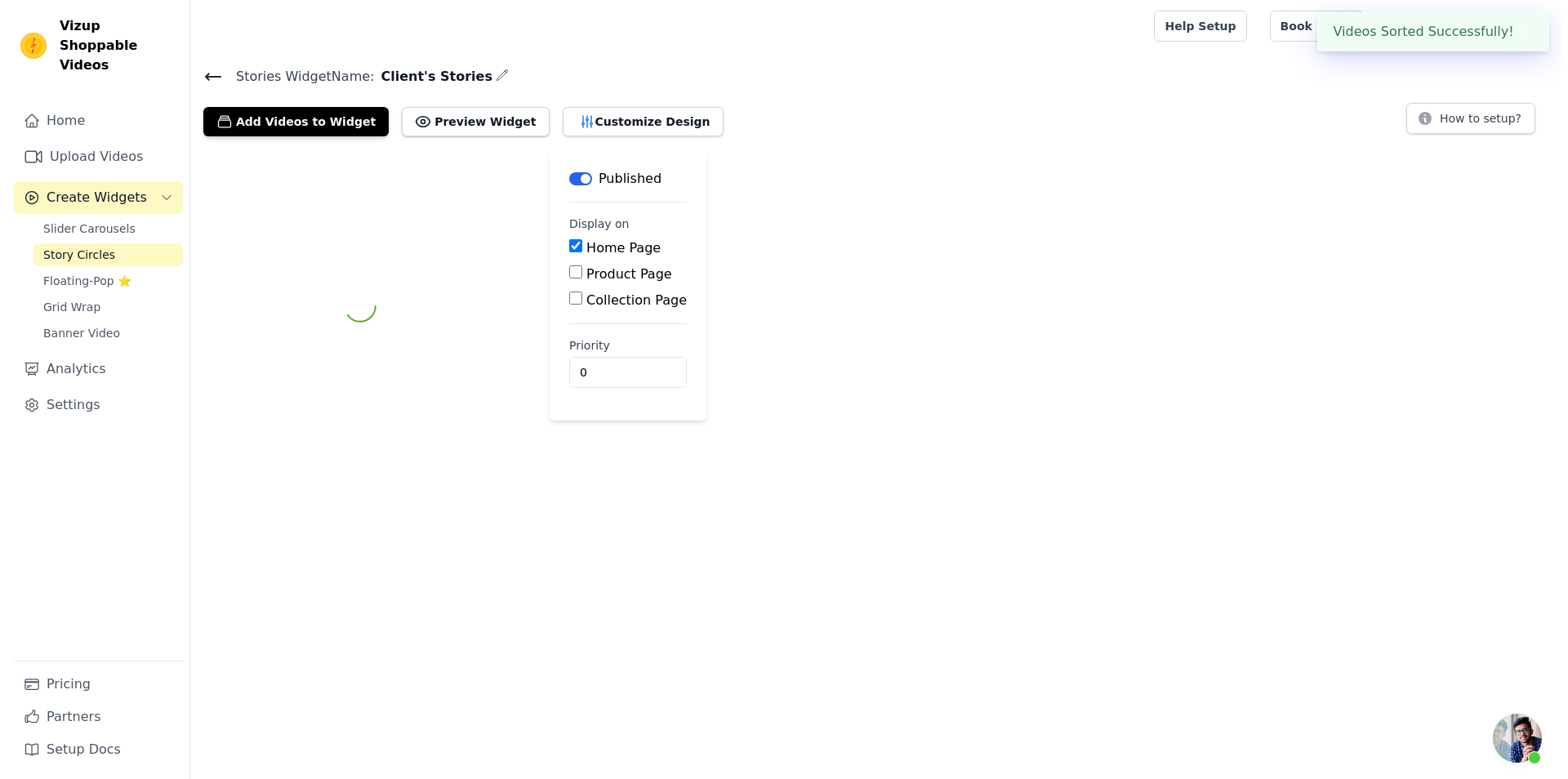
scroll to position [0, 0]
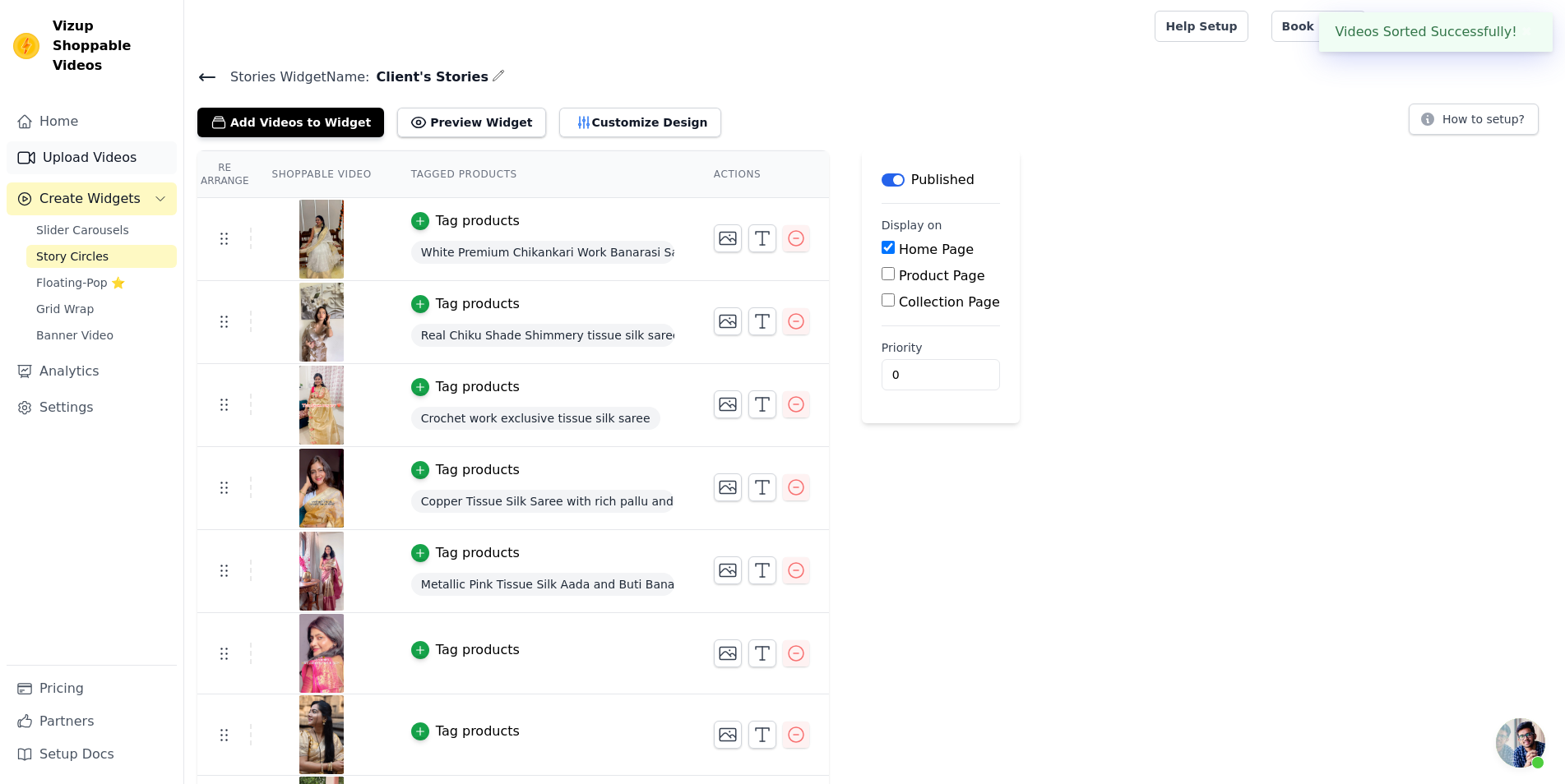
click at [113, 141] on link "Upload Videos" at bounding box center [92, 157] width 170 height 33
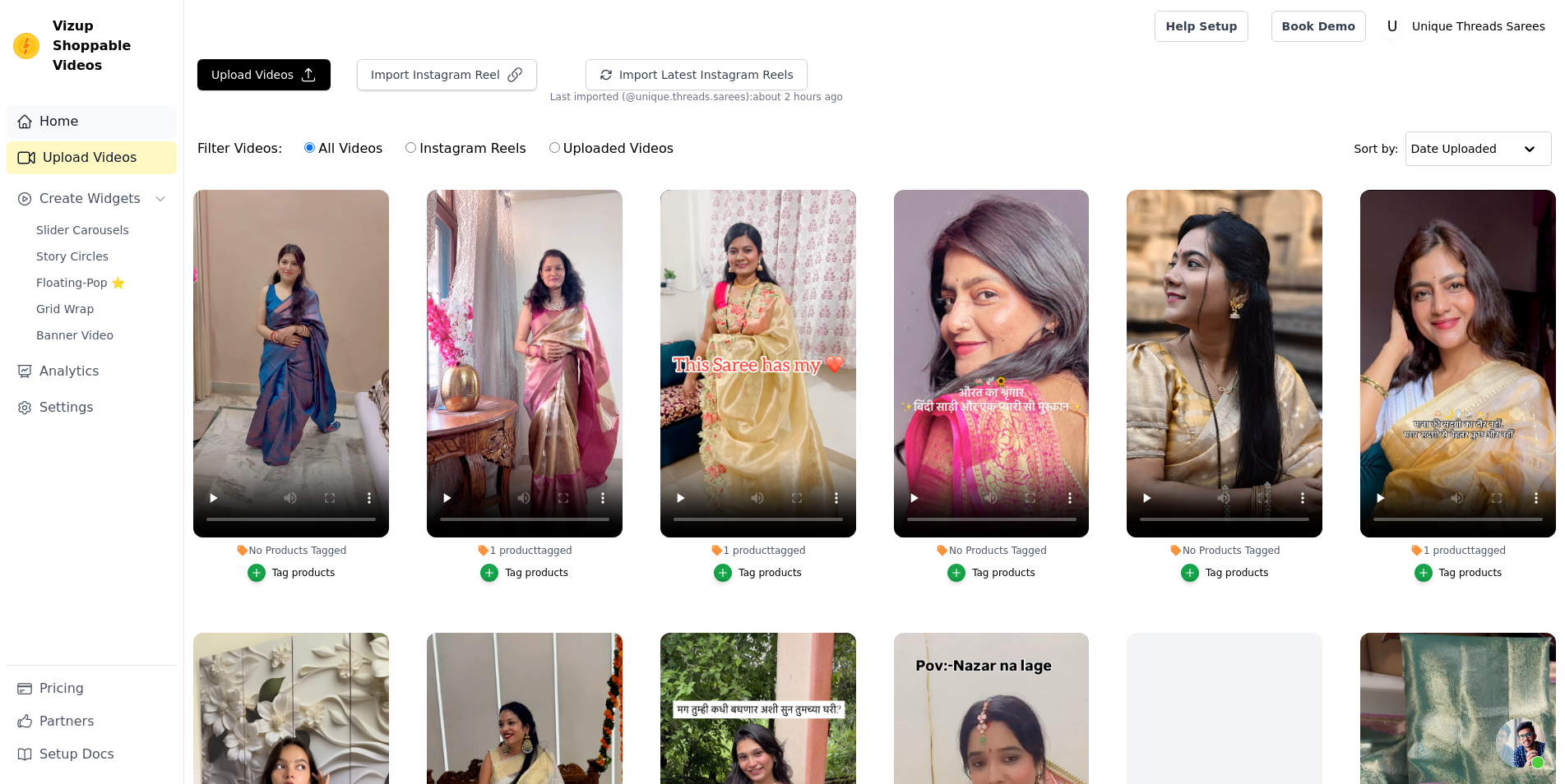
click at [126, 107] on link "Home" at bounding box center [92, 121] width 170 height 33
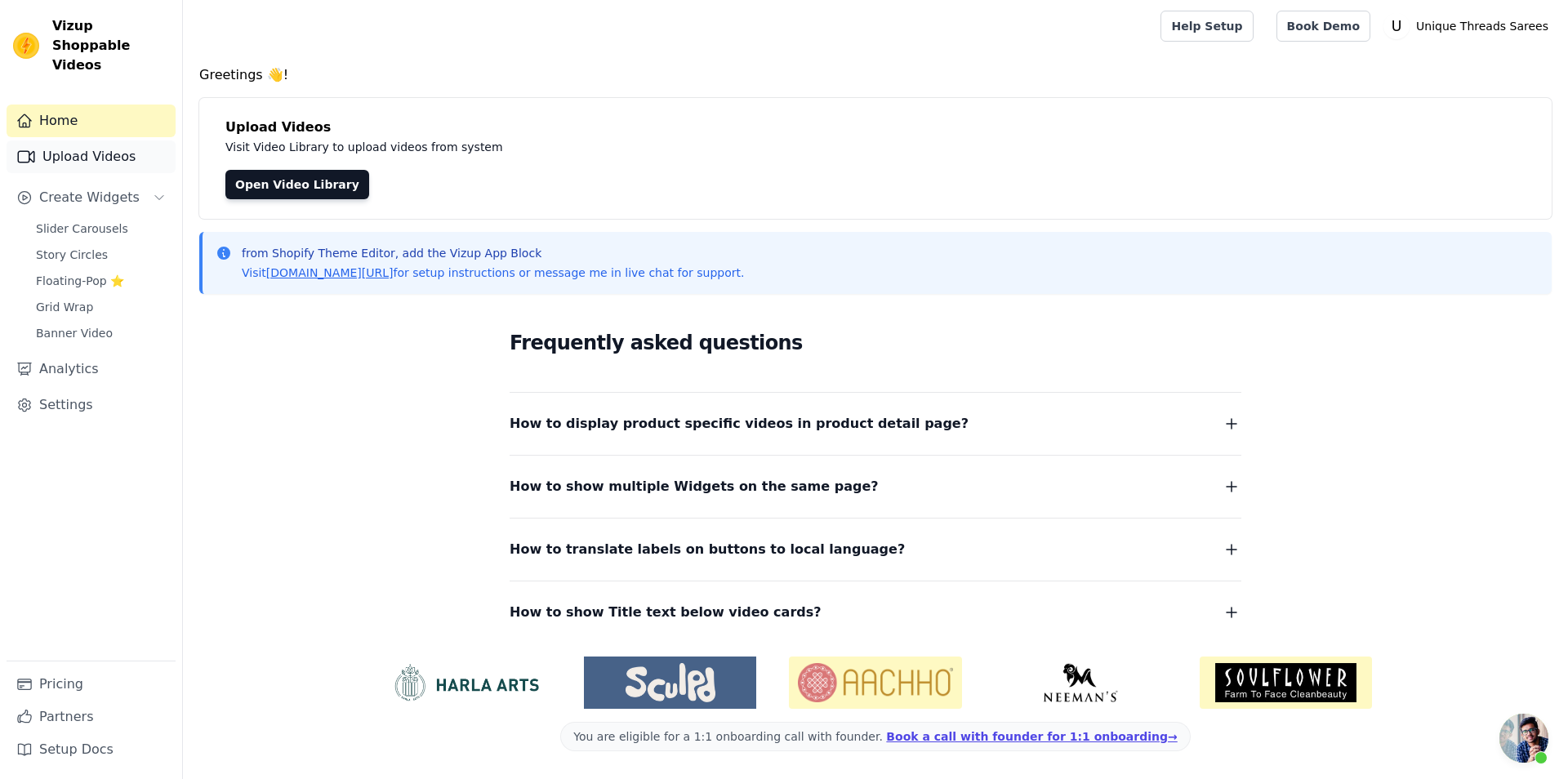
click at [117, 140] on link "Upload Videos" at bounding box center [91, 156] width 169 height 32
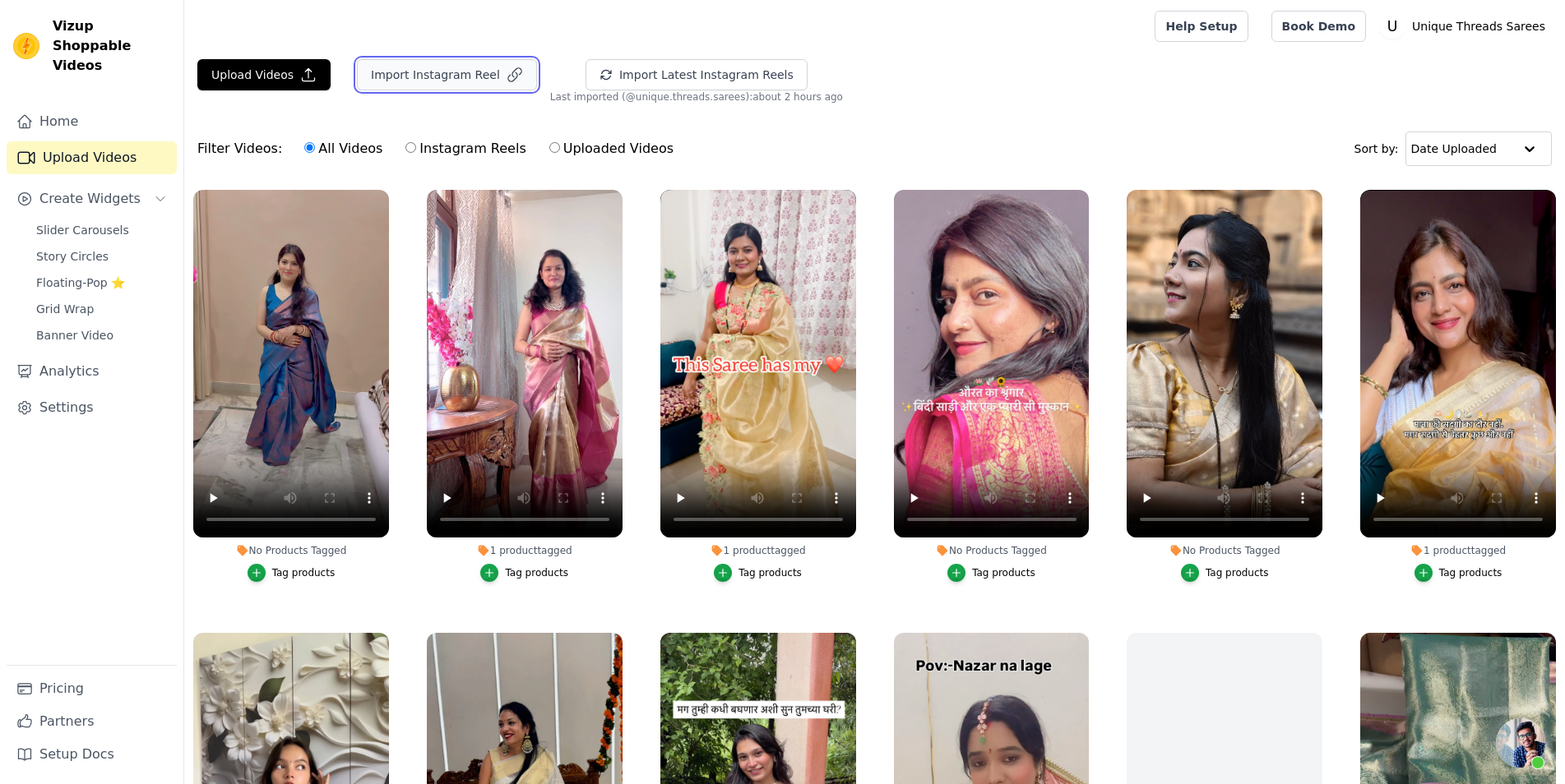
click at [455, 77] on button "Import Instagram Reel" at bounding box center [446, 75] width 180 height 31
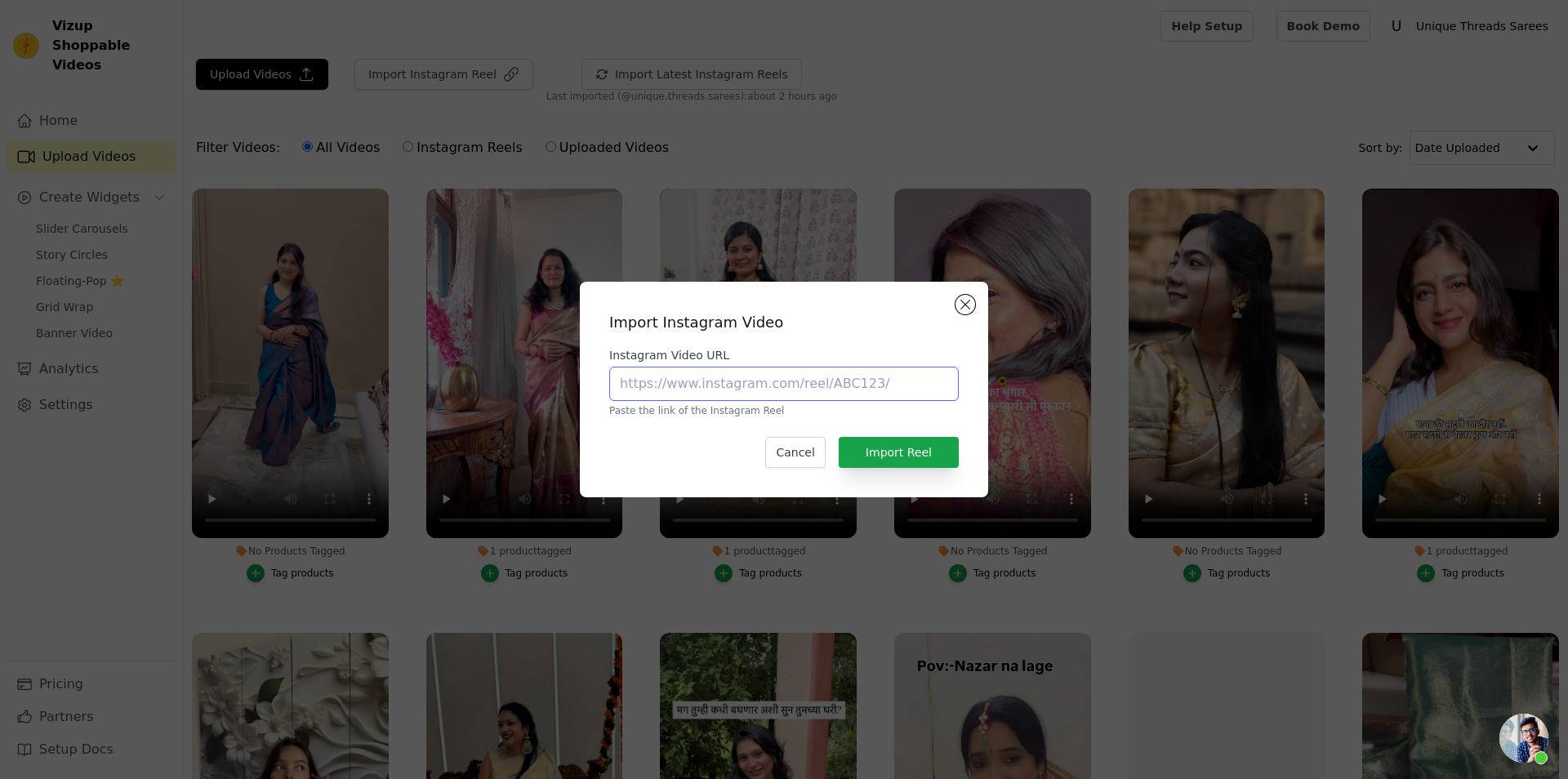
click at [700, 390] on input "Instagram Video URL" at bounding box center [783, 384] width 349 height 34
paste input "[URL][DOMAIN_NAME]"
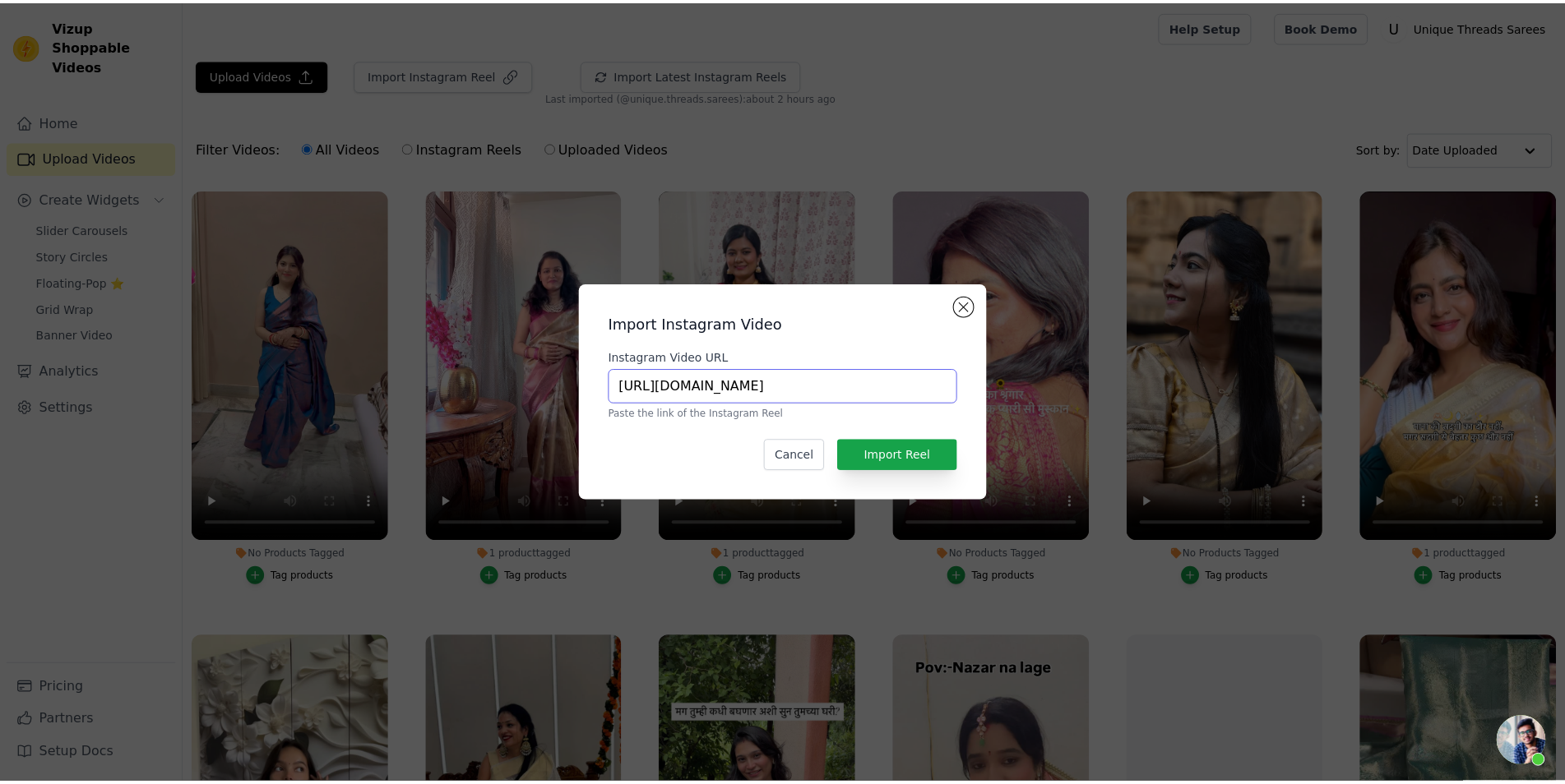
scroll to position [0, 285]
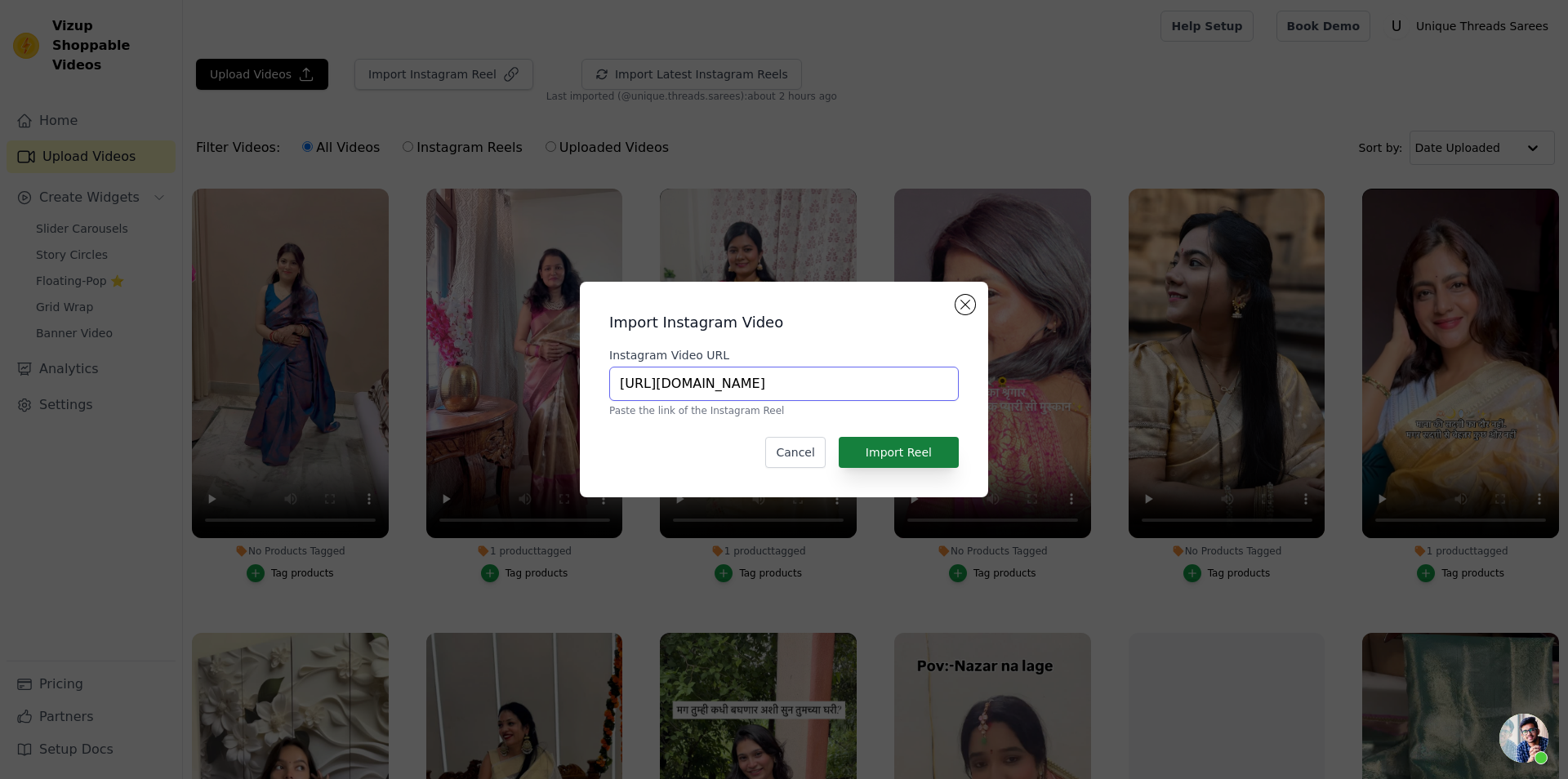
type input "[URL][DOMAIN_NAME]"
click at [910, 449] on button "Import Reel" at bounding box center [898, 453] width 120 height 31
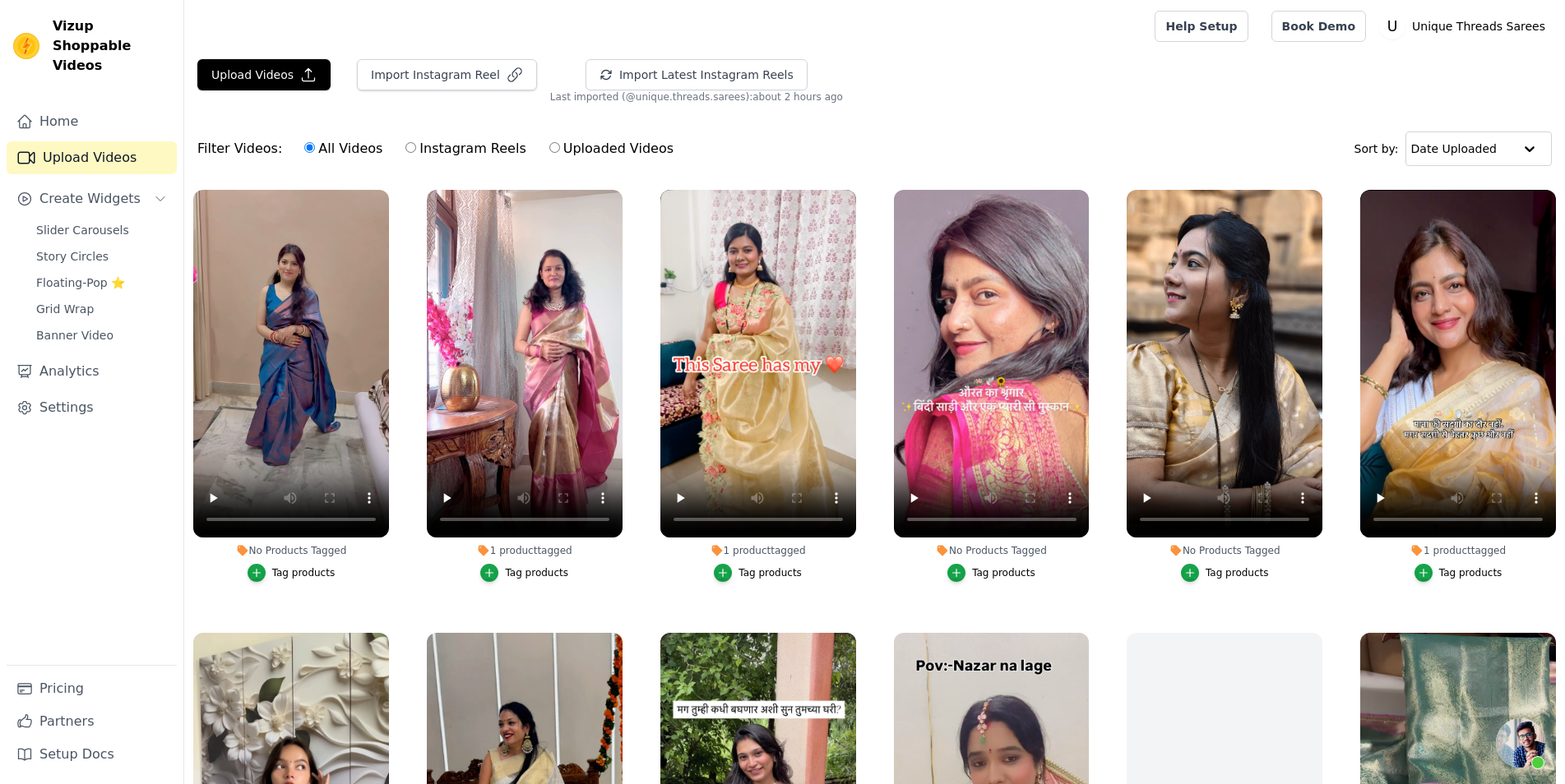
click at [923, 130] on div "Filter Videos: All Videos Instagram Reels Uploaded Videos Sort by: Date Uploaded" at bounding box center [875, 149] width 1381 height 64
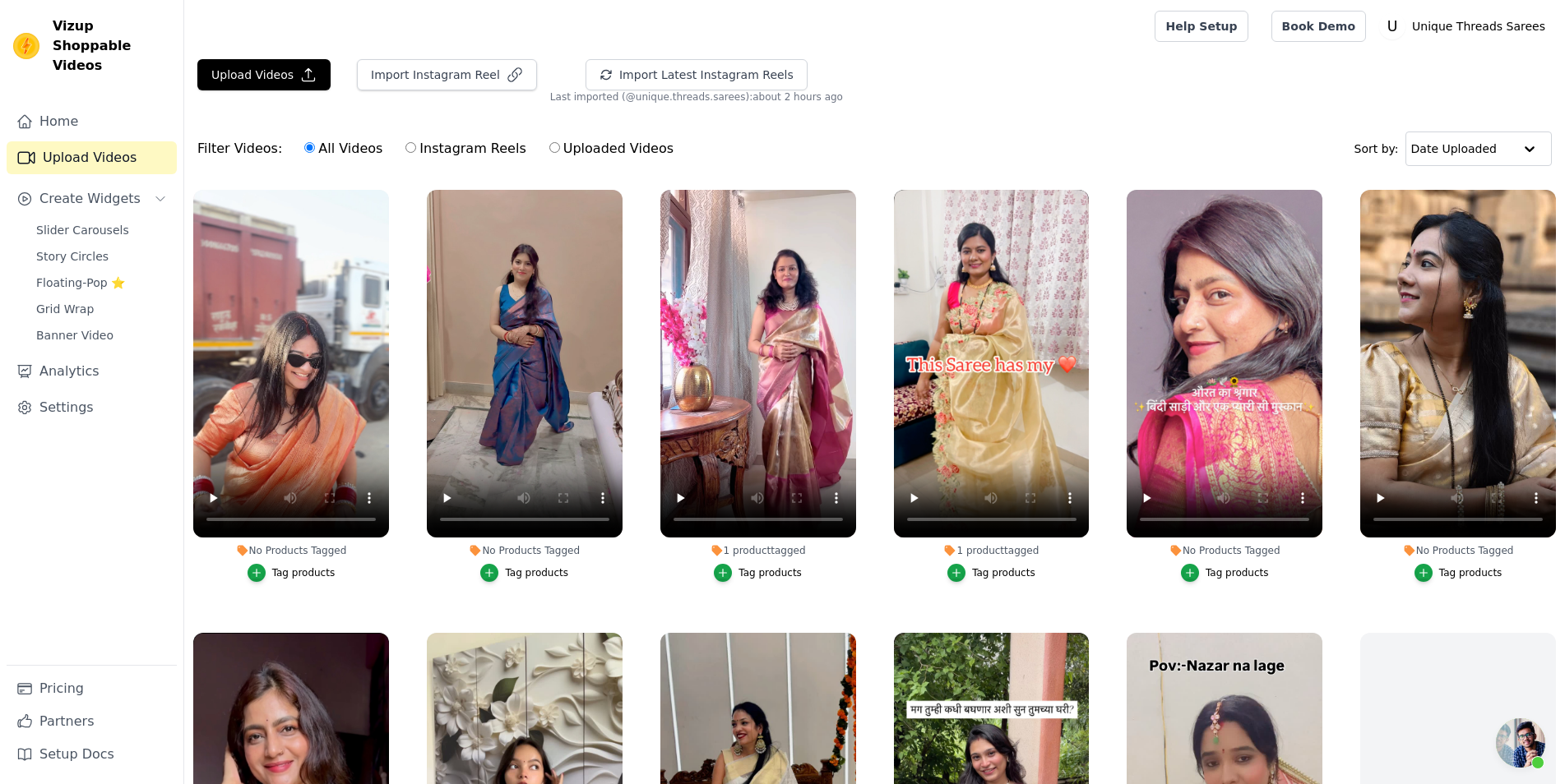
click at [291, 573] on div "Tag products" at bounding box center [304, 573] width 64 height 13
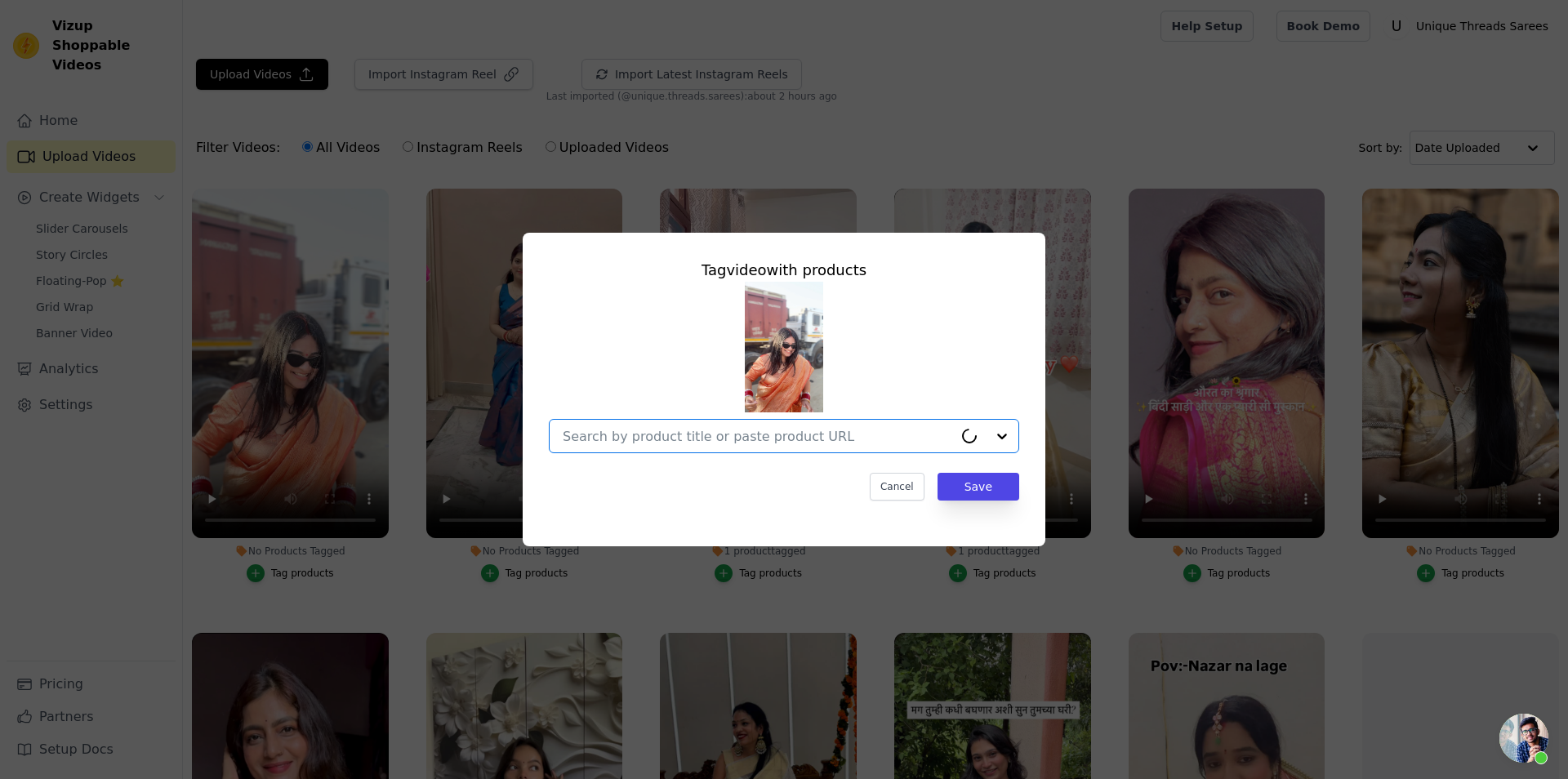
click at [791, 430] on input "No Products Tagged Tag video with products Option undefined, selected. Select i…" at bounding box center [758, 436] width 390 height 15
paste input "https://utsarees.in/products/beautiful-colour-crush-tissue-saree-1?_pos=12&_sid…"
type input "https://utsarees.in/products/beautiful-colour-crush-tissue-saree-1?_pos=12&_sid…"
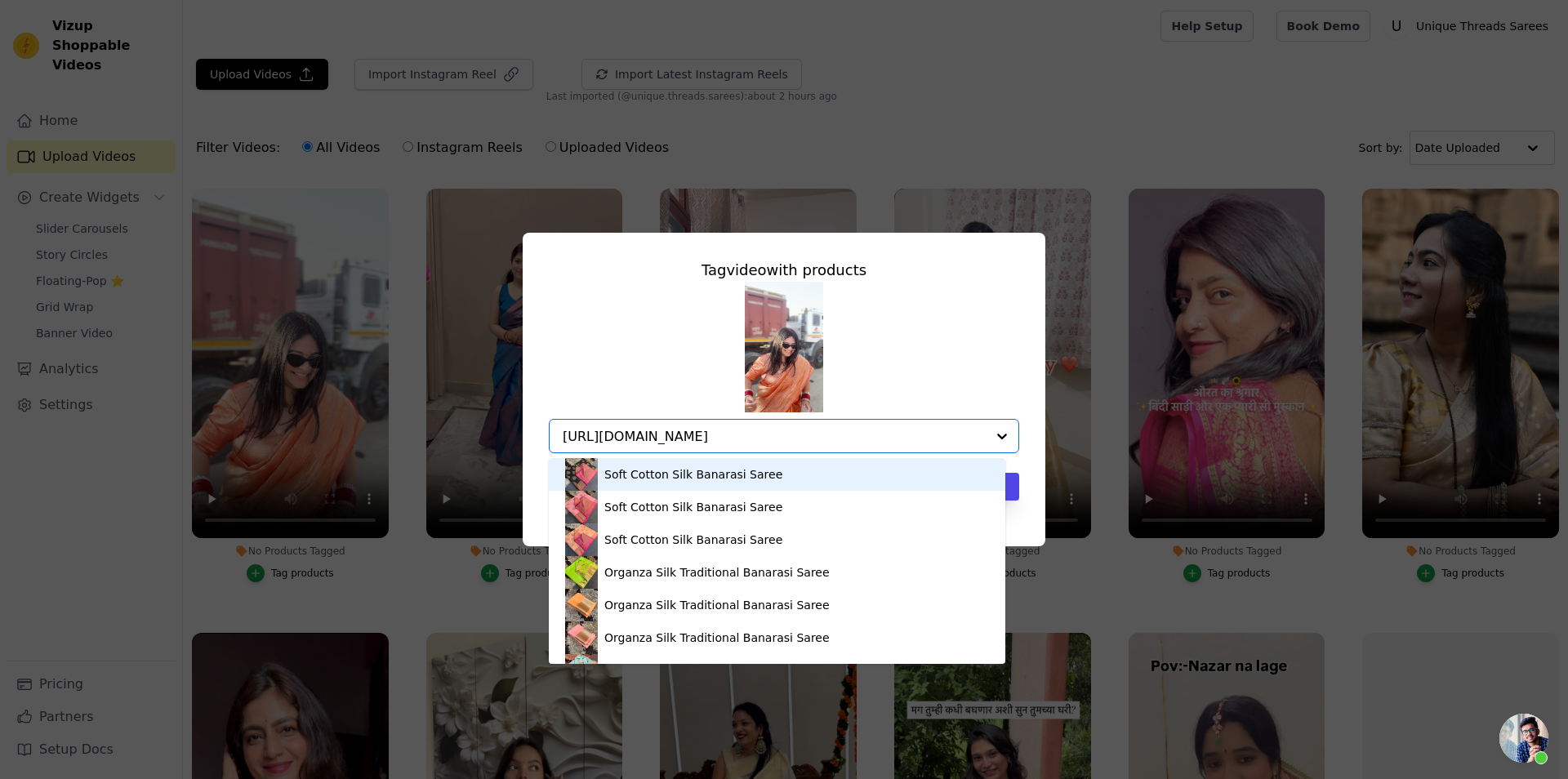
scroll to position [0, 155]
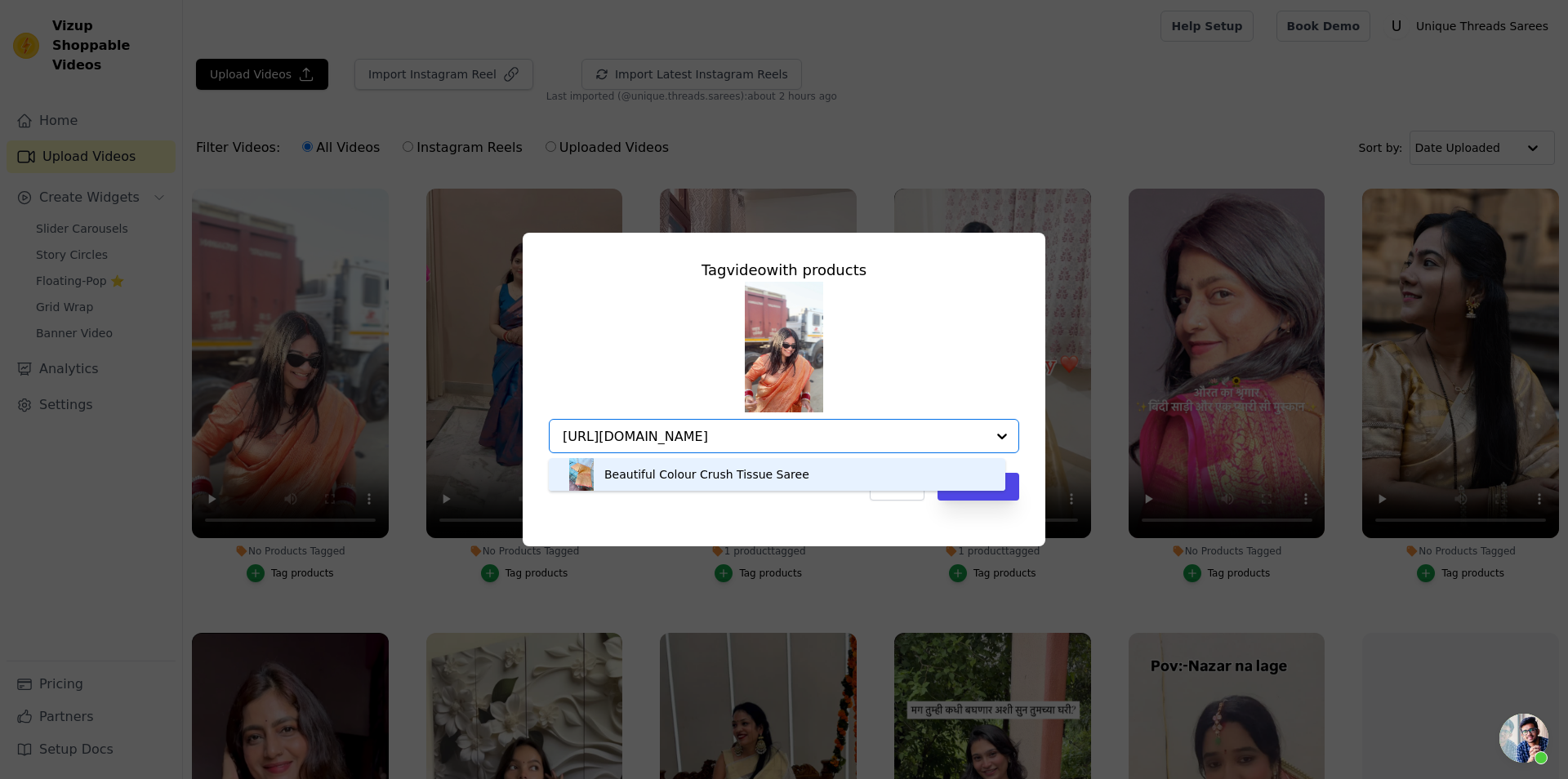
click at [738, 478] on div "Beautiful Colour Crush Tissue Saree" at bounding box center [707, 474] width 205 height 16
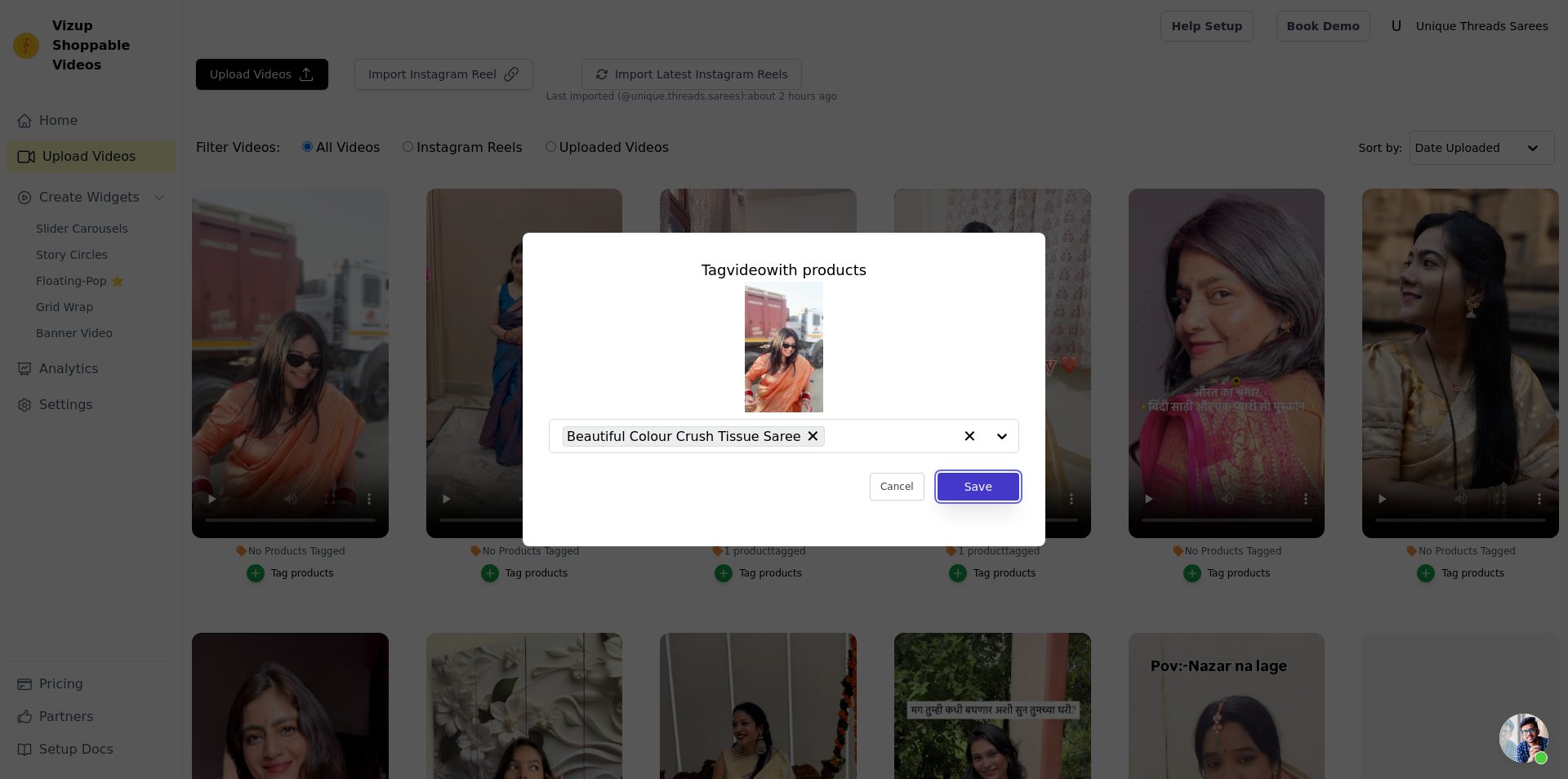
click at [1008, 487] on button "Save" at bounding box center [979, 487] width 82 height 28
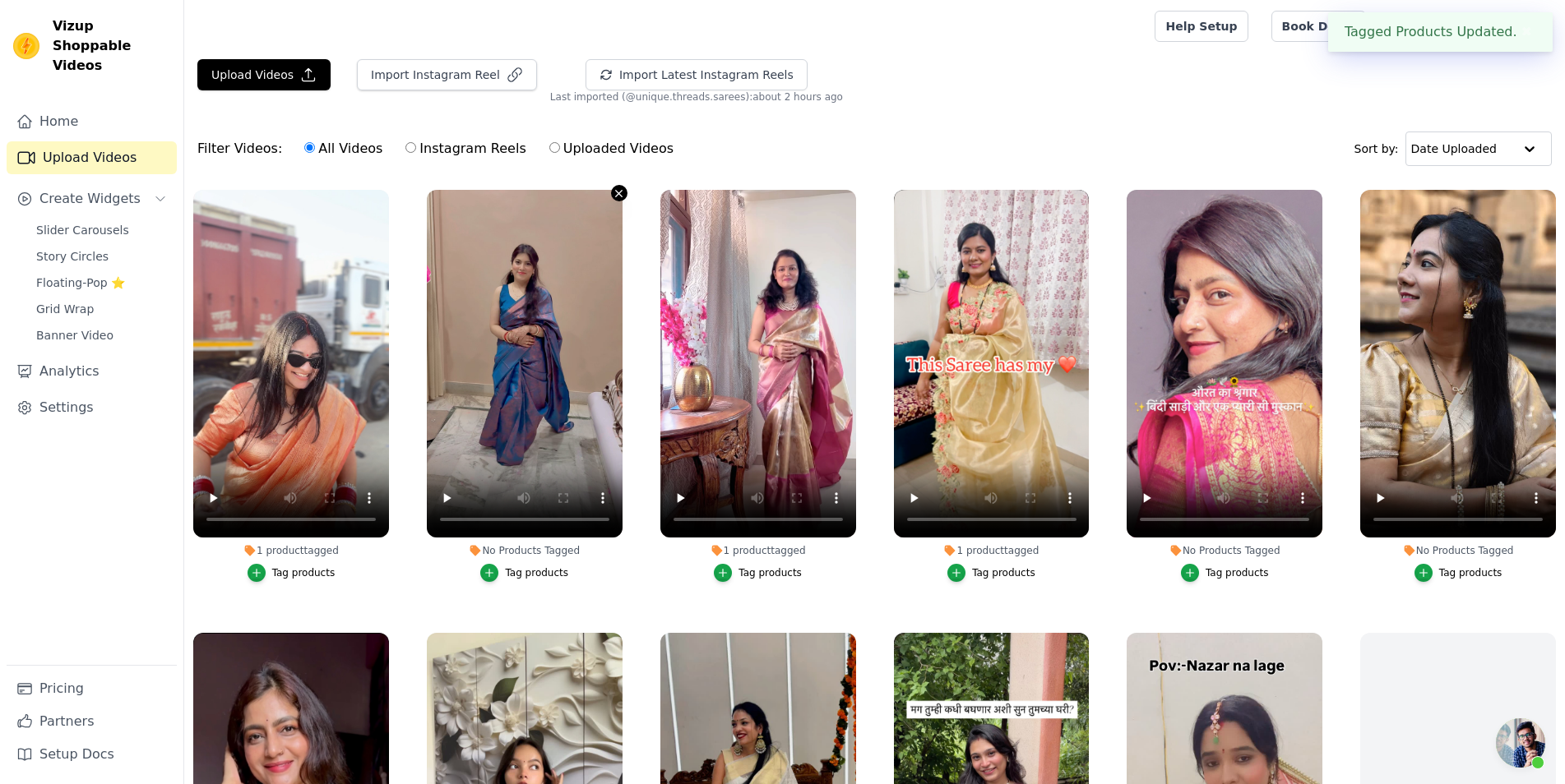
click at [612, 188] on icon "button" at bounding box center [618, 193] width 12 height 12
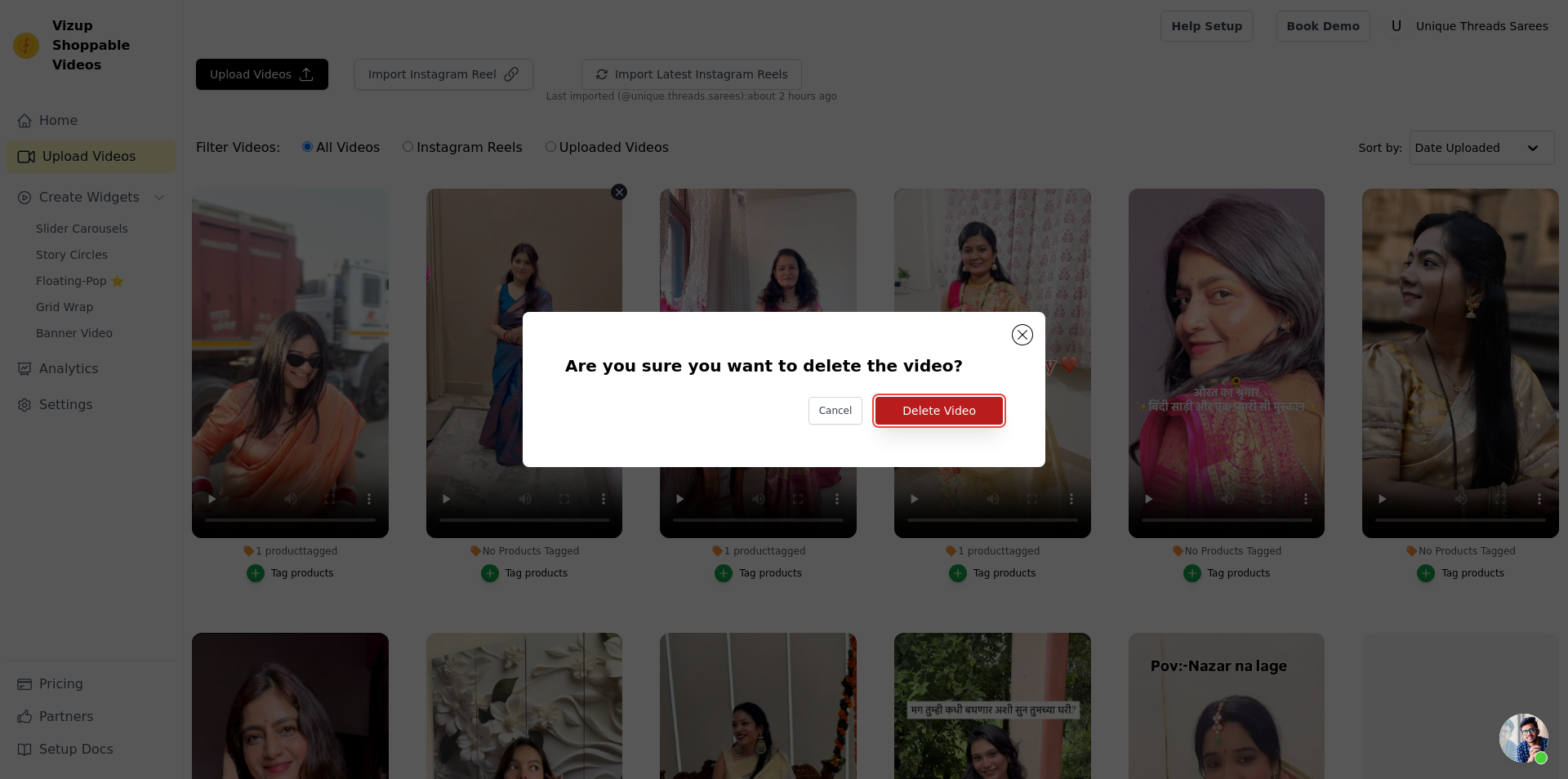
click at [927, 413] on button "Delete Video" at bounding box center [939, 411] width 127 height 28
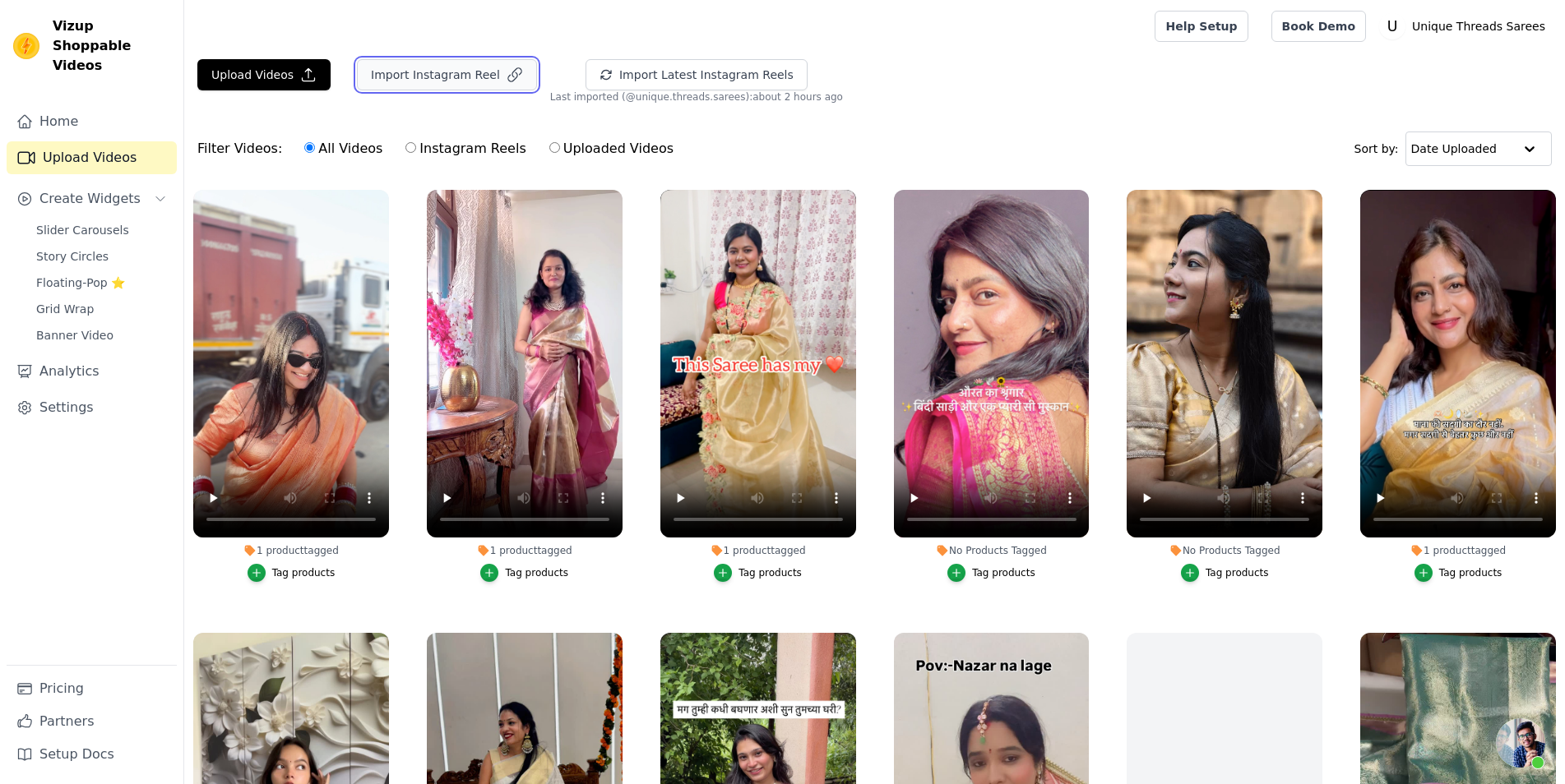
click at [449, 78] on button "Import Instagram Reel" at bounding box center [446, 75] width 180 height 31
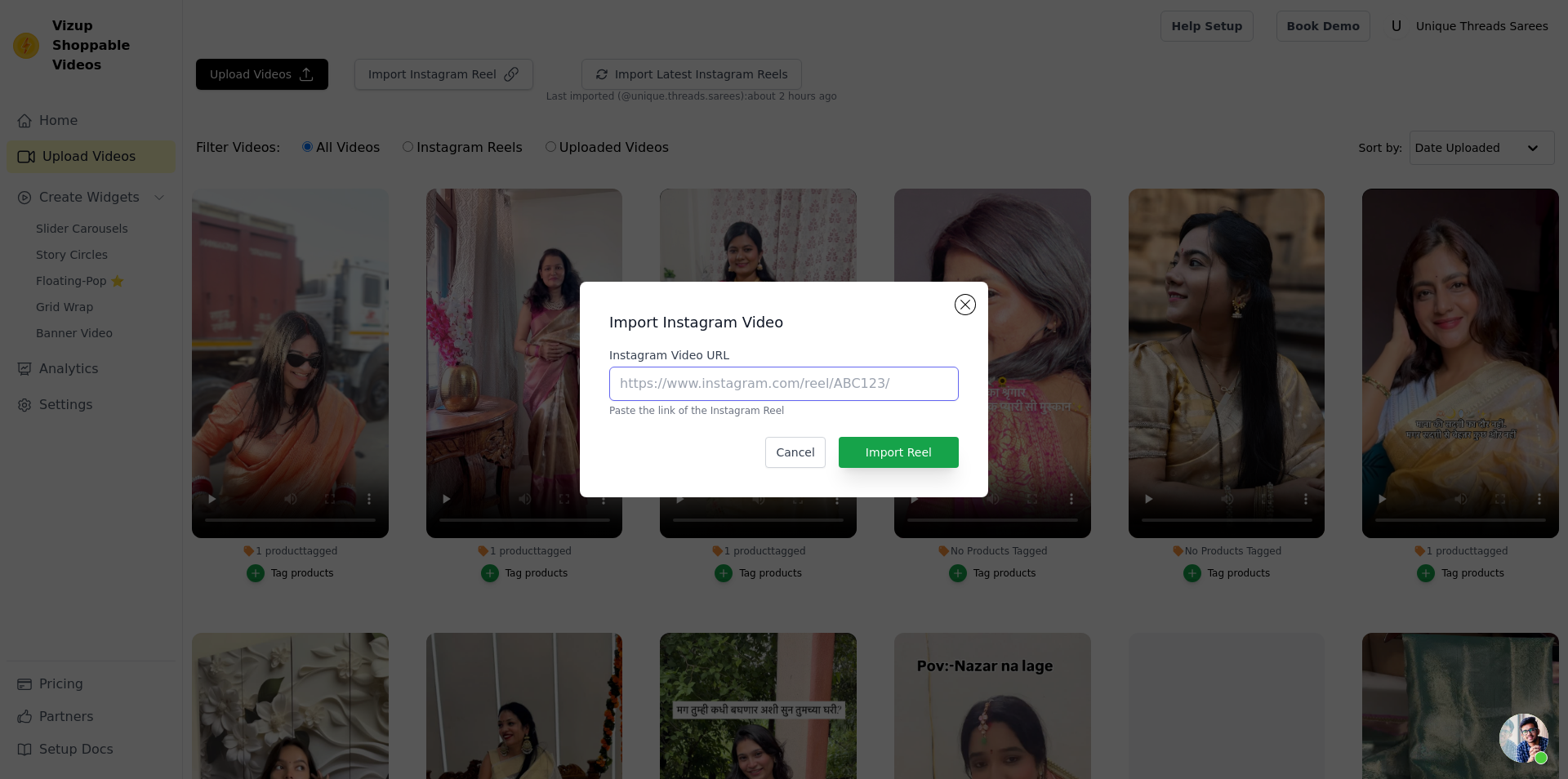
click at [709, 394] on input "Instagram Video URL" at bounding box center [783, 384] width 349 height 34
paste input "https://www.instagram.com/reel/DGc4XZuyLE_/?utm_source=ig_web_copy_link&igsh=MW…"
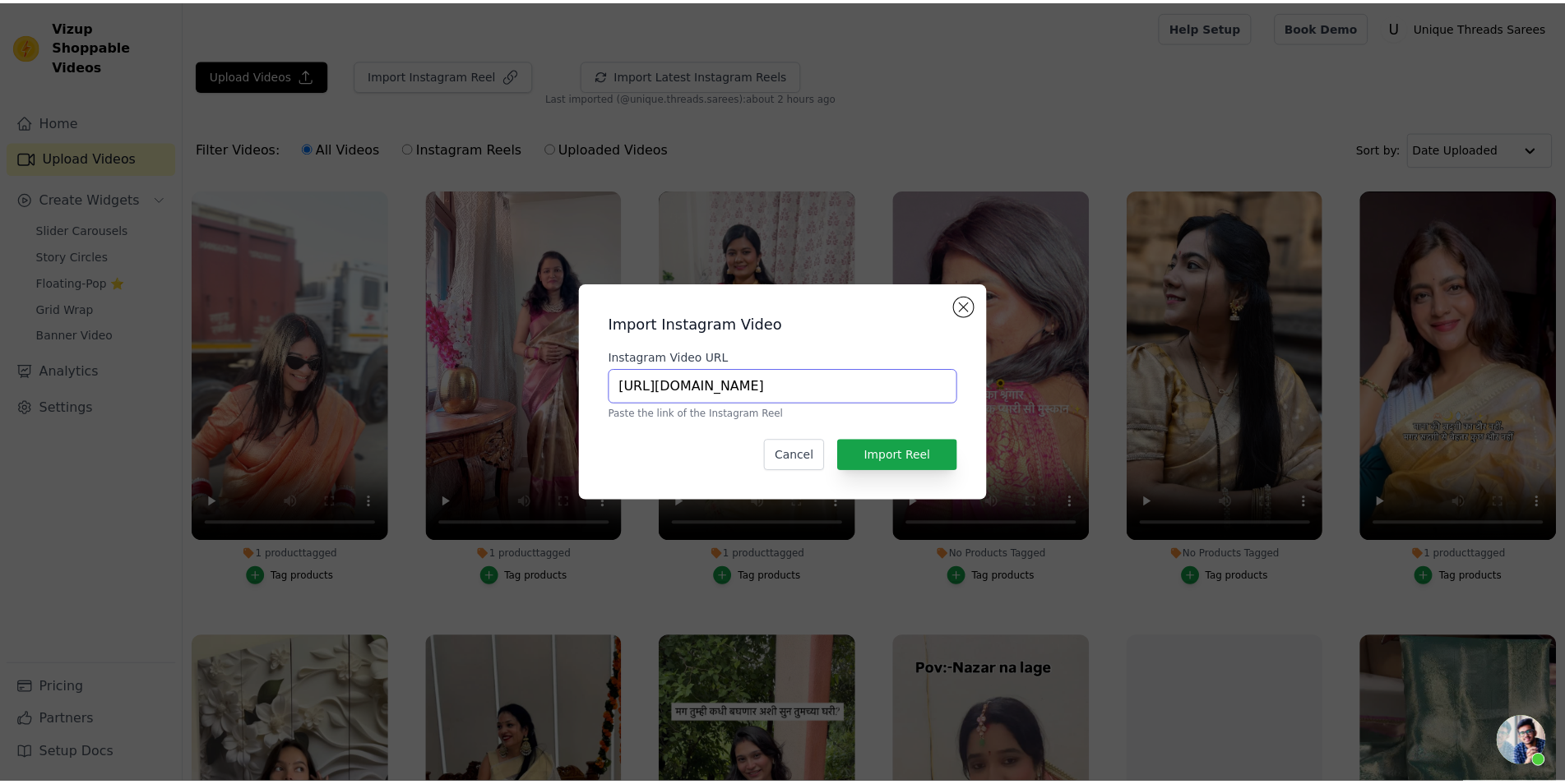
scroll to position [0, 333]
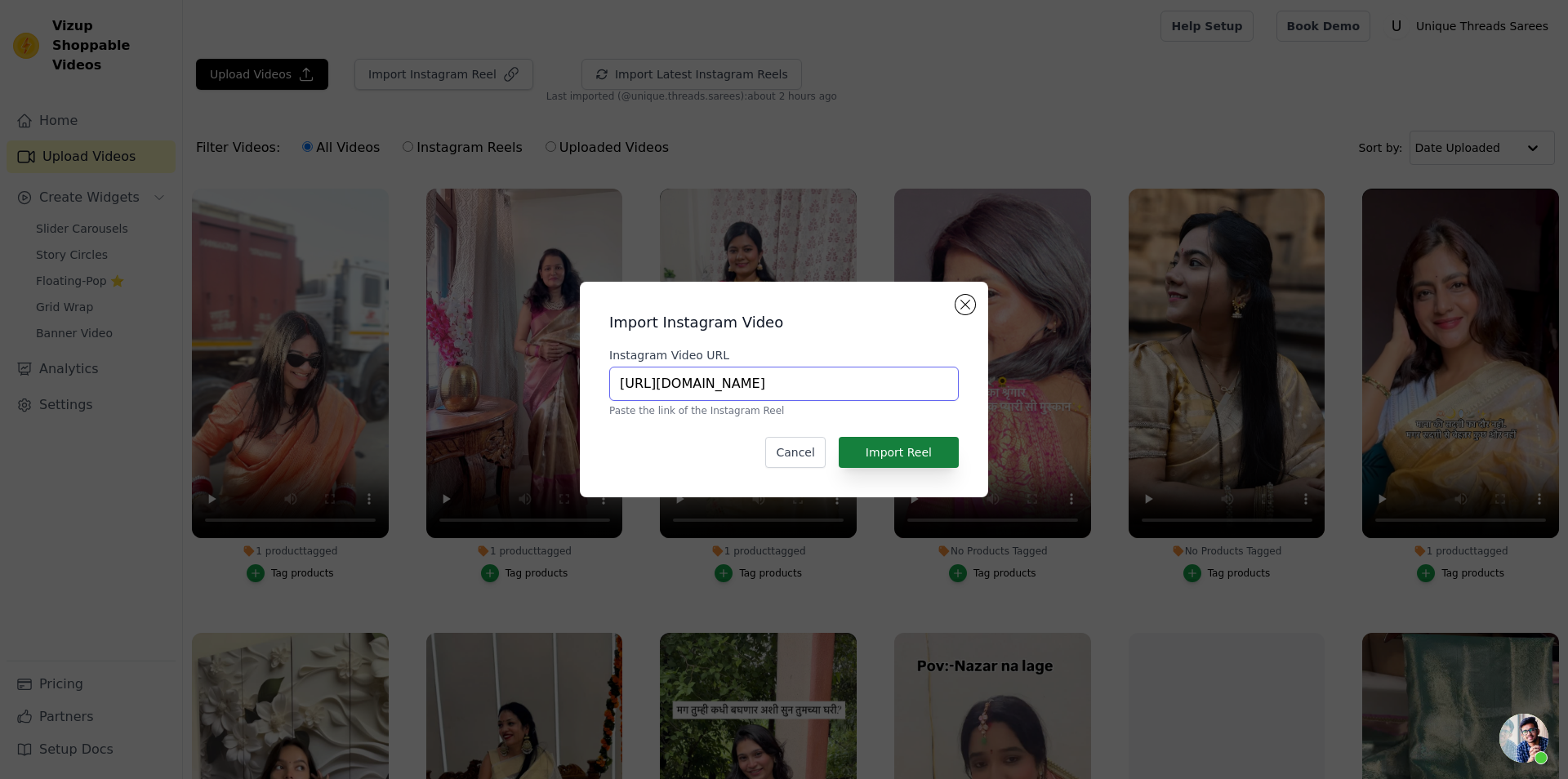
type input "https://www.instagram.com/reel/DGc4XZuyLE_/?utm_source=ig_web_copy_link&igsh=MW…"
click at [883, 460] on button "Import Reel" at bounding box center [898, 453] width 120 height 31
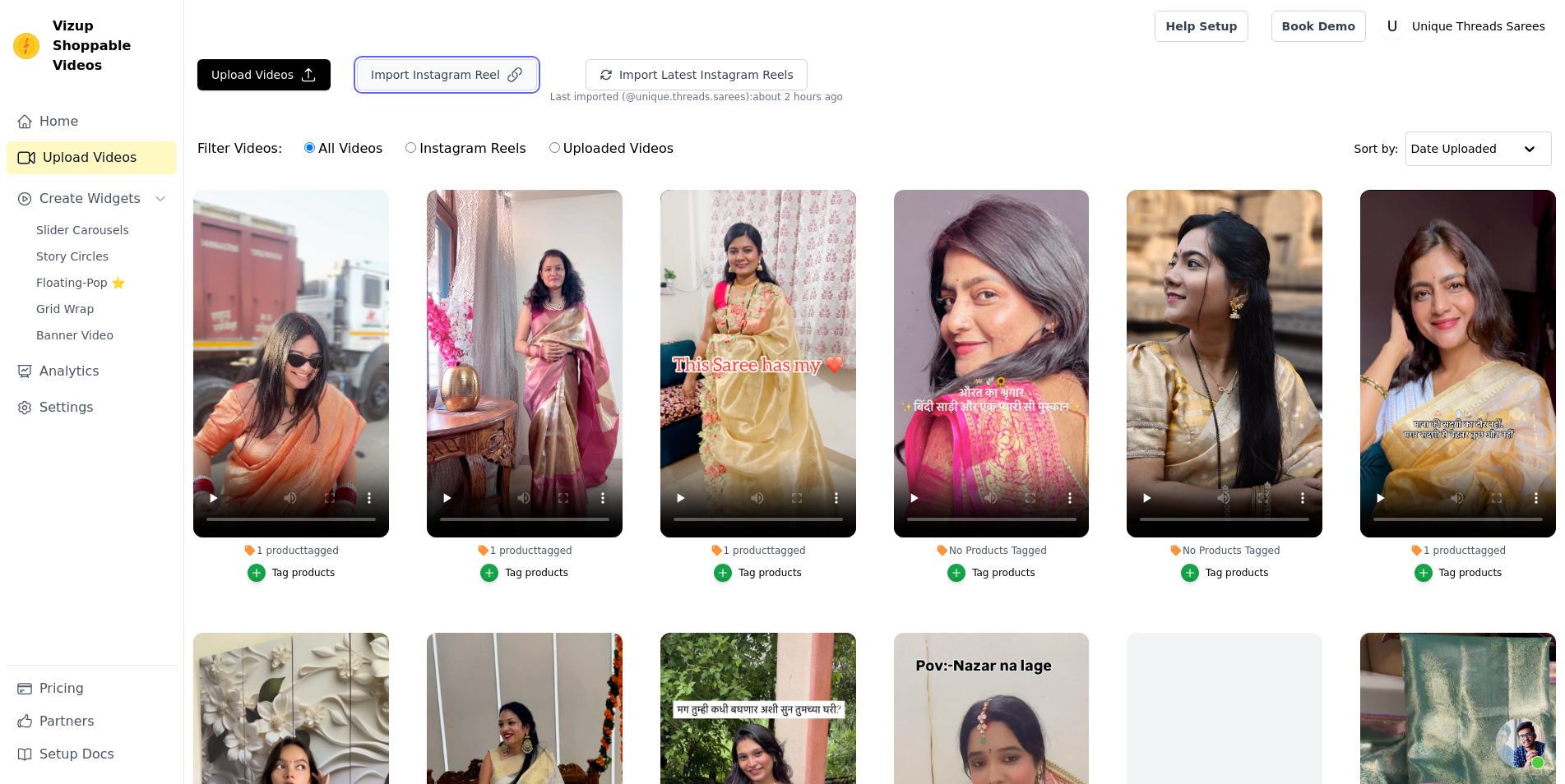
click at [421, 77] on button "Import Instagram Reel" at bounding box center [446, 75] width 180 height 31
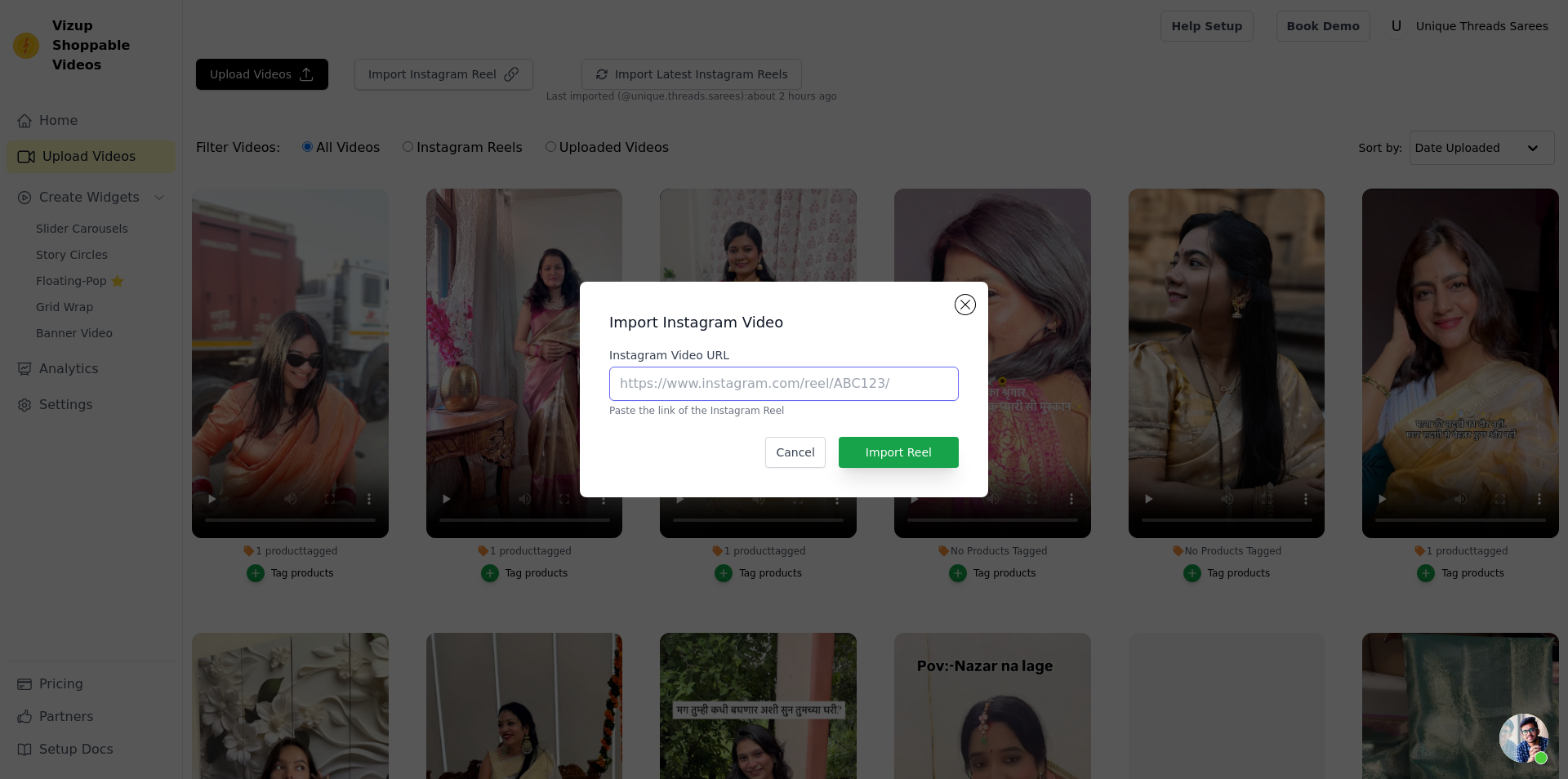
click at [761, 383] on input "Instagram Video URL" at bounding box center [783, 384] width 349 height 34
paste input "https://www.instagram.com/reel/DGNvR7ASAme/?utm_source=ig_web_copy_link&igsh=Zn…"
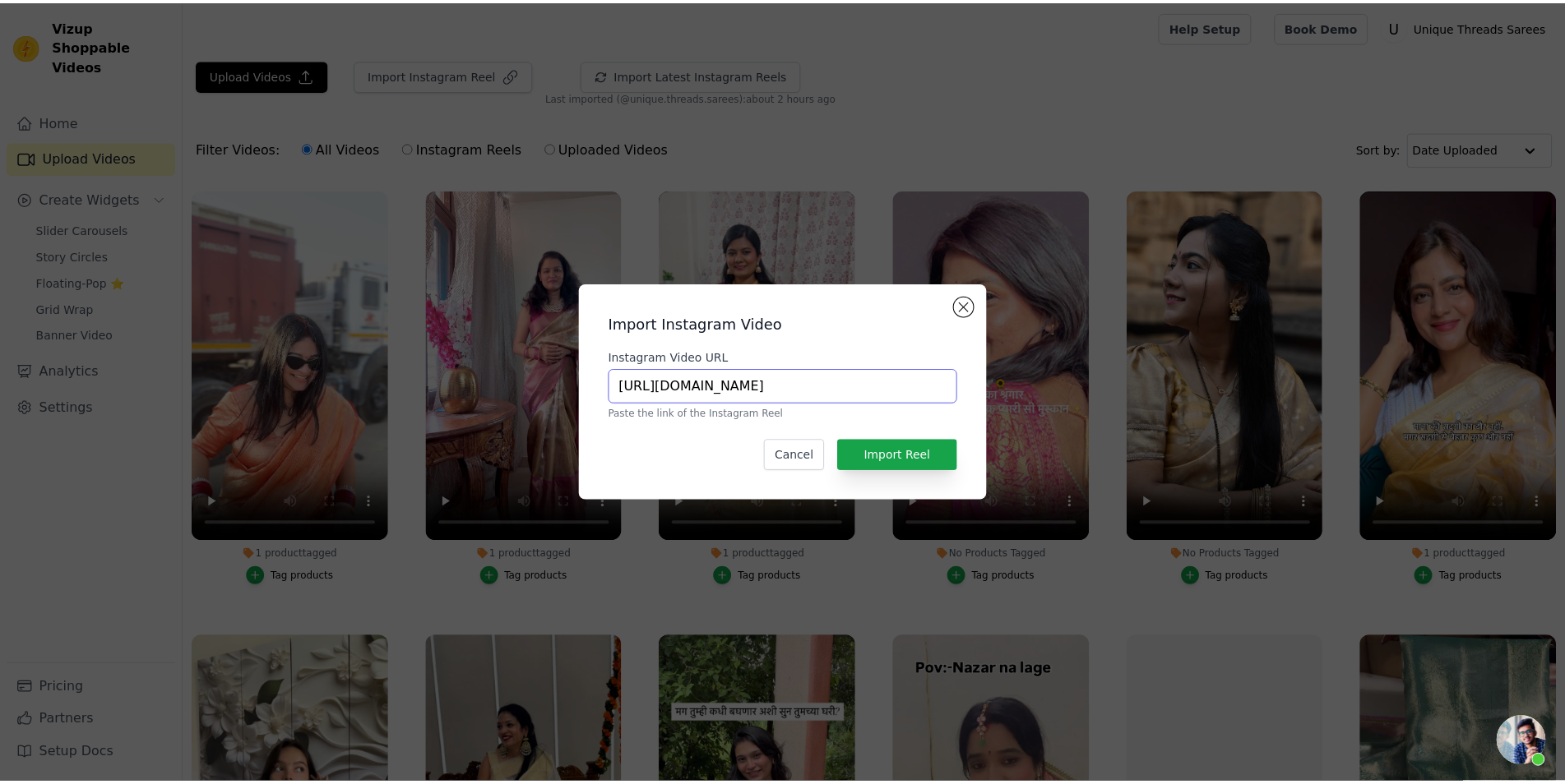
scroll to position [0, 296]
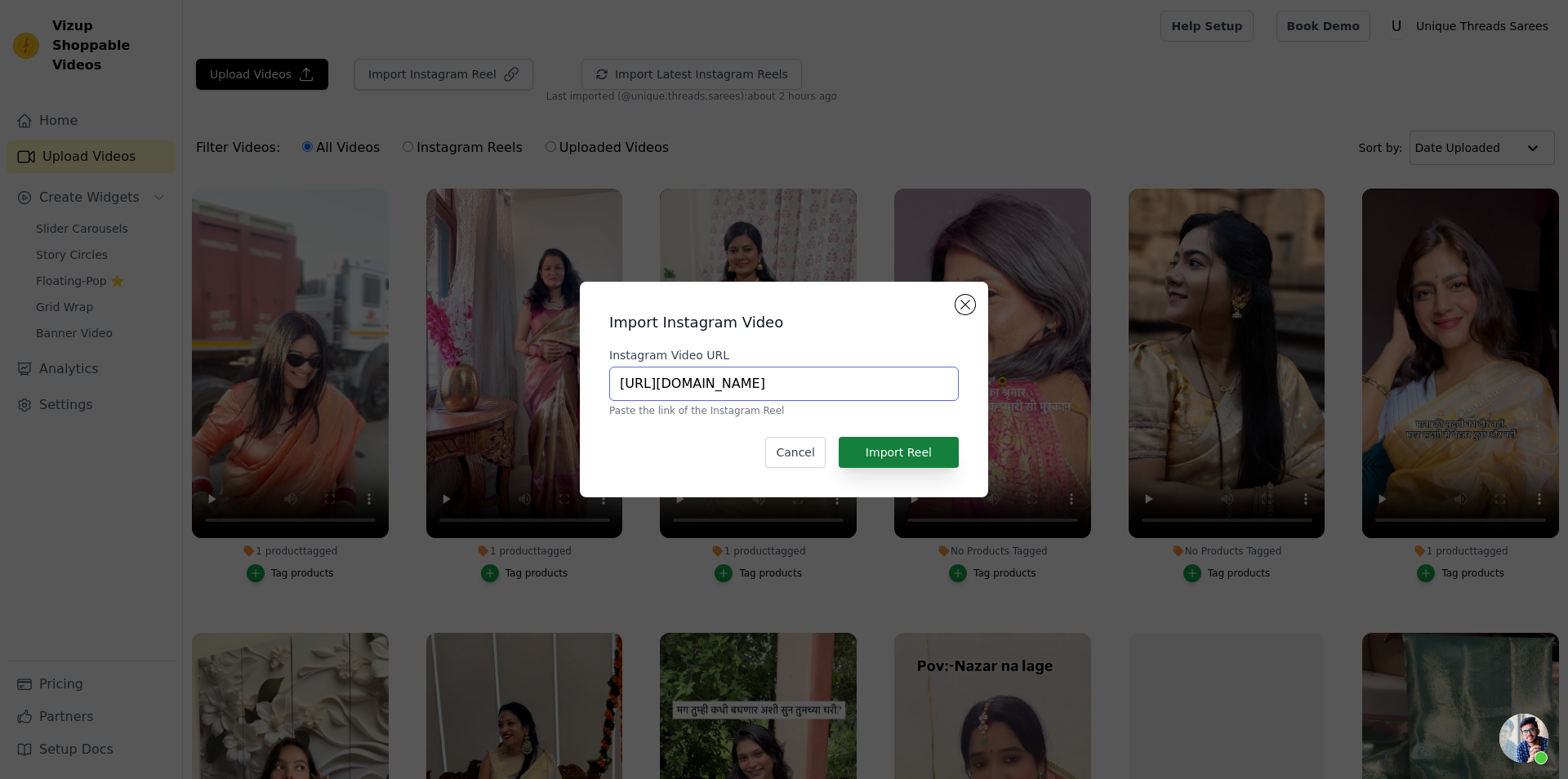
type input "https://www.instagram.com/reel/DGNvR7ASAme/?utm_source=ig_web_copy_link&igsh=Zn…"
click at [917, 439] on button "Import Reel" at bounding box center [898, 453] width 120 height 31
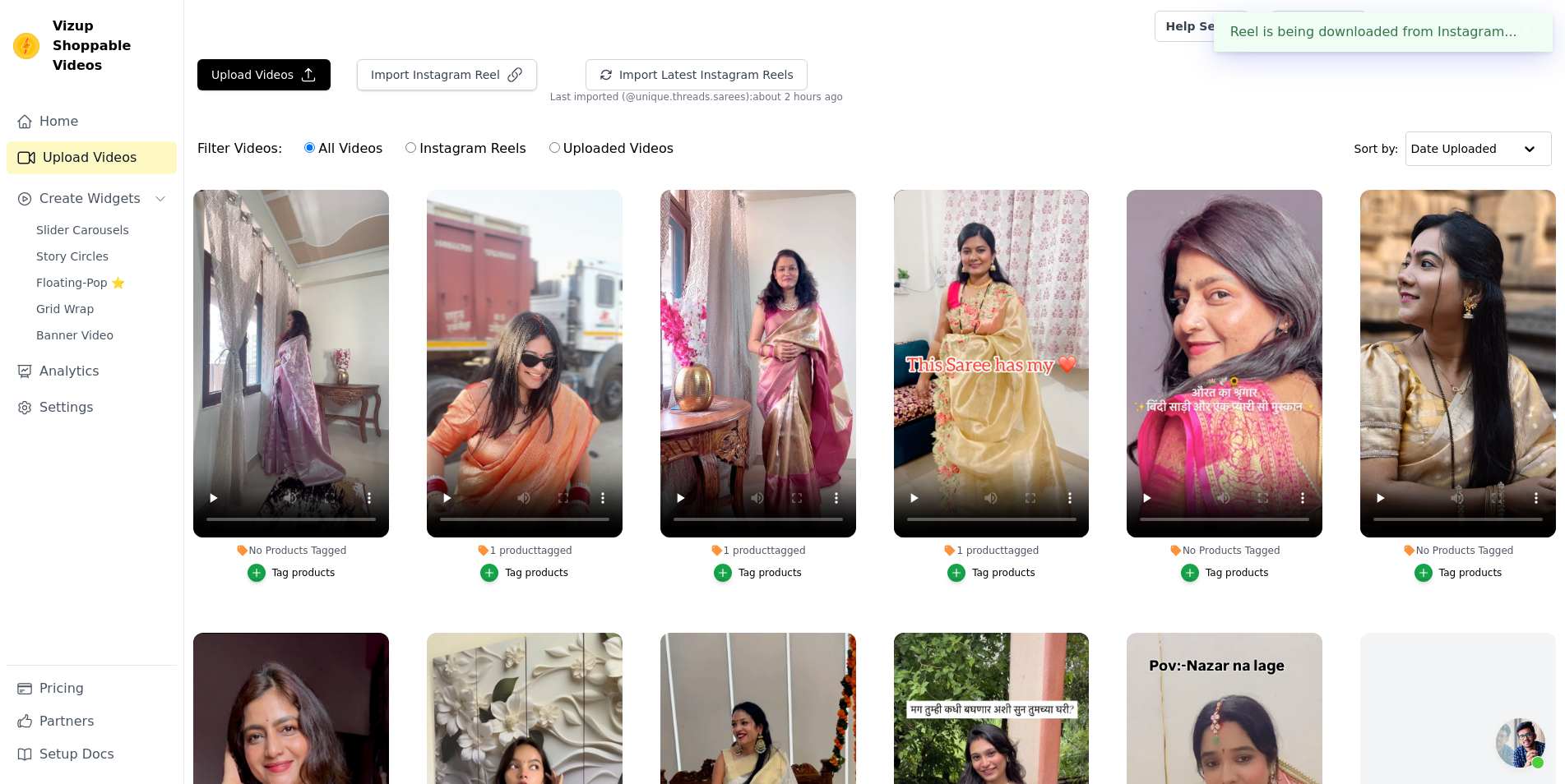
click at [292, 569] on div "Tag products" at bounding box center [304, 573] width 64 height 13
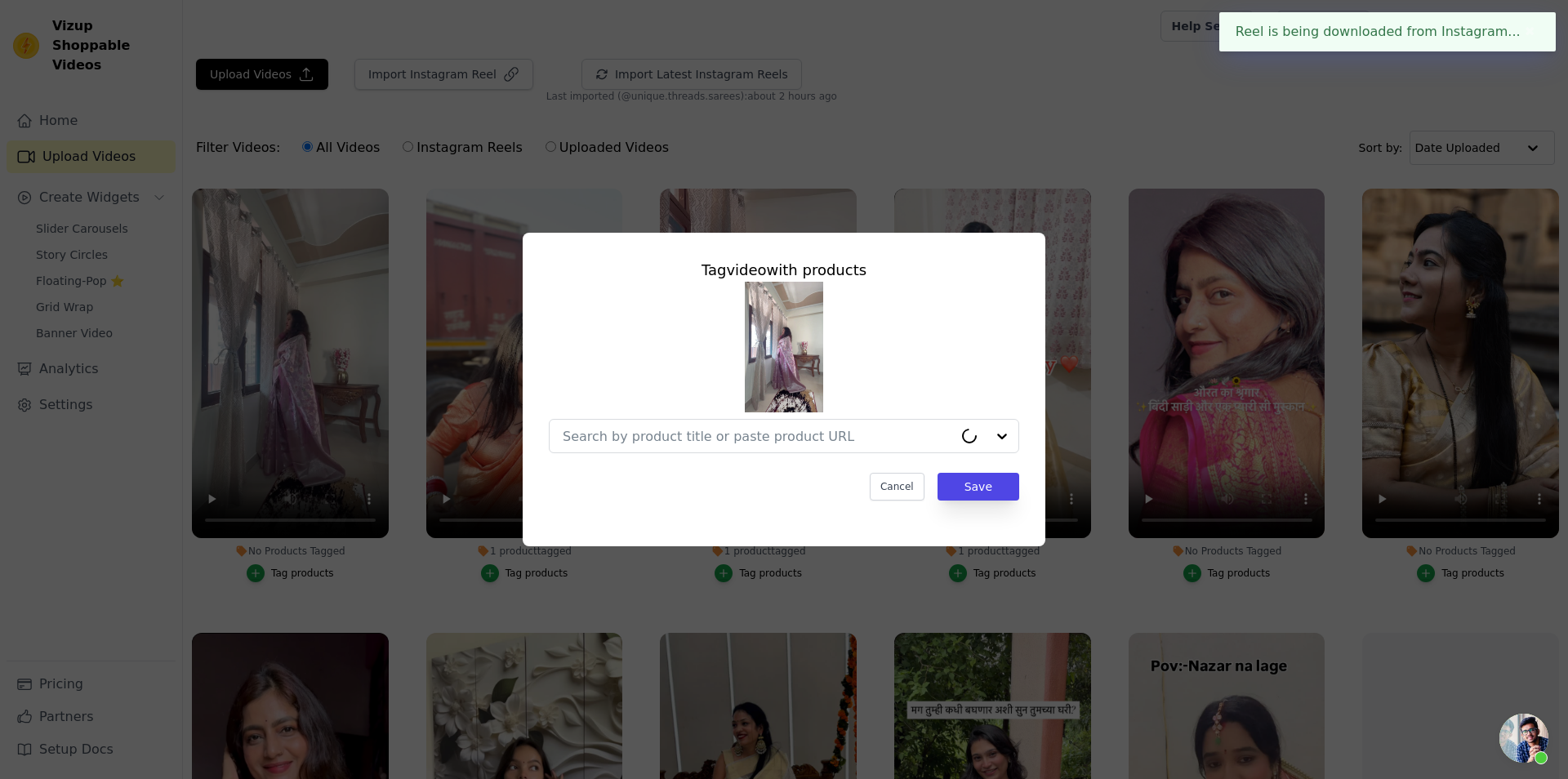
click at [1090, 106] on div "Tag video with products Cancel Save" at bounding box center [784, 390] width 1568 height 779
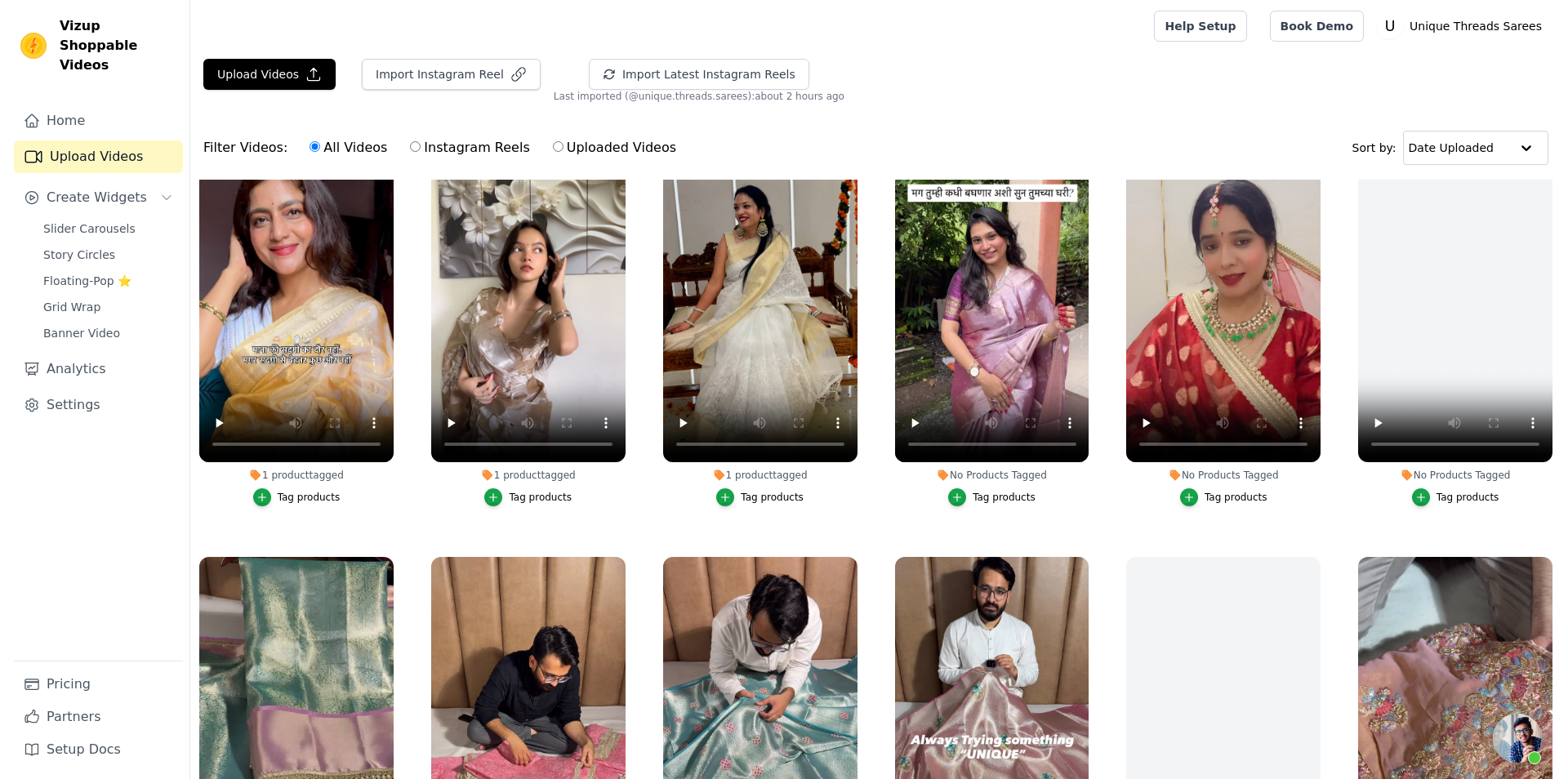
scroll to position [514, 0]
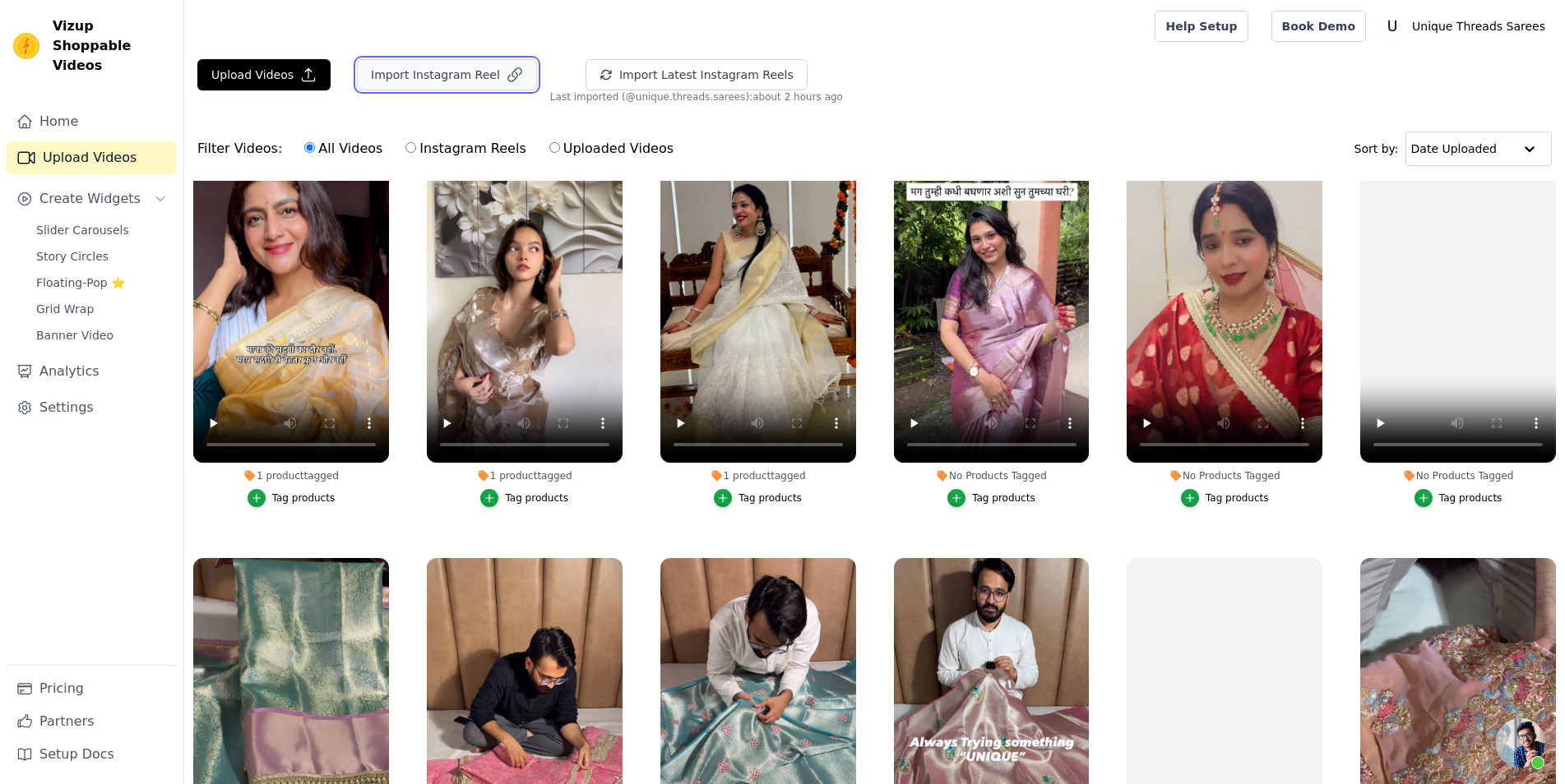
click at [415, 81] on button "Import Instagram Reel" at bounding box center [446, 75] width 180 height 31
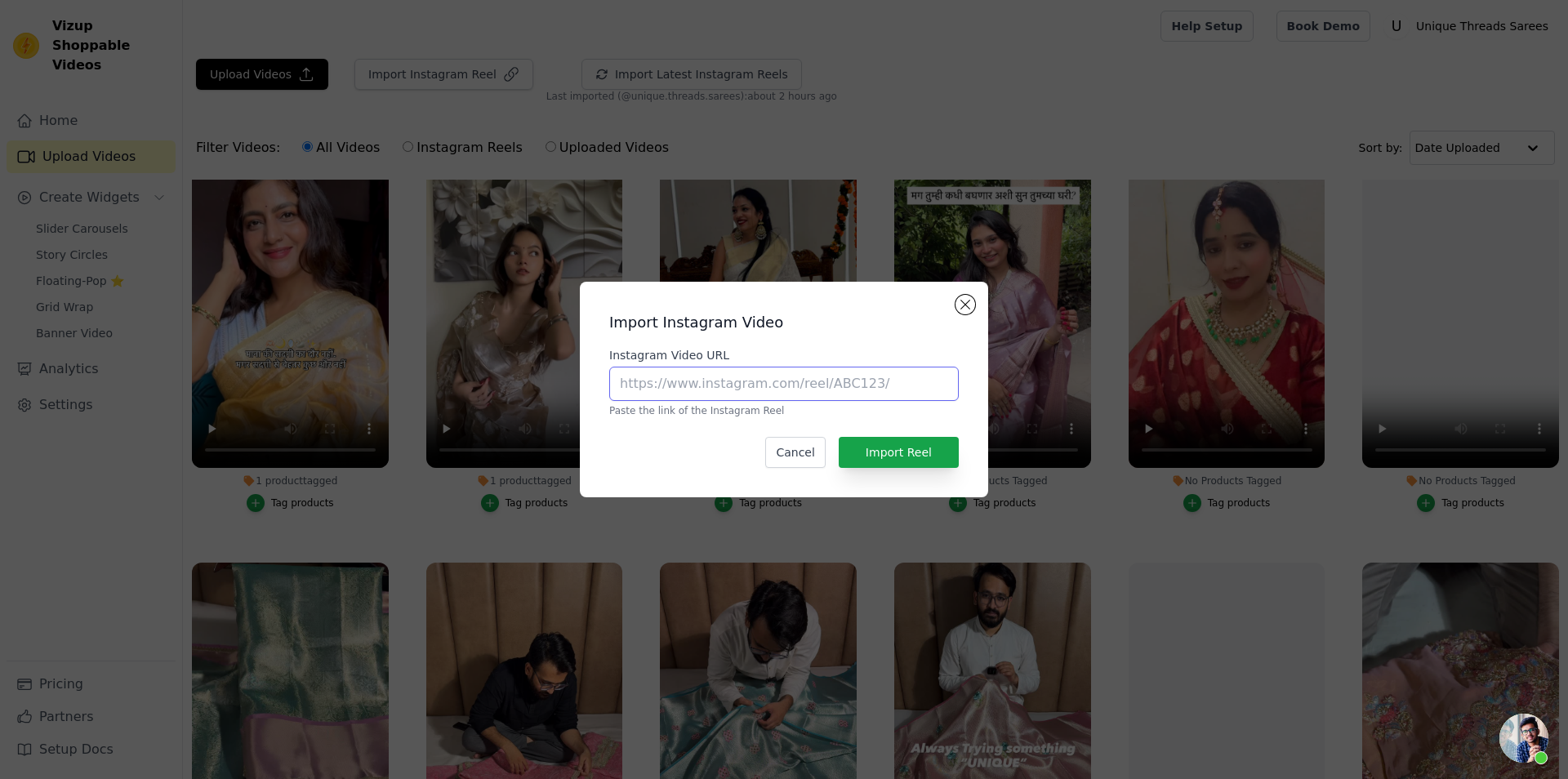
click at [752, 401] on input "Instagram Video URL" at bounding box center [783, 384] width 349 height 34
paste input "https://www.instagram.com/reel/DFzjc1Tyczp/?utm_source=ig_web_copy_link&igsh=ej…"
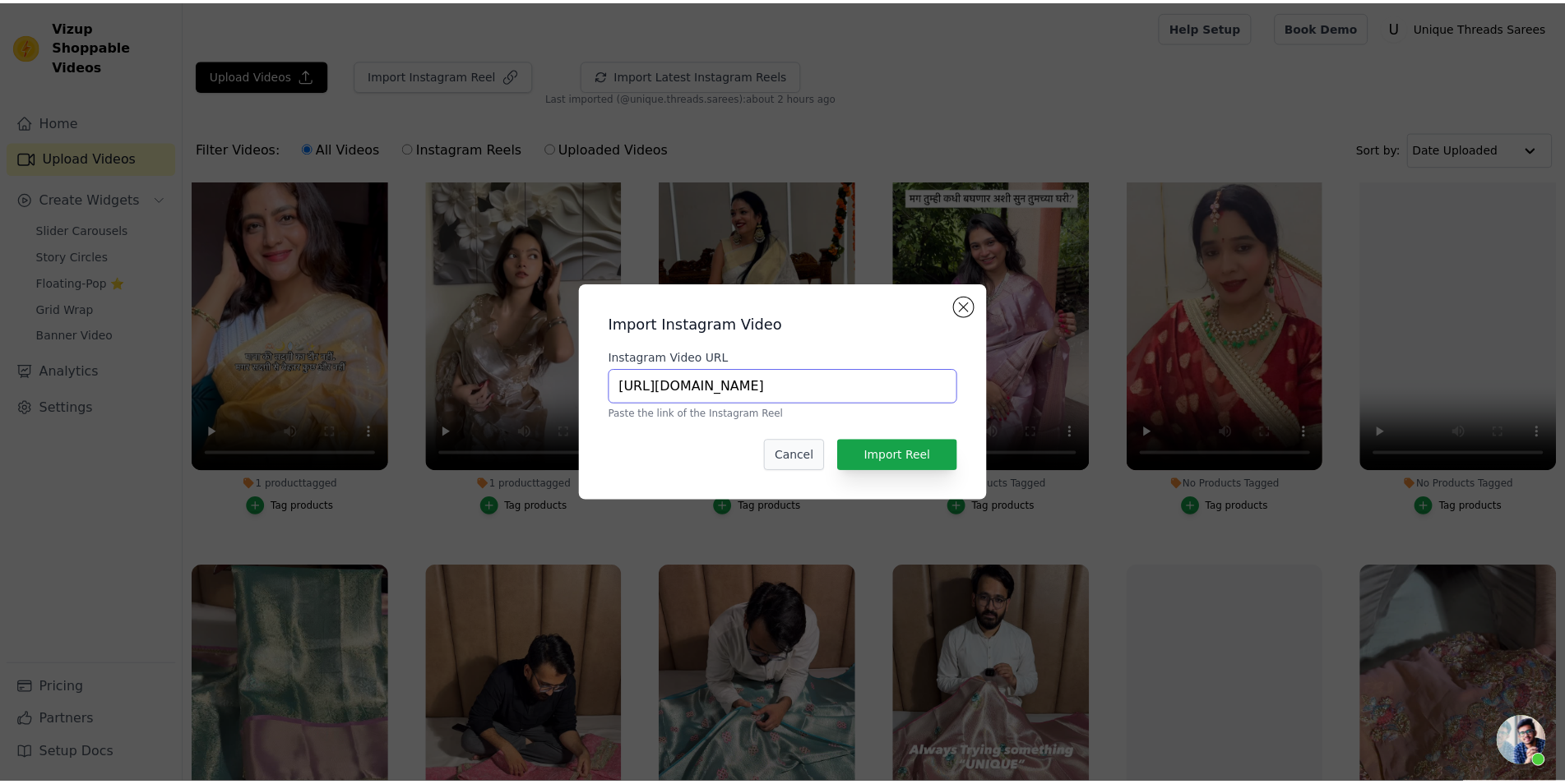
scroll to position [0, 277]
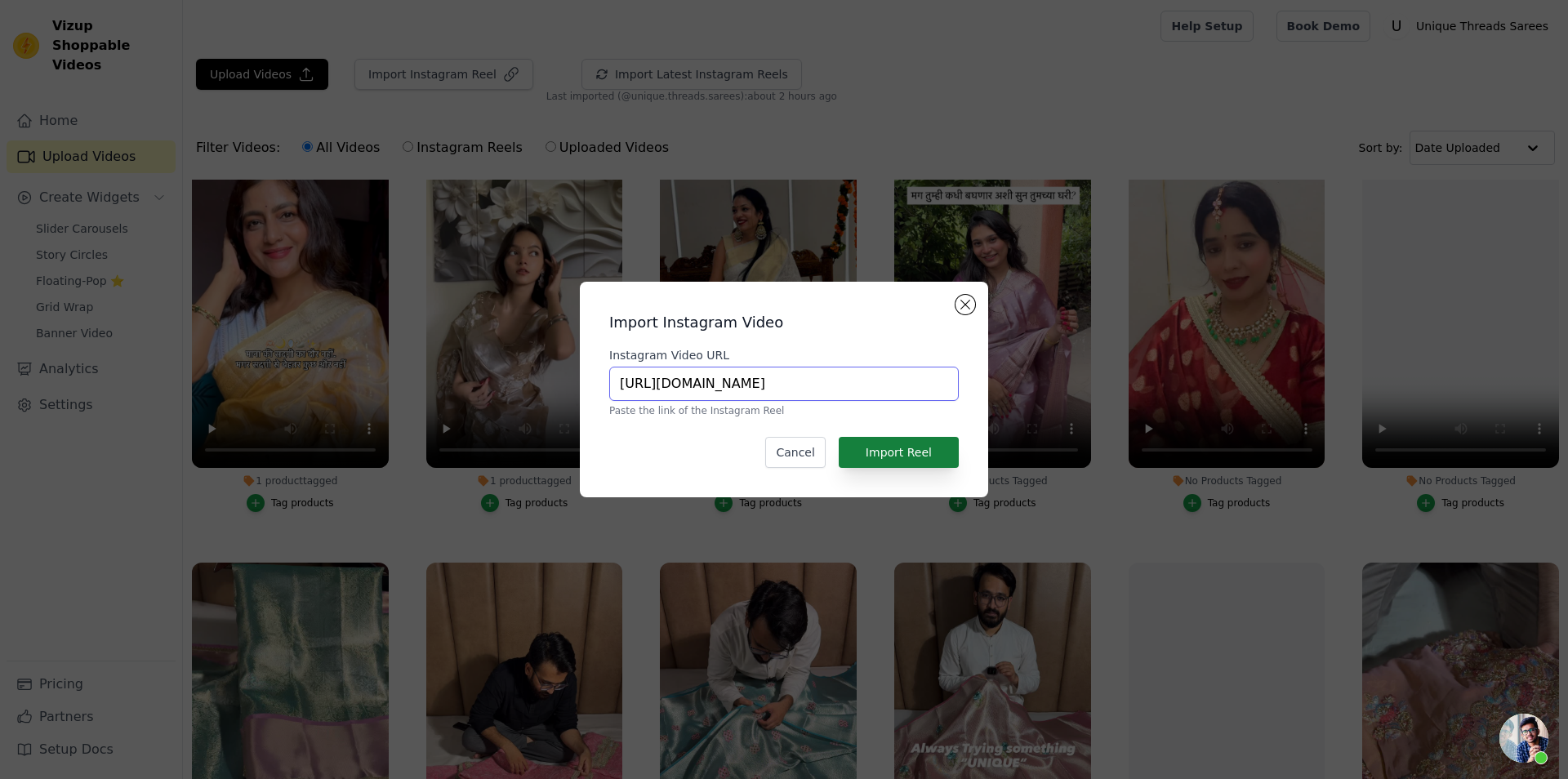
type input "https://www.instagram.com/reel/DFzjc1Tyczp/?utm_source=ig_web_copy_link&igsh=ej…"
click at [903, 453] on button "Import Reel" at bounding box center [898, 453] width 120 height 31
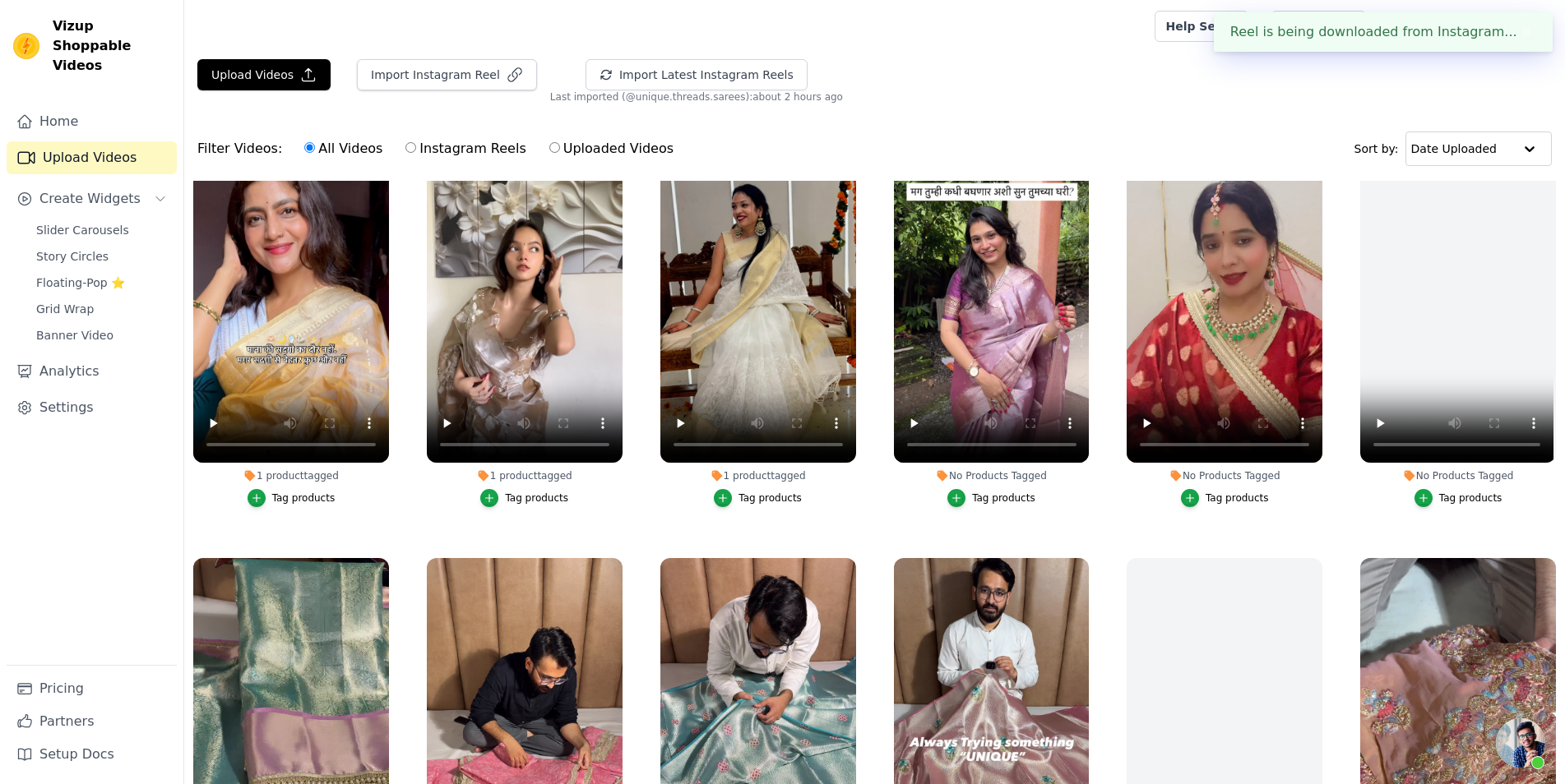
scroll to position [0, 0]
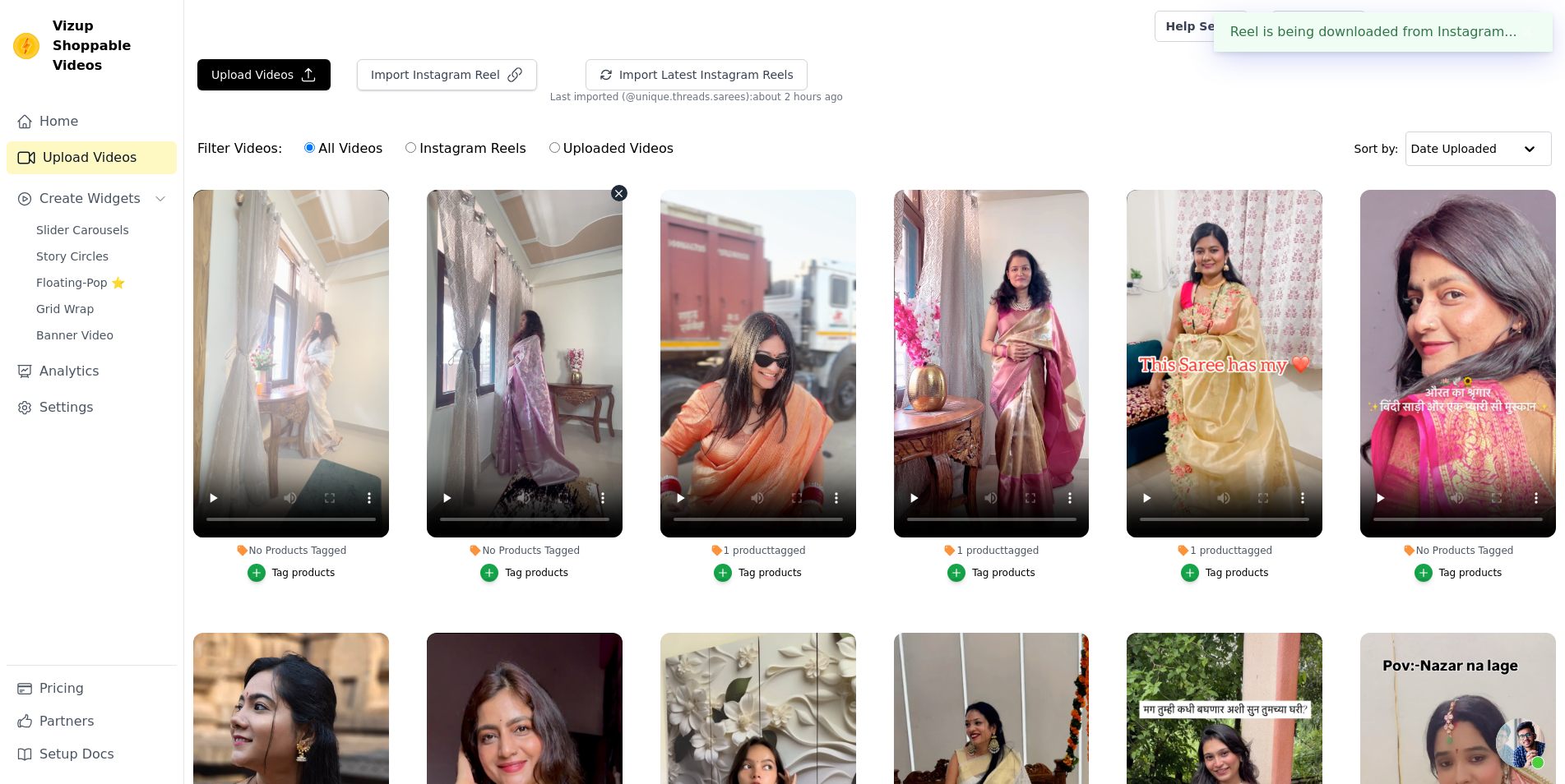
click at [619, 194] on icon "button" at bounding box center [618, 193] width 12 height 12
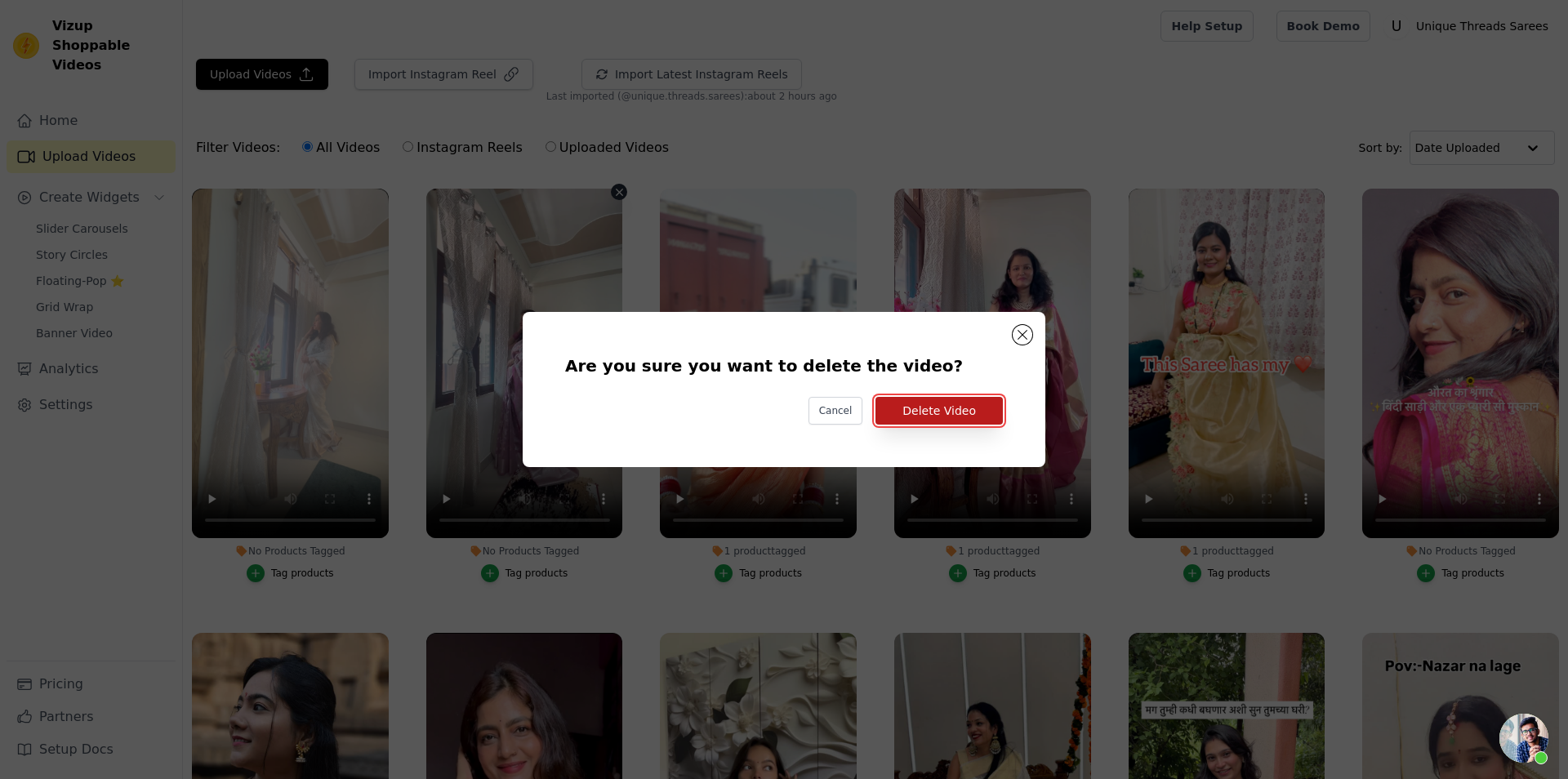
click at [936, 411] on button "Delete Video" at bounding box center [939, 411] width 127 height 28
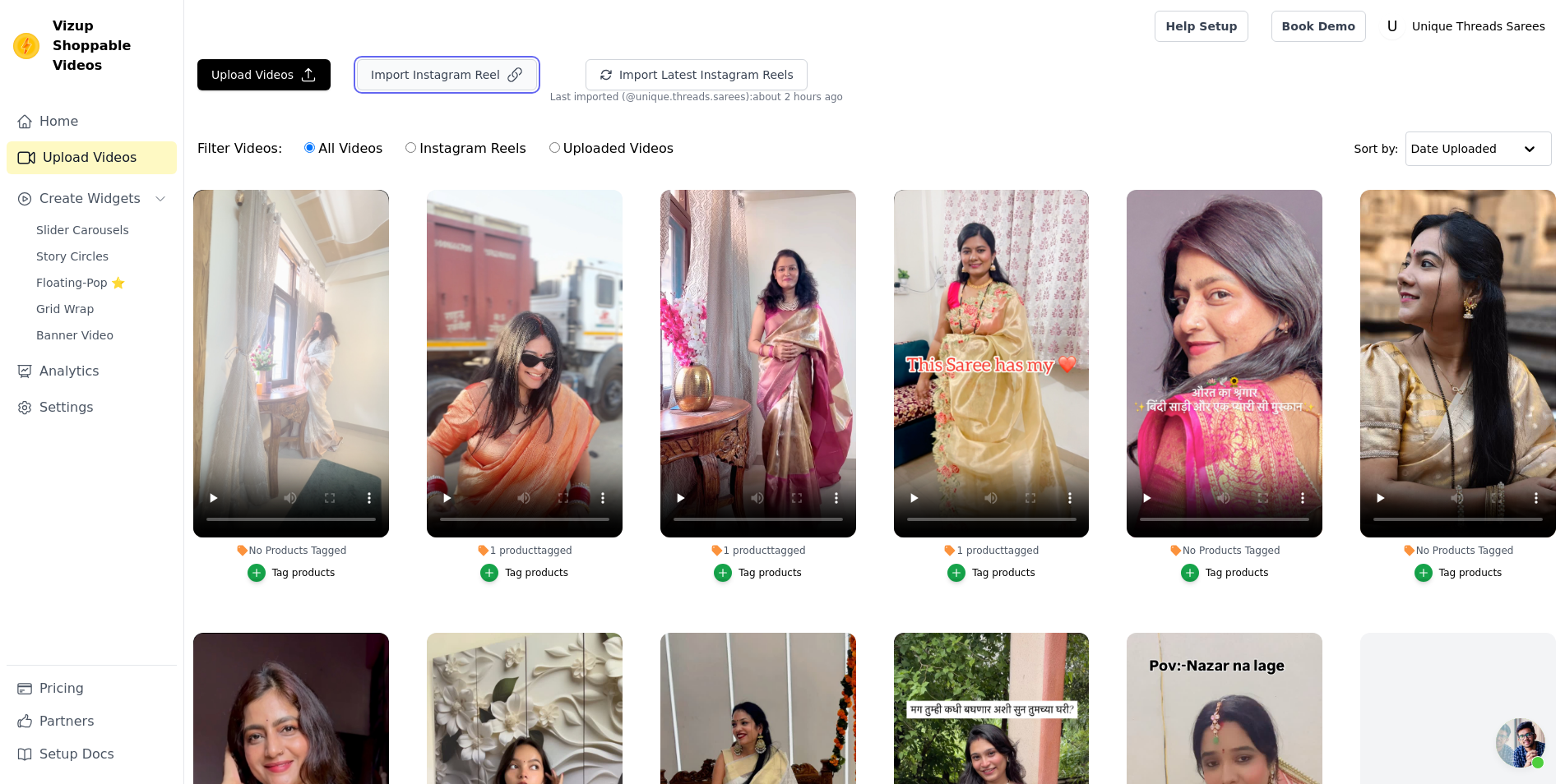
click at [448, 74] on button "Import Instagram Reel" at bounding box center [446, 75] width 180 height 31
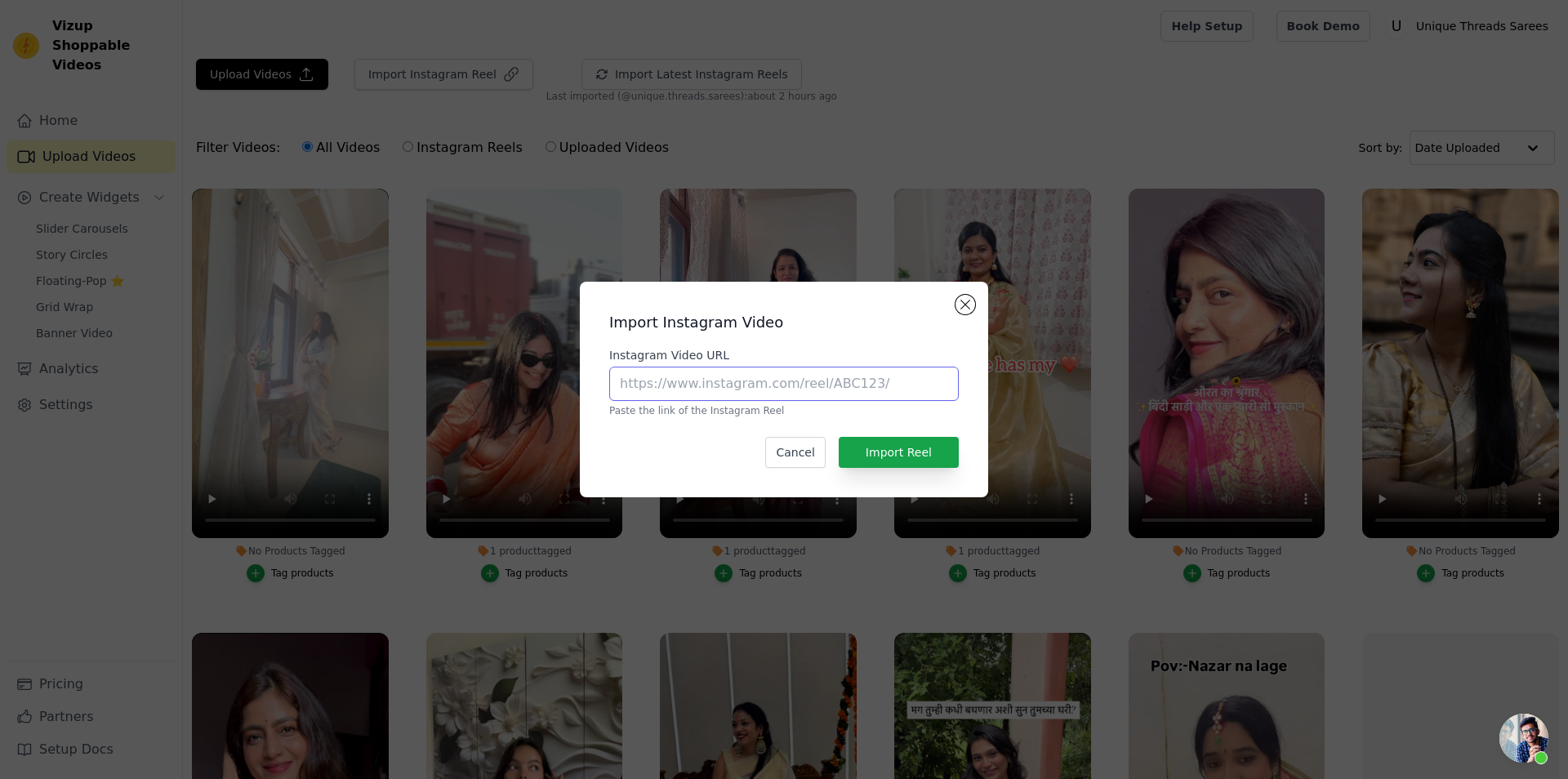
click at [755, 385] on input "Instagram Video URL" at bounding box center [783, 384] width 349 height 34
paste input "https://www.instagram.com/reel/DFsUBb6vOB5/?utm_source=ig_web_copy_link&igsh=MX…"
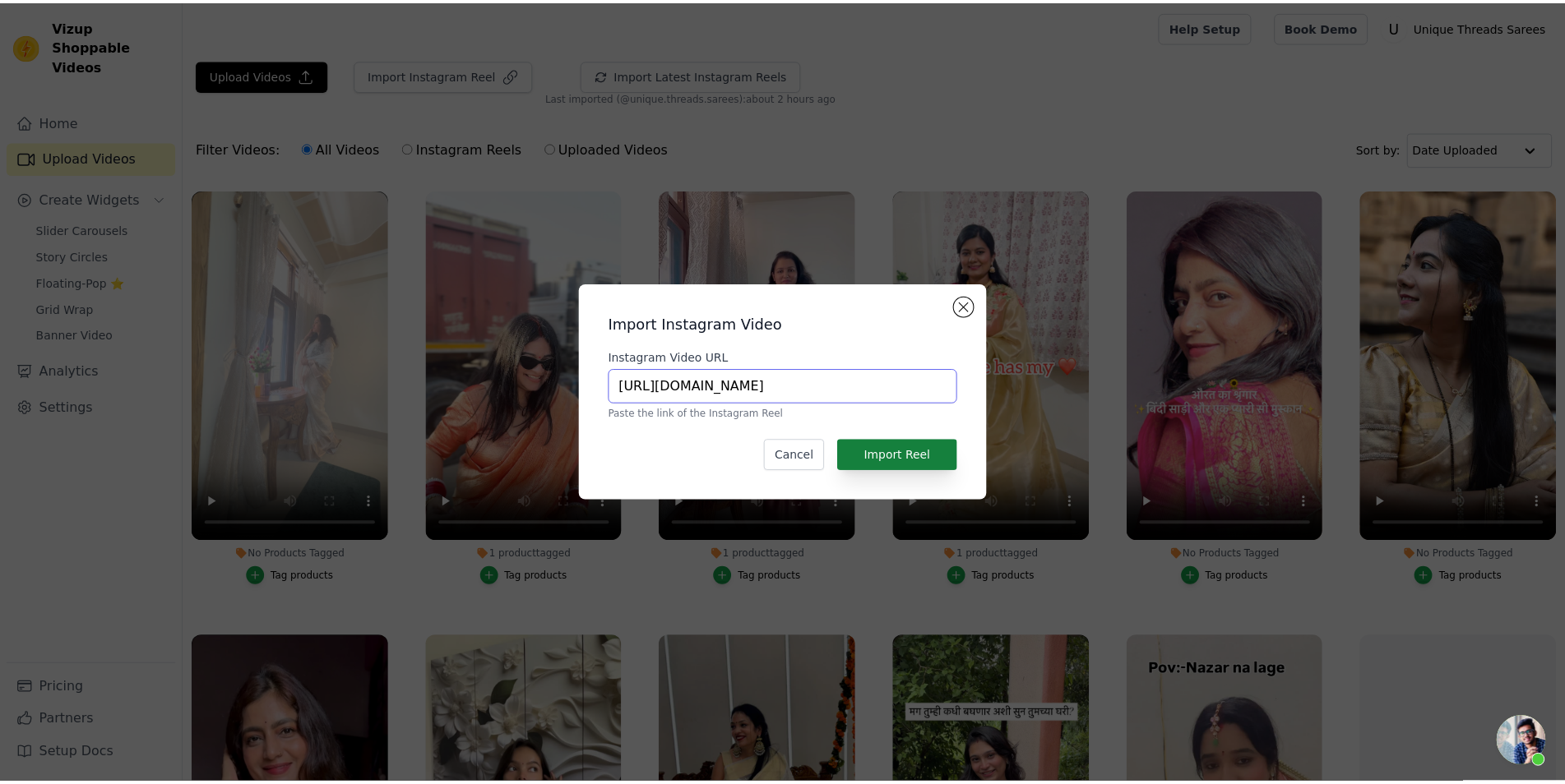
scroll to position [0, 334]
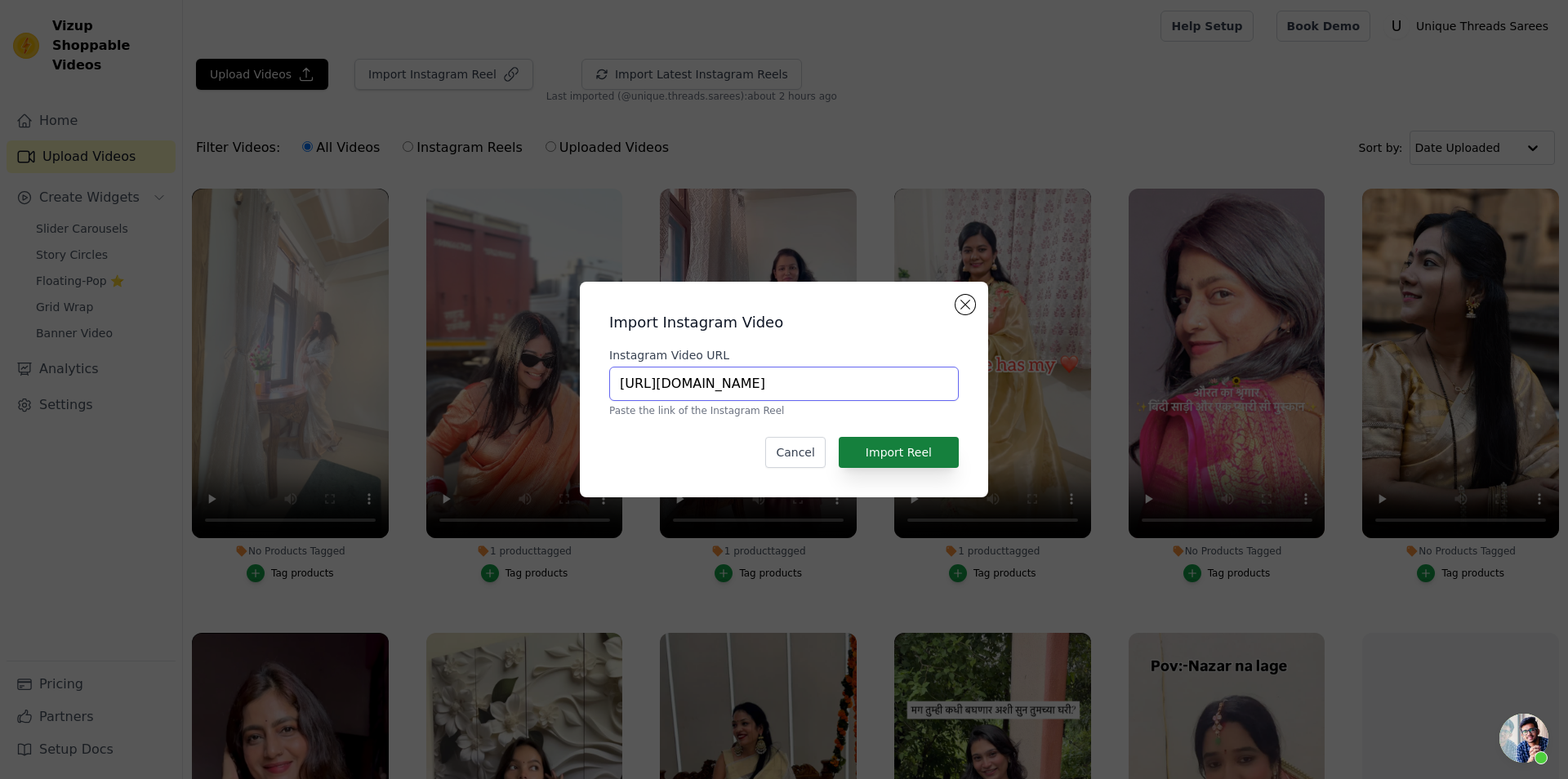
type input "https://www.instagram.com/reel/DFsUBb6vOB5/?utm_source=ig_web_copy_link&igsh=MX…"
click at [909, 458] on button "Import Reel" at bounding box center [898, 453] width 120 height 31
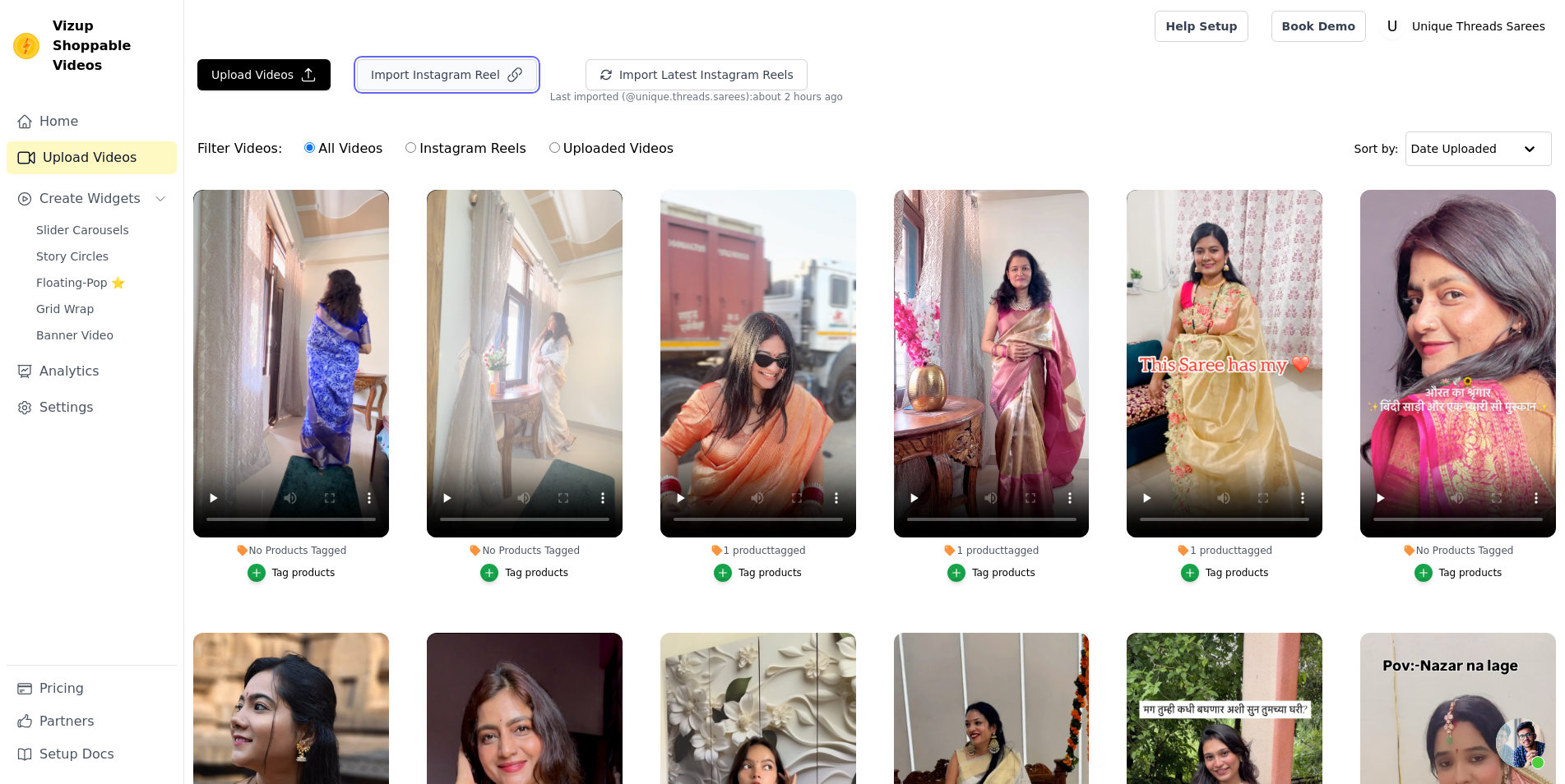
click at [460, 84] on button "Import Instagram Reel" at bounding box center [446, 75] width 180 height 31
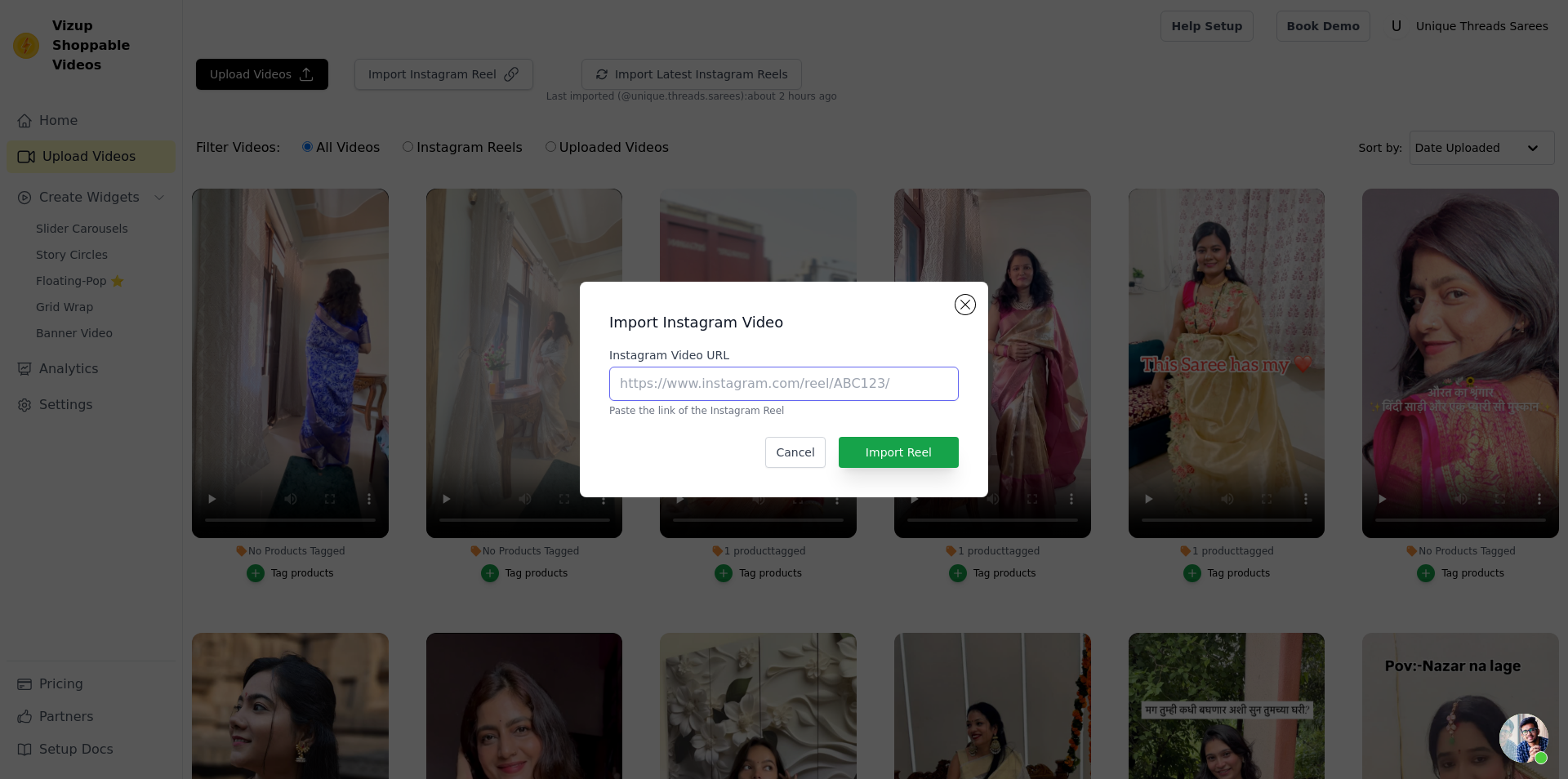
click at [819, 399] on input "Instagram Video URL" at bounding box center [783, 384] width 349 height 34
paste input "https://www.instagram.com/reel/DE9za8lhyTL/?utm_source=ig_web_copy_link&igsh=MX…"
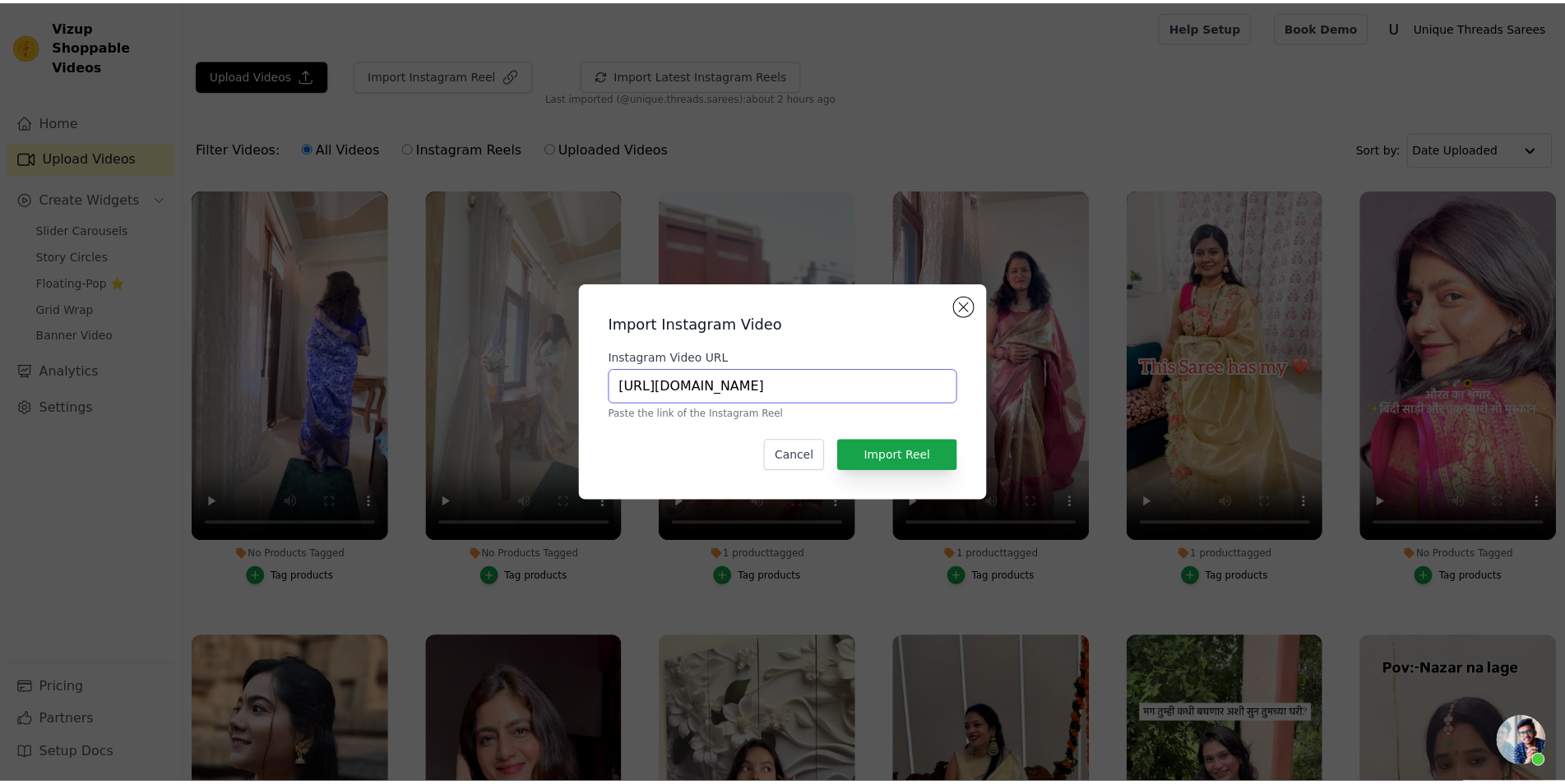
scroll to position [0, 331]
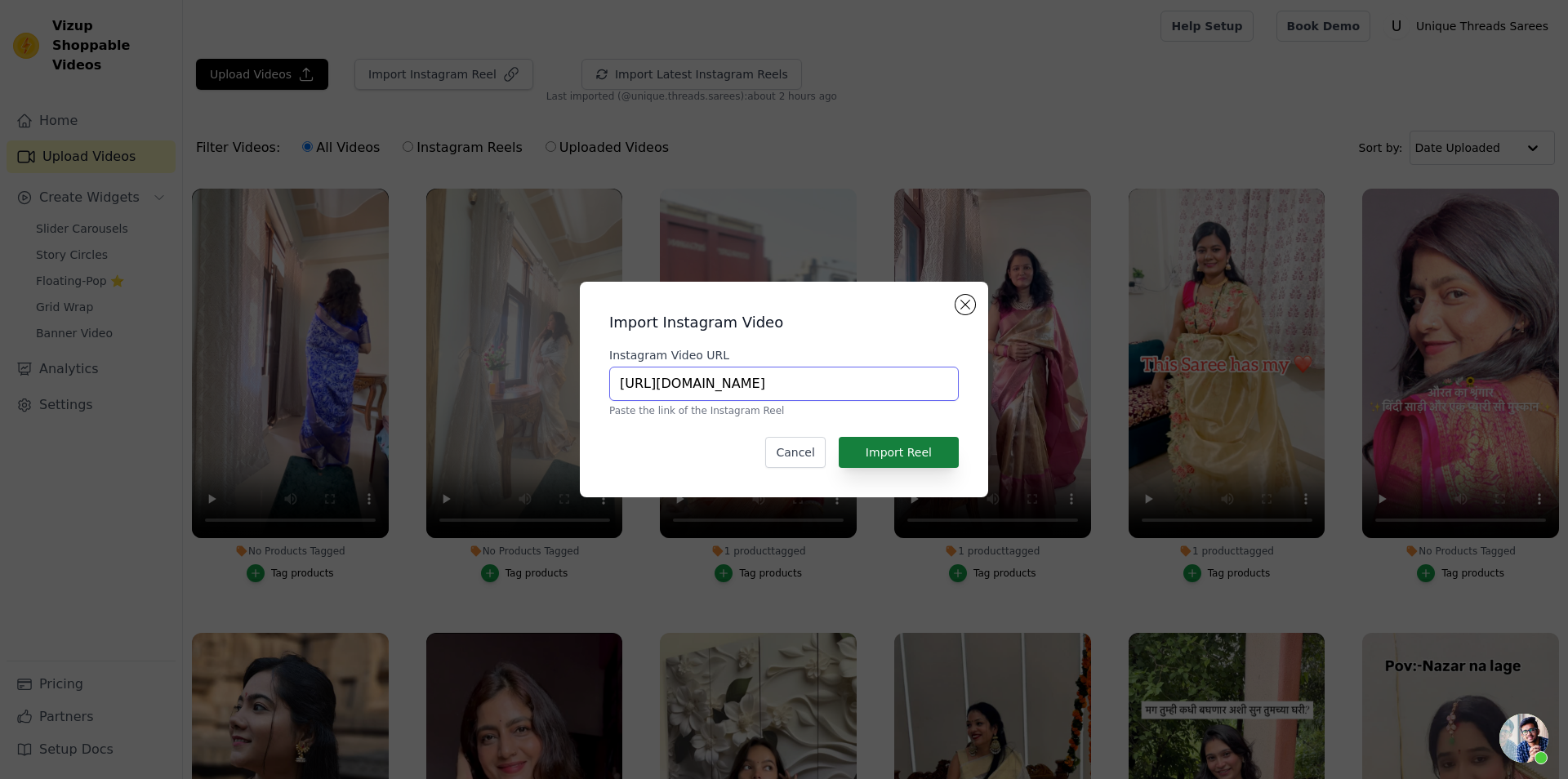
type input "https://www.instagram.com/reel/DE9za8lhyTL/?utm_source=ig_web_copy_link&igsh=MX…"
click at [907, 459] on button "Import Reel" at bounding box center [898, 453] width 120 height 31
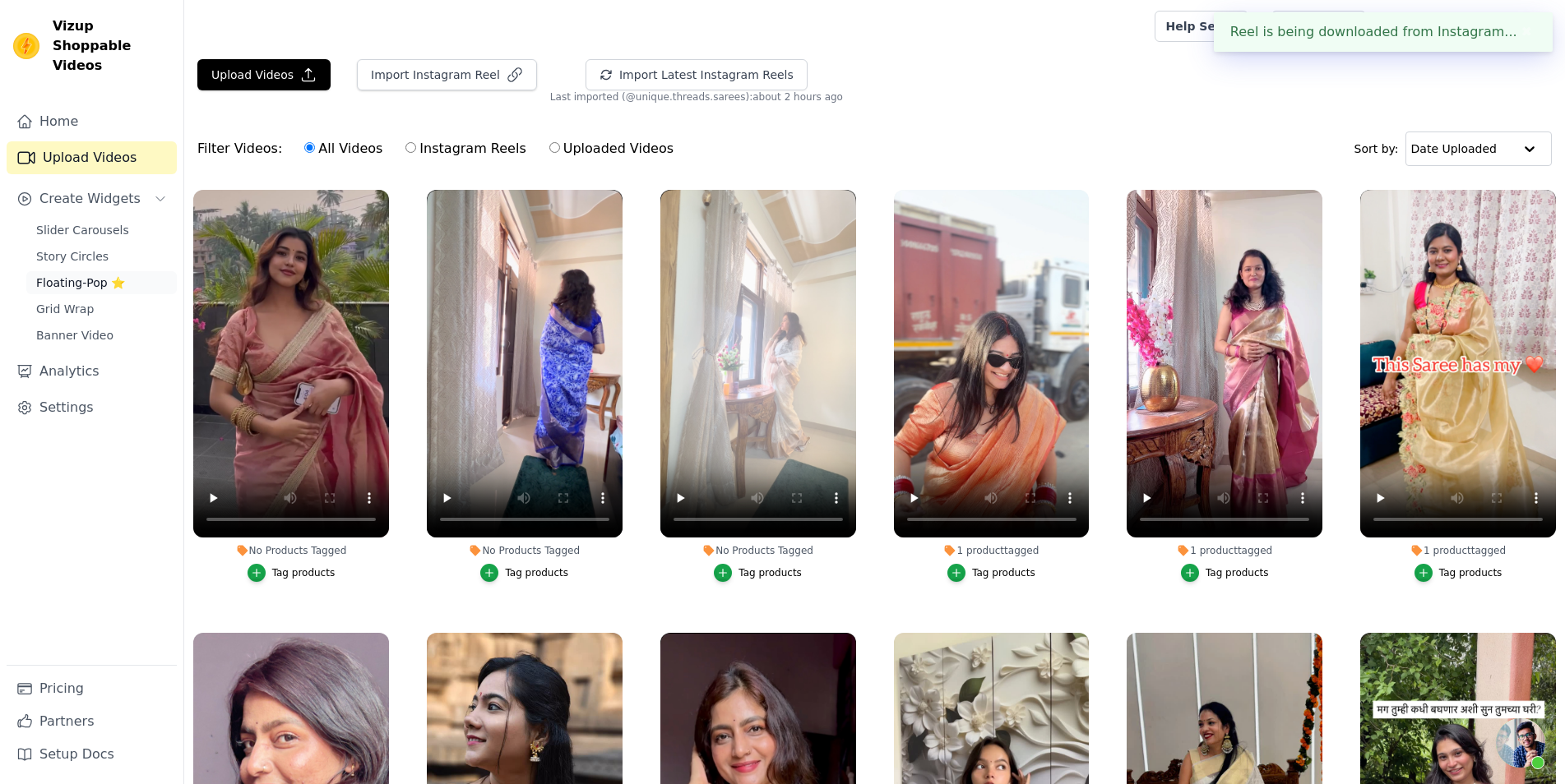
click at [122, 272] on link "Floating-Pop ⭐" at bounding box center [101, 283] width 150 height 23
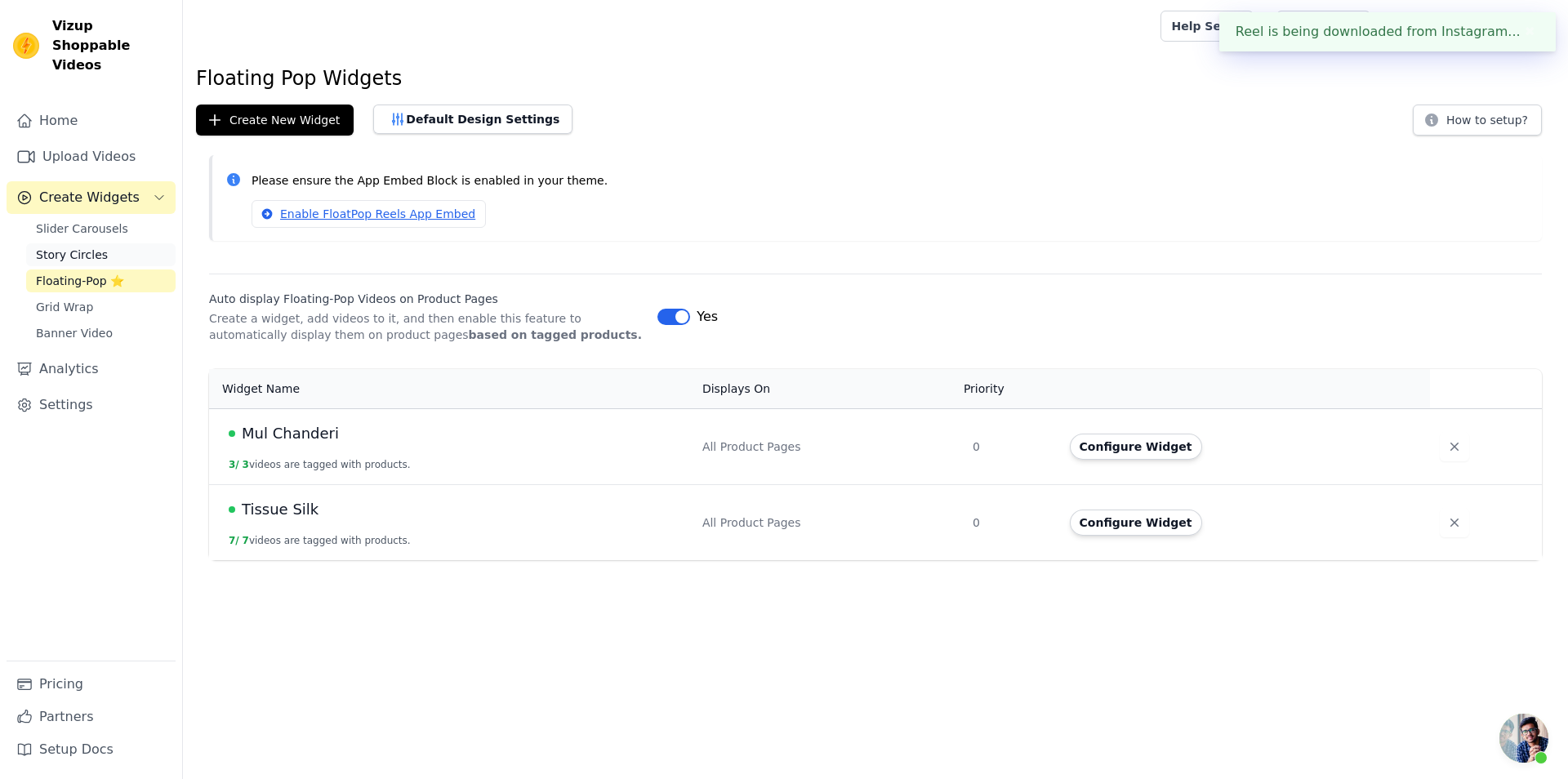
click at [114, 243] on link "Story Circles" at bounding box center [101, 255] width 149 height 23
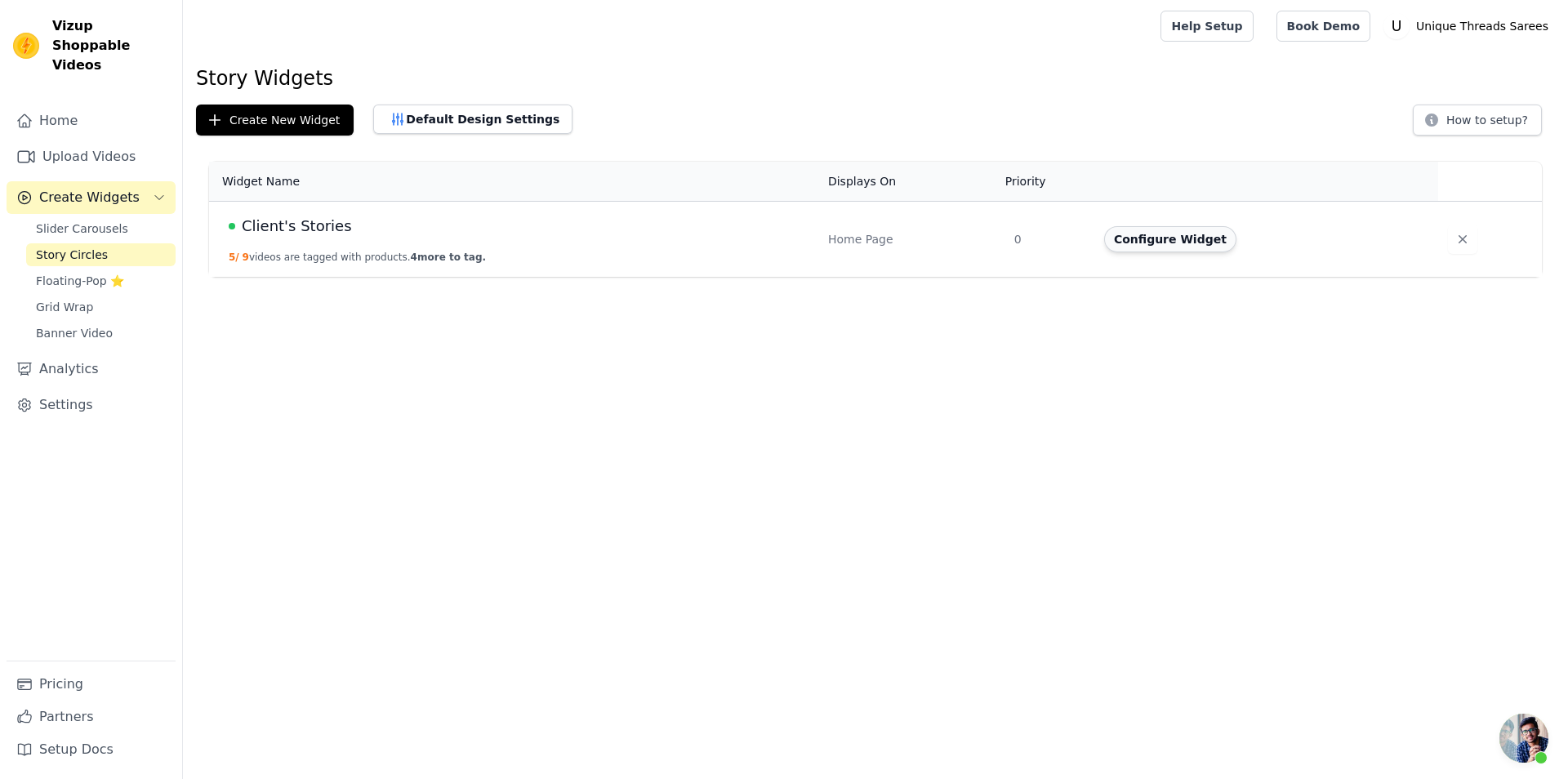
click at [1161, 246] on button "Configure Widget" at bounding box center [1170, 239] width 132 height 26
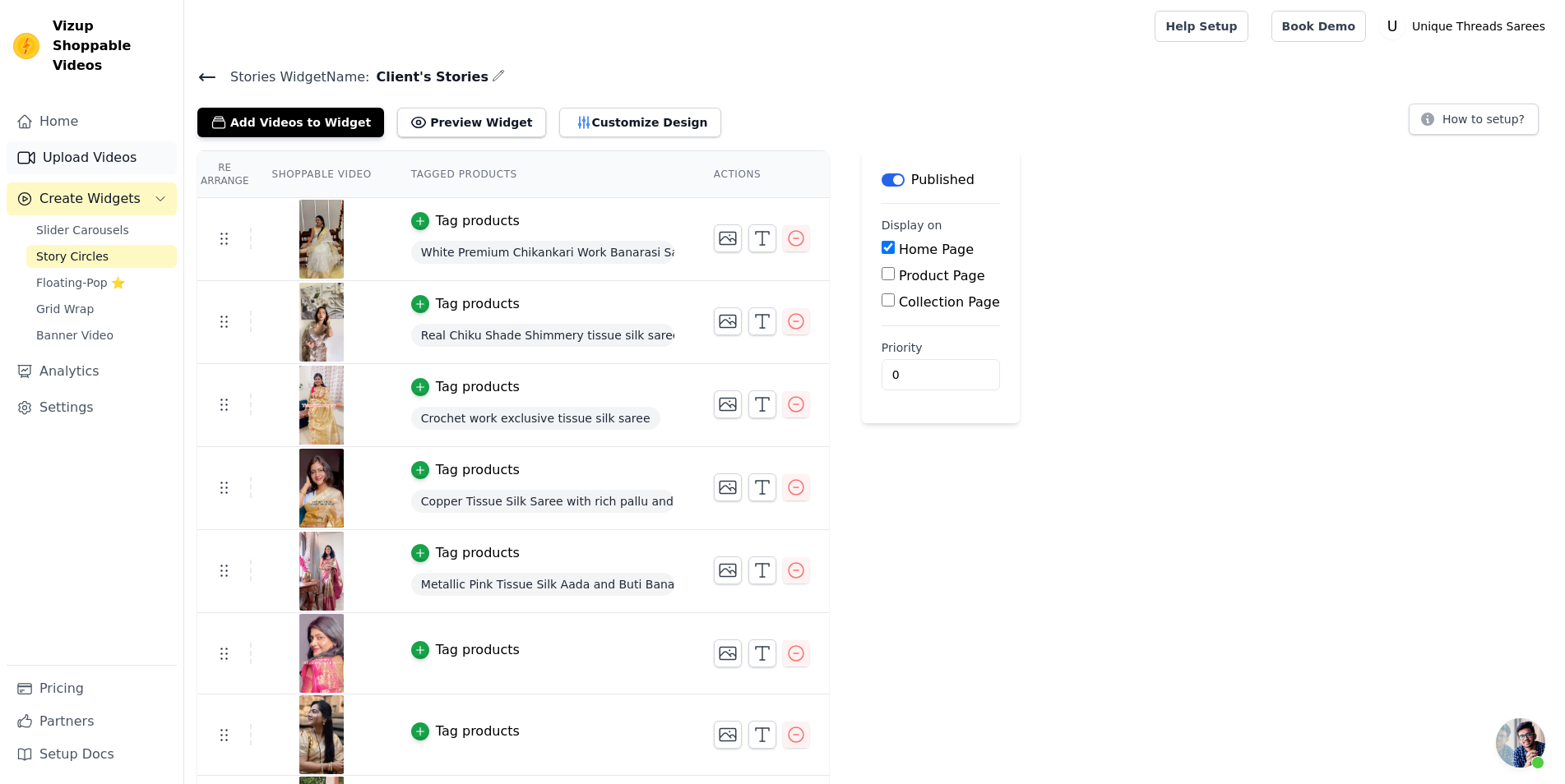
click at [114, 141] on link "Upload Videos" at bounding box center [92, 157] width 170 height 33
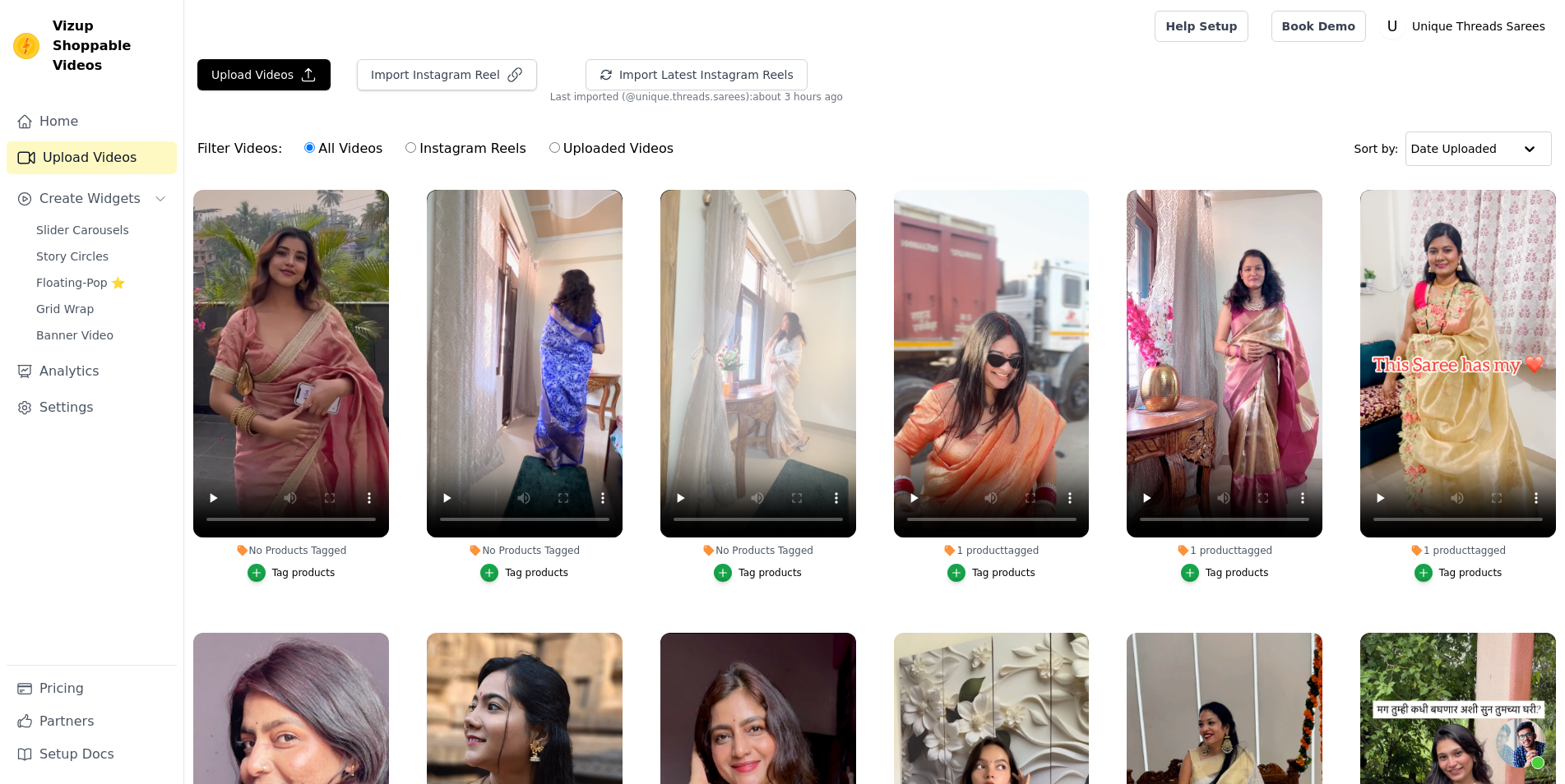
click at [761, 573] on div "Tag products" at bounding box center [770, 573] width 64 height 13
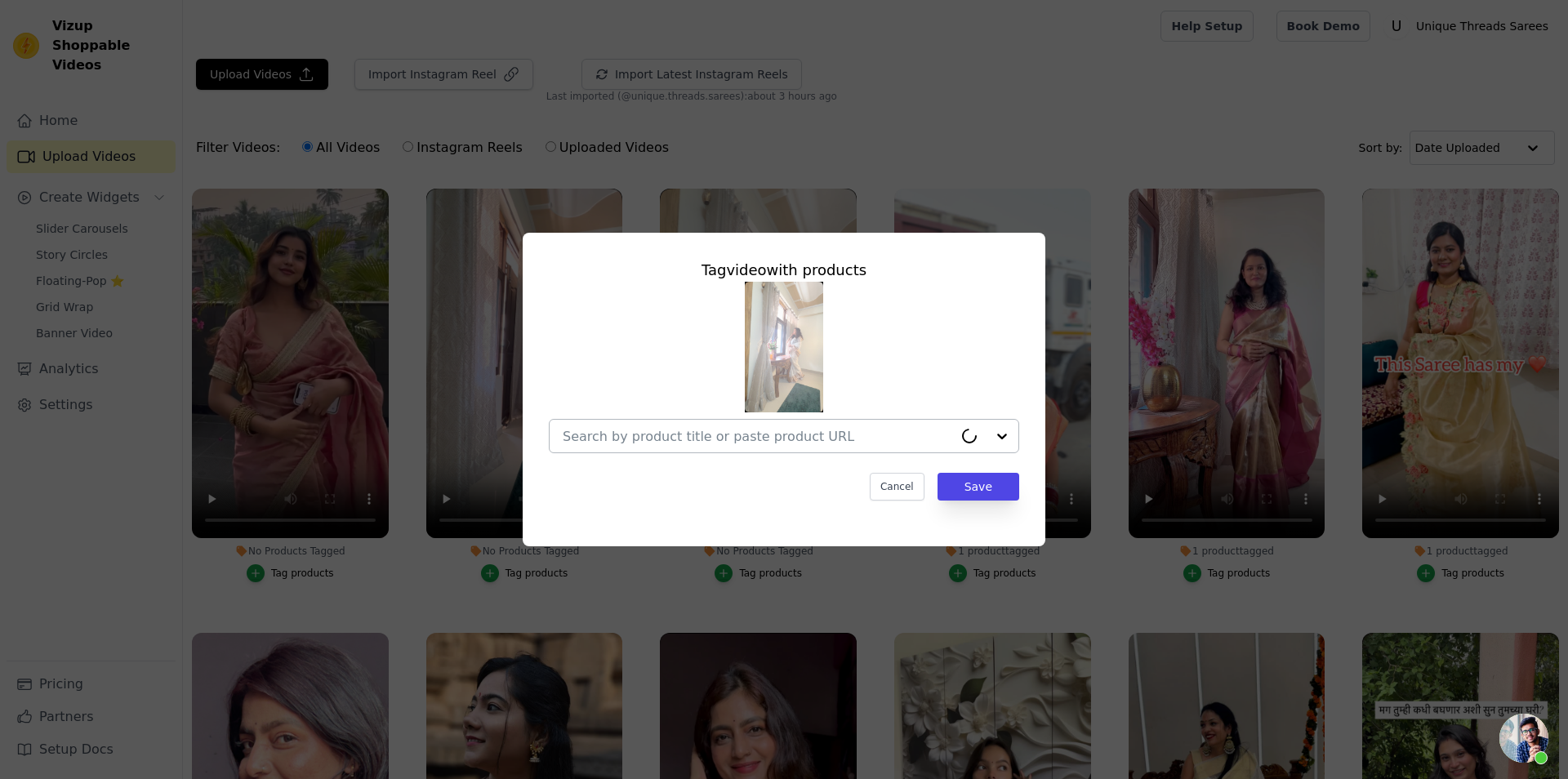
click at [832, 437] on input "No Products Tagged Tag video with products Cancel Save Tag products" at bounding box center [758, 436] width 390 height 15
type input "wc-01"
click at [658, 447] on div at bounding box center [774, 436] width 423 height 32
click at [968, 124] on div "Tag video with products Cancel Save" at bounding box center [784, 390] width 1568 height 779
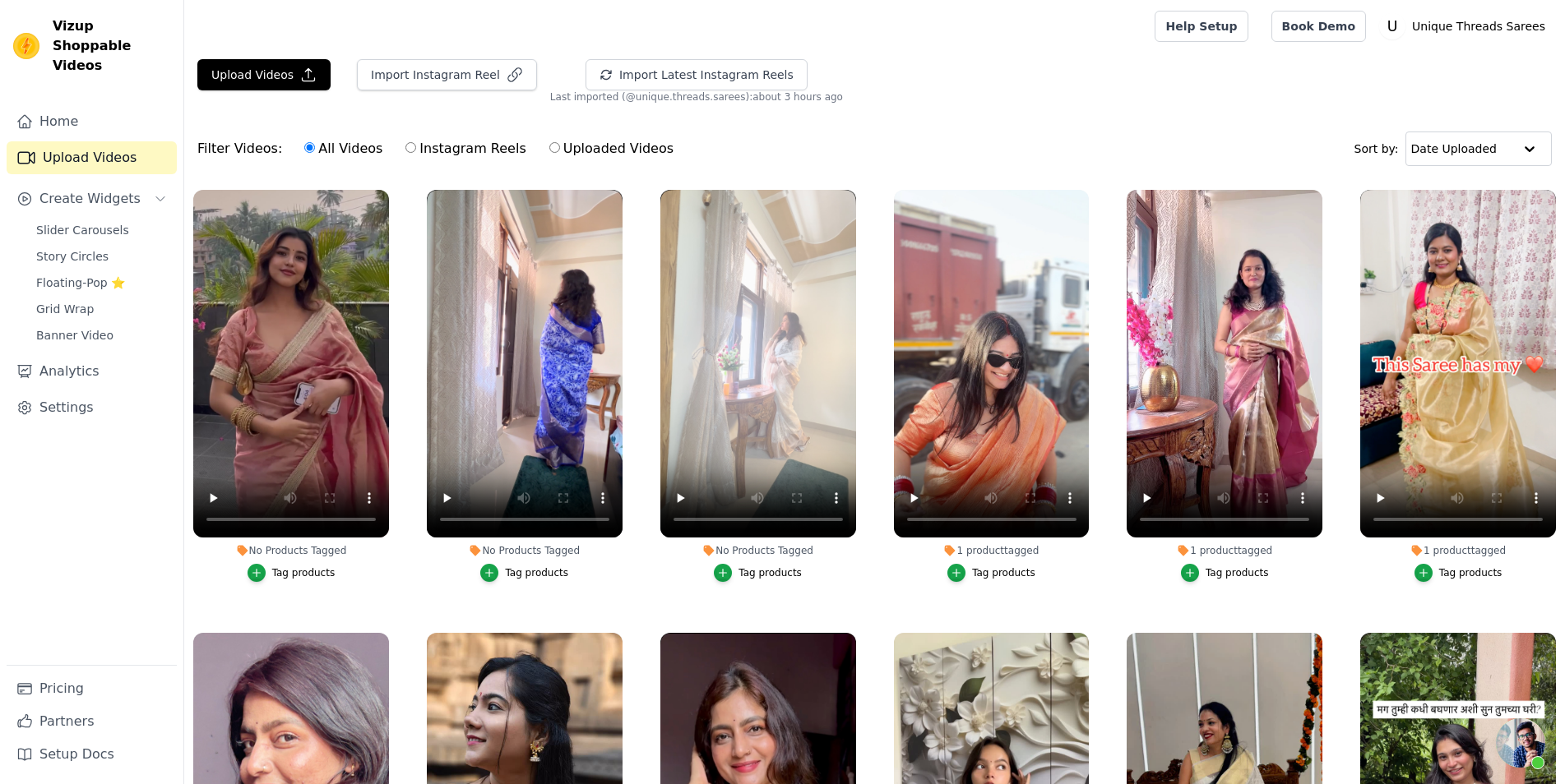
click at [975, 125] on div "Filter Videos: All Videos Instagram Reels Uploaded Videos Sort by: Date Uploaded" at bounding box center [875, 149] width 1381 height 64
click at [529, 573] on div "Tag products" at bounding box center [537, 573] width 64 height 13
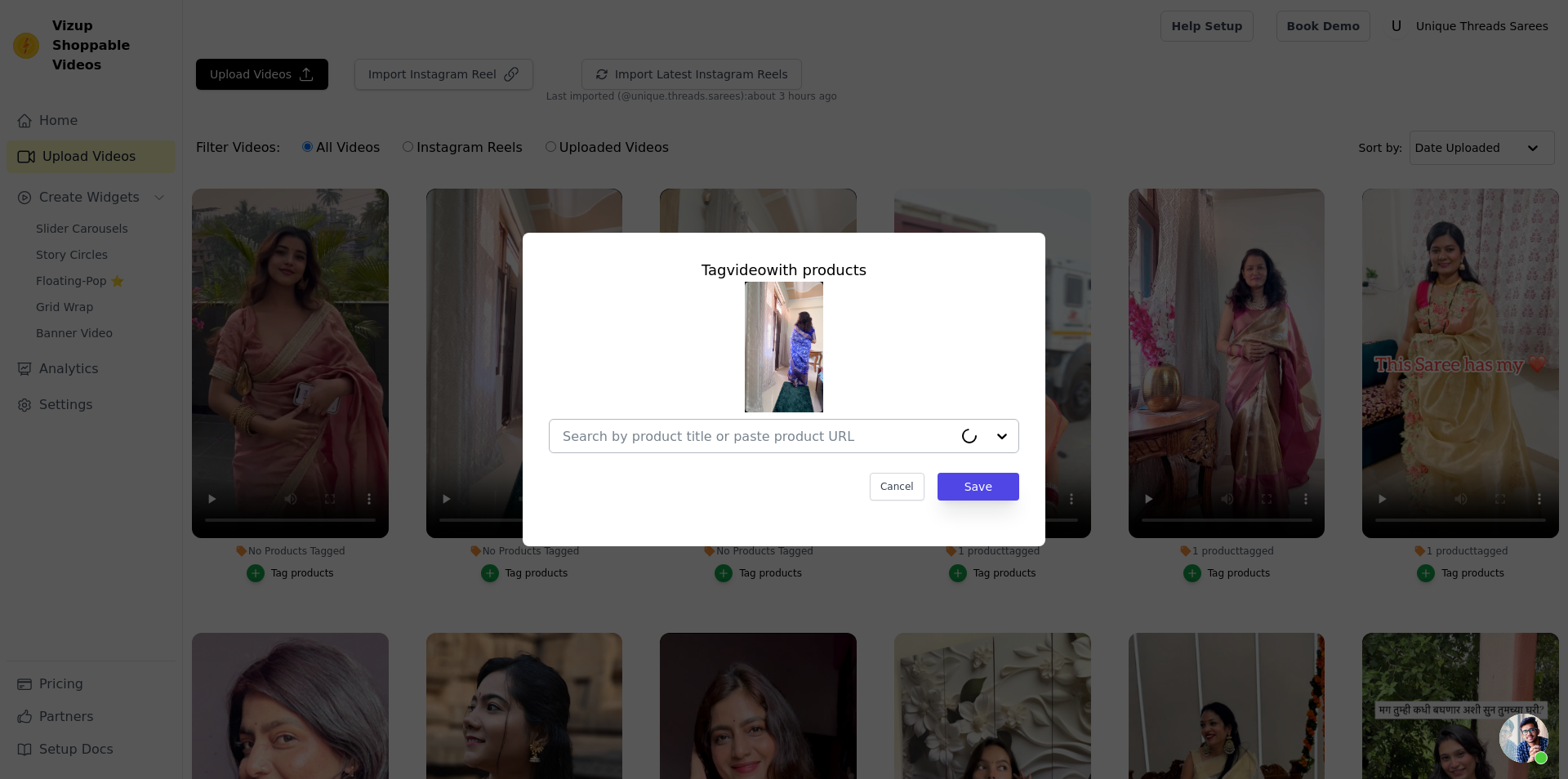
click at [766, 436] on input "No Products Tagged Tag video with products Cancel Save Tag products" at bounding box center [758, 436] width 390 height 15
click at [753, 414] on div at bounding box center [784, 367] width 471 height 172
click at [773, 435] on input "No Products Tagged Tag video with products Cancel Save Tag products" at bounding box center [774, 436] width 423 height 15
paste input "https://utsarees.in/products/royal-blue-premium-chikankari-work-banarasi-saree?…"
type input "https://utsarees.in/products/royal-blue-premium-chikankari-work-banarasi-saree?…"
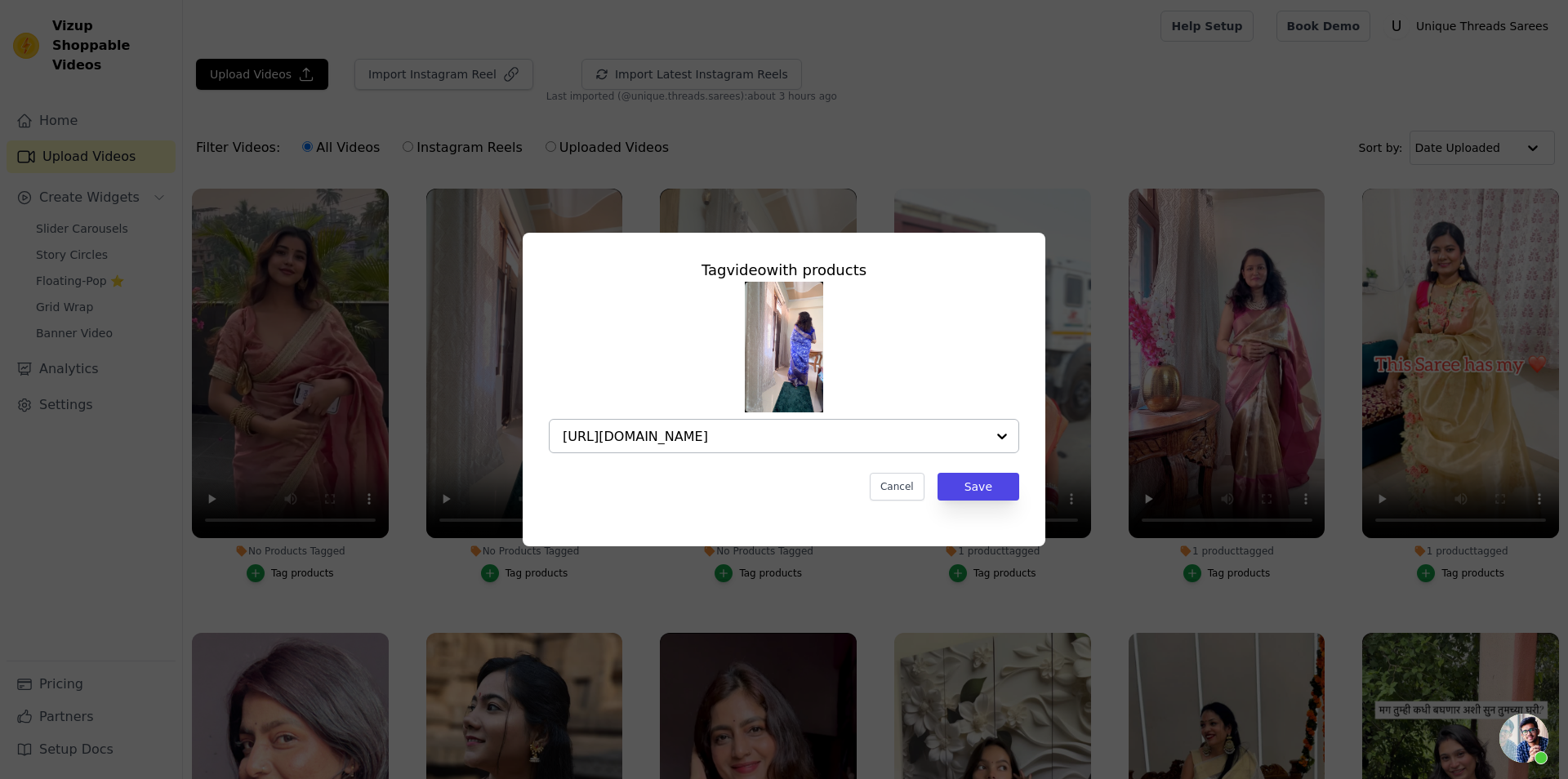
scroll to position [0, 196]
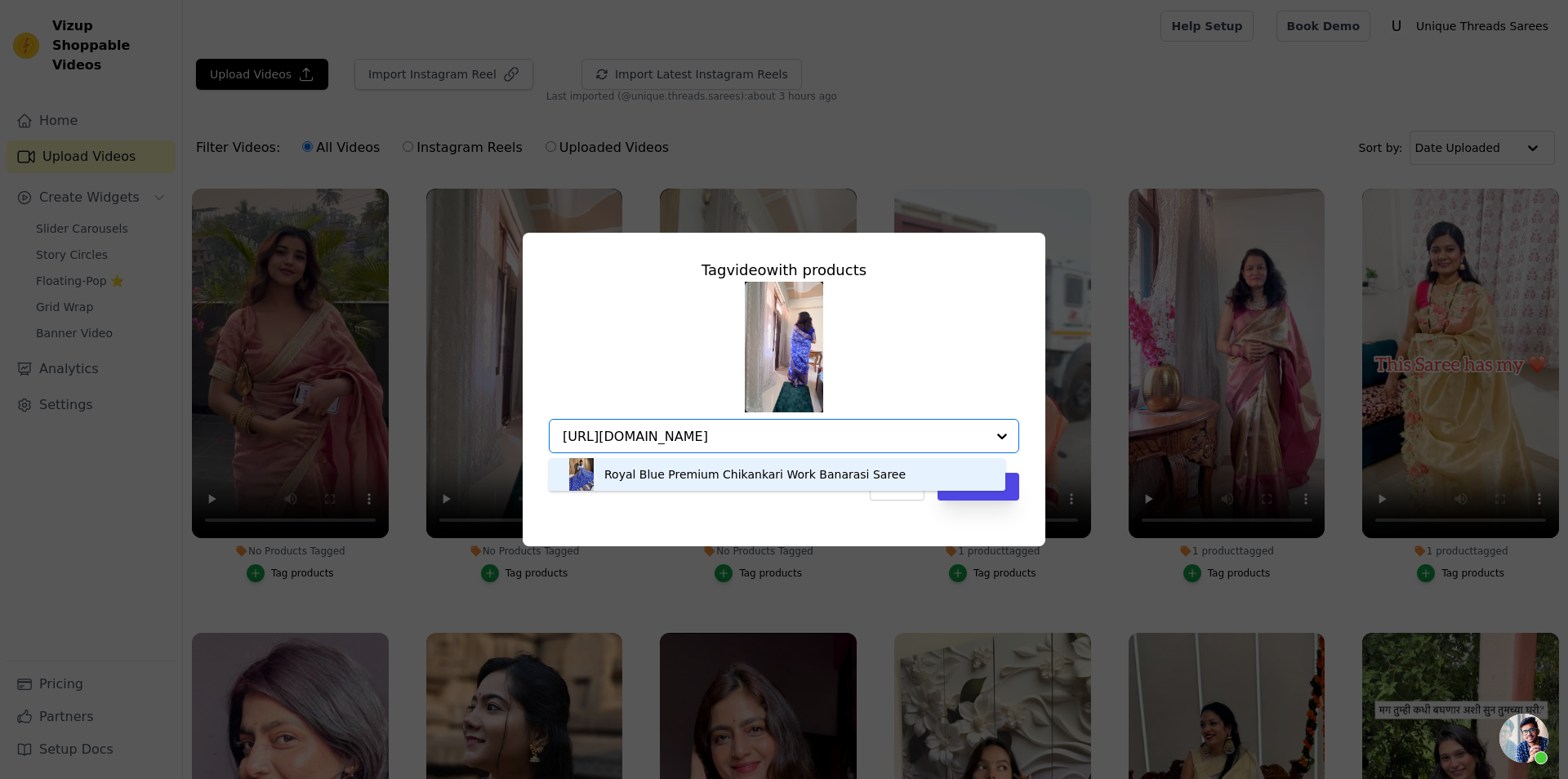
click at [759, 477] on div "Royal Blue Premium Chikankari Work Banarasi Saree" at bounding box center [755, 474] width 301 height 16
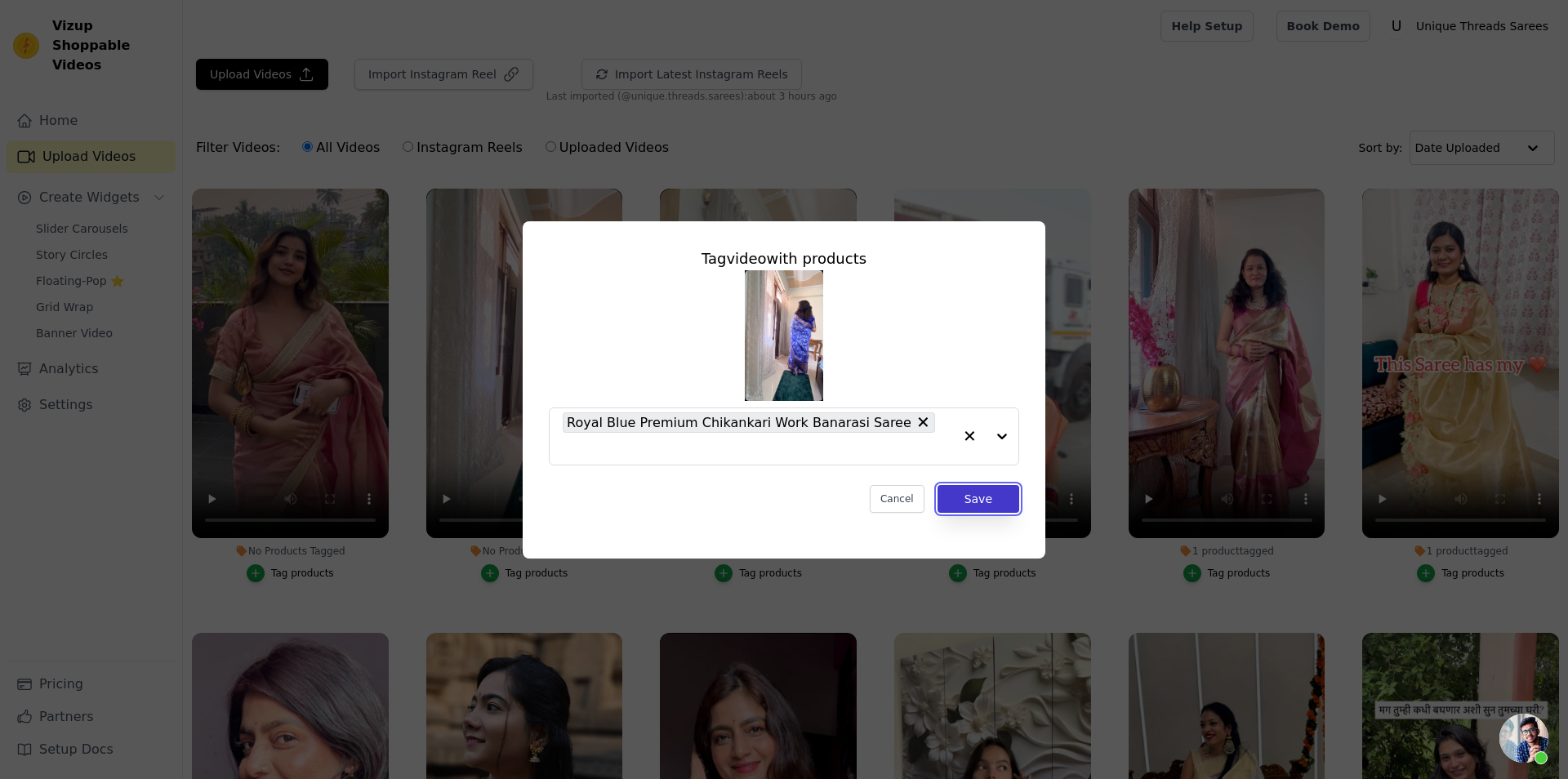
click at [1006, 485] on button "Save" at bounding box center [979, 499] width 82 height 28
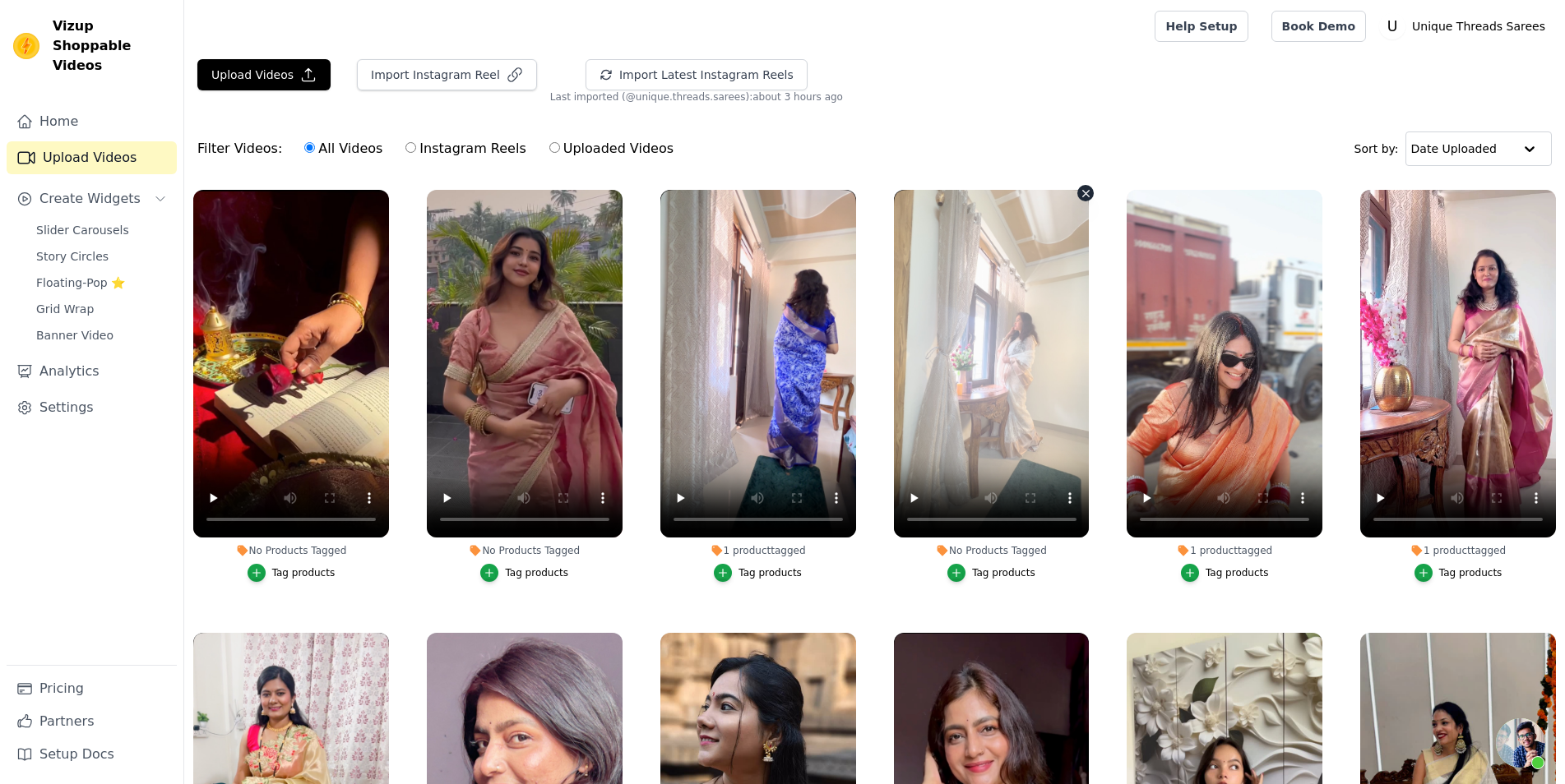
click at [1082, 190] on icon "button" at bounding box center [1086, 193] width 12 height 12
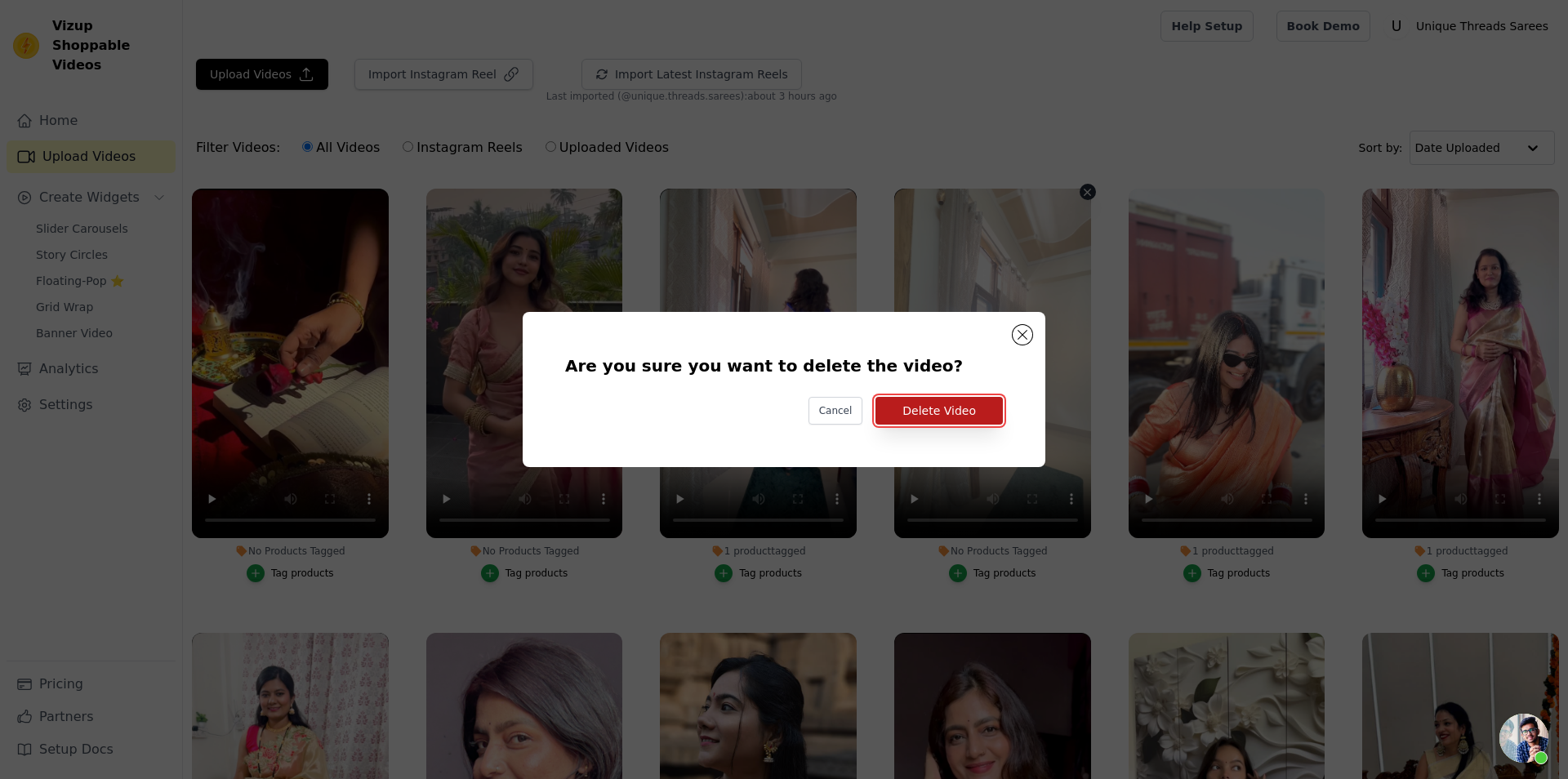
click at [969, 405] on button "Delete Video" at bounding box center [939, 411] width 127 height 28
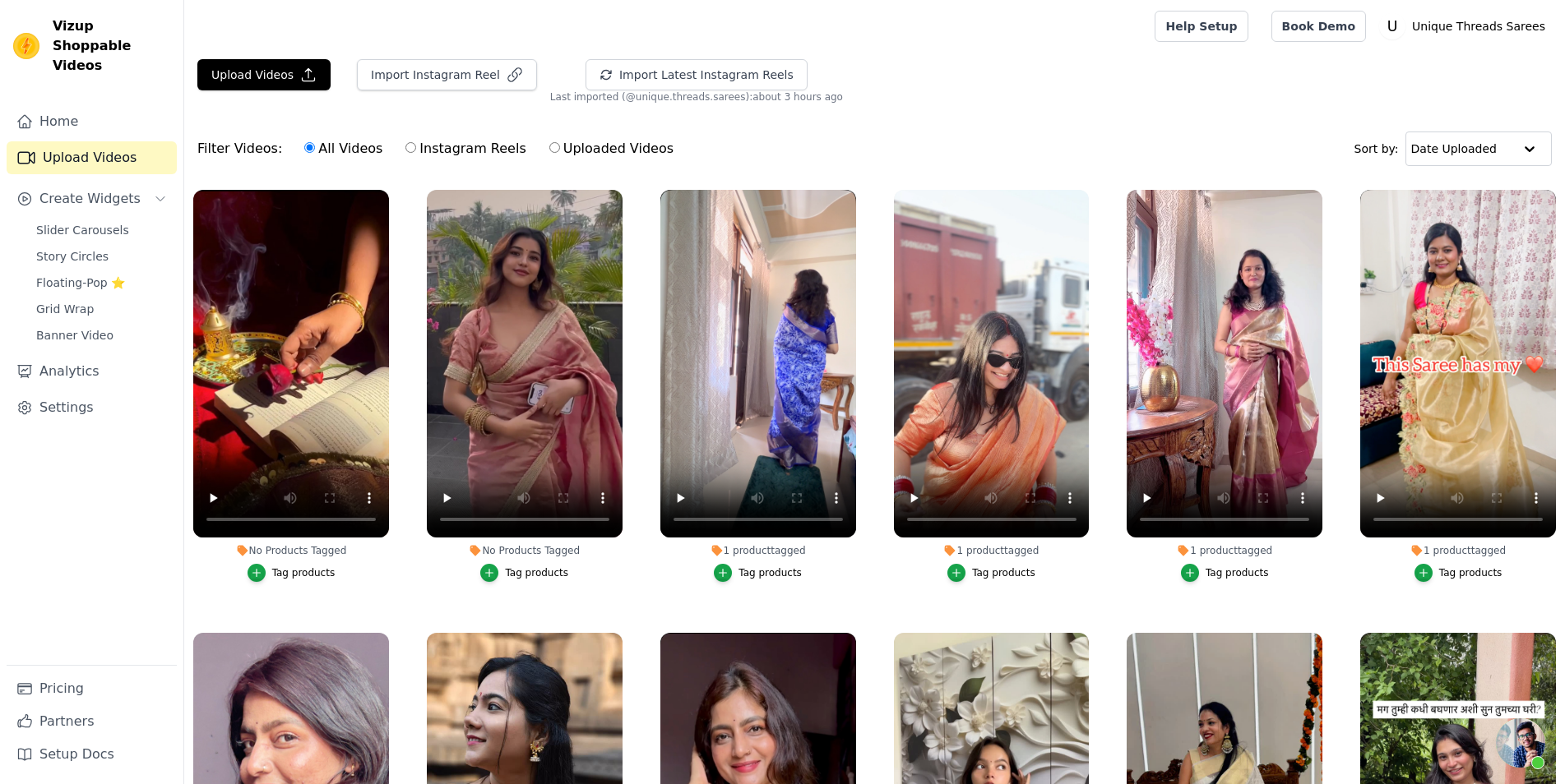
click at [299, 572] on div "Tag products" at bounding box center [304, 573] width 64 height 13
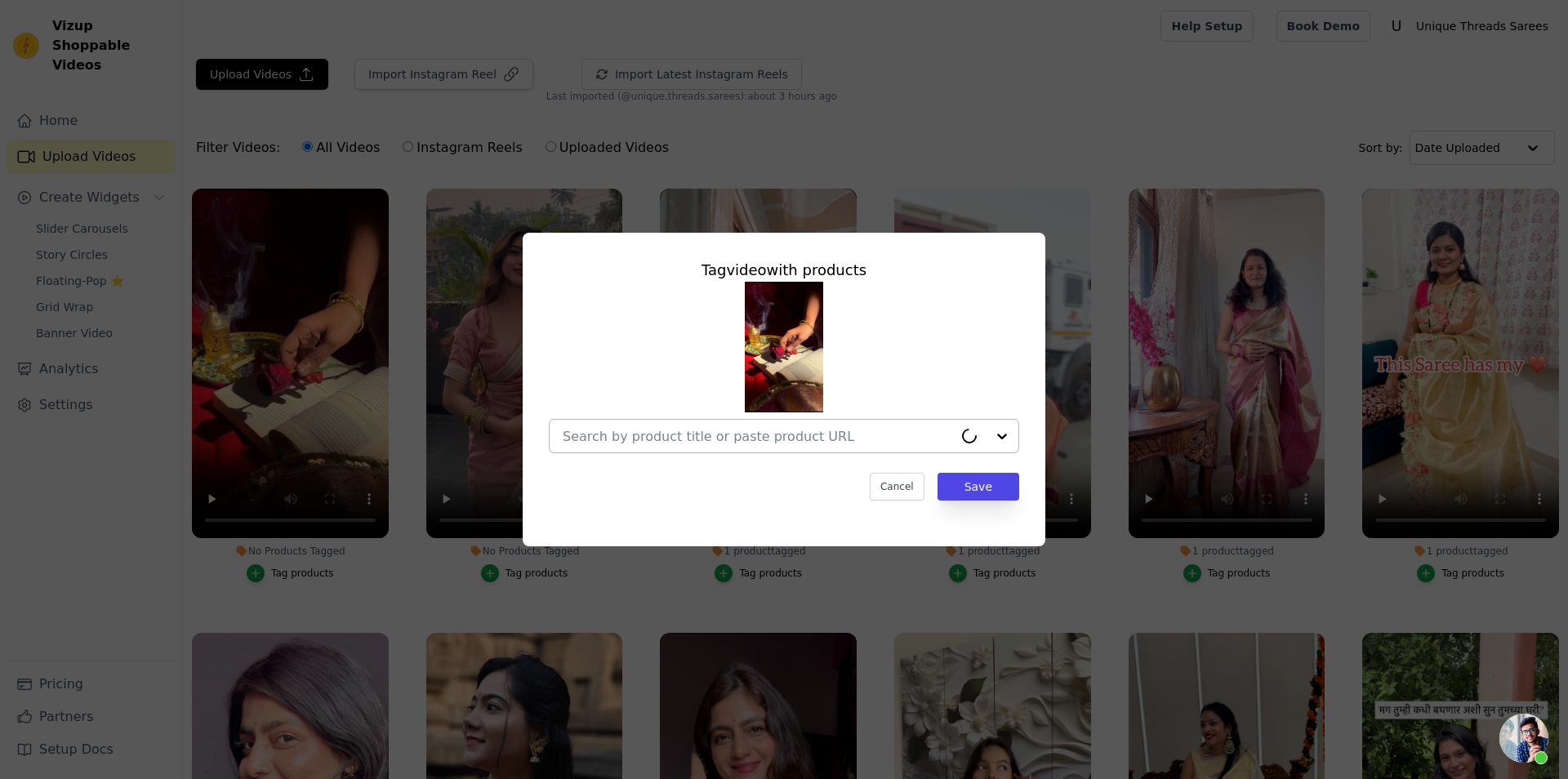
click at [793, 436] on input "No Products Tagged Tag video with products Cancel Save Tag products" at bounding box center [758, 436] width 390 height 15
click at [833, 440] on input "No Products Tagged Tag video with products Cancel Save Tag products" at bounding box center [774, 436] width 423 height 15
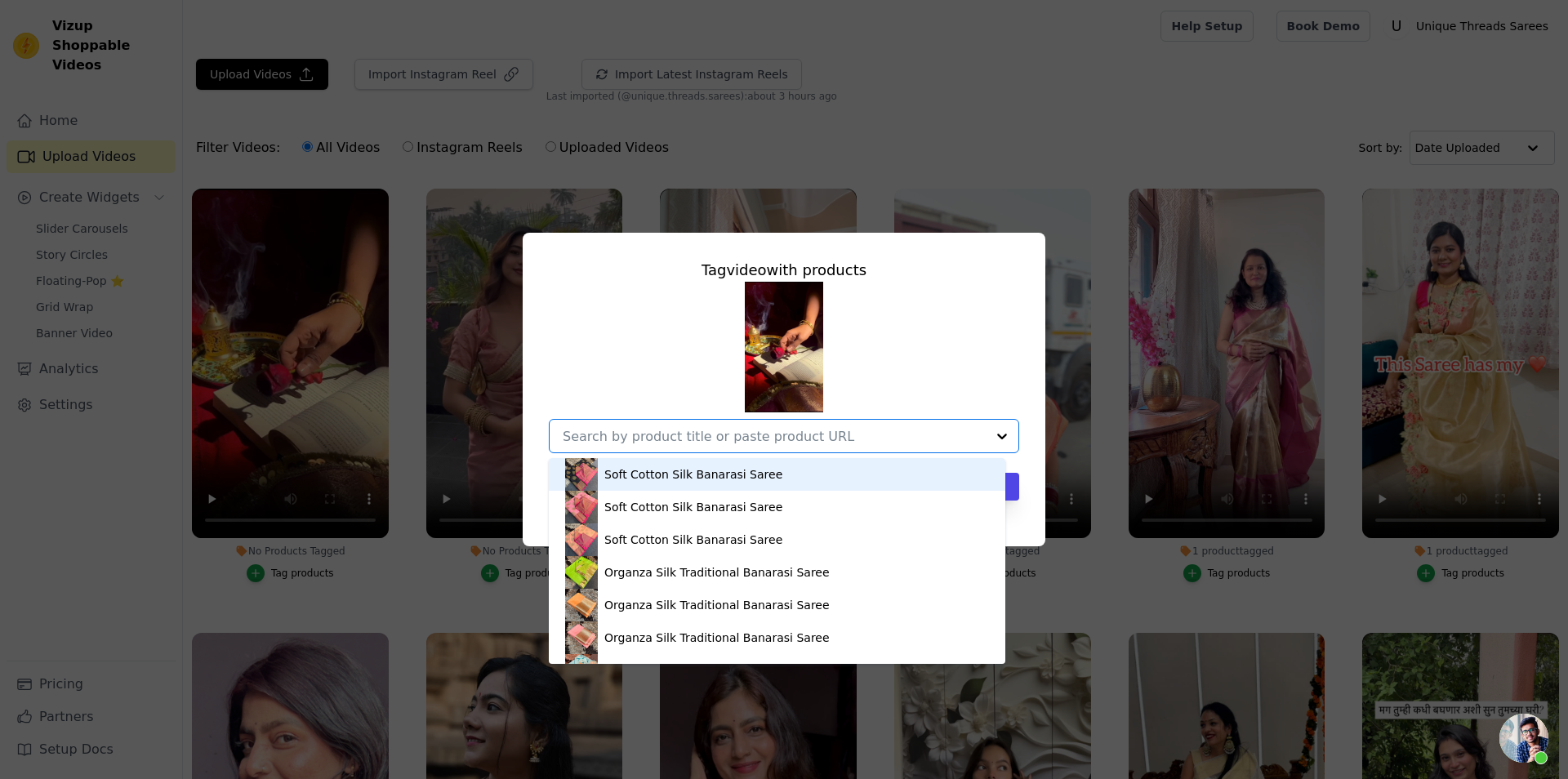
paste input "https://utsarees.in/products/premium-gold-colour-tissue-silk-saree?_pos=1&_sid=…"
type input "https://utsarees.in/products/premium-gold-colour-tissue-silk-saree?_pos=1&_sid=…"
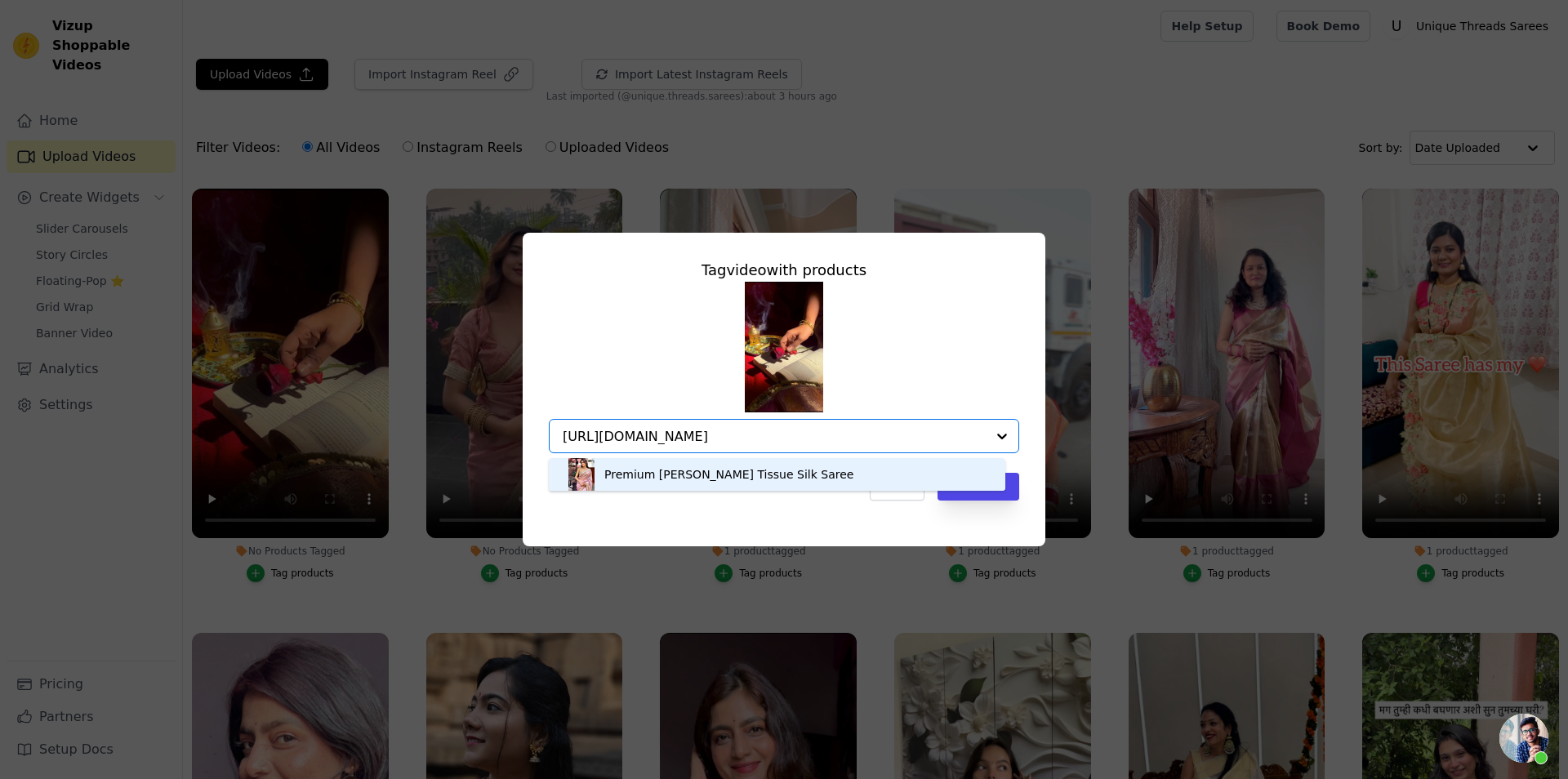
click at [691, 476] on div "Premium [PERSON_NAME] Tissue Silk Saree" at bounding box center [729, 474] width 249 height 16
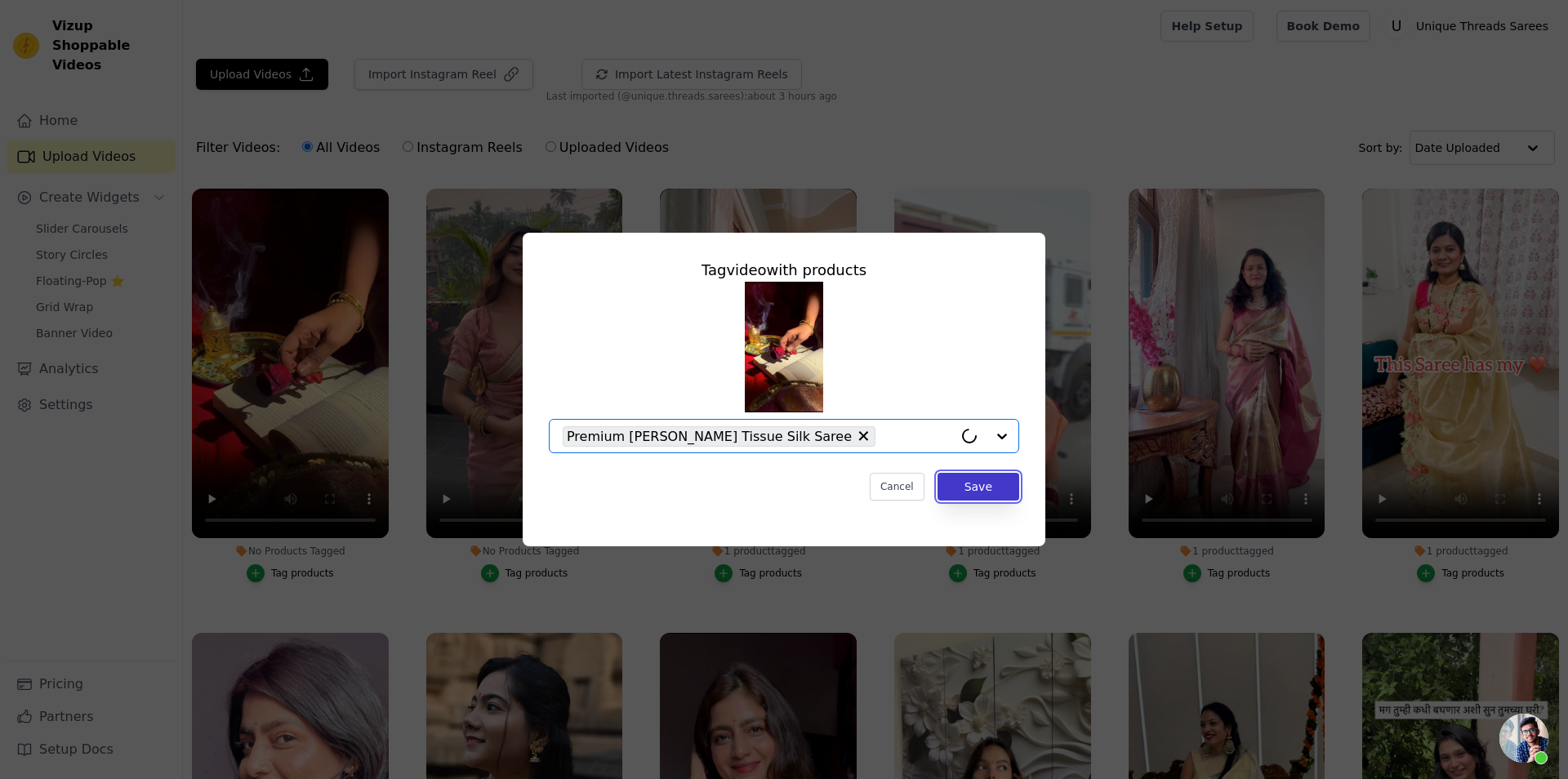
click at [968, 483] on button "Save" at bounding box center [979, 487] width 82 height 28
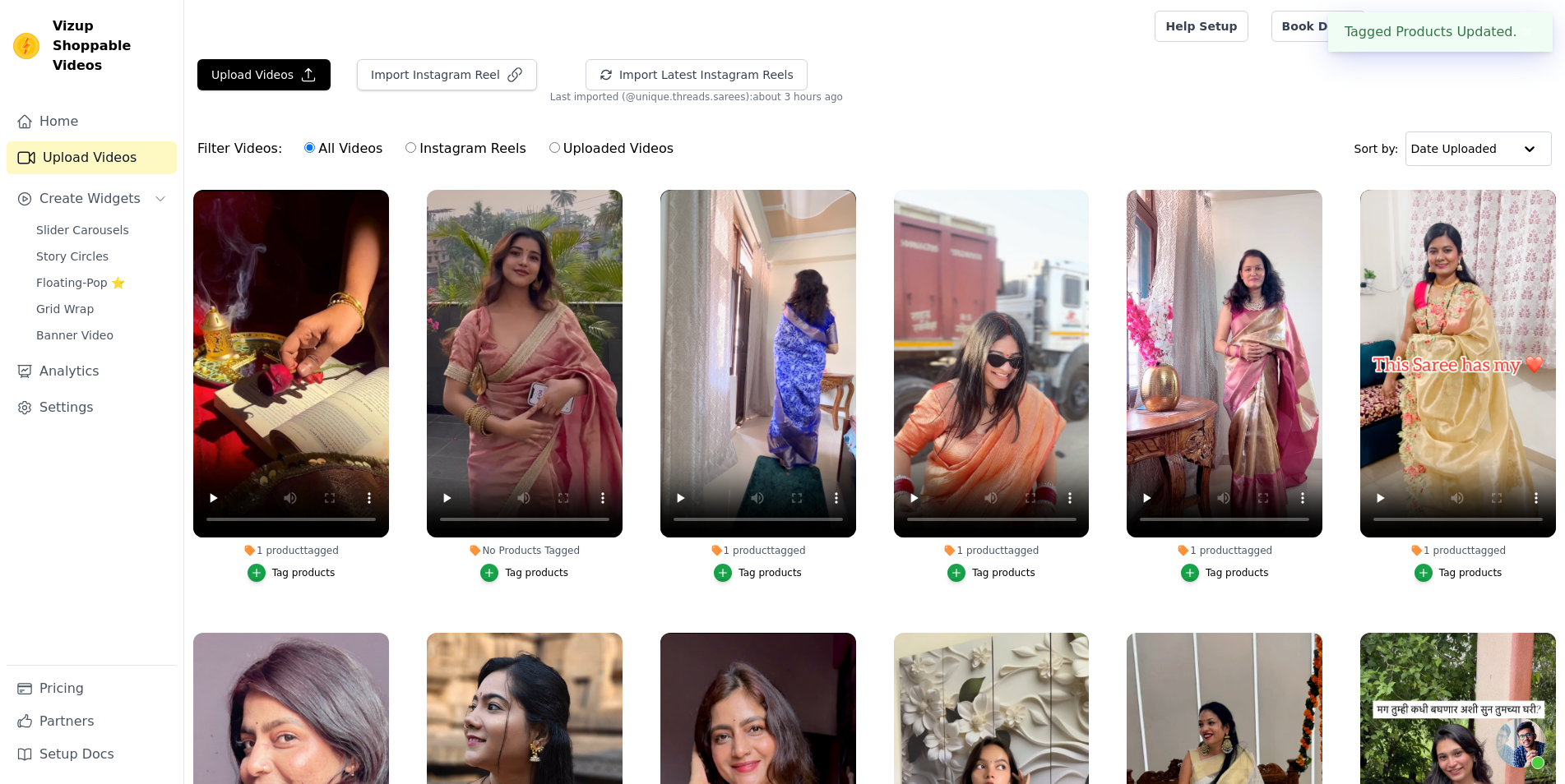
click at [518, 573] on div "Tag products" at bounding box center [537, 573] width 64 height 13
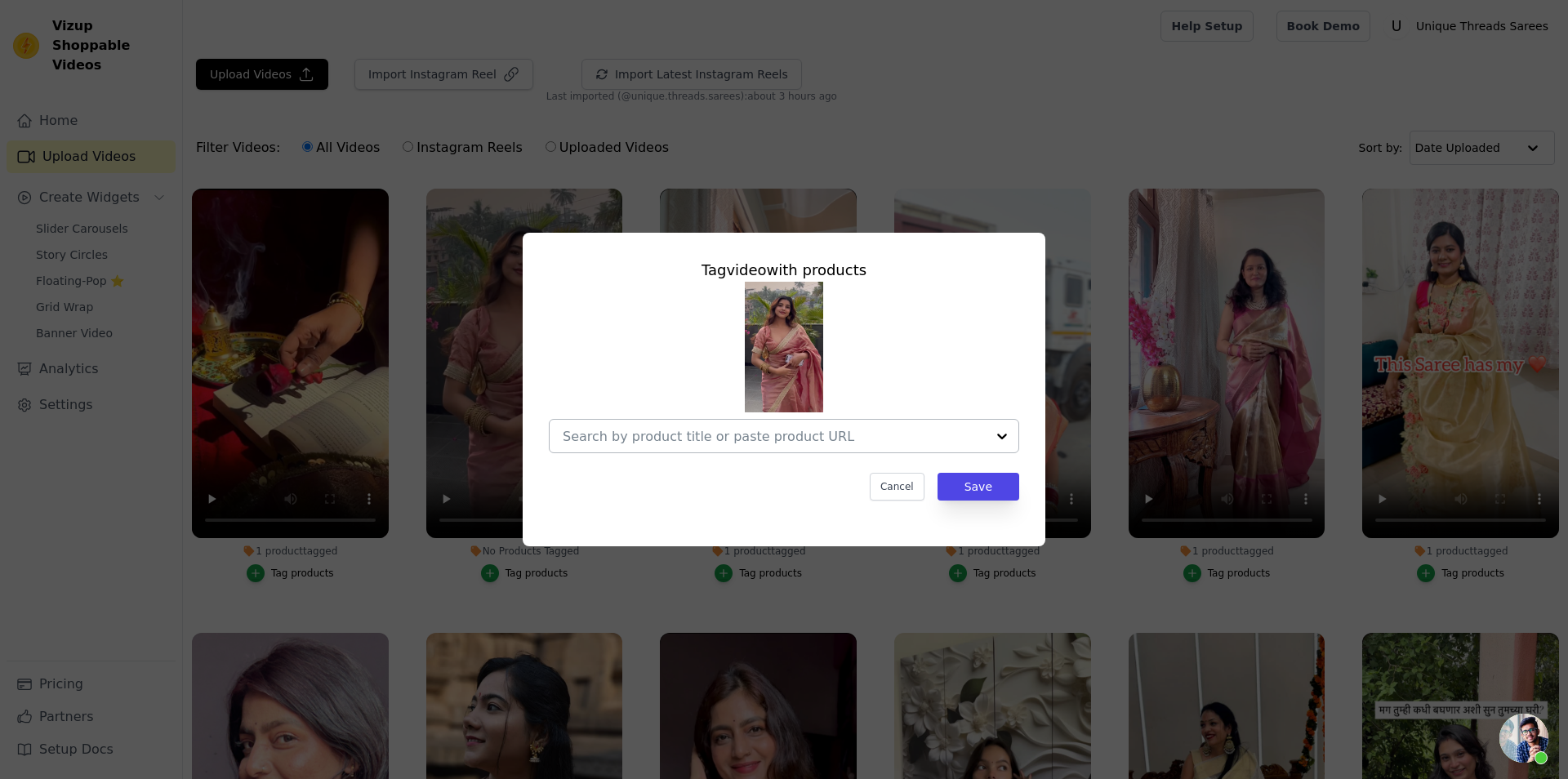
click at [878, 440] on input "No Products Tagged Tag video with products Cancel Save Tag products" at bounding box center [774, 436] width 423 height 15
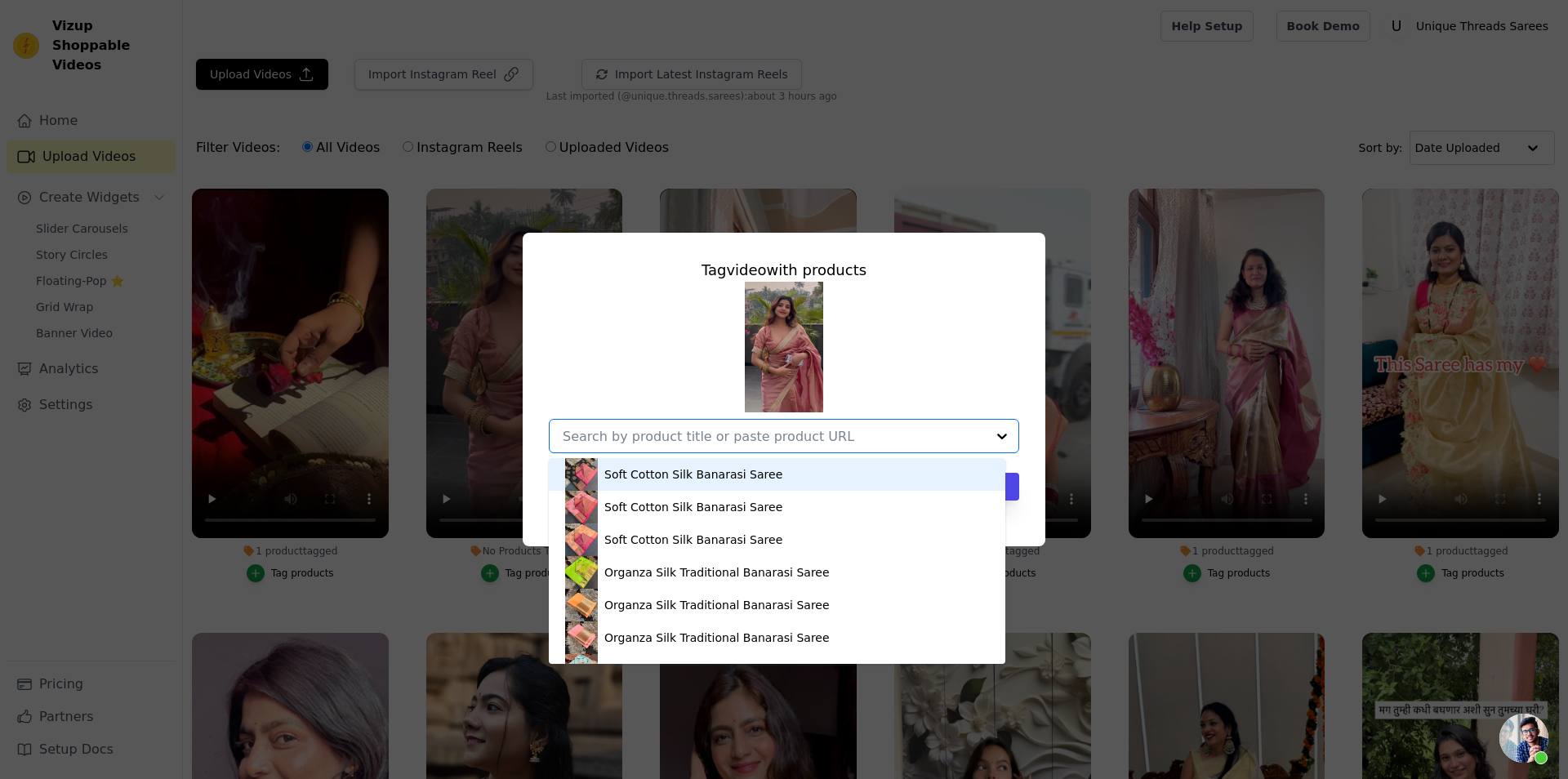
paste input "https://utsarees.in/products/reba-john-inpired-tissue-crush-saree-with-lace-wor…"
type input "https://utsarees.in/products/reba-john-inpired-tissue-crush-saree-with-lace-wor…"
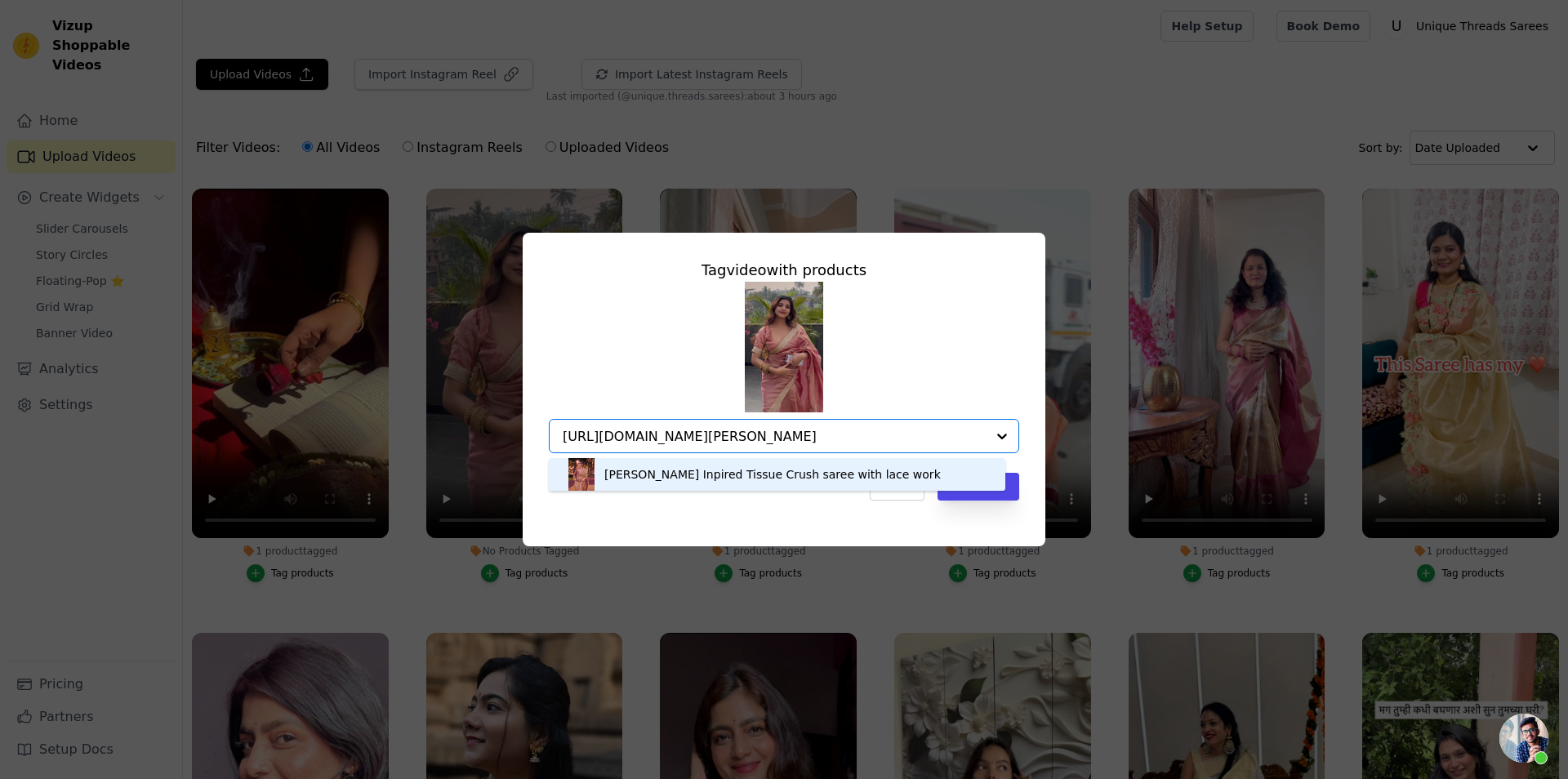
click at [715, 474] on div "Reba John Inpired Tissue Crush saree with lace work" at bounding box center [773, 474] width 336 height 16
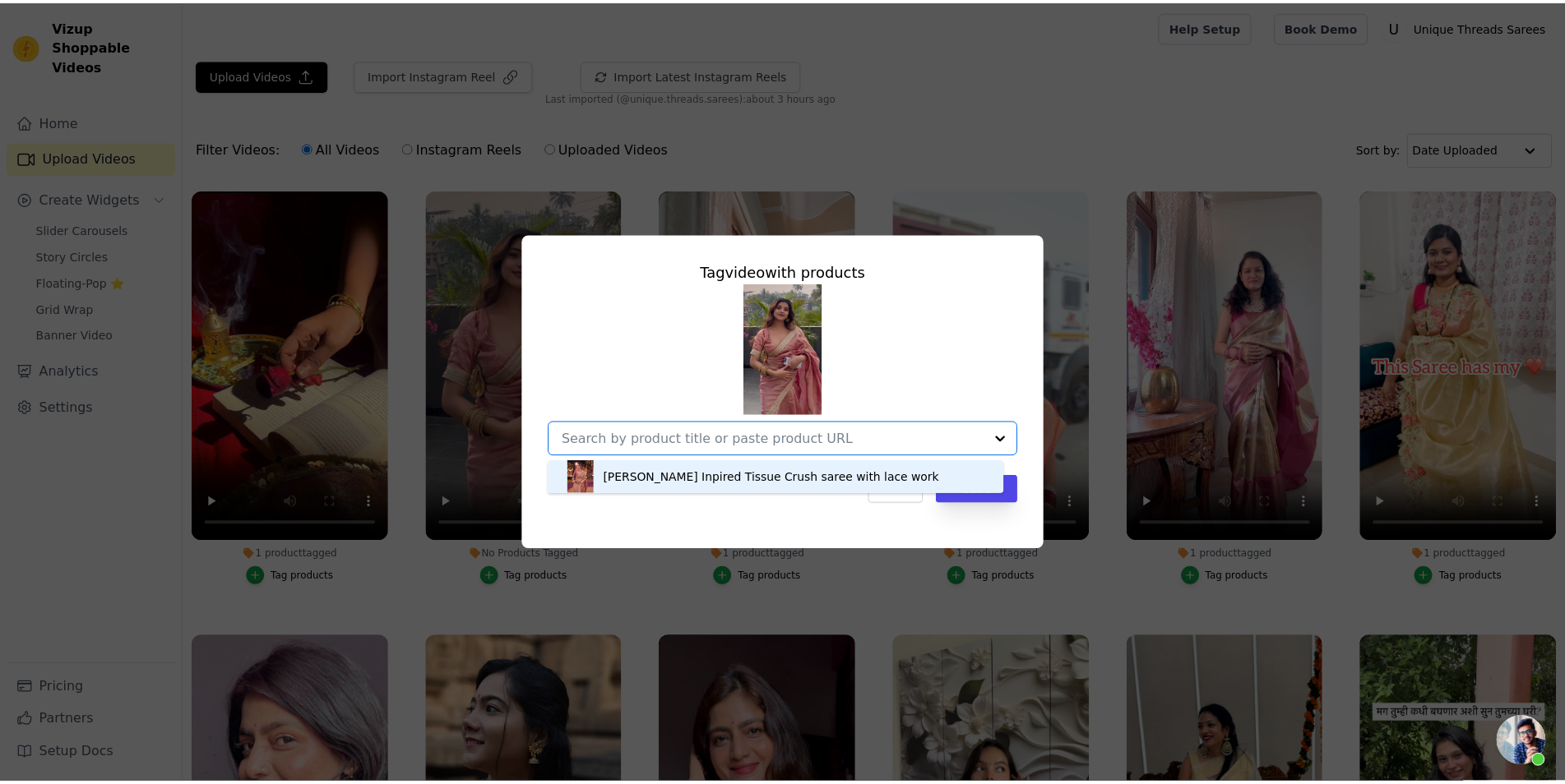
scroll to position [0, 0]
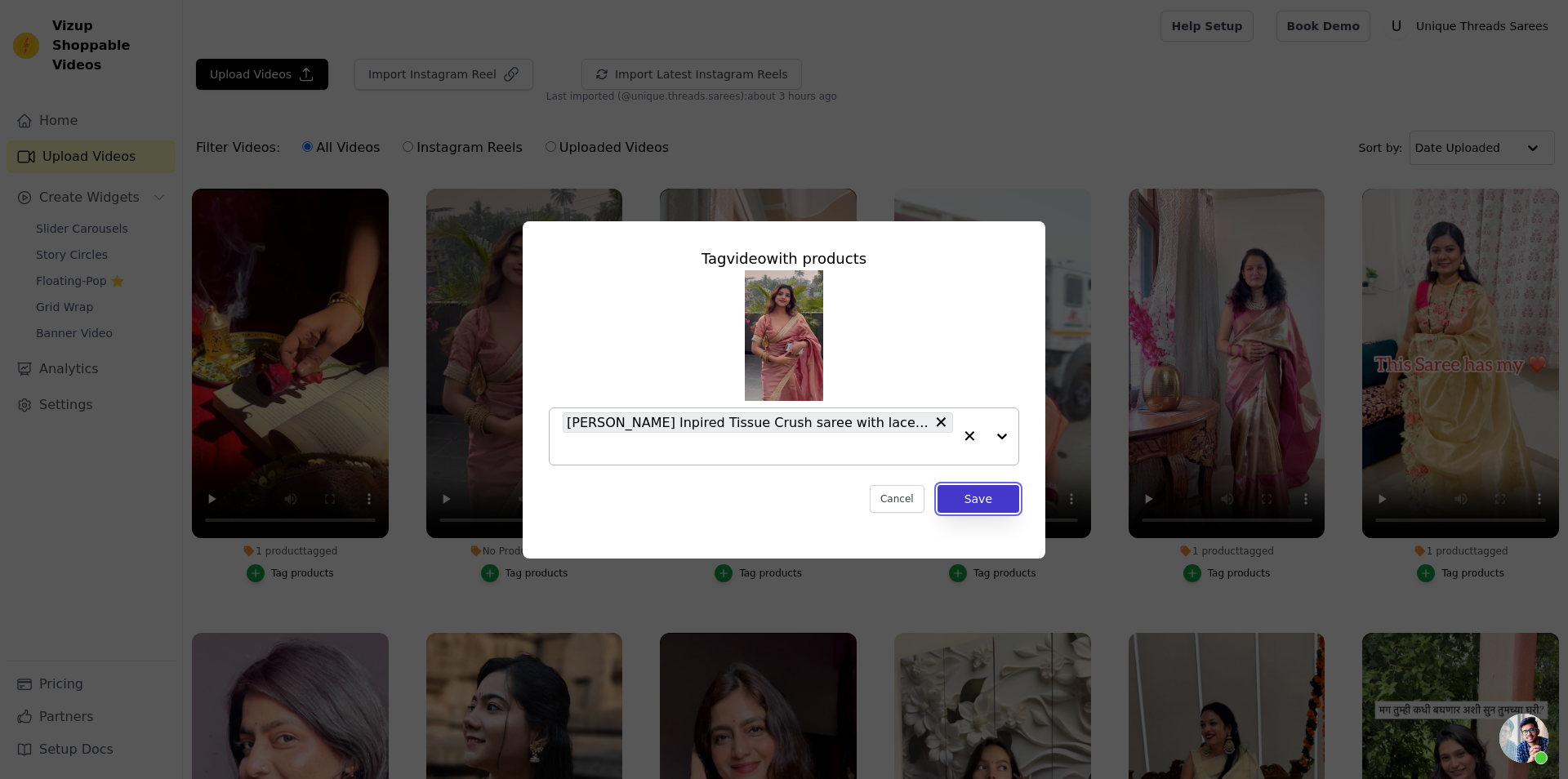
click at [976, 485] on button "Save" at bounding box center [979, 499] width 82 height 28
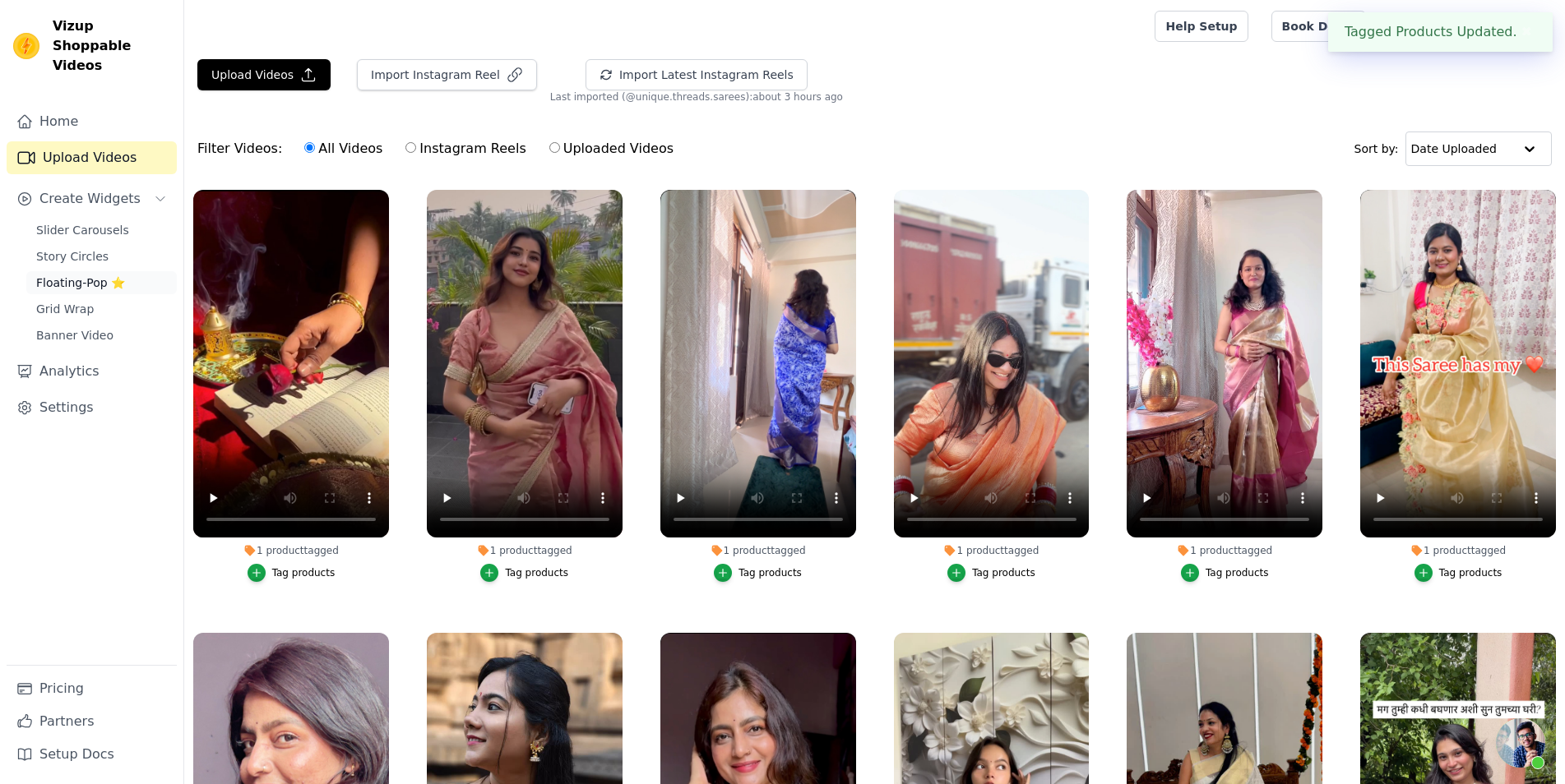
click at [93, 274] on span "Floating-Pop ⭐" at bounding box center [80, 282] width 89 height 16
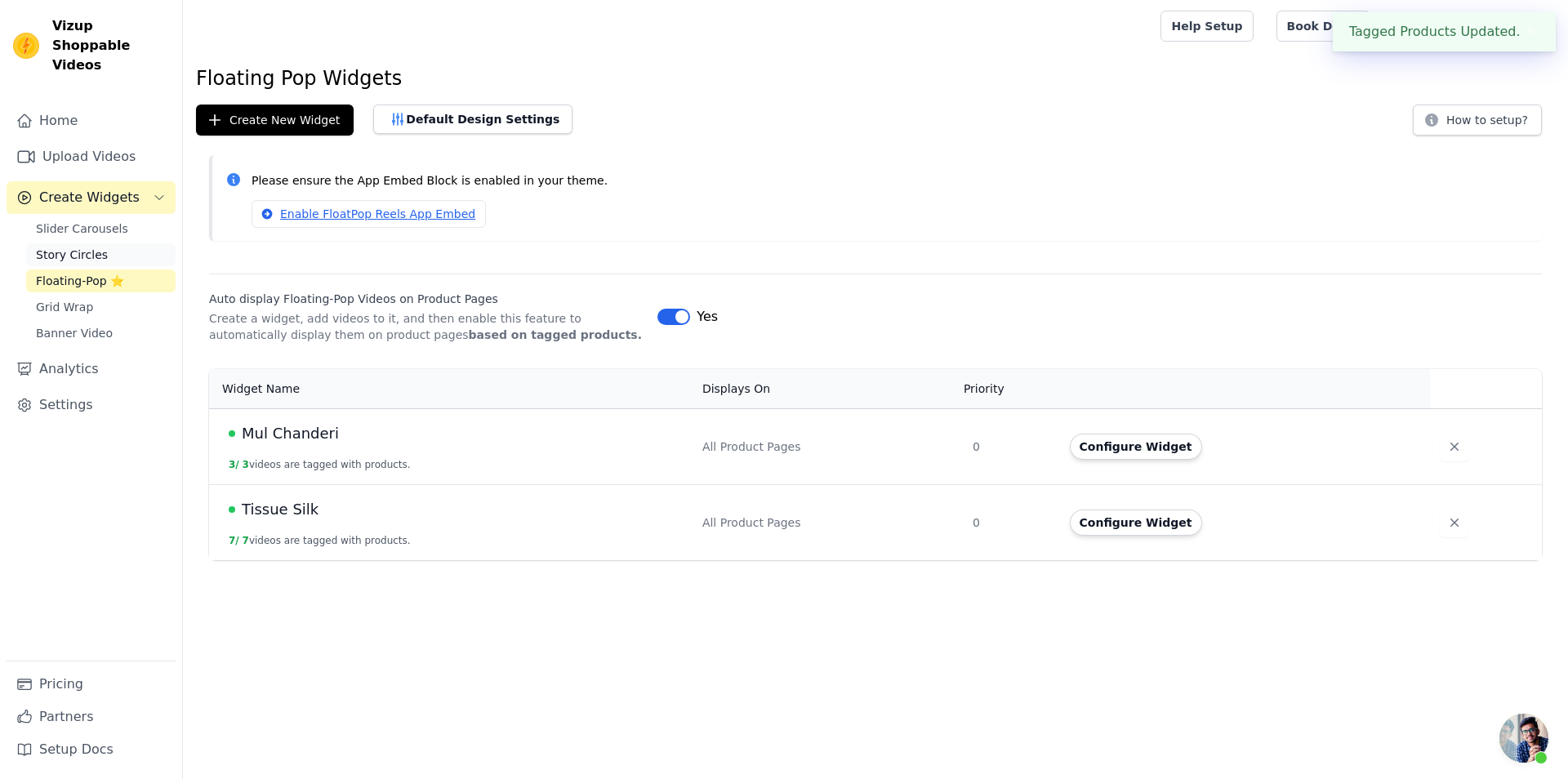
click at [99, 243] on link "Story Circles" at bounding box center [101, 255] width 149 height 23
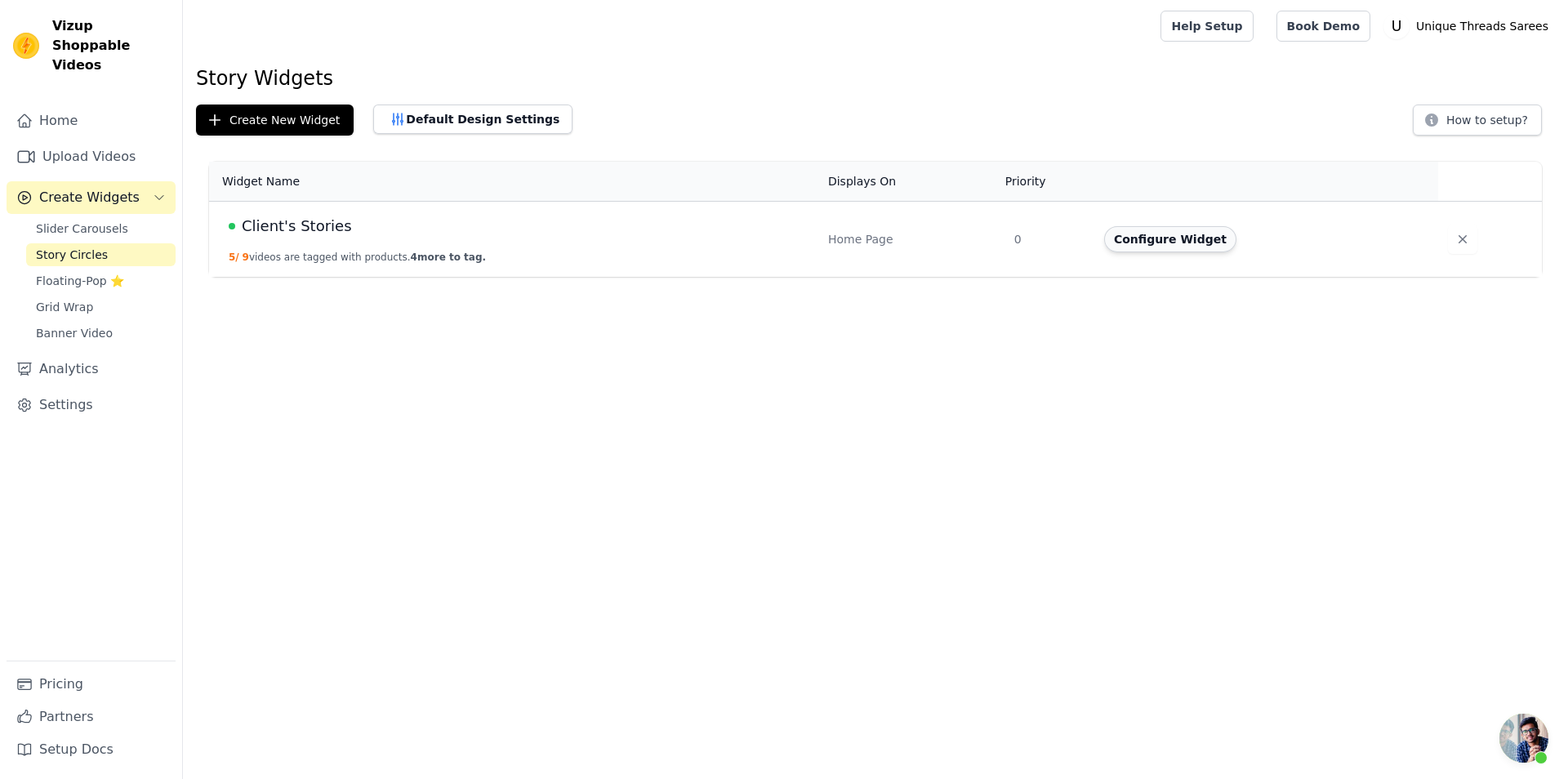
click at [1147, 234] on button "Configure Widget" at bounding box center [1170, 239] width 132 height 26
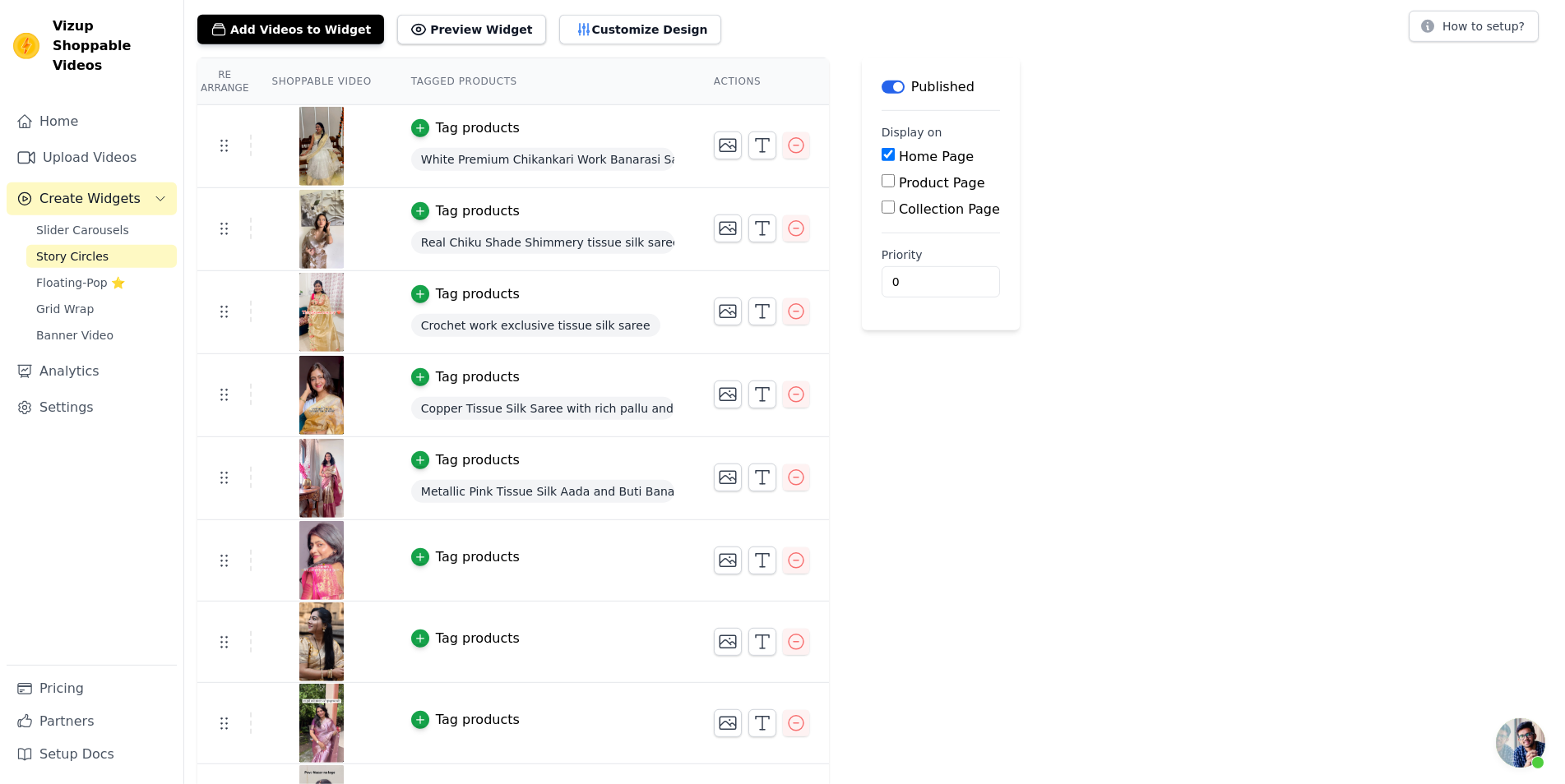
scroll to position [154, 0]
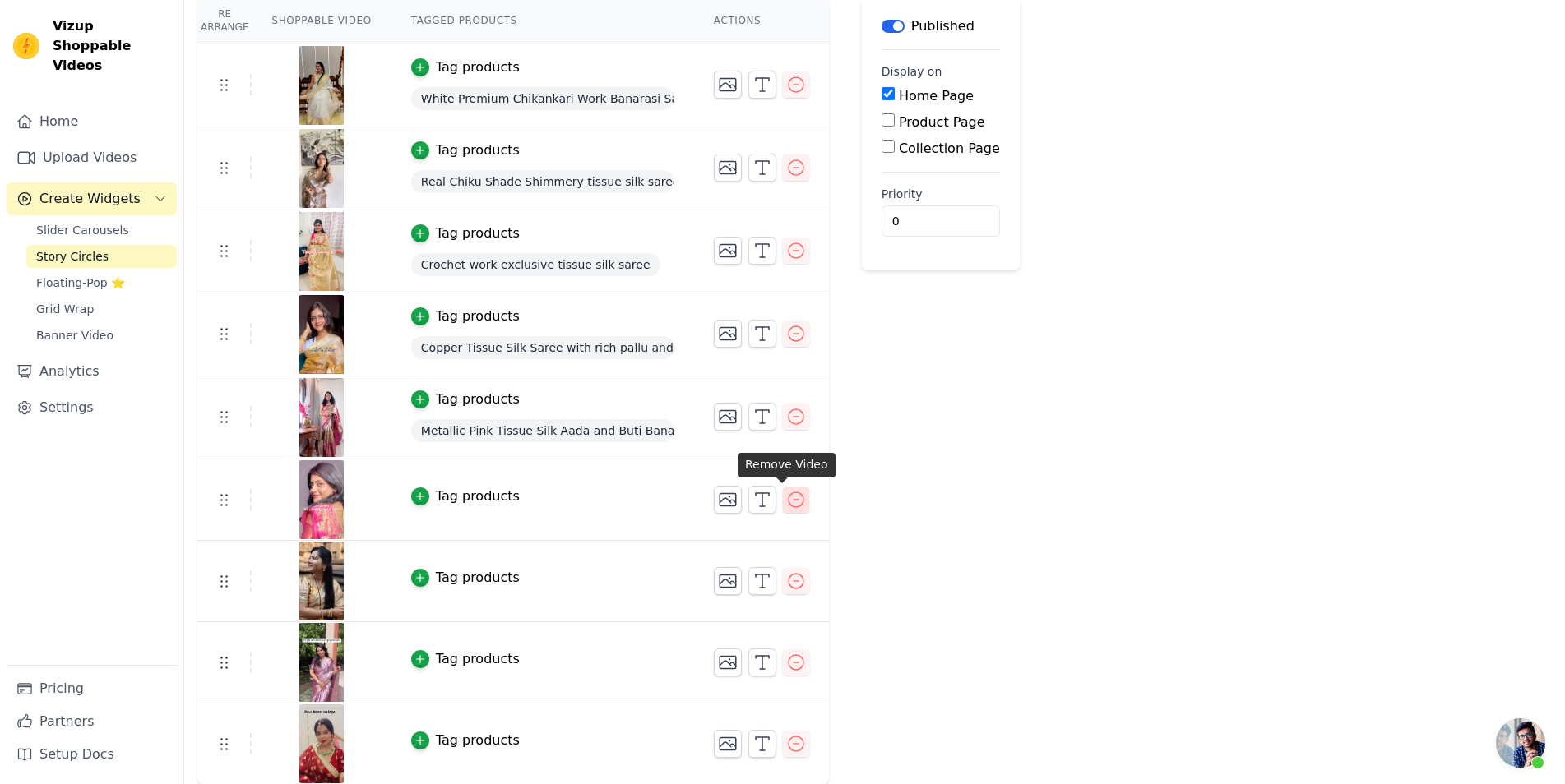
click at [786, 502] on icon "button" at bounding box center [795, 499] width 20 height 20
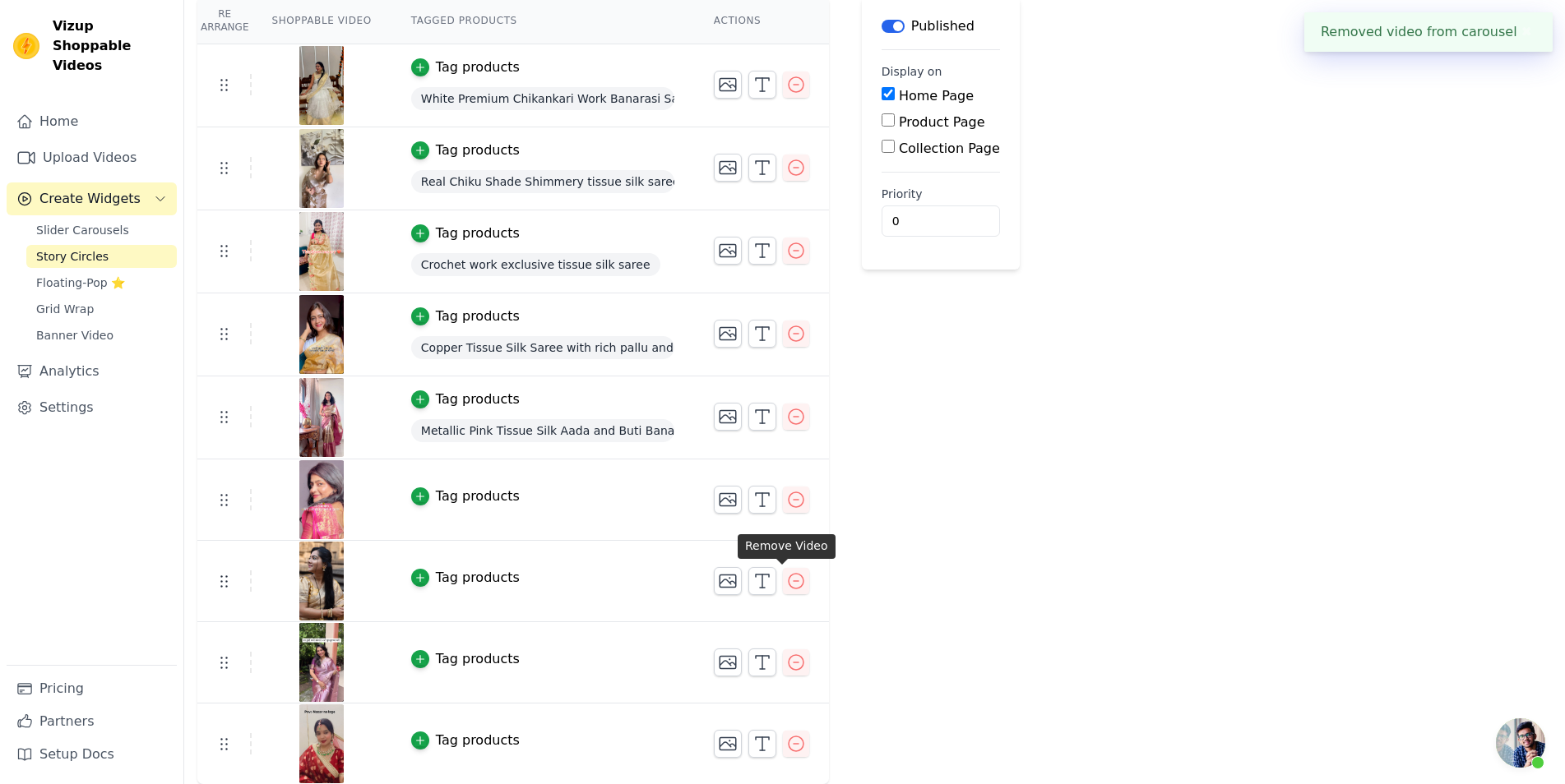
scroll to position [0, 0]
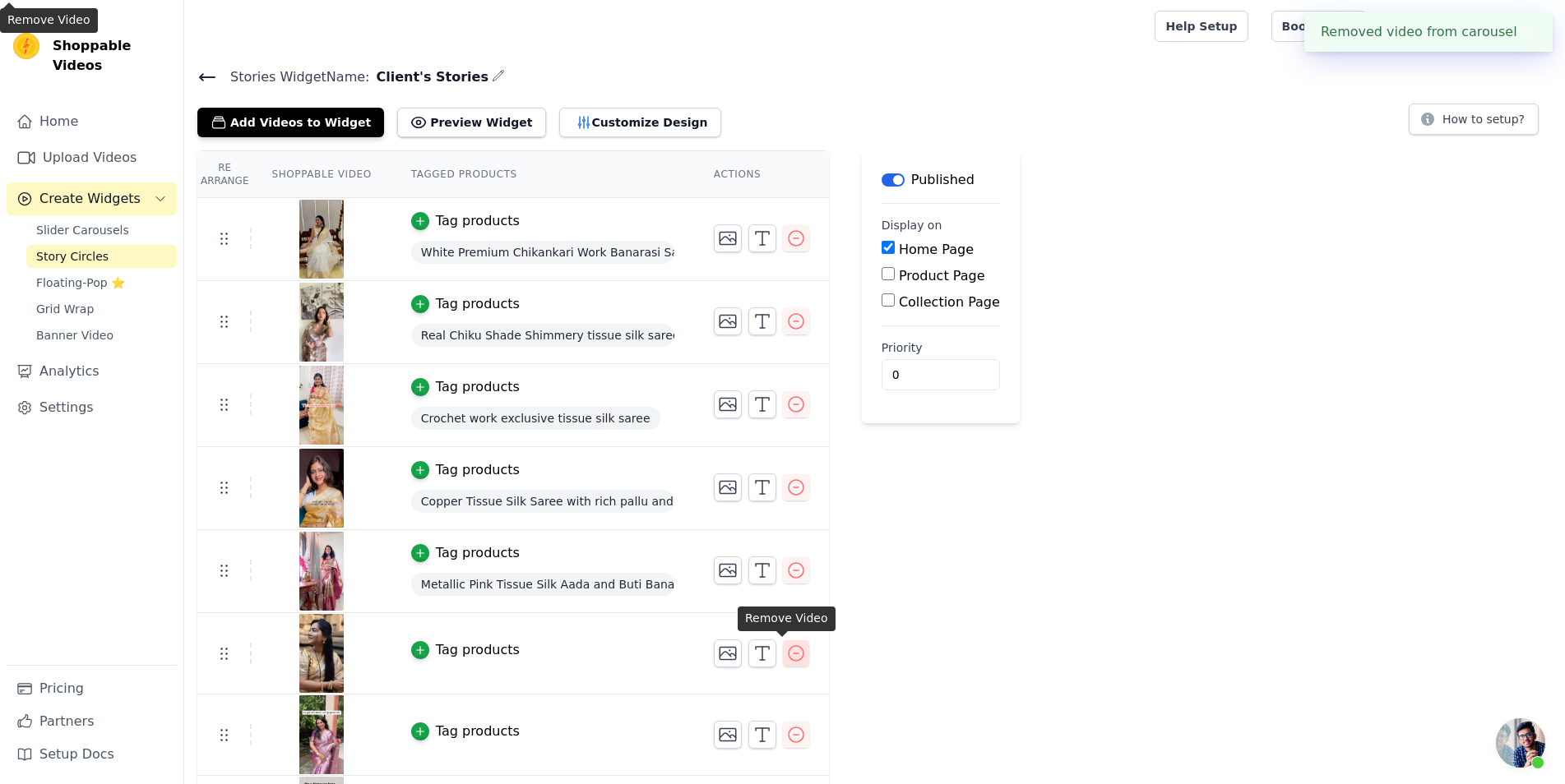
click at [786, 655] on icon "button" at bounding box center [795, 653] width 20 height 20
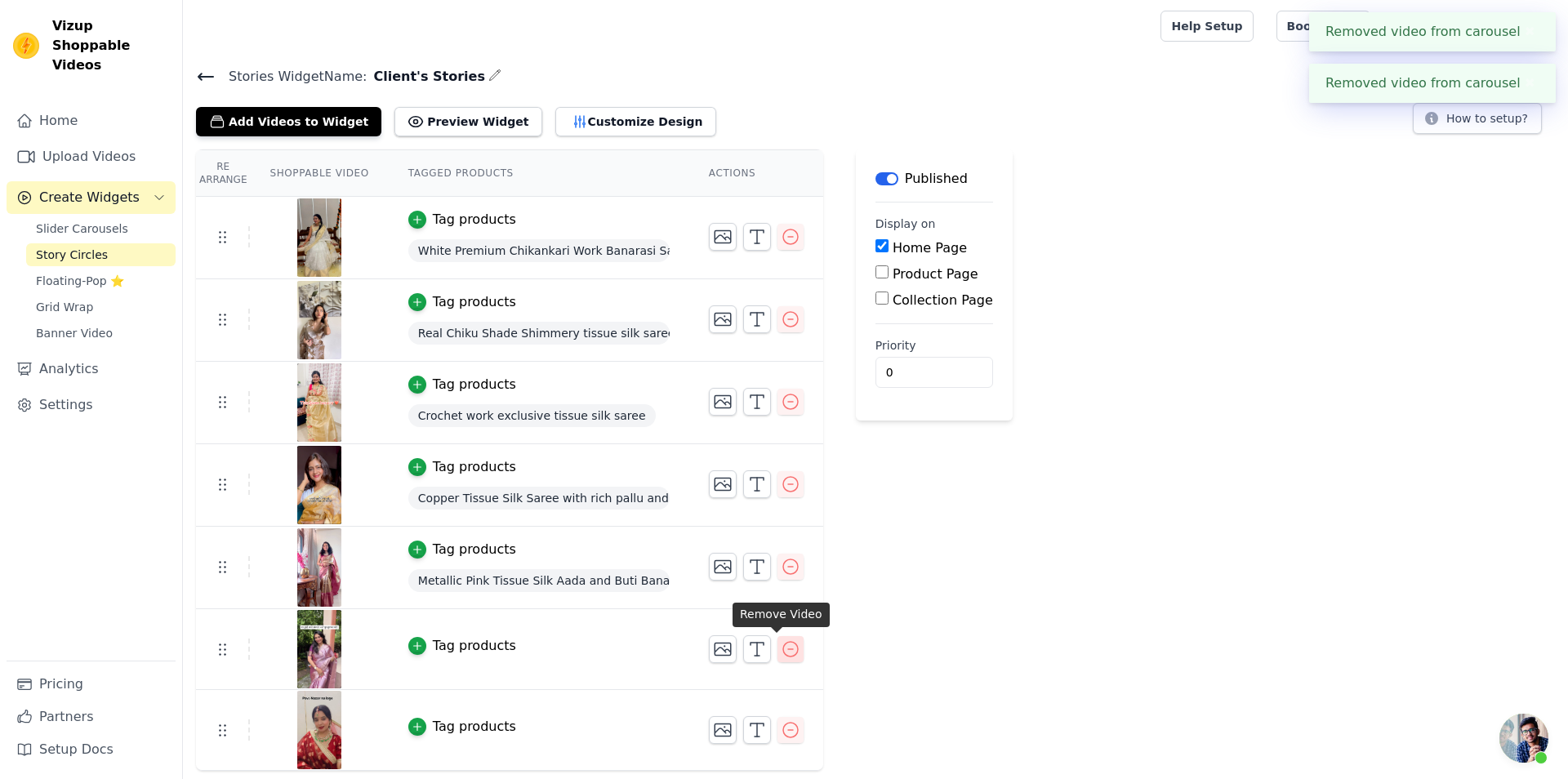
click at [781, 644] on icon "button" at bounding box center [790, 649] width 20 height 20
click at [783, 645] on icon "button" at bounding box center [790, 649] width 15 height 15
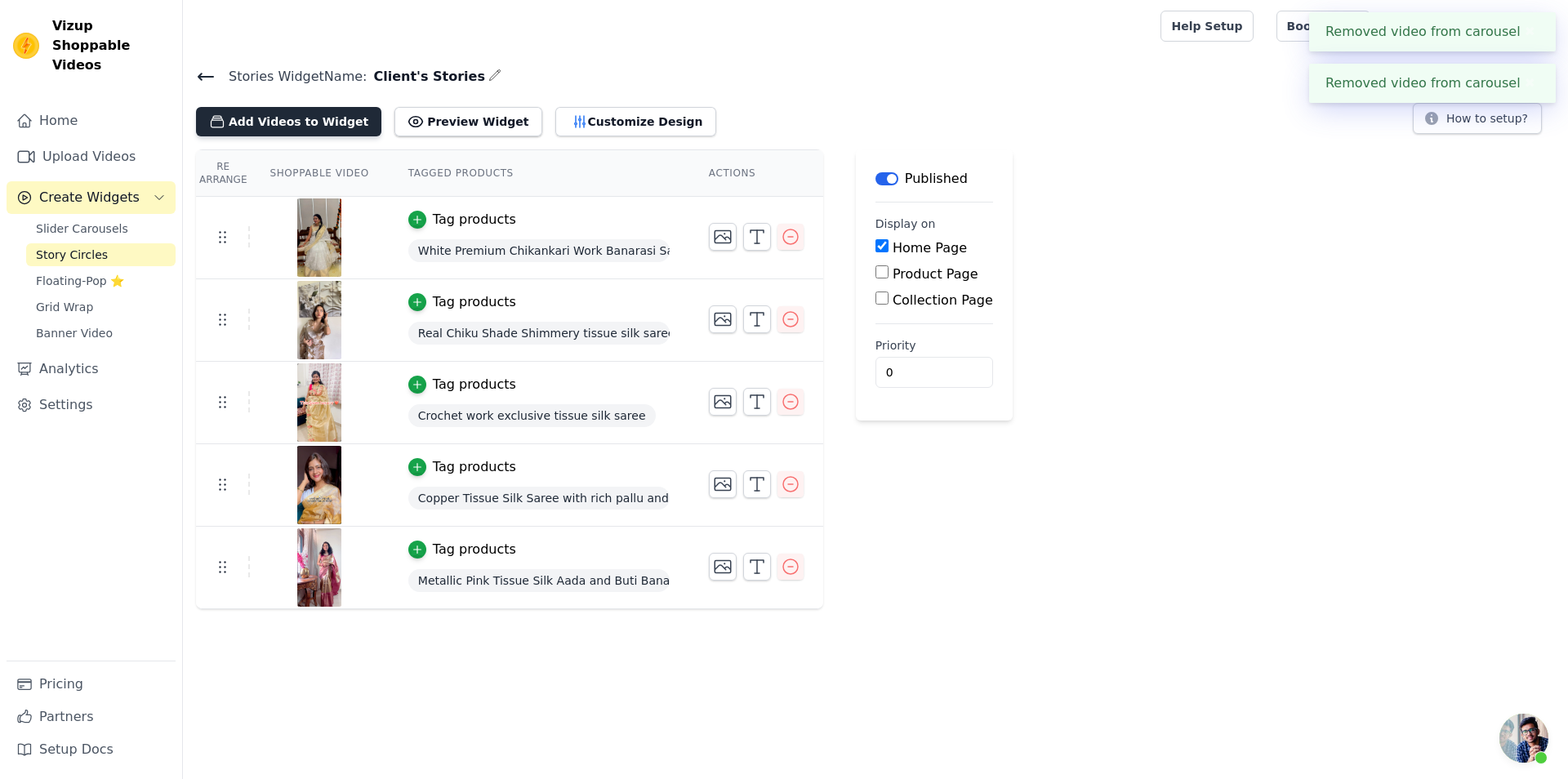
click at [290, 120] on button "Add Videos to Widget" at bounding box center [289, 121] width 185 height 29
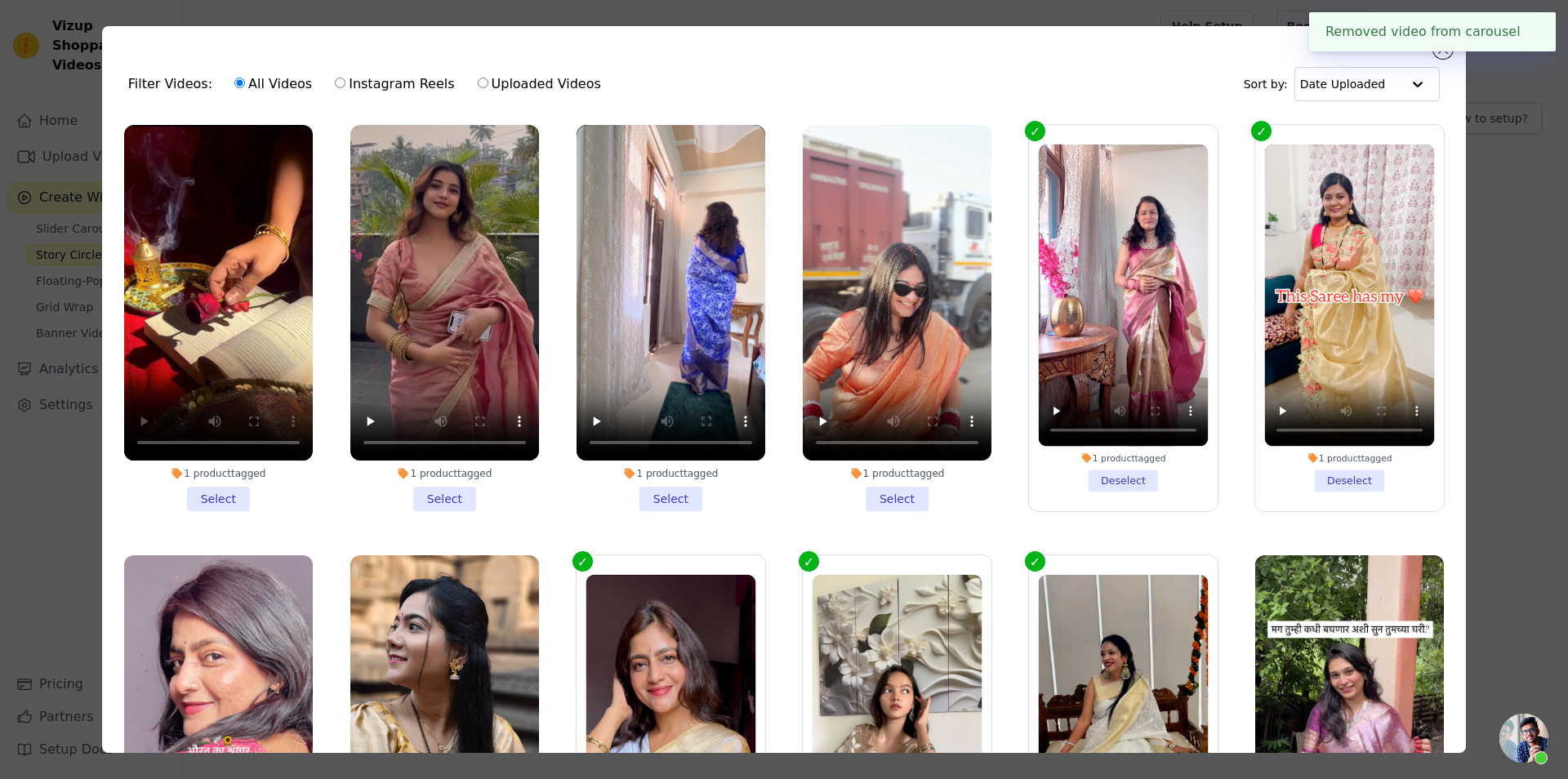
click at [225, 488] on li "1 product tagged Select" at bounding box center [218, 318] width 189 height 386
click at [0, 0] on input "1 product tagged Select" at bounding box center [0, 0] width 0 height 0
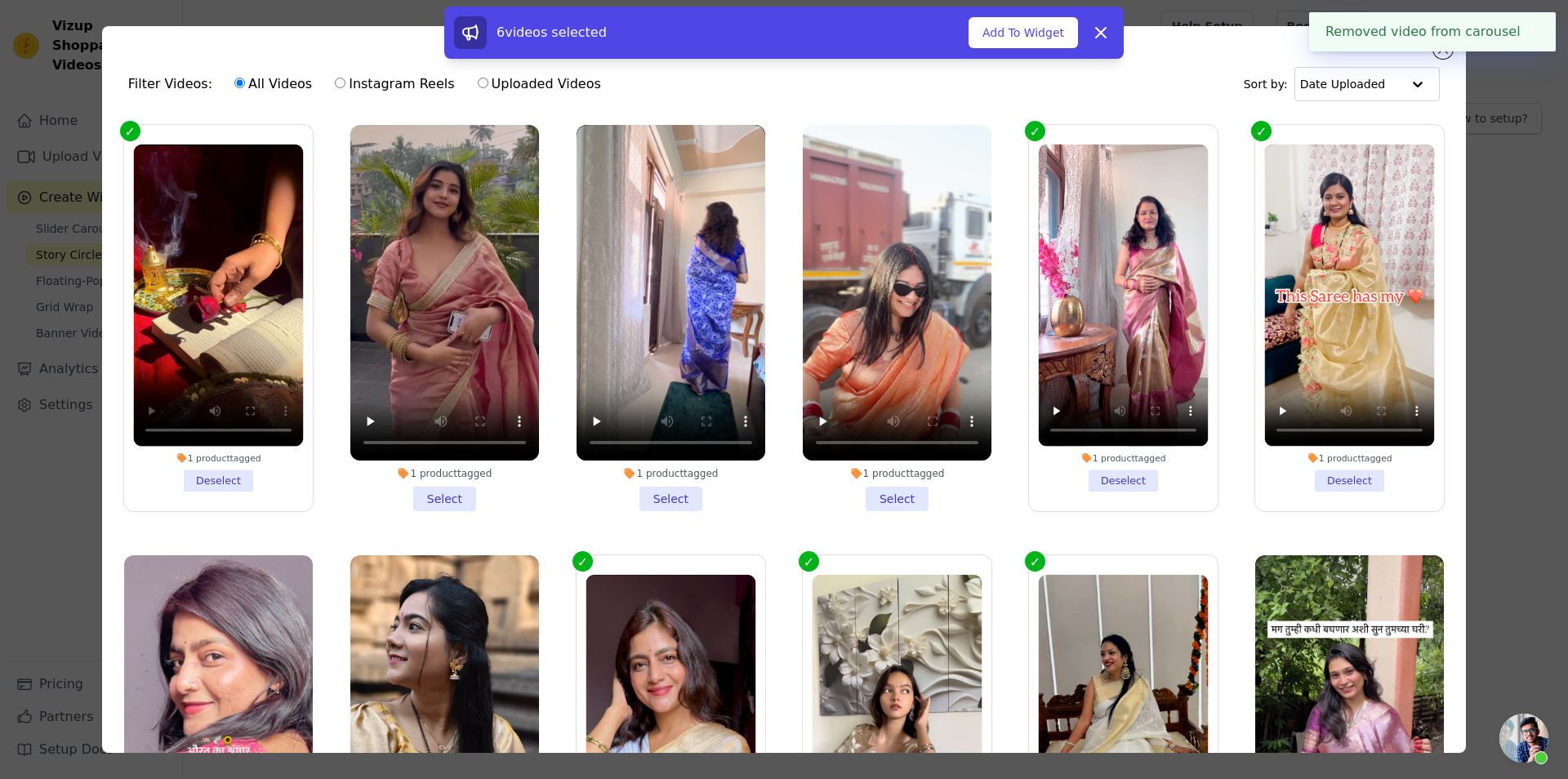
click at [459, 487] on li "1 product tagged Select" at bounding box center [444, 318] width 189 height 386
click at [0, 0] on input "1 product tagged Select" at bounding box center [0, 0] width 0 height 0
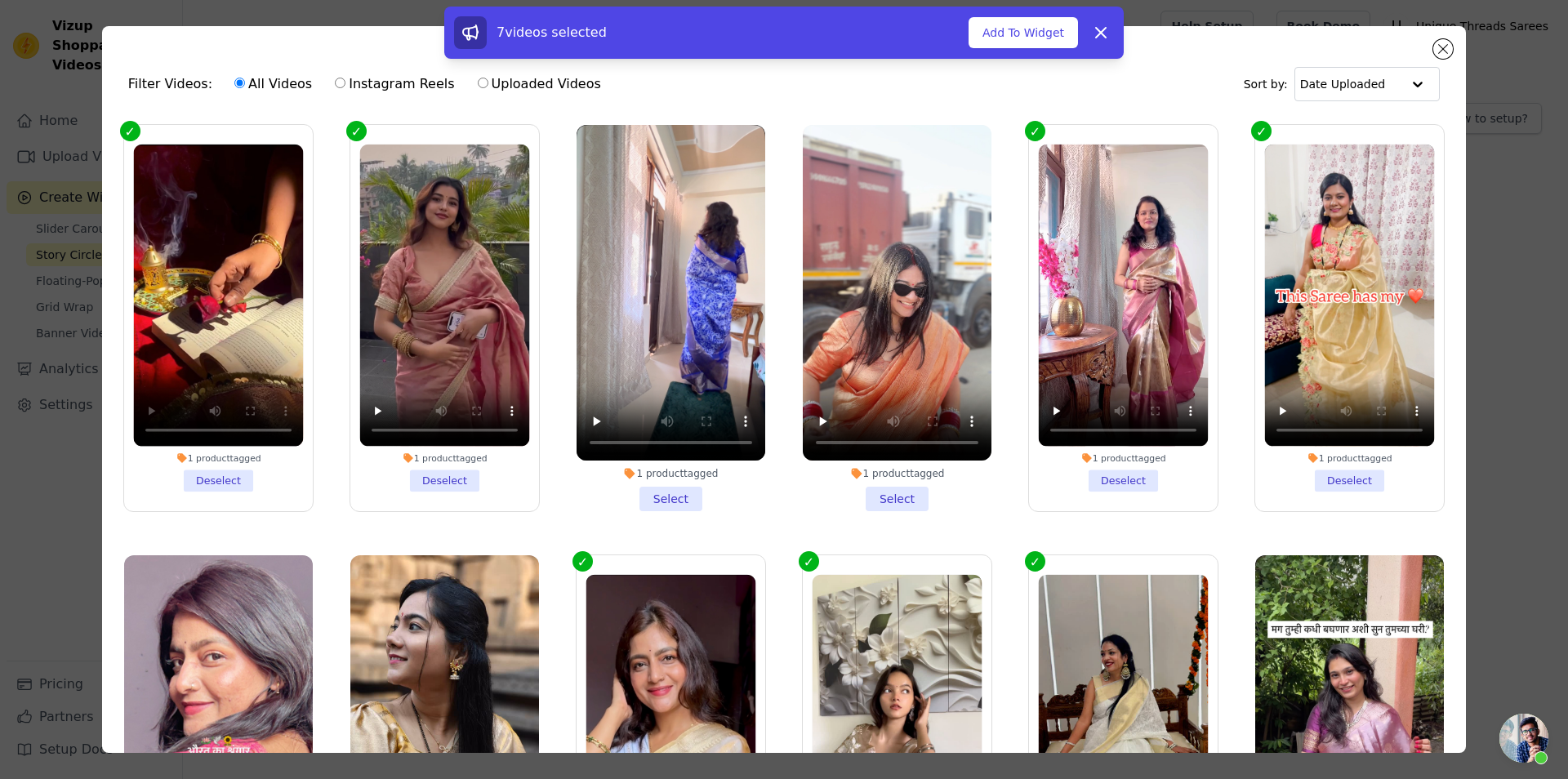
click at [659, 500] on li "1 product tagged Select" at bounding box center [670, 318] width 189 height 386
click at [0, 0] on input "1 product tagged Select" at bounding box center [0, 0] width 0 height 0
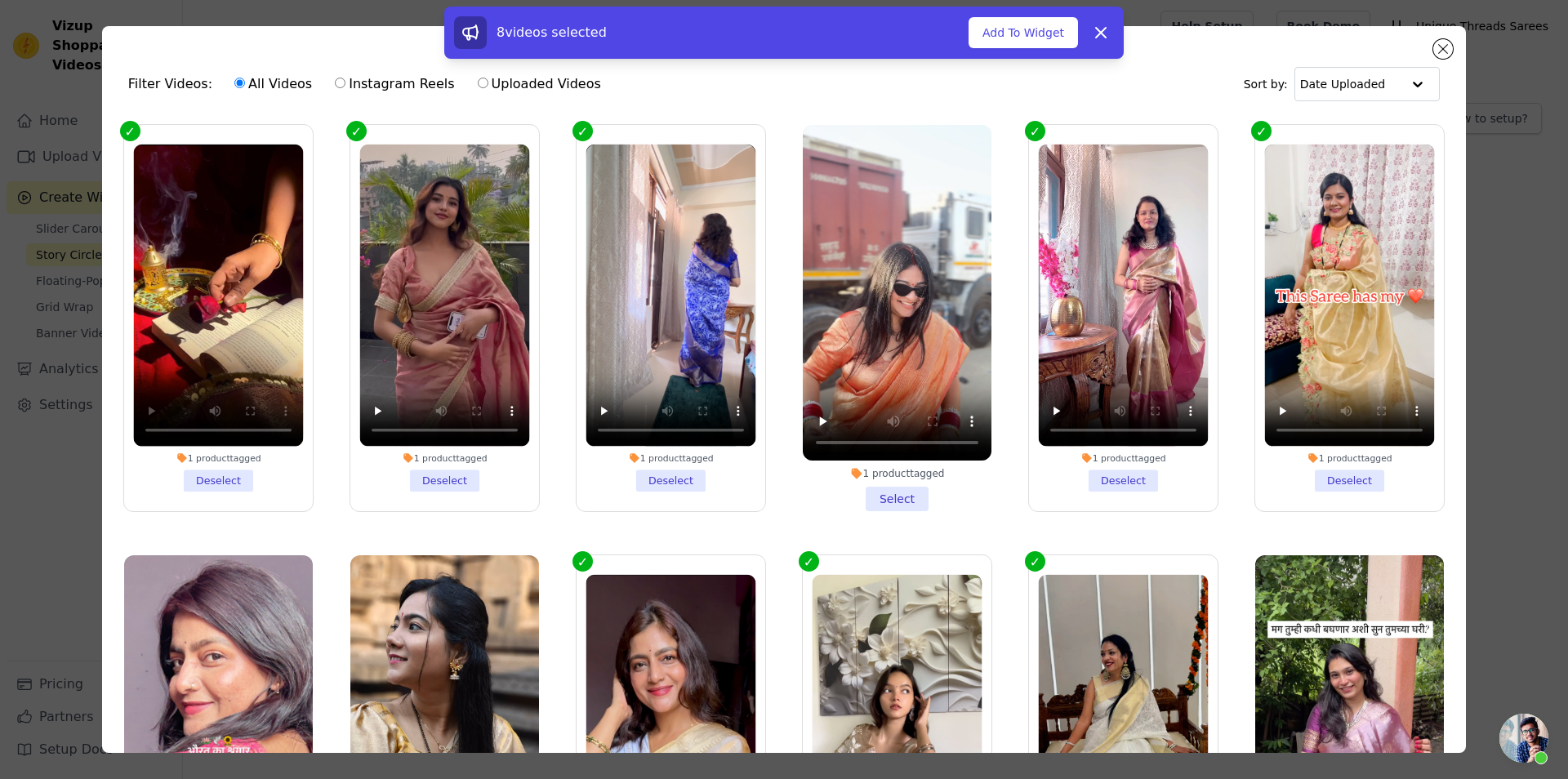
click at [900, 492] on li "1 product tagged Select" at bounding box center [897, 318] width 189 height 386
click at [0, 0] on input "1 product tagged Select" at bounding box center [0, 0] width 0 height 0
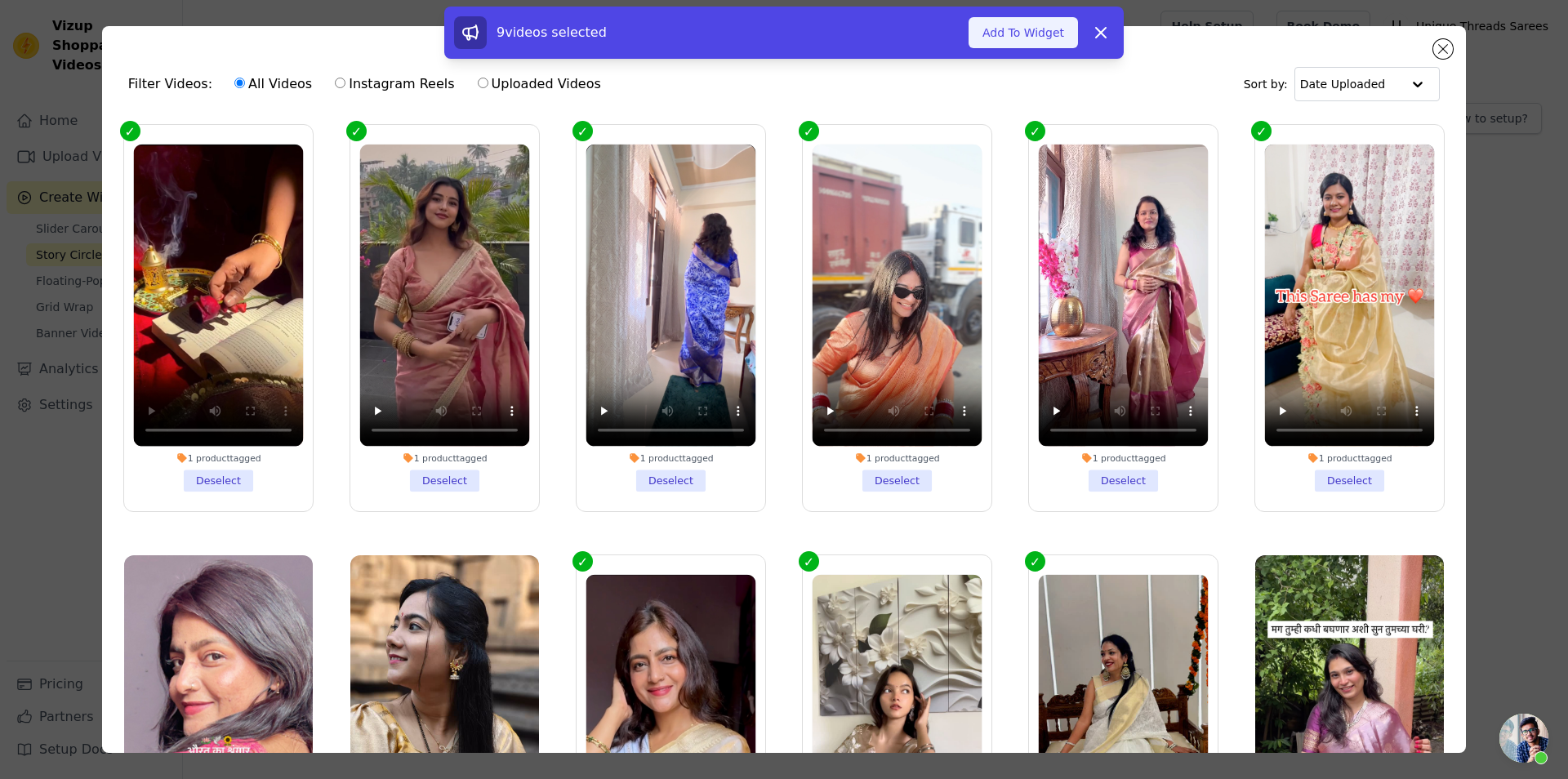
click at [1010, 40] on button "Add To Widget" at bounding box center [1023, 32] width 109 height 31
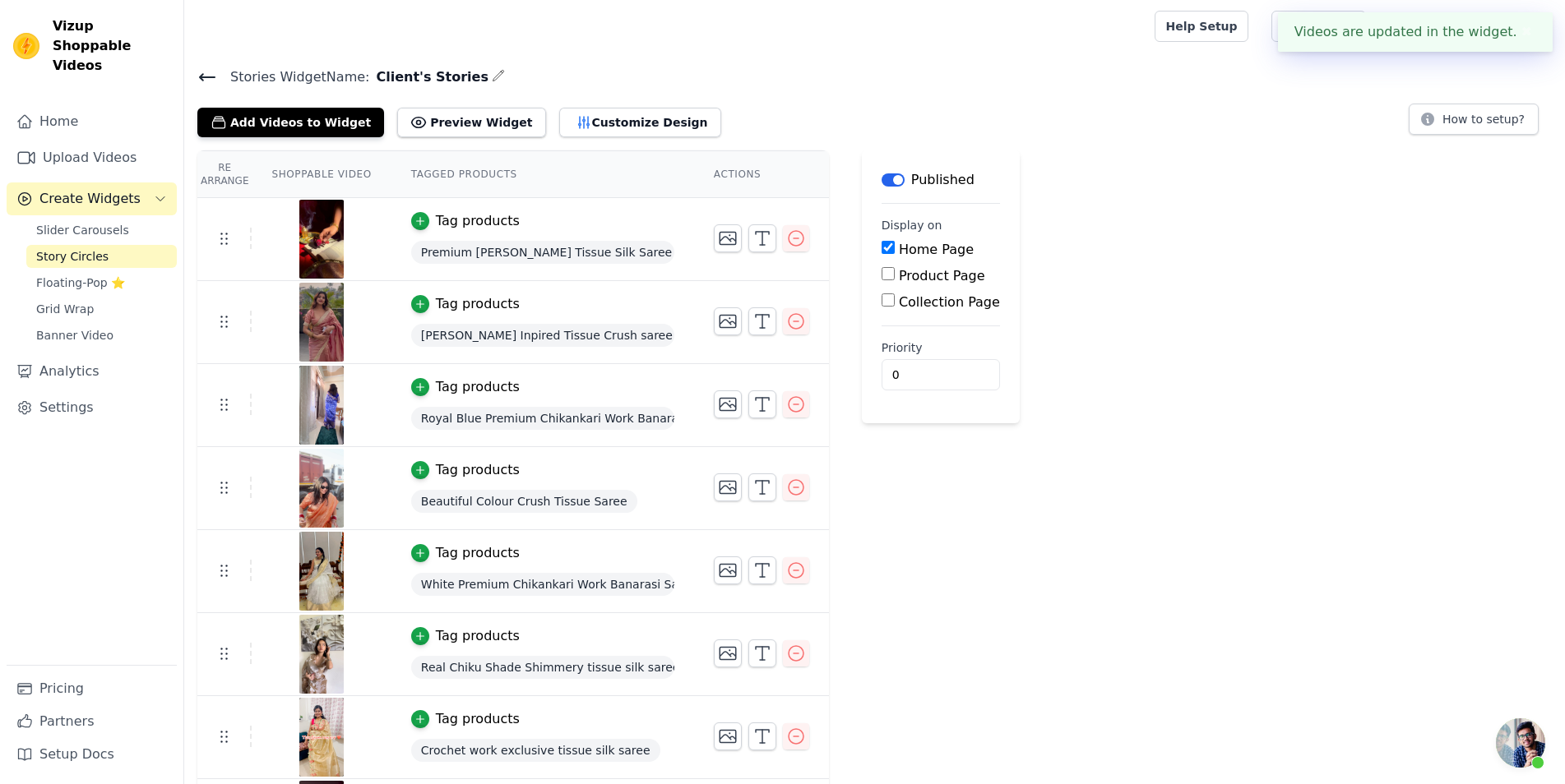
click at [1242, 115] on div "Add Videos to Widget Preview Widget Customize Design How to setup?" at bounding box center [875, 119] width 1354 height 36
click at [199, 81] on icon at bounding box center [207, 77] width 20 height 20
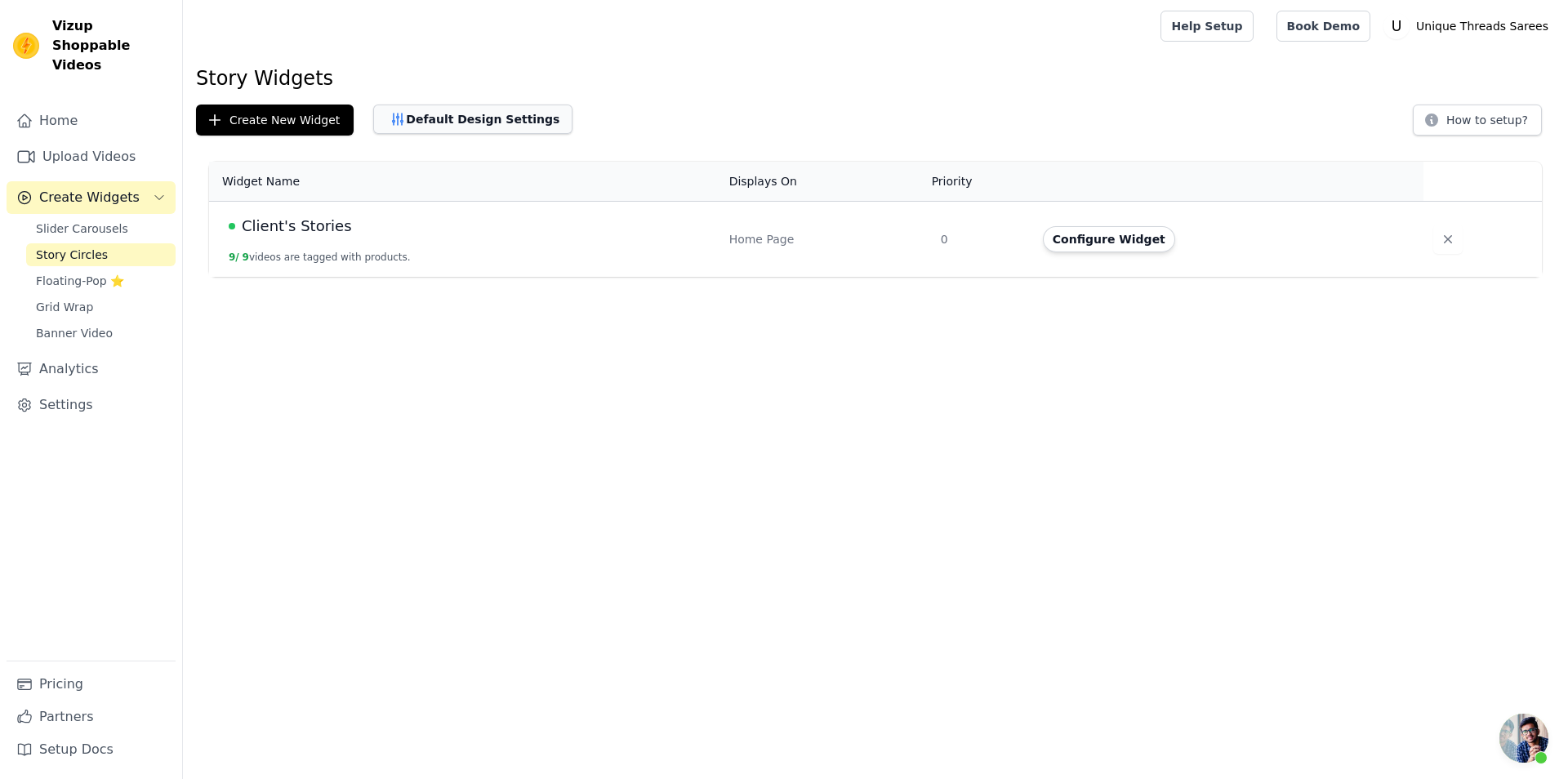
click at [452, 123] on button "Default Design Settings" at bounding box center [472, 119] width 199 height 29
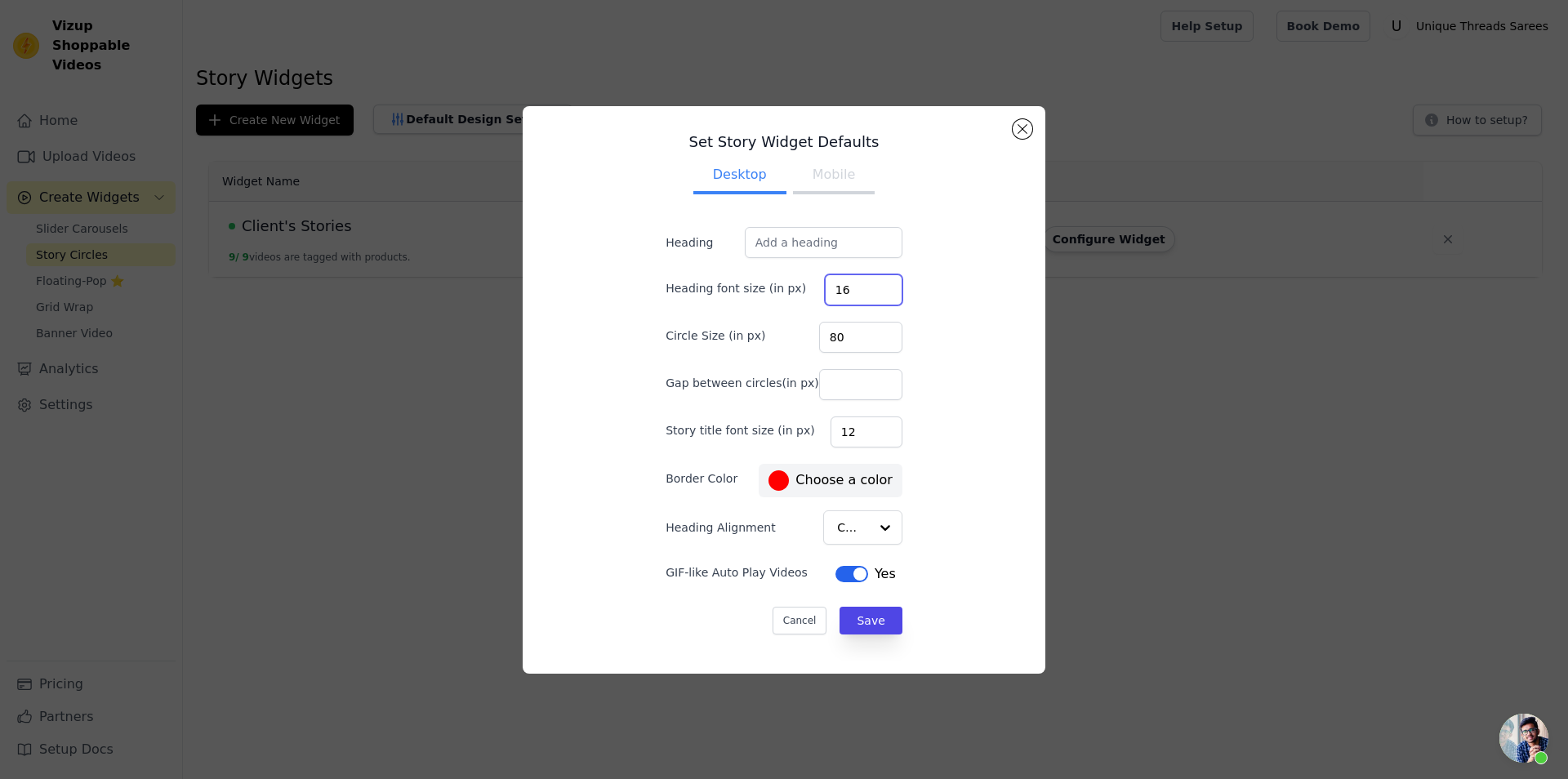
click at [847, 290] on input "16" at bounding box center [863, 290] width 78 height 31
click at [785, 476] on label "#ff0000 Choose a color" at bounding box center [830, 481] width 123 height 20
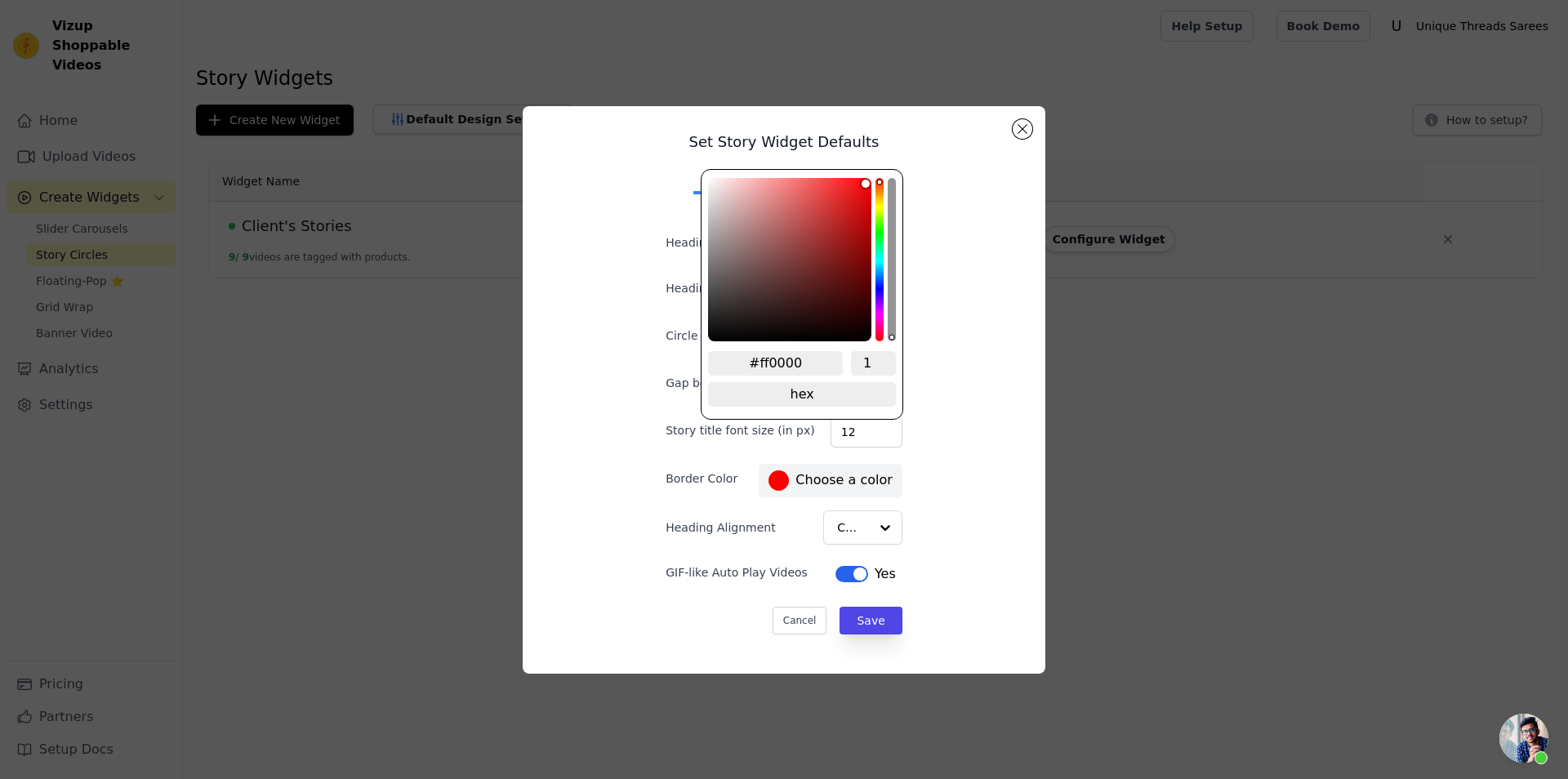
click at [810, 364] on input "#ff0000" at bounding box center [775, 363] width 135 height 25
paste input "#c79e52"
type input "##c79e52"
click at [969, 488] on div "Set Story Widget Defaults Desktop Mobile Heading Heading font size (in px) 16 C…" at bounding box center [783, 390] width 496 height 542
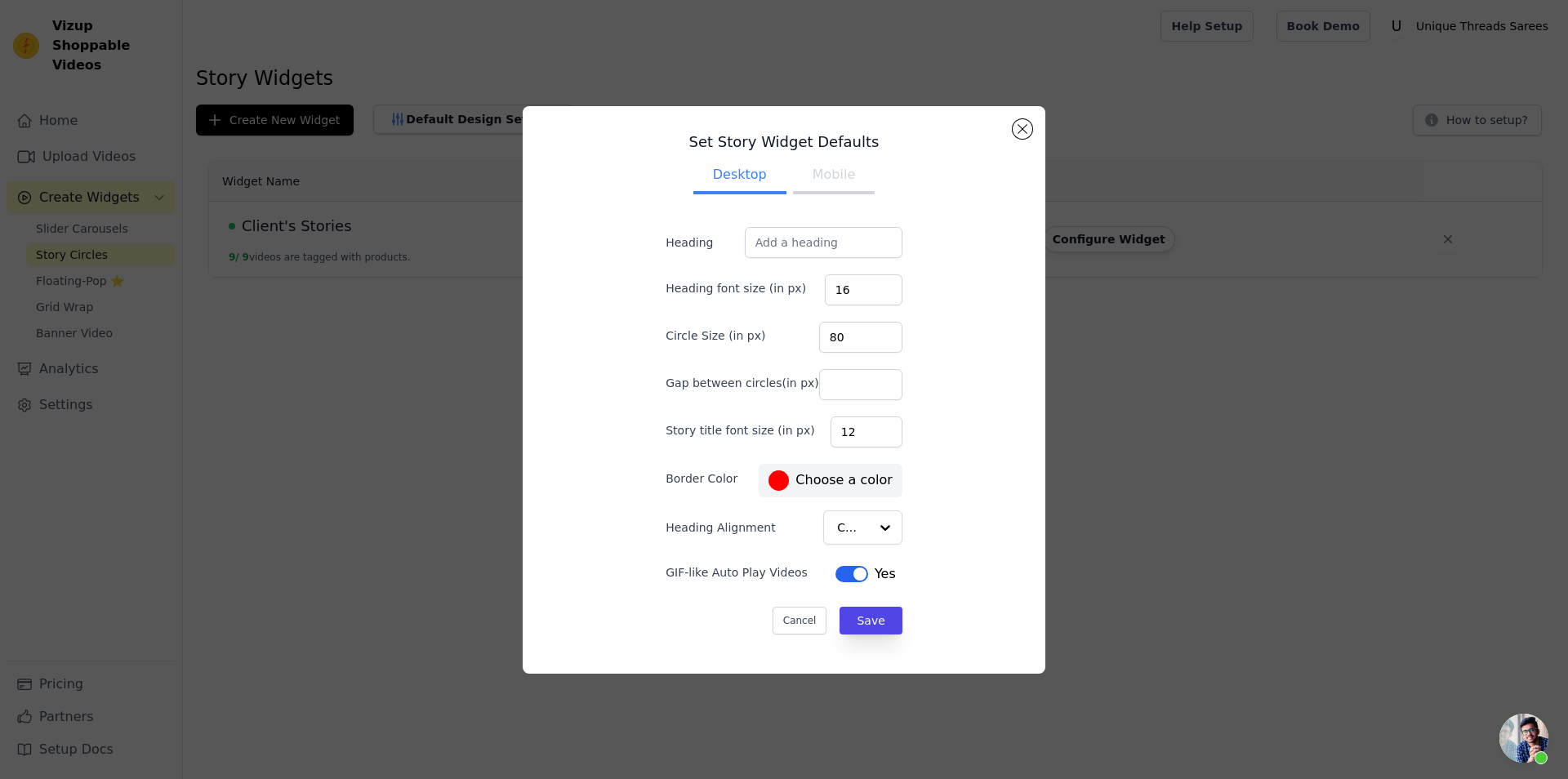
click at [810, 483] on label "#ff0000 Choose a color" at bounding box center [830, 481] width 123 height 20
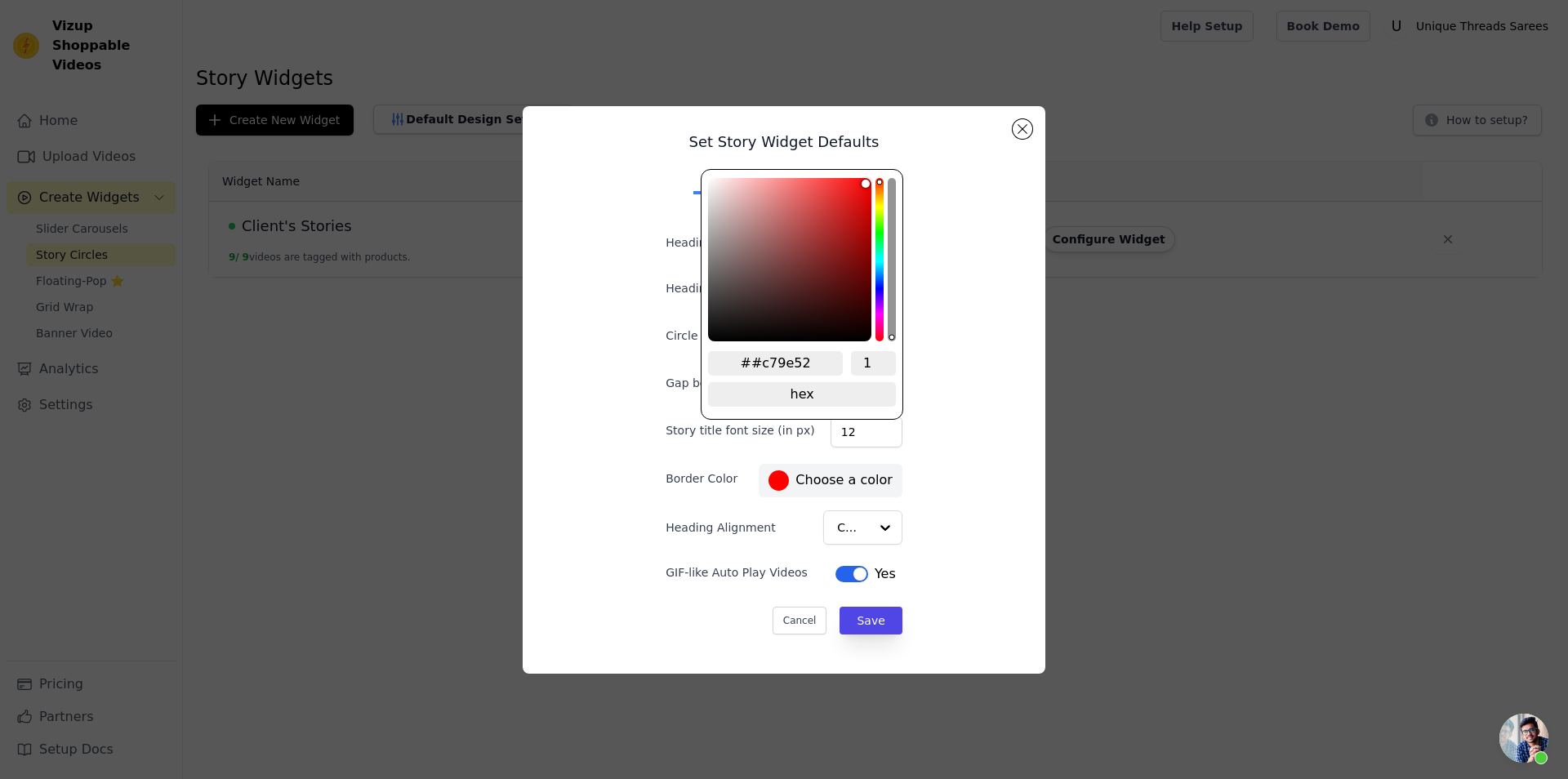
click at [794, 360] on input "##c79e52" at bounding box center [775, 363] width 135 height 25
click at [758, 360] on input "##c79e52" at bounding box center [775, 363] width 135 height 25
type input "#c79e52"
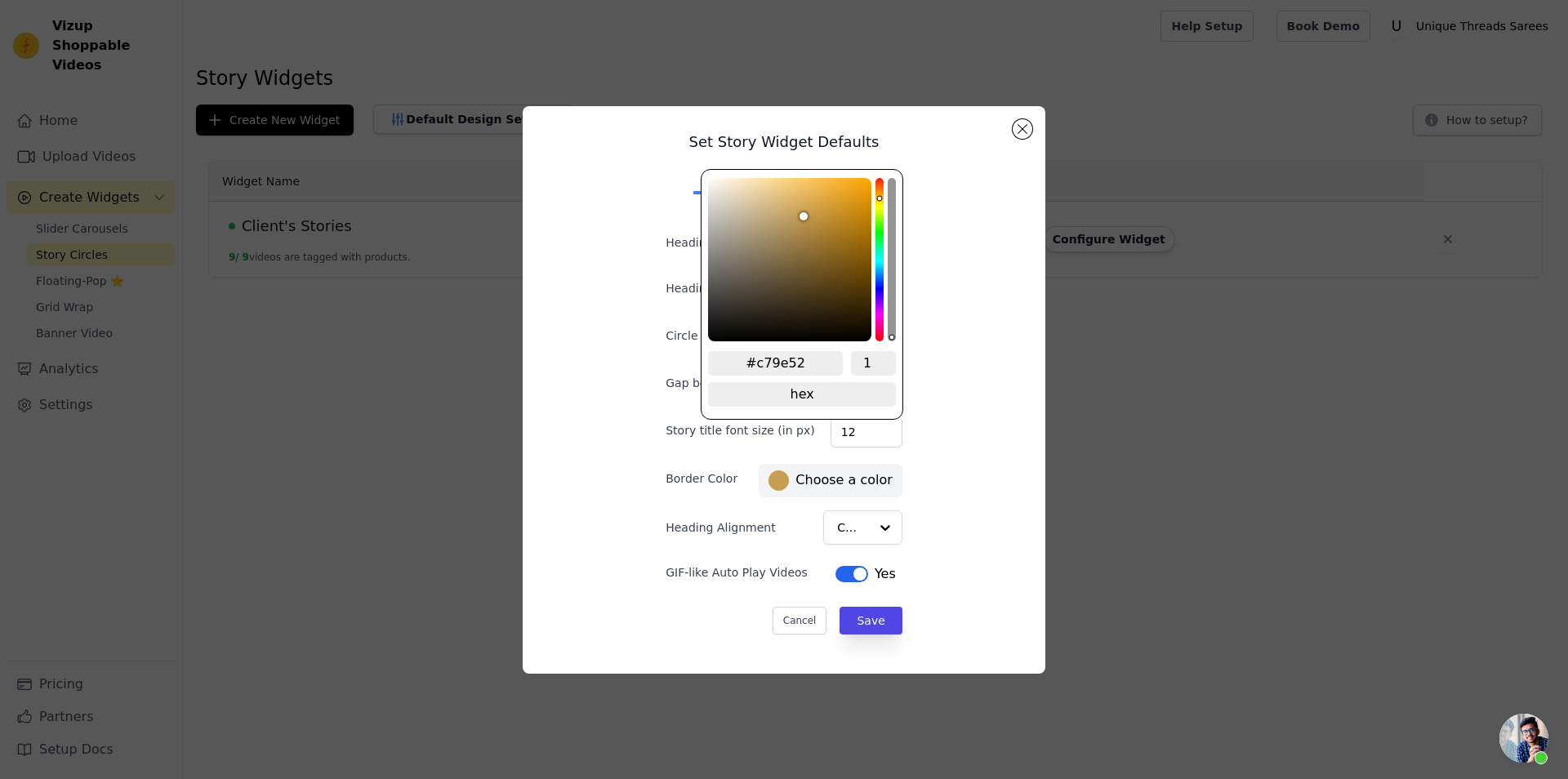
click at [984, 480] on div "Set Story Widget Defaults Desktop Mobile Heading Heading font size (in px) 16 C…" at bounding box center [783, 390] width 496 height 542
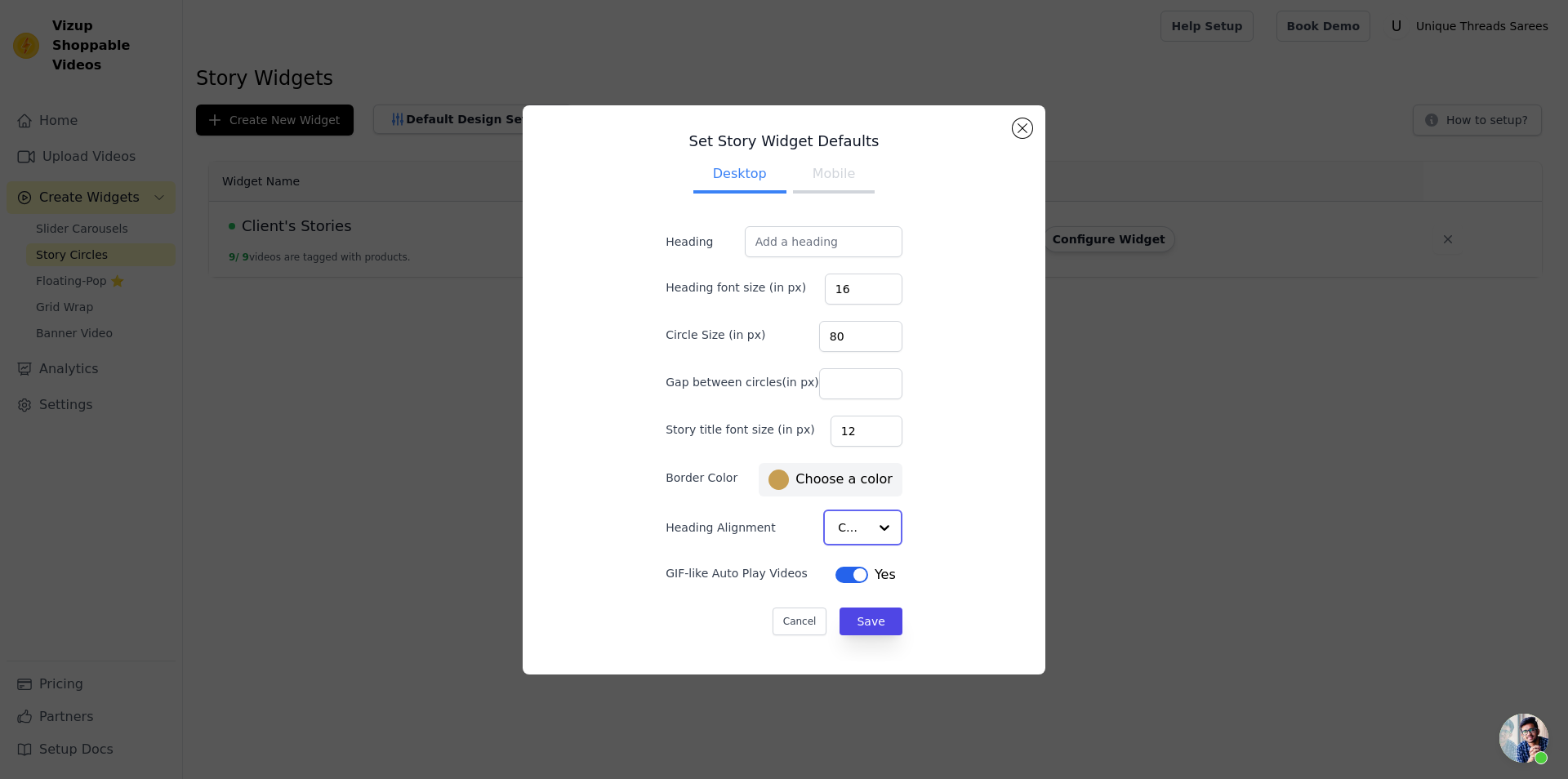
click at [869, 532] on div at bounding box center [885, 528] width 32 height 32
click at [935, 524] on div "Set Story Widget Defaults Desktop Mobile Heading Heading font size (in px) 16 C…" at bounding box center [783, 390] width 496 height 542
click at [835, 381] on input "Gap between circles(in px)" at bounding box center [861, 384] width 84 height 31
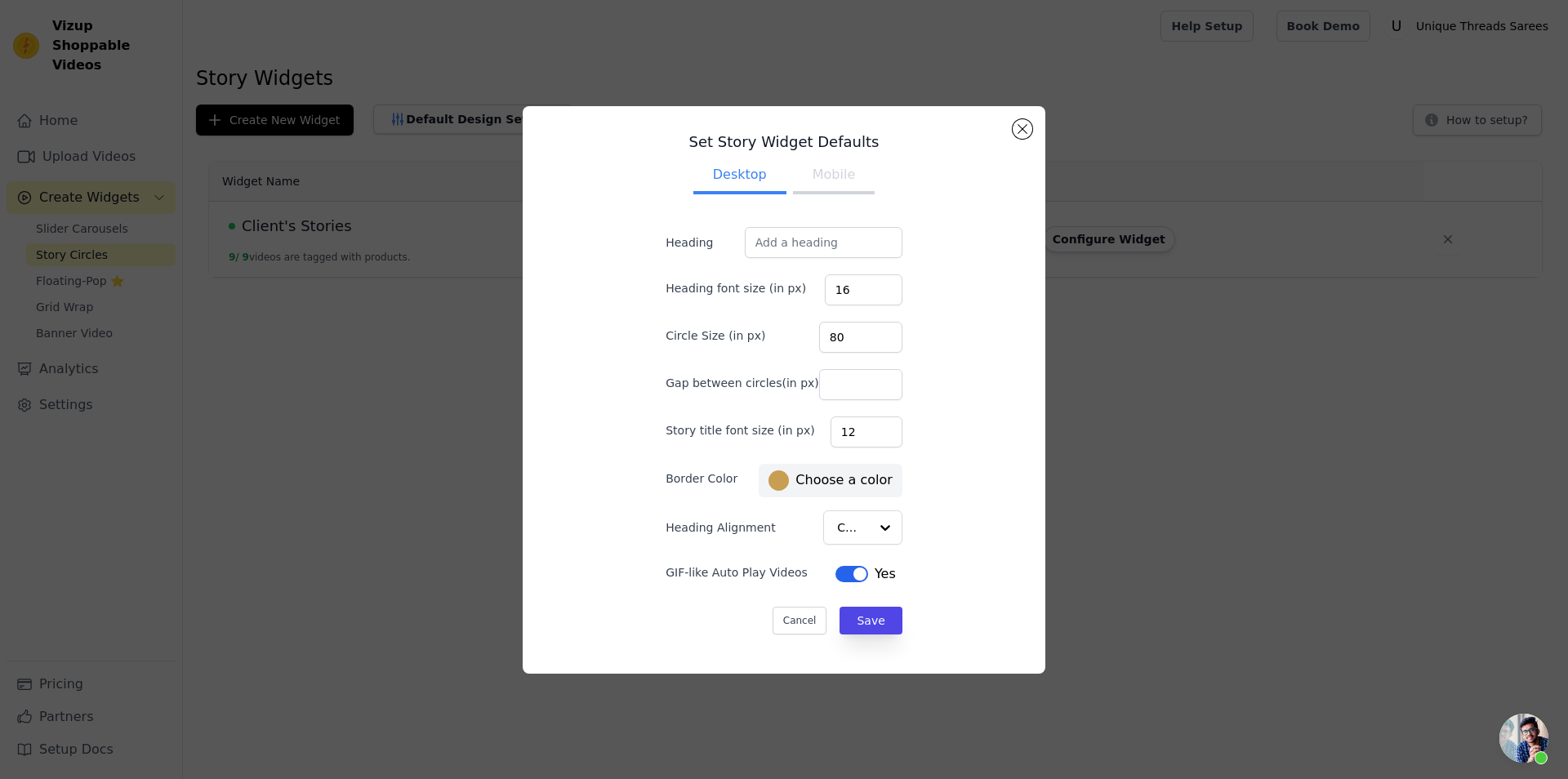
click at [943, 373] on div "Set Story Widget Defaults Desktop Mobile Heading Heading font size (in px) 16 C…" at bounding box center [783, 390] width 496 height 542
click at [1208, 420] on div "Set Story Widget Defaults Desktop Mobile Heading Heading font size (in px) 16 C…" at bounding box center [784, 390] width 1516 height 620
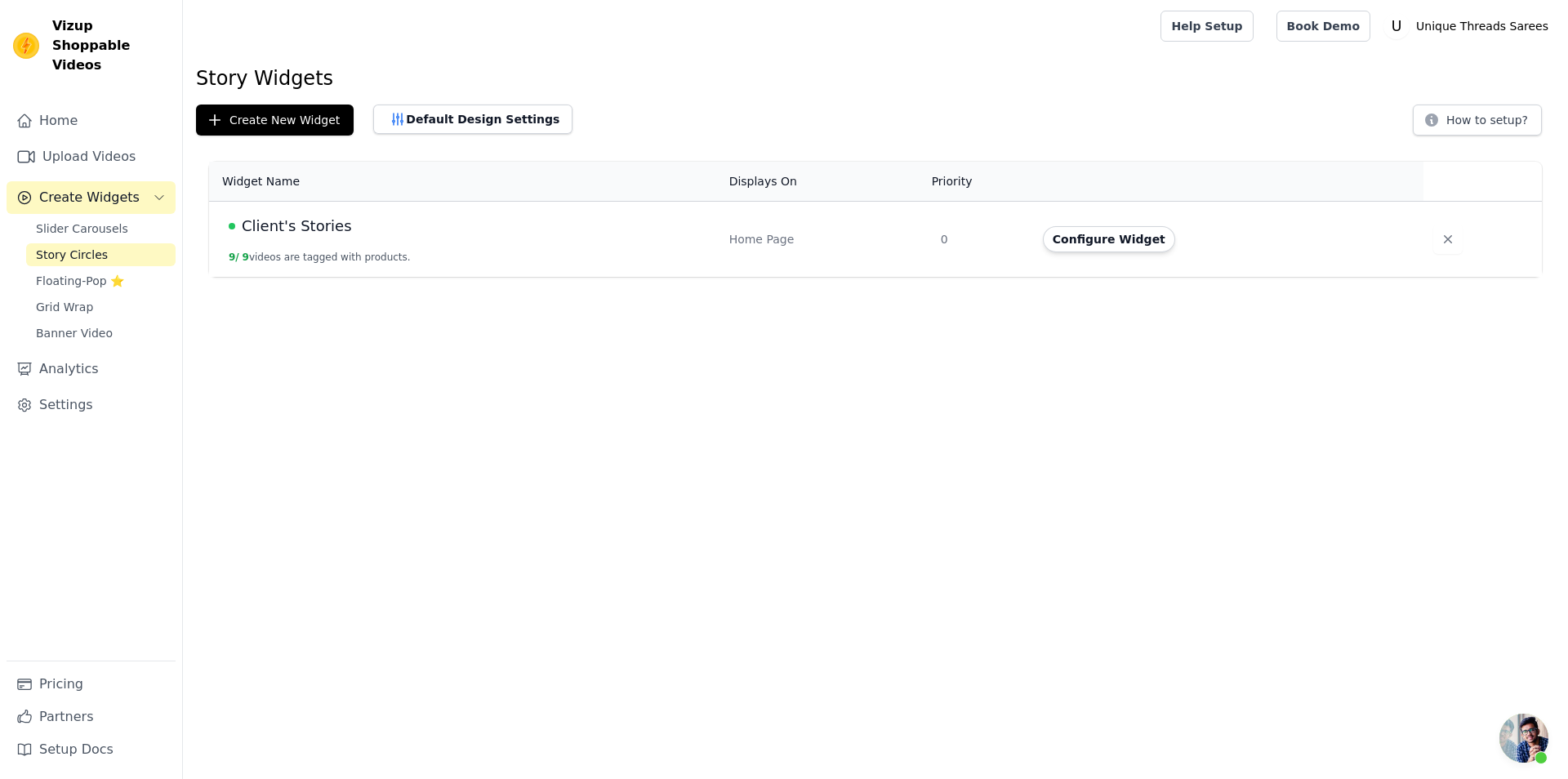
click at [559, 243] on td "Client's Stories 9 / 9 videos are tagged with products." at bounding box center [465, 239] width 511 height 76
click at [1093, 235] on button "Configure Widget" at bounding box center [1109, 239] width 132 height 26
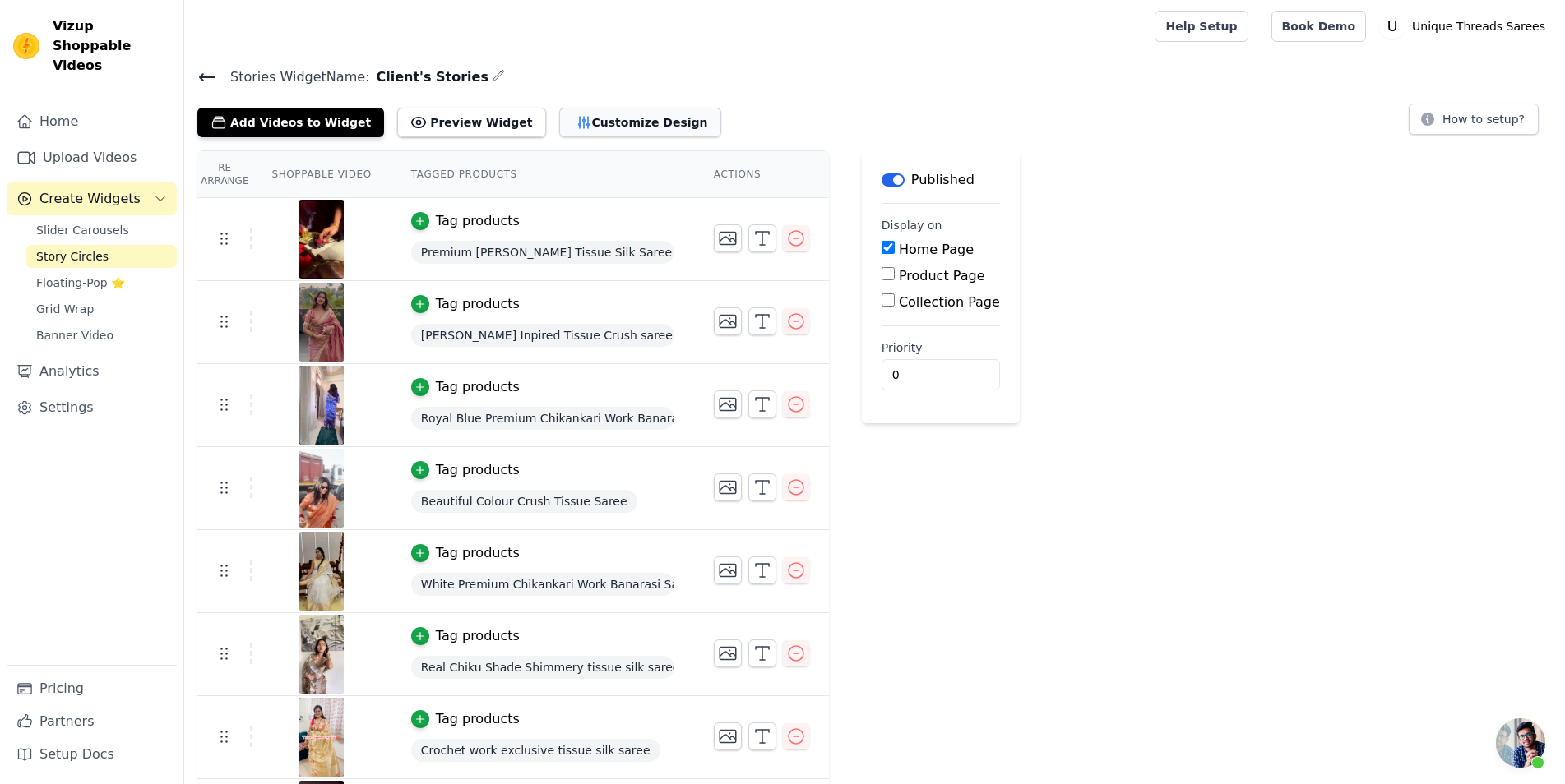
click at [559, 122] on button "Customize Design" at bounding box center [640, 122] width 162 height 29
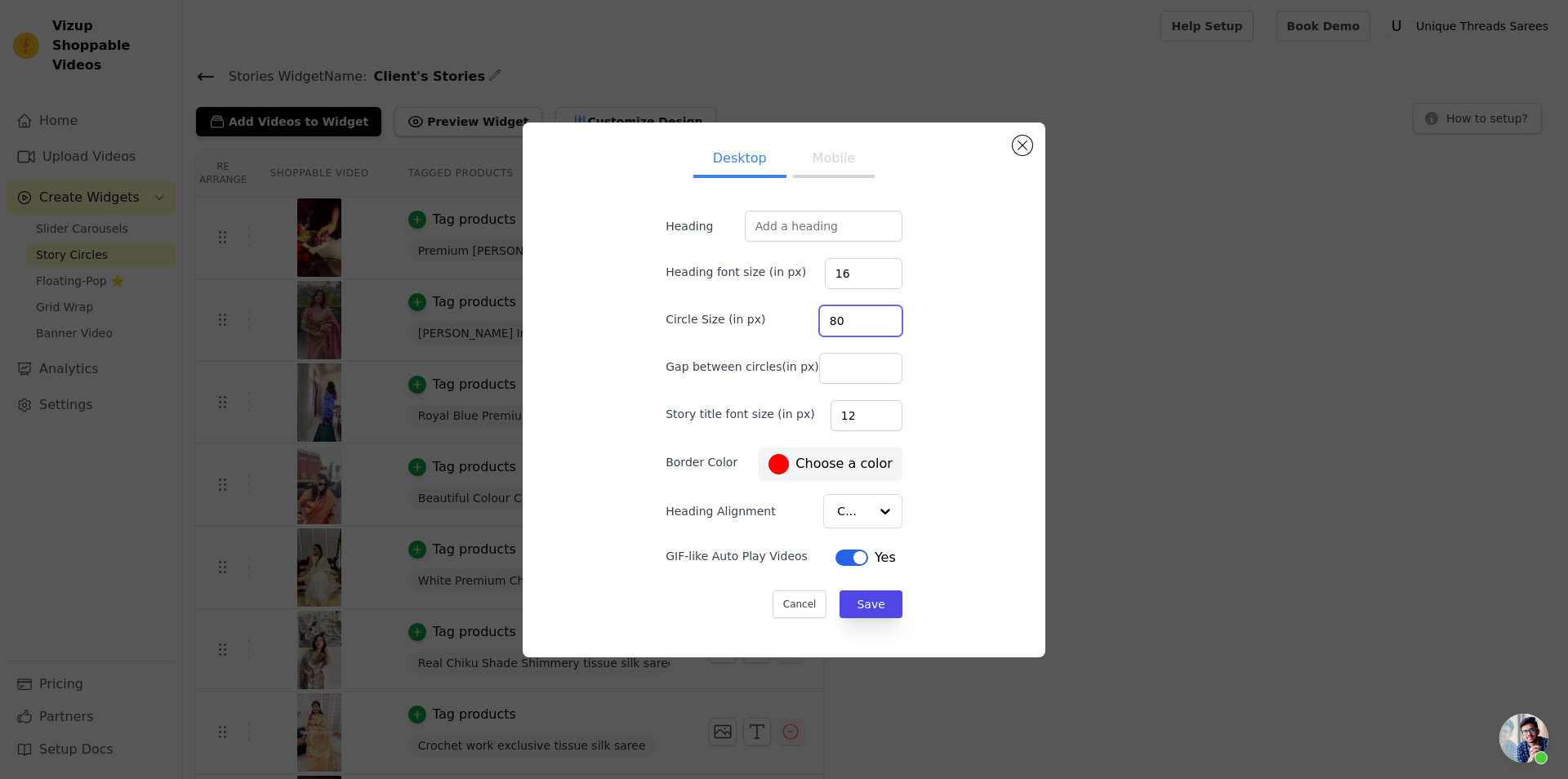
click at [831, 319] on input "80" at bounding box center [861, 321] width 84 height 31
type input "200"
click at [836, 275] on input "16" at bounding box center [863, 273] width 78 height 31
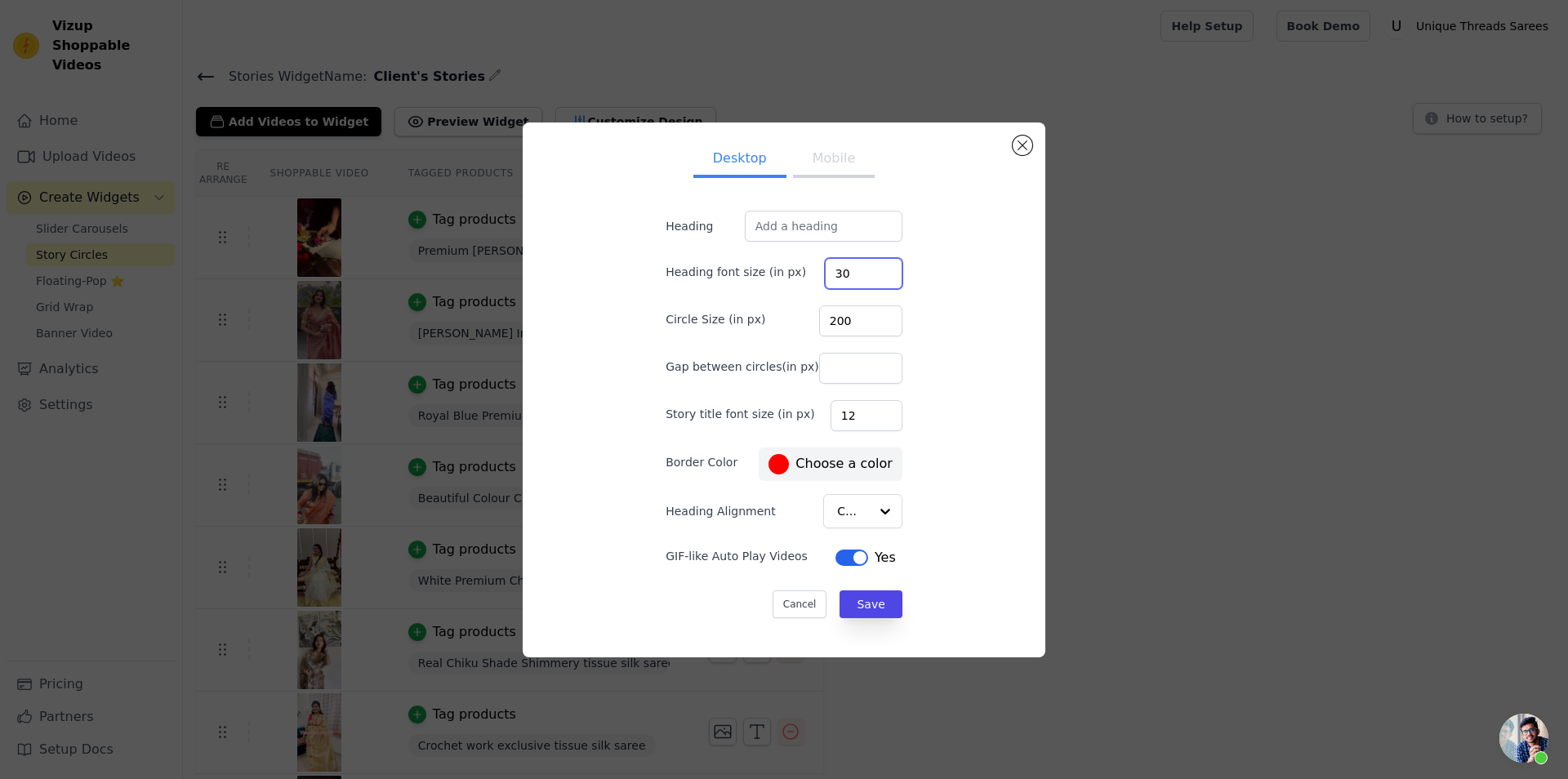
type input "30"
click at [934, 292] on div "Desktop Mobile Heading Heading font size (in px) 30 Circle Size (in px) 200 Gap…" at bounding box center [783, 390] width 496 height 509
click at [849, 221] on input "Heading" at bounding box center [823, 226] width 158 height 31
type input "Client's Stories"
click at [907, 248] on div "Desktop Mobile Heading Client's Stories Heading font size (in px) 30 Circle Siz…" at bounding box center [783, 390] width 496 height 509
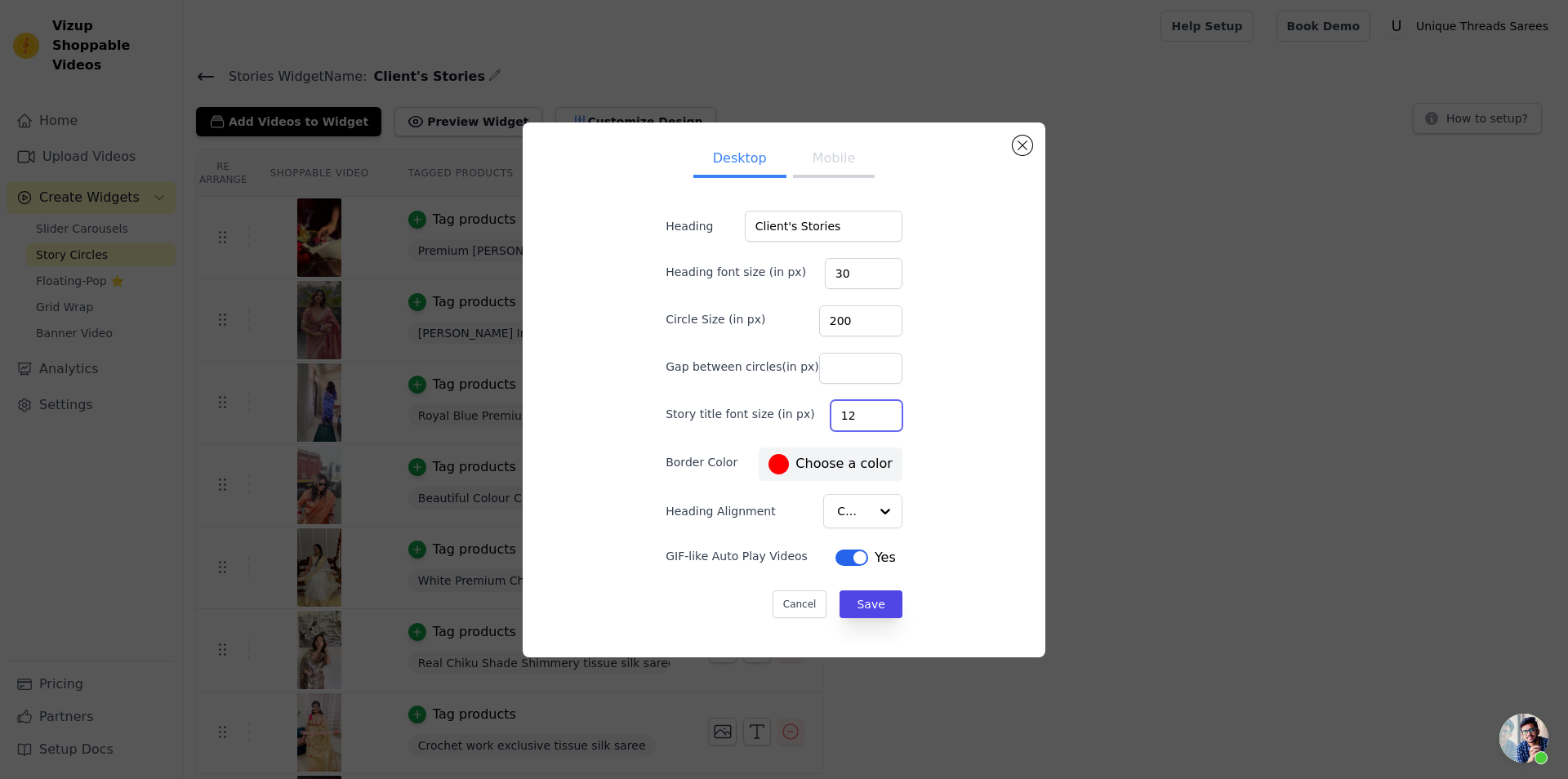
click at [843, 411] on input "12" at bounding box center [867, 416] width 72 height 31
type input "25"
click at [916, 388] on div "Desktop Mobile Heading Client's Stories Heading font size (in px) 30 Circle Siz…" at bounding box center [783, 390] width 496 height 509
click at [837, 161] on button "Mobile" at bounding box center [834, 160] width 82 height 36
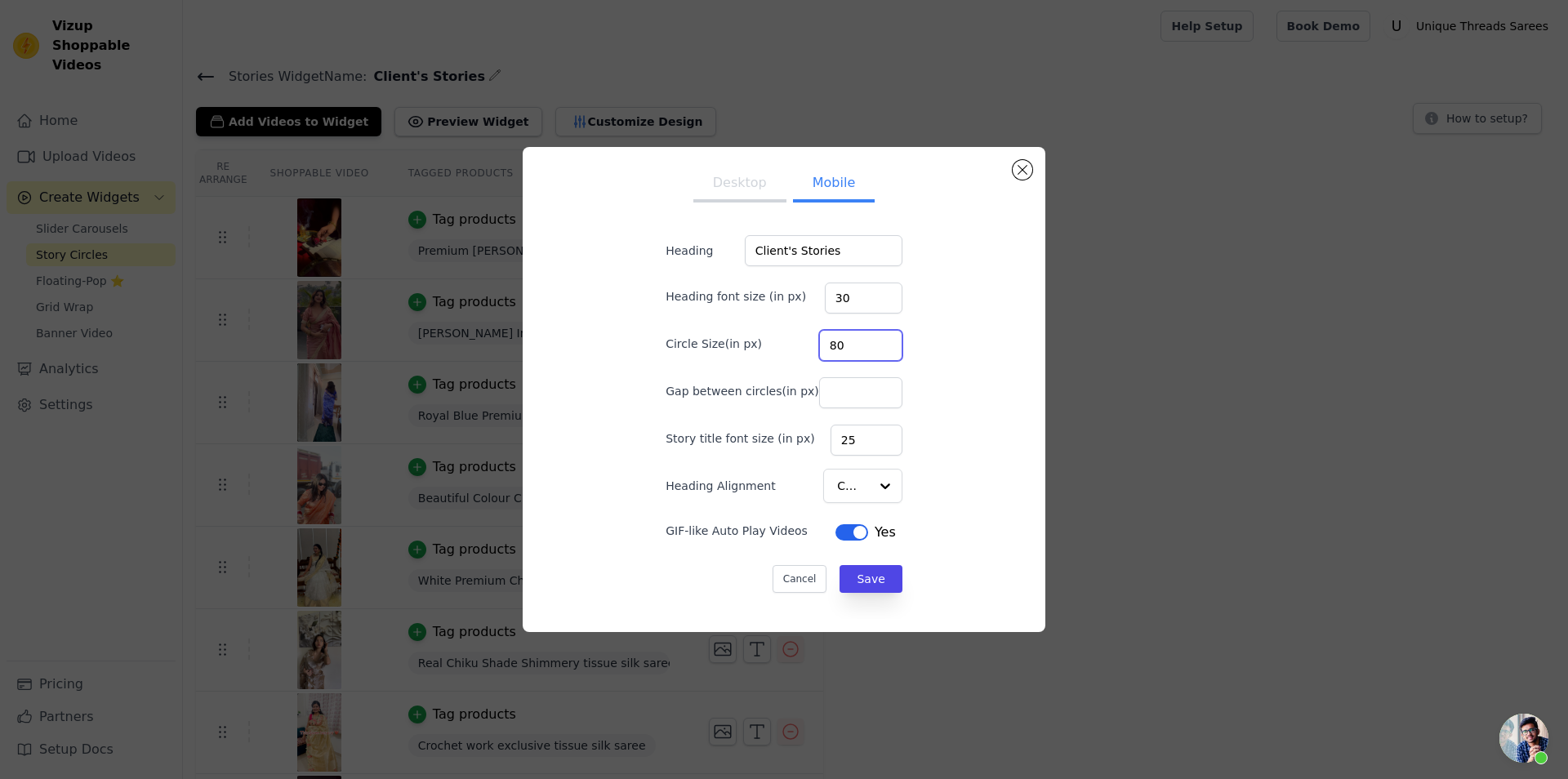
click at [840, 344] on input "80" at bounding box center [861, 345] width 84 height 31
type input "100"
click at [827, 305] on input "30" at bounding box center [863, 298] width 78 height 31
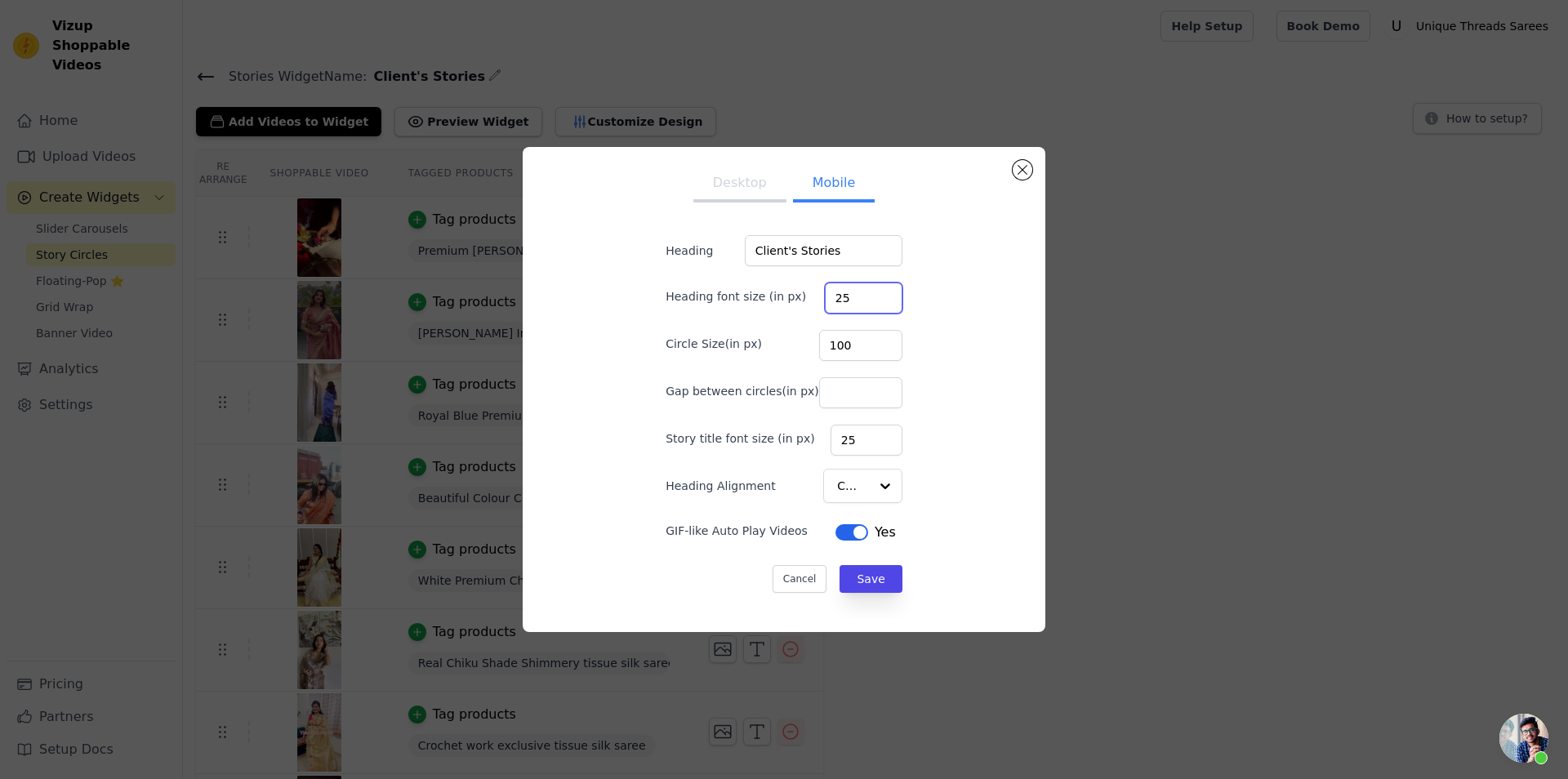
type input "25"
click at [927, 332] on div "Desktop Mobile Heading Client's Stories Heading font size (in px) 25 Circle Siz…" at bounding box center [783, 389] width 496 height 459
click at [857, 587] on button "Save" at bounding box center [870, 579] width 62 height 28
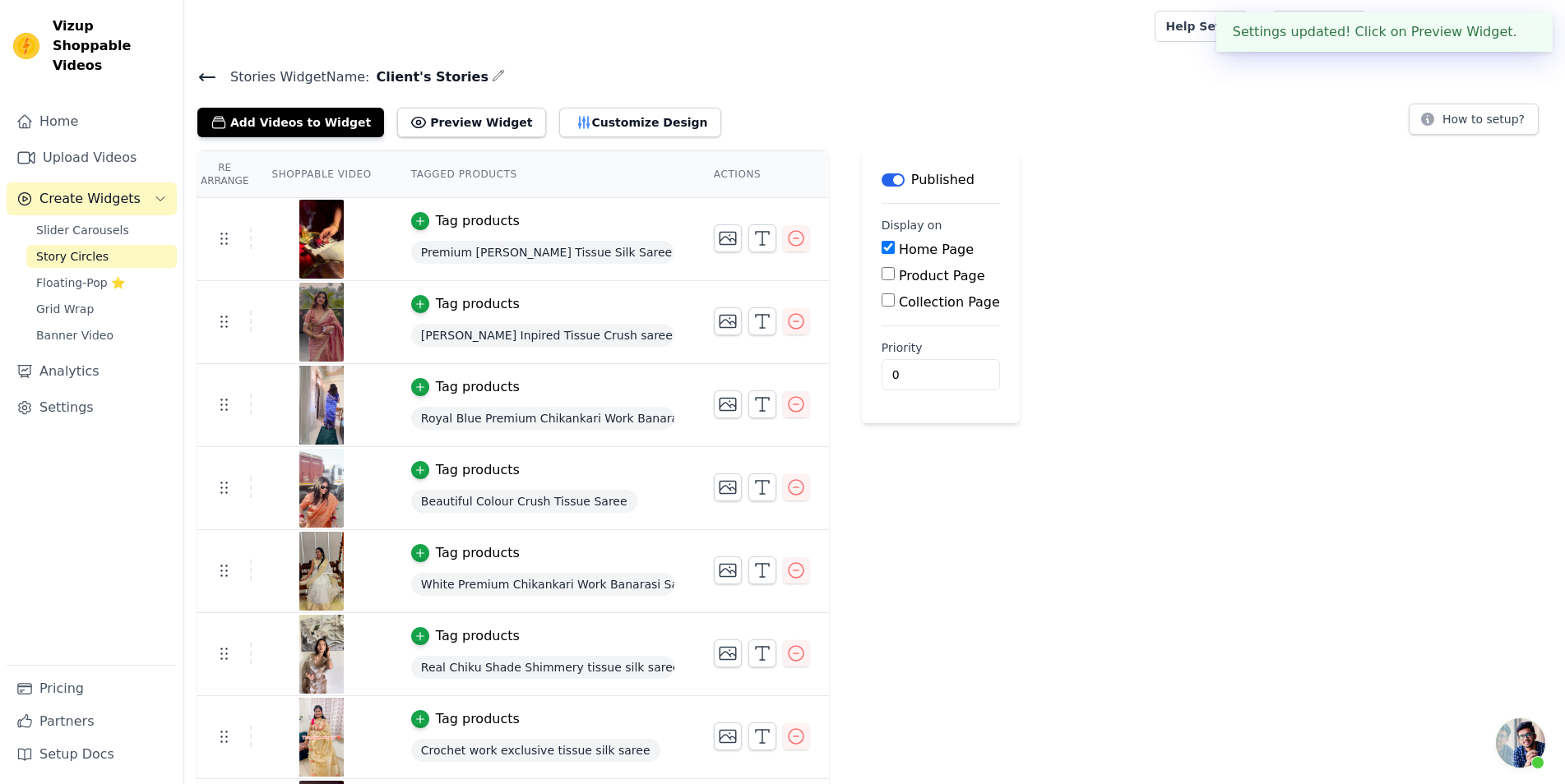
click at [211, 70] on icon at bounding box center [207, 77] width 20 height 20
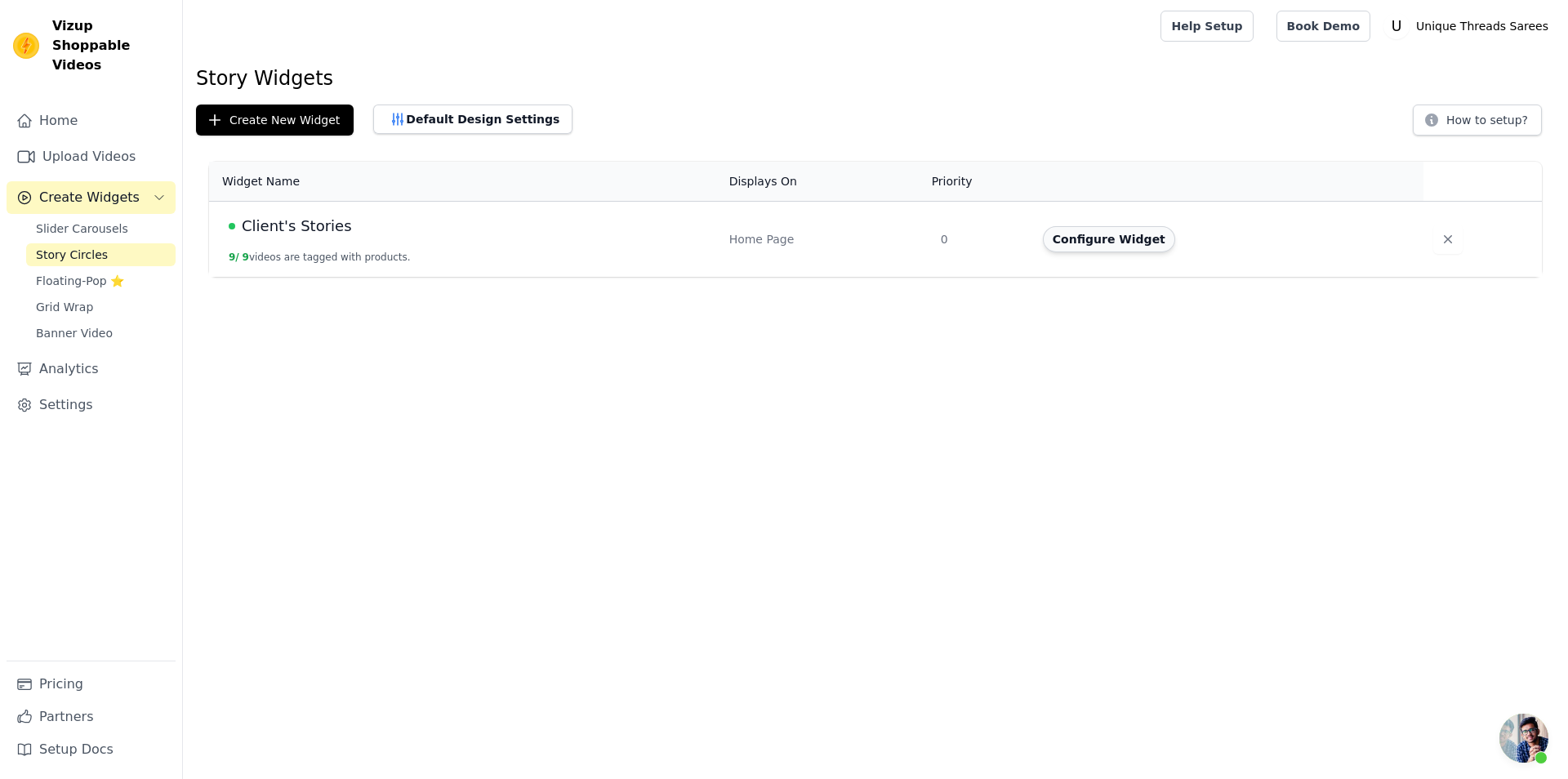
click at [1094, 242] on button "Configure Widget" at bounding box center [1109, 239] width 132 height 26
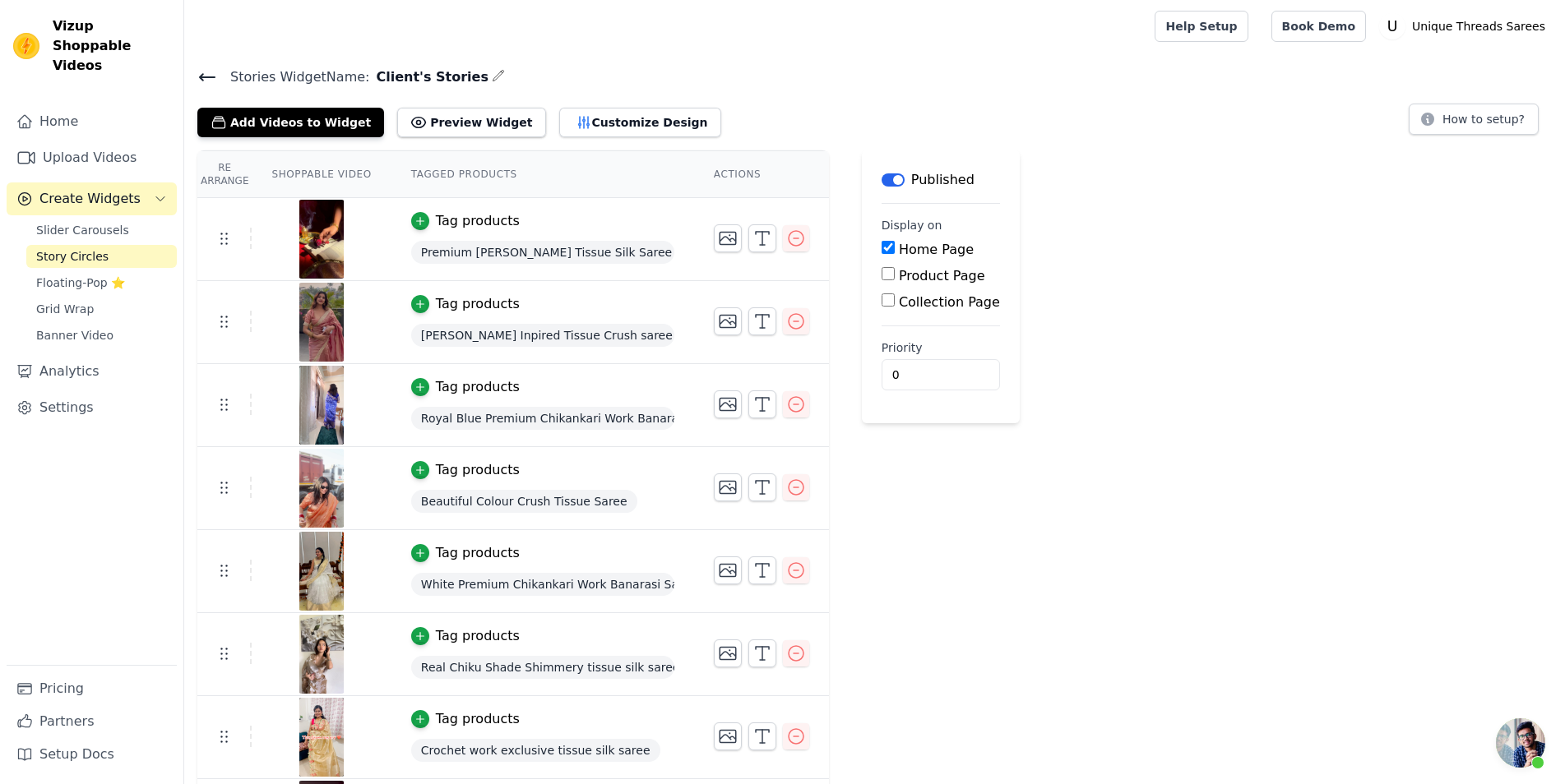
click at [211, 77] on icon at bounding box center [206, 77] width 15 height 7
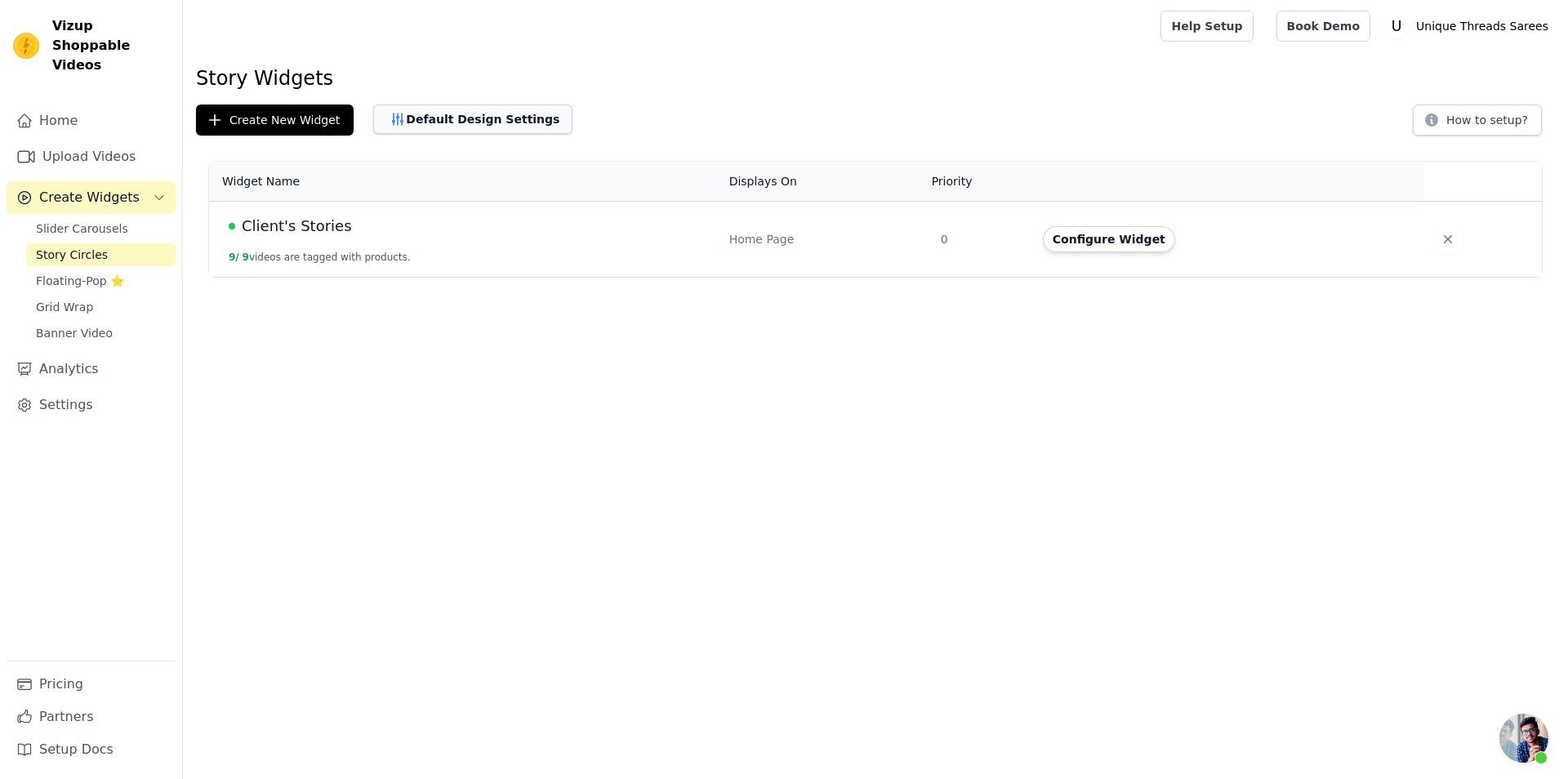
click at [487, 115] on button "Default Design Settings" at bounding box center [472, 119] width 199 height 29
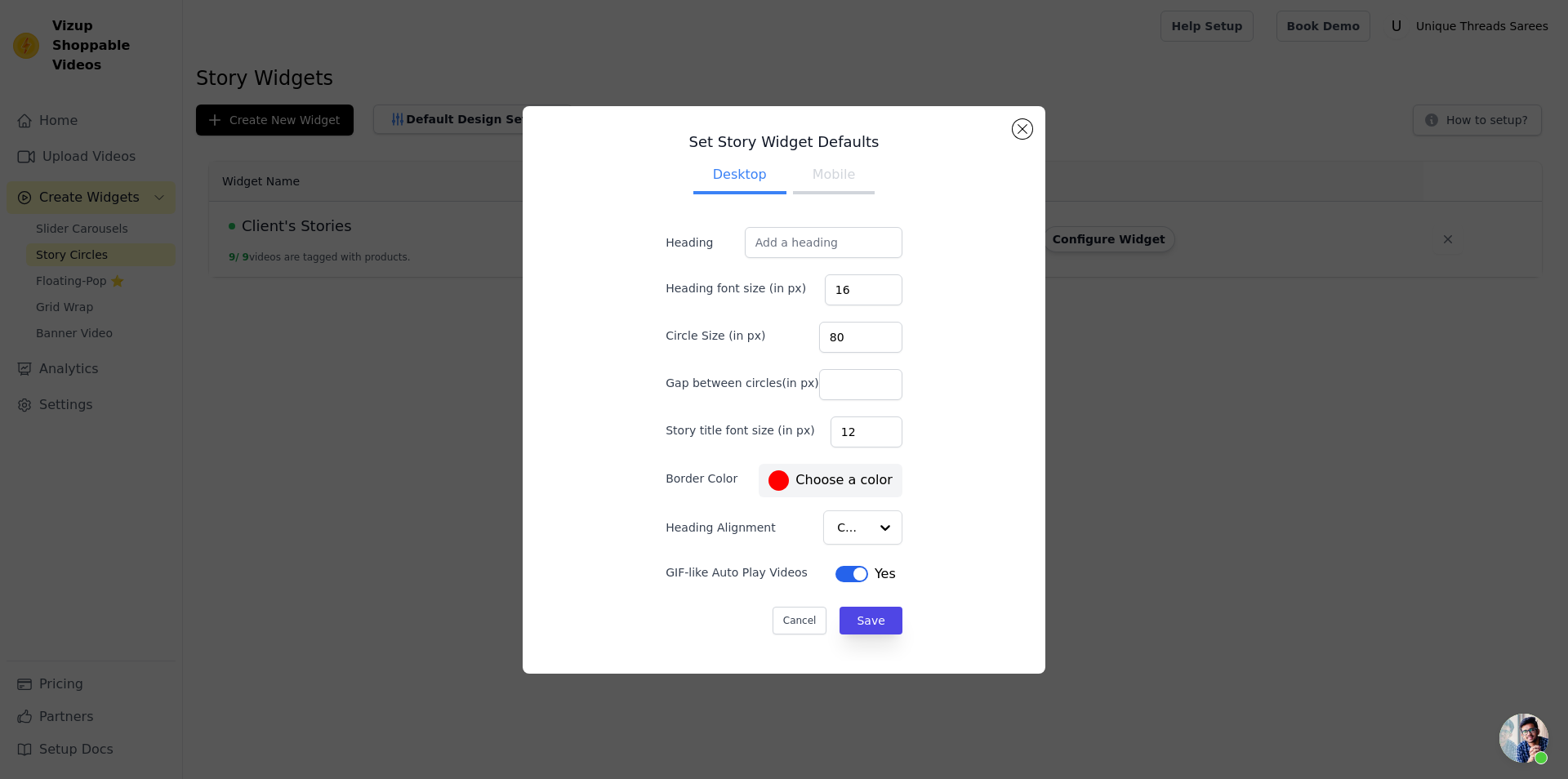
click at [791, 482] on label "#ff0000 Choose a color" at bounding box center [830, 481] width 123 height 20
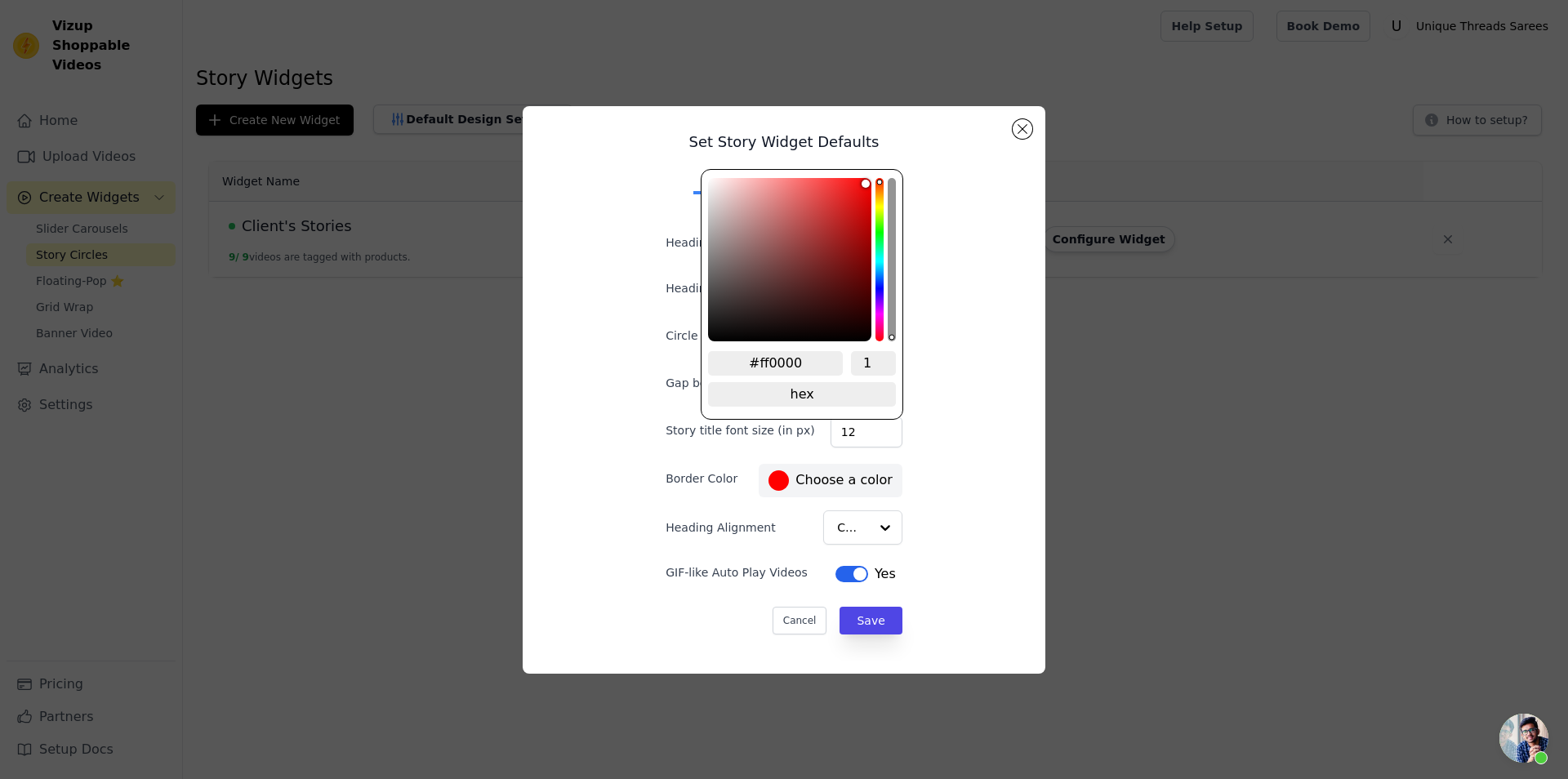
click at [794, 357] on input "#ff0000" at bounding box center [775, 363] width 135 height 25
paste input "c79e52"
type input "#c79e52"
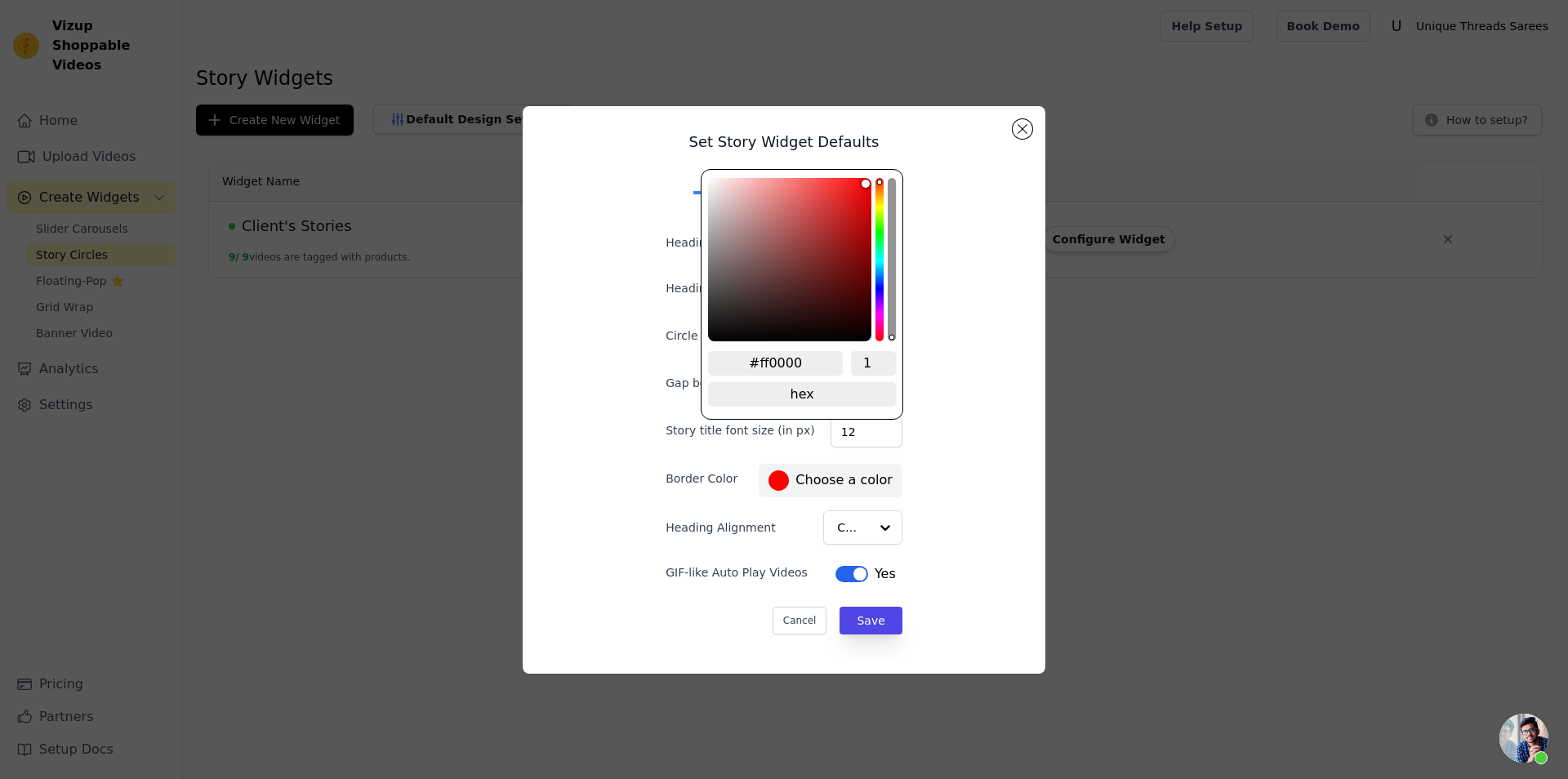
type input "#c79e52"
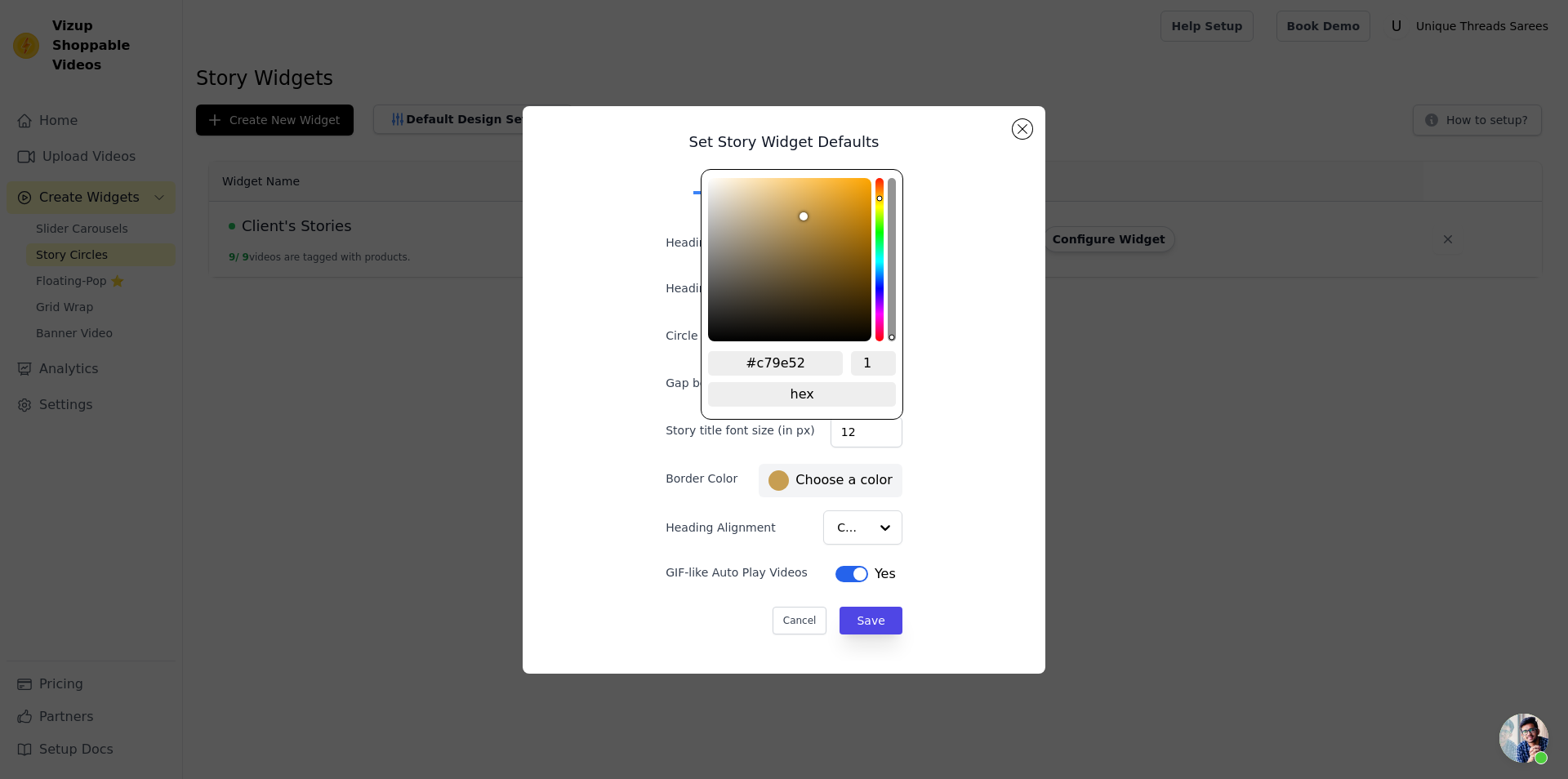
click at [941, 494] on div "Set Story Widget Defaults Desktop Mobile Heading Heading font size (in px) 16 C…" at bounding box center [783, 390] width 496 height 542
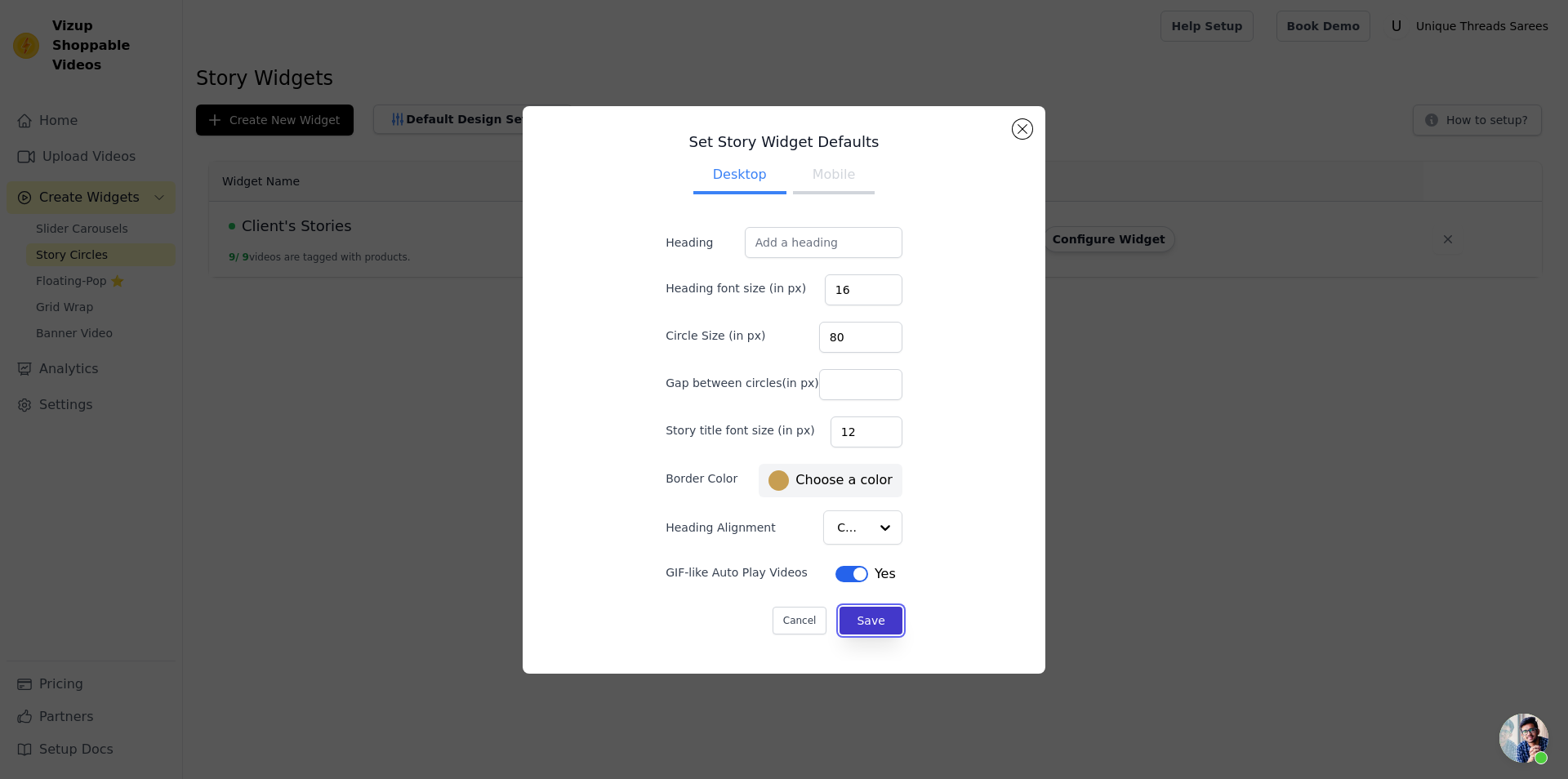
click at [863, 625] on button "Save" at bounding box center [870, 621] width 62 height 28
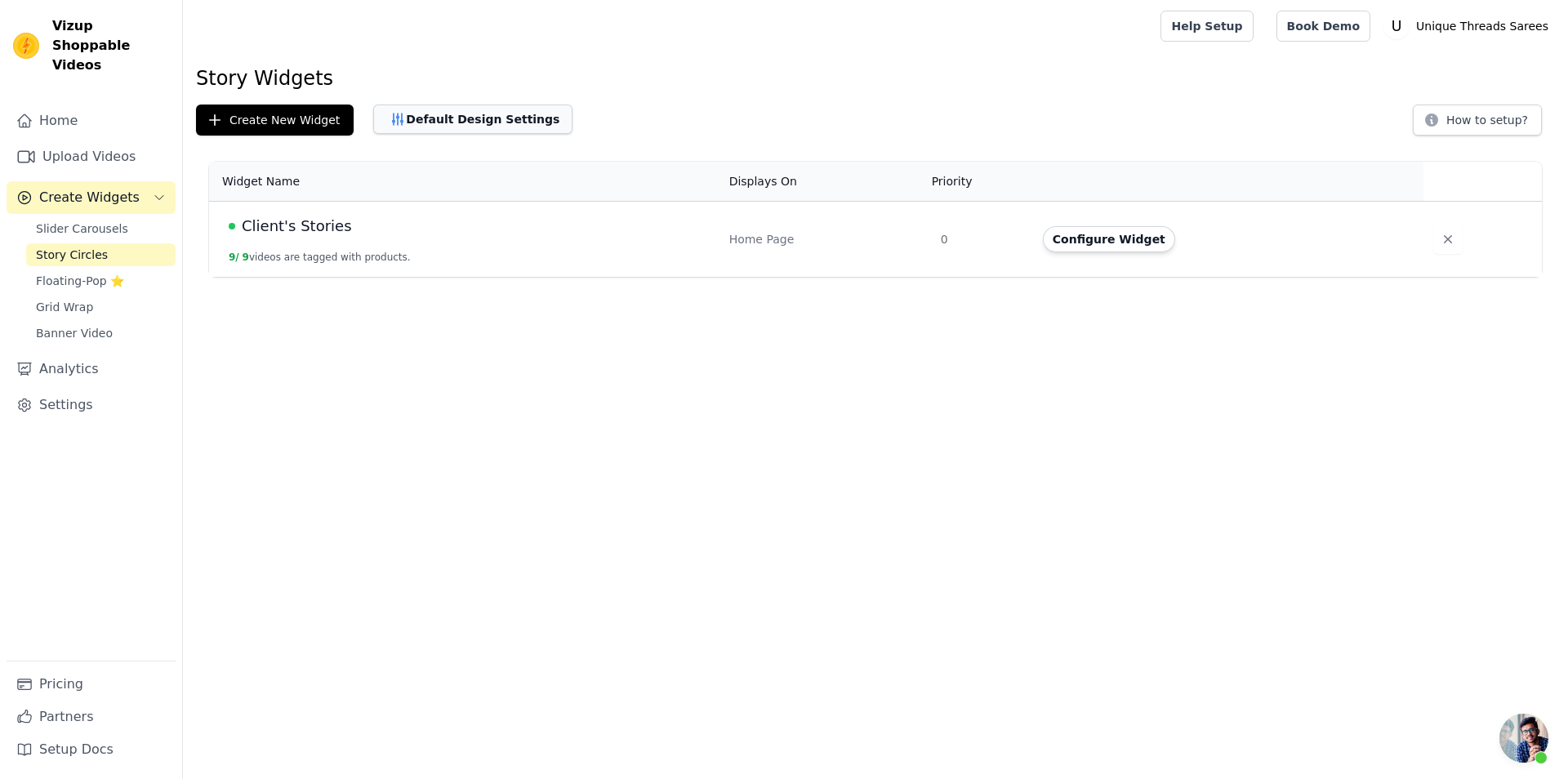
click at [472, 119] on button "Default Design Settings" at bounding box center [472, 119] width 199 height 29
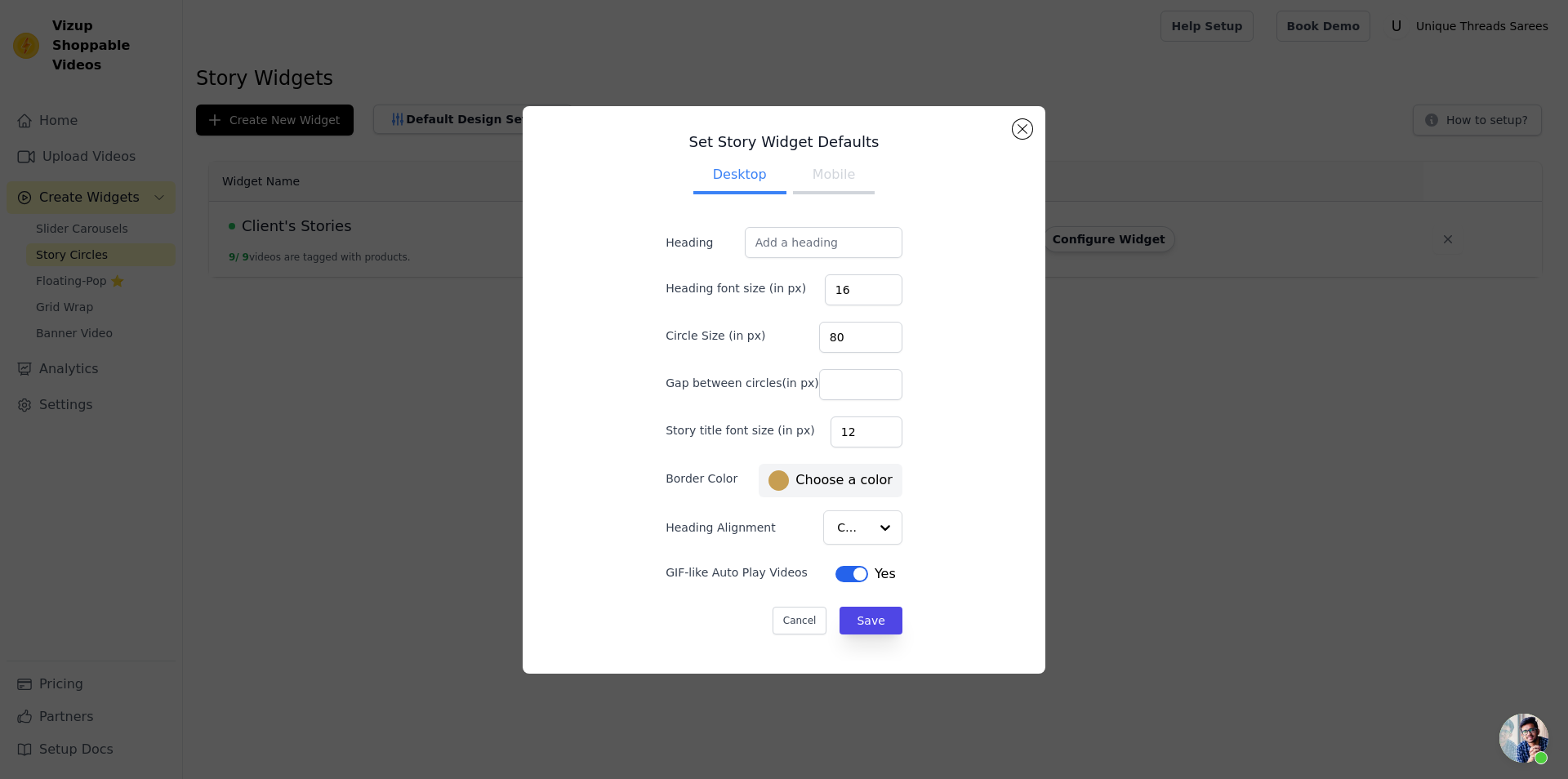
click at [838, 173] on button "Mobile" at bounding box center [834, 177] width 82 height 36
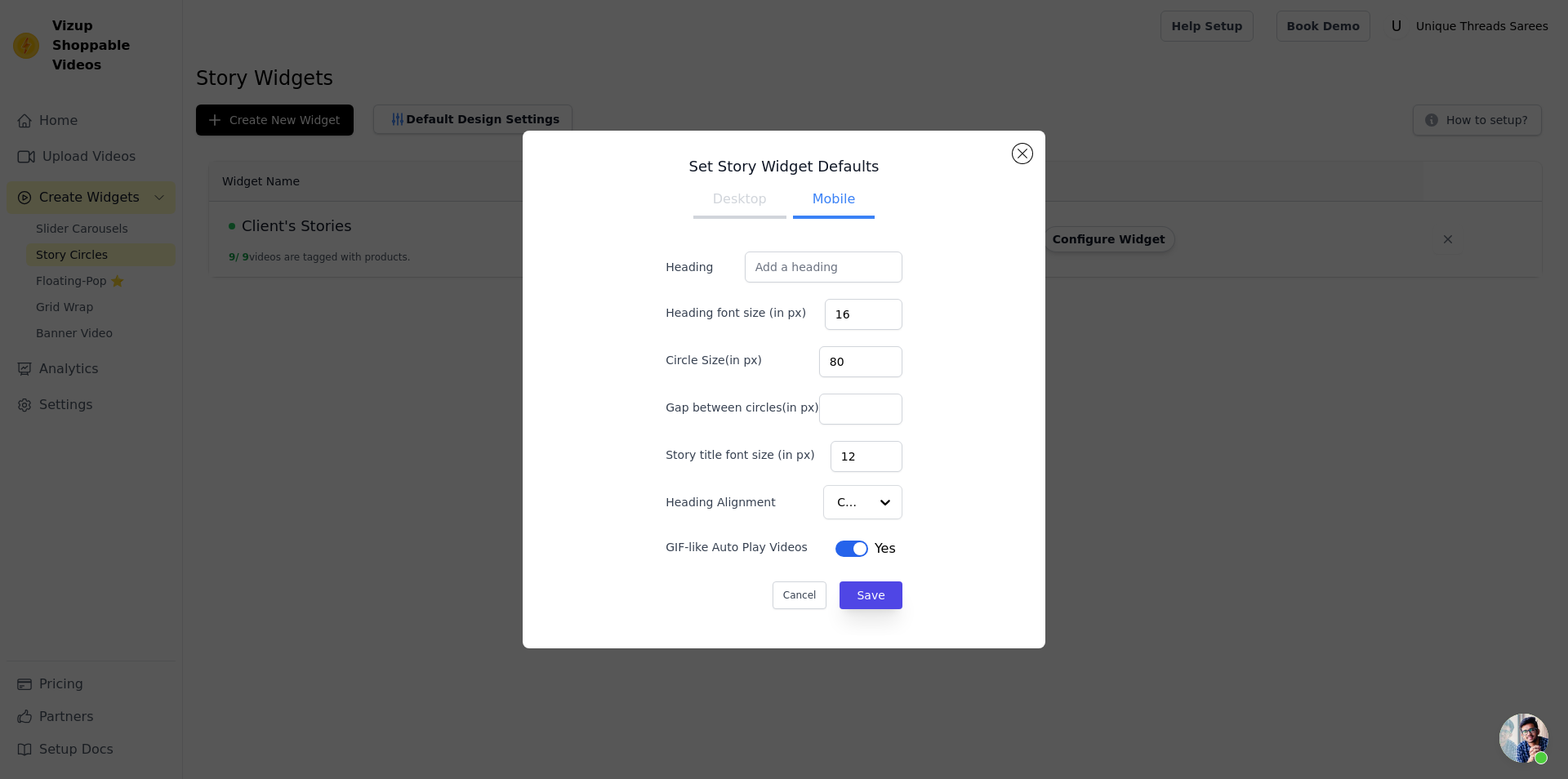
click at [765, 219] on ul "Desktop Mobile" at bounding box center [784, 201] width 290 height 49
click at [747, 200] on button "Desktop" at bounding box center [740, 201] width 93 height 36
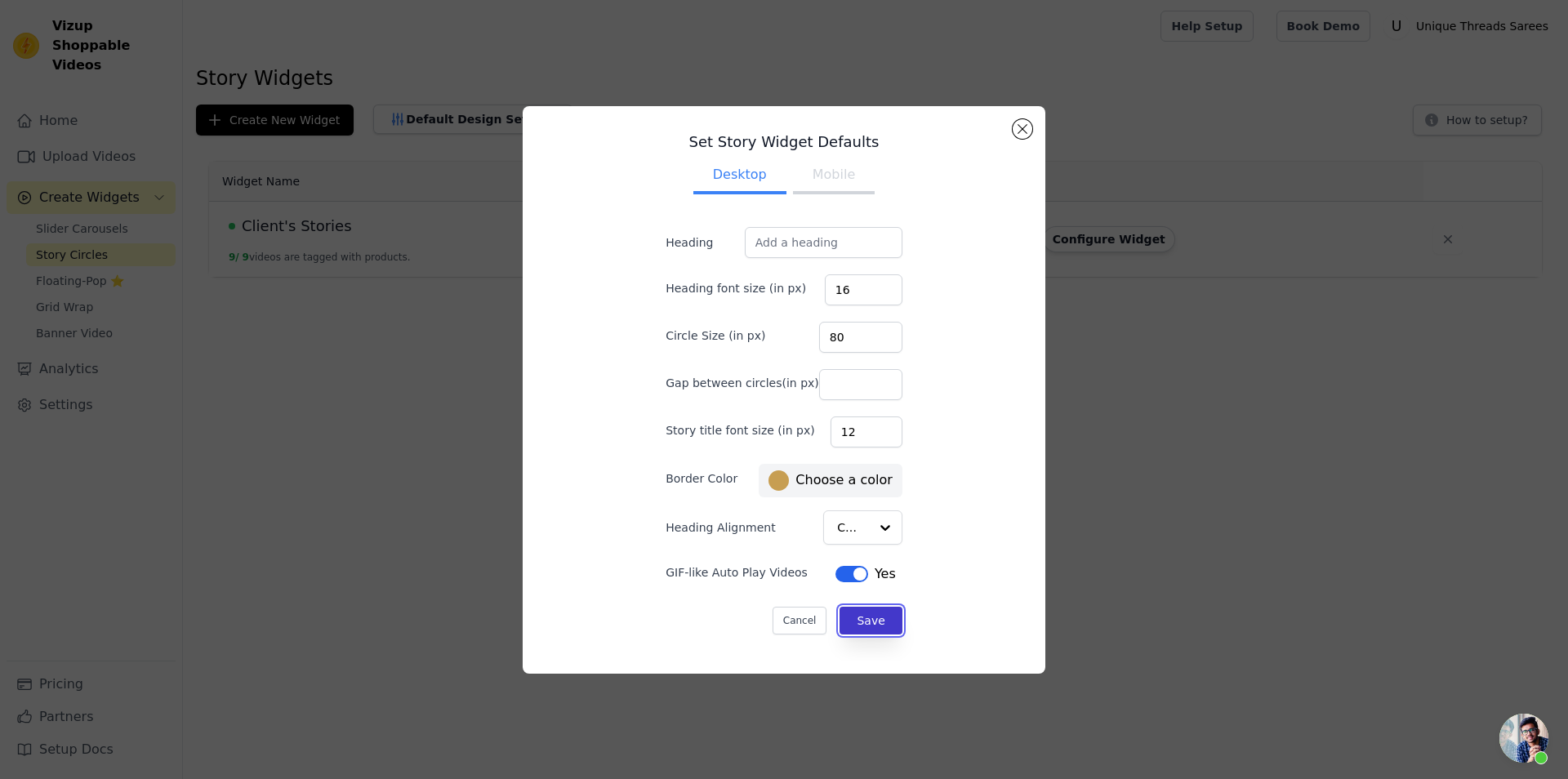
click at [845, 626] on button "Save" at bounding box center [870, 621] width 62 height 28
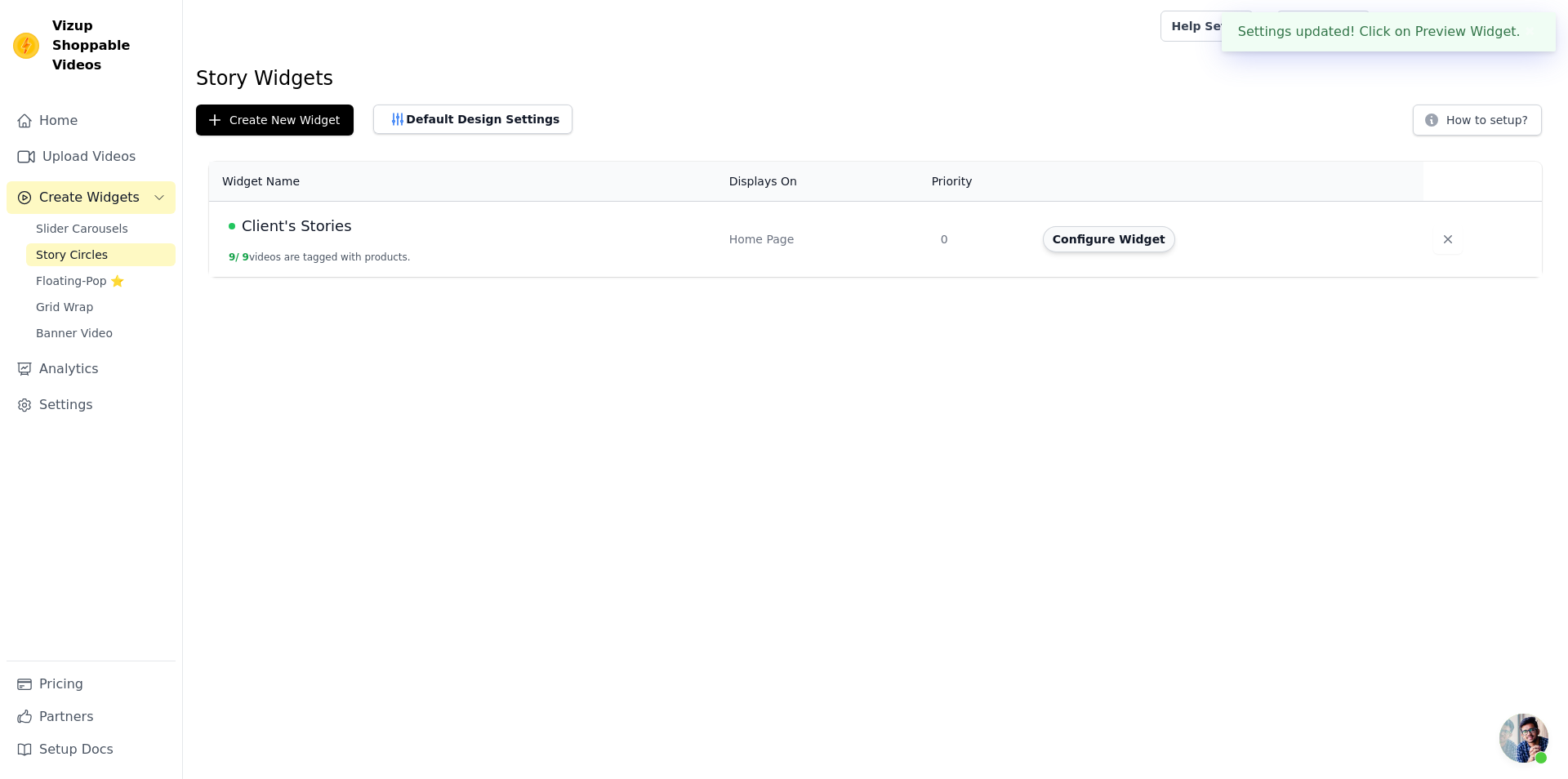
click at [1077, 250] on button "Configure Widget" at bounding box center [1109, 239] width 132 height 26
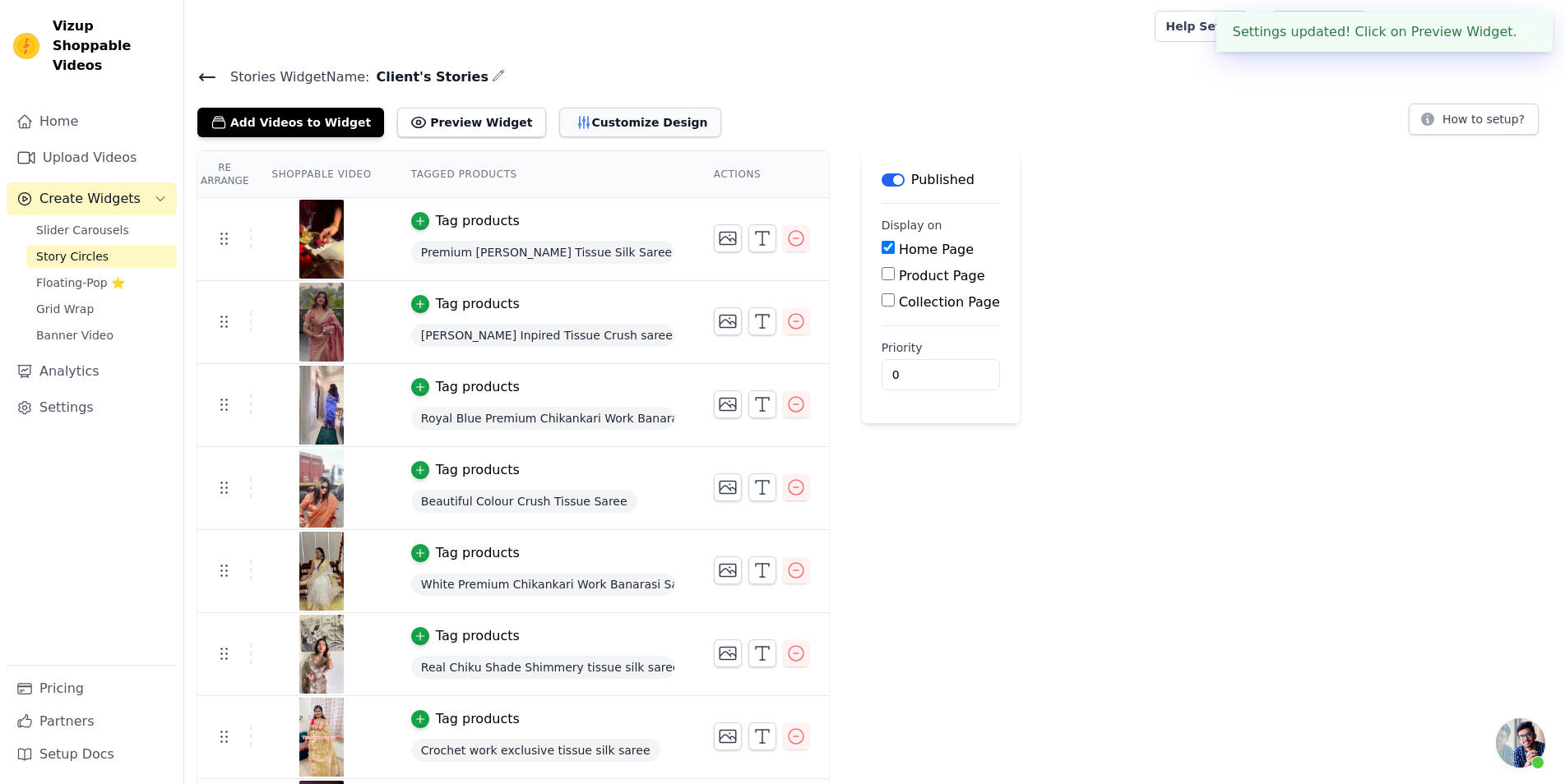
click at [618, 119] on button "Customize Design" at bounding box center [640, 122] width 162 height 29
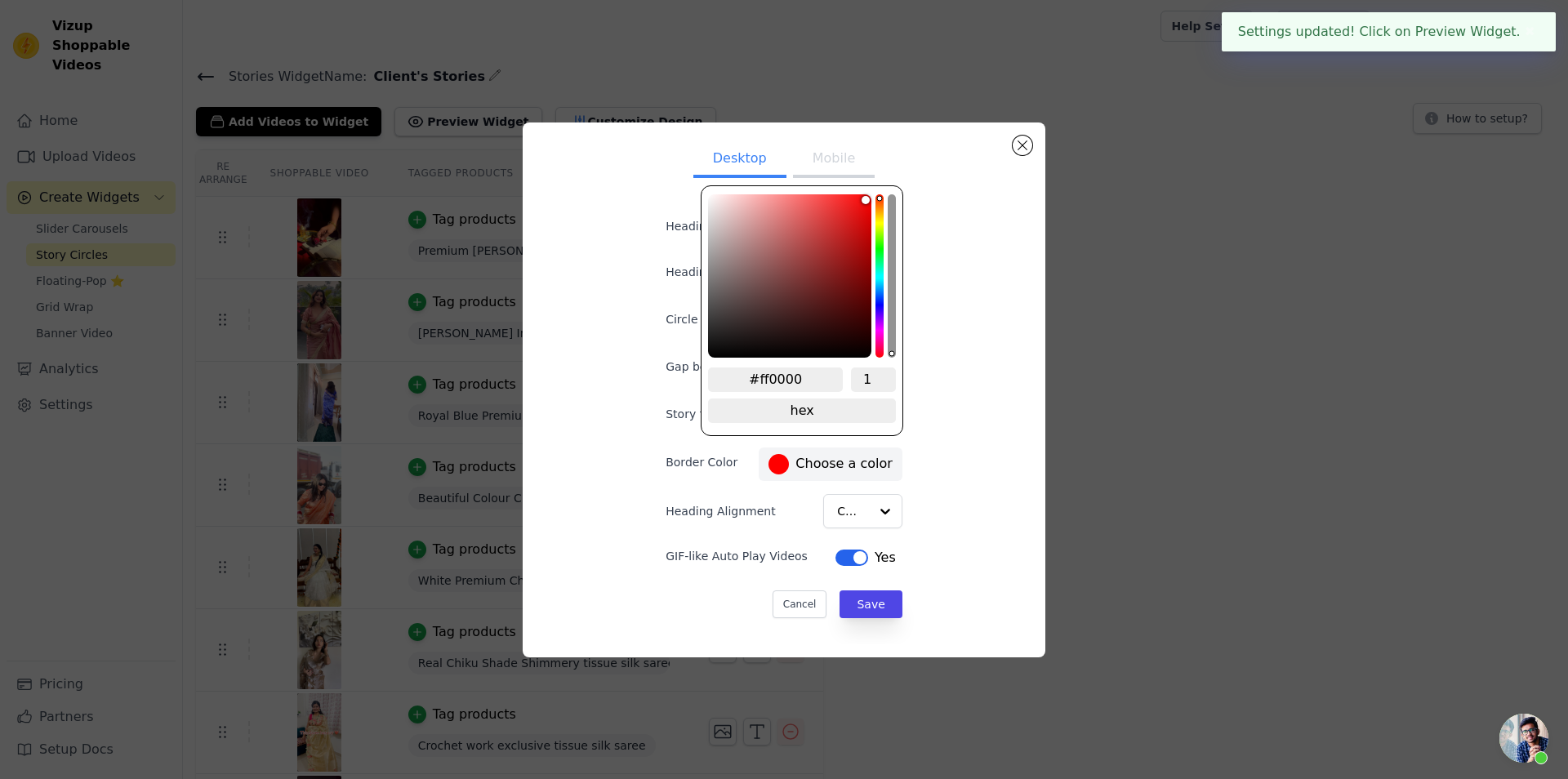
click at [801, 461] on label "#ff0000 Choose a color" at bounding box center [830, 465] width 123 height 20
click at [795, 378] on input "#ff0000" at bounding box center [775, 379] width 135 height 25
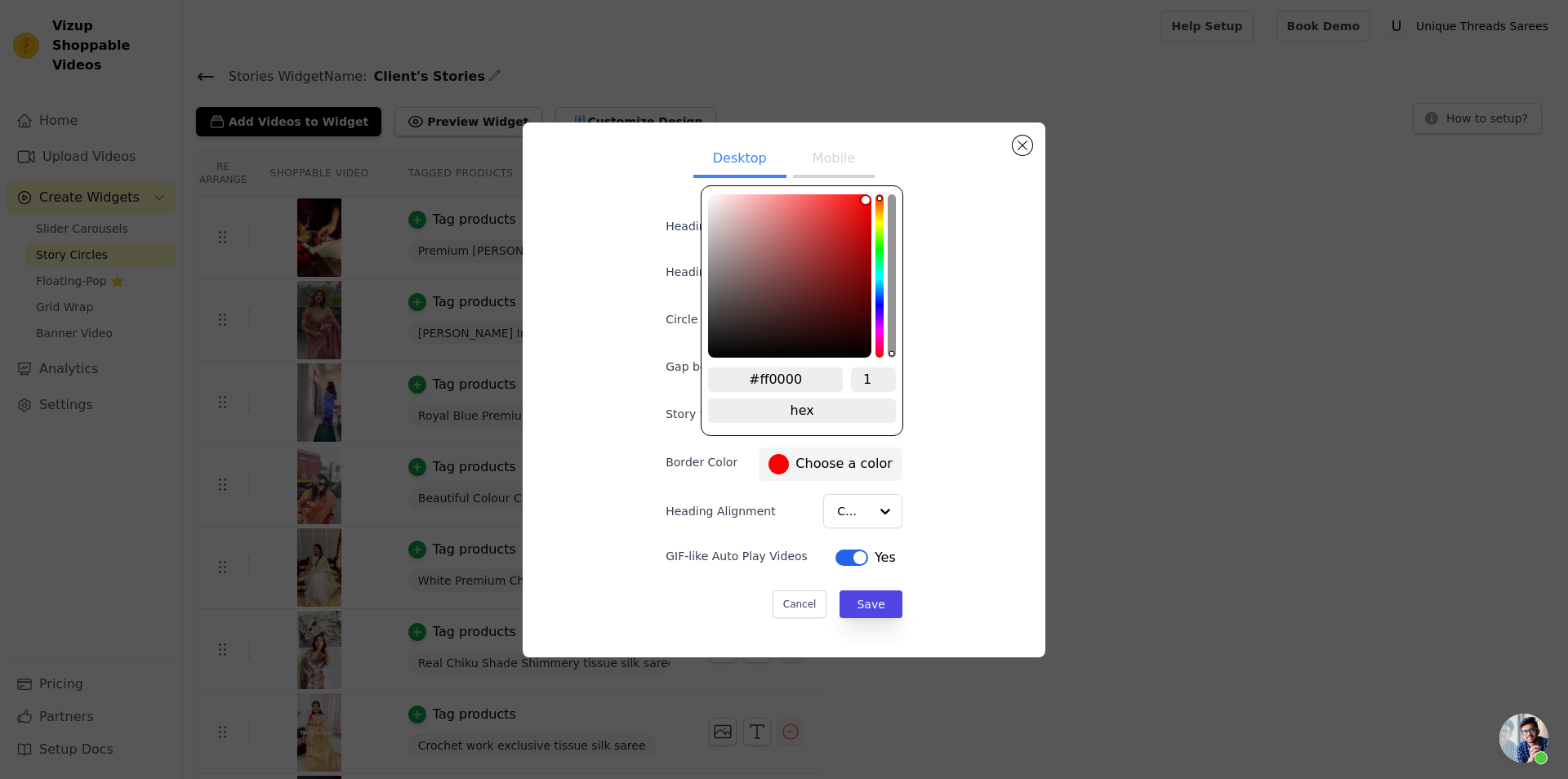
click at [795, 378] on input "#ff0000" at bounding box center [775, 379] width 135 height 25
paste input "#c79e52"
type input "##c79e52"
click at [752, 383] on input "##c79e52" at bounding box center [775, 379] width 135 height 25
type input "#c79e52"
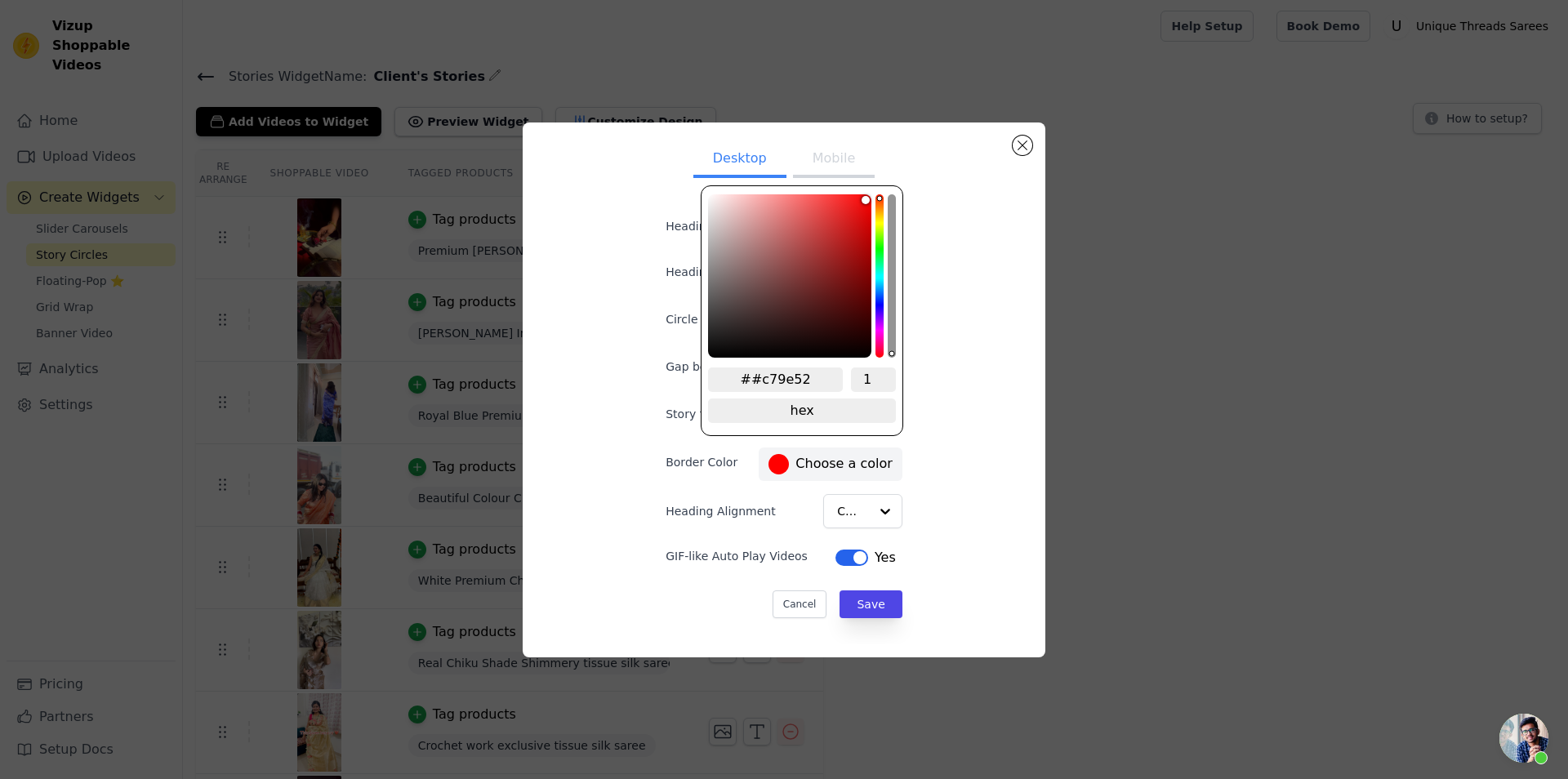
type input "#c79e52"
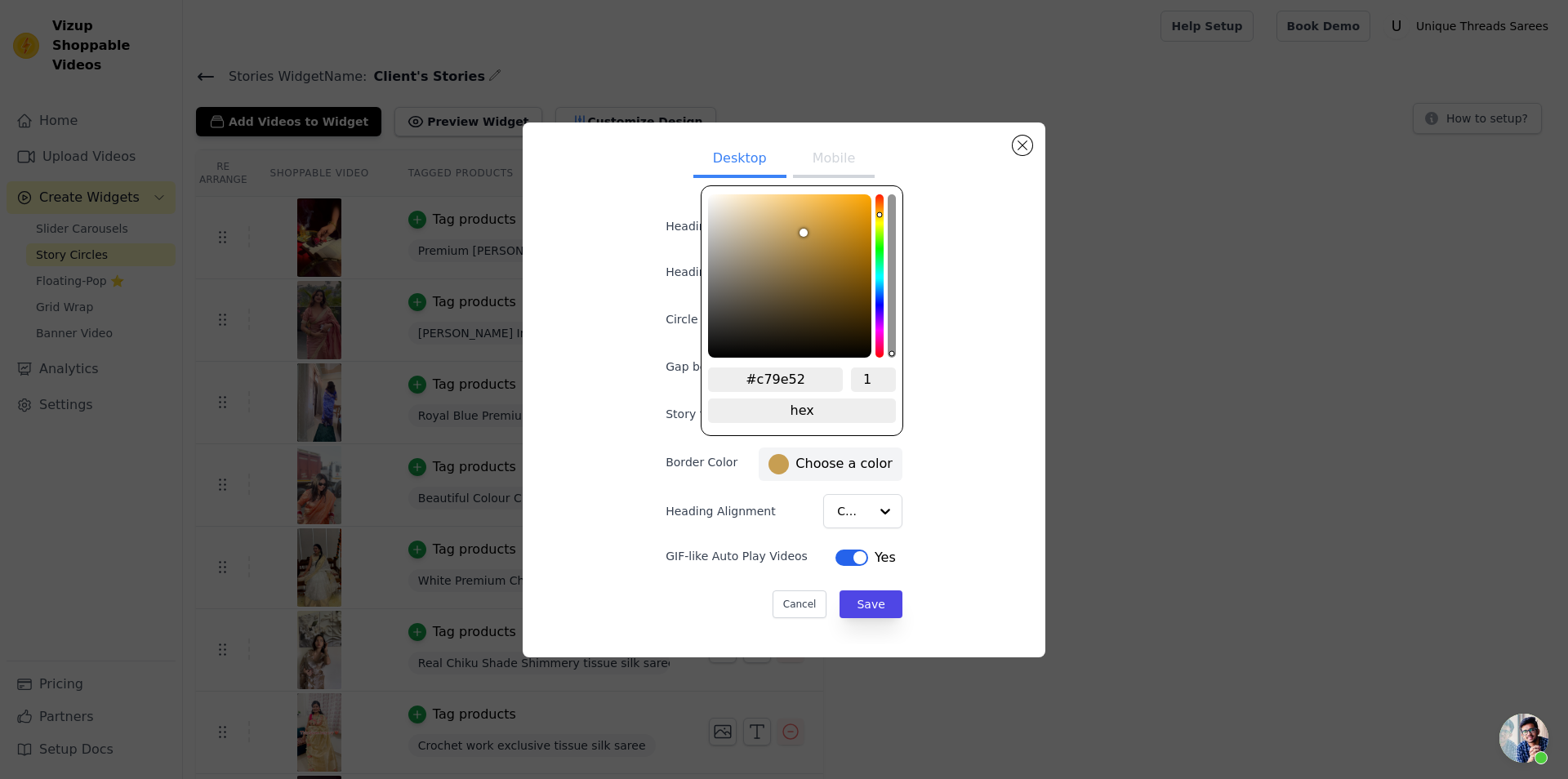
click at [922, 483] on div "Desktop Mobile Heading Client's Stories Heading font size (in px) 30 Circle Siz…" at bounding box center [783, 390] width 496 height 509
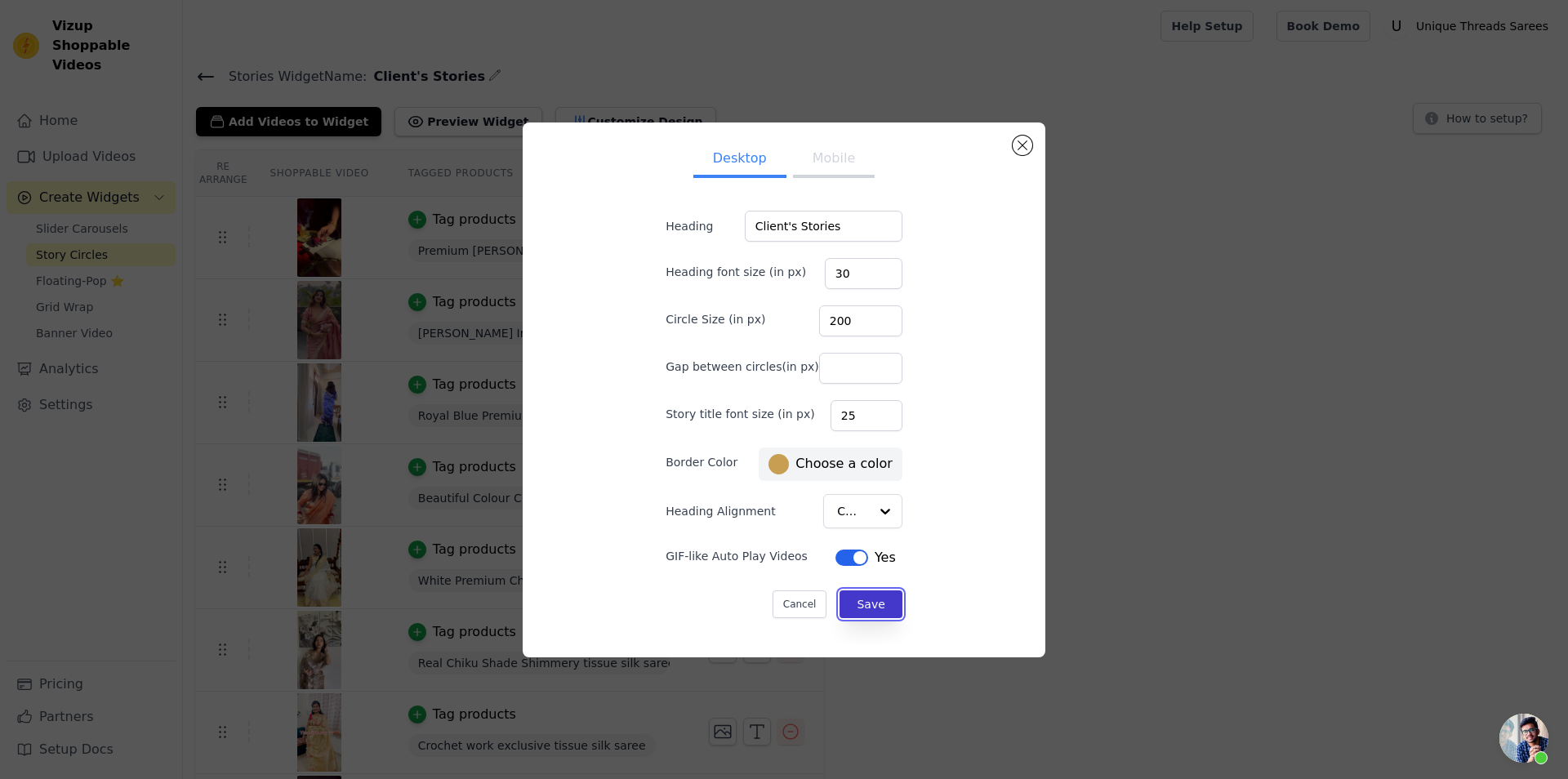
click at [869, 606] on button "Save" at bounding box center [870, 604] width 62 height 28
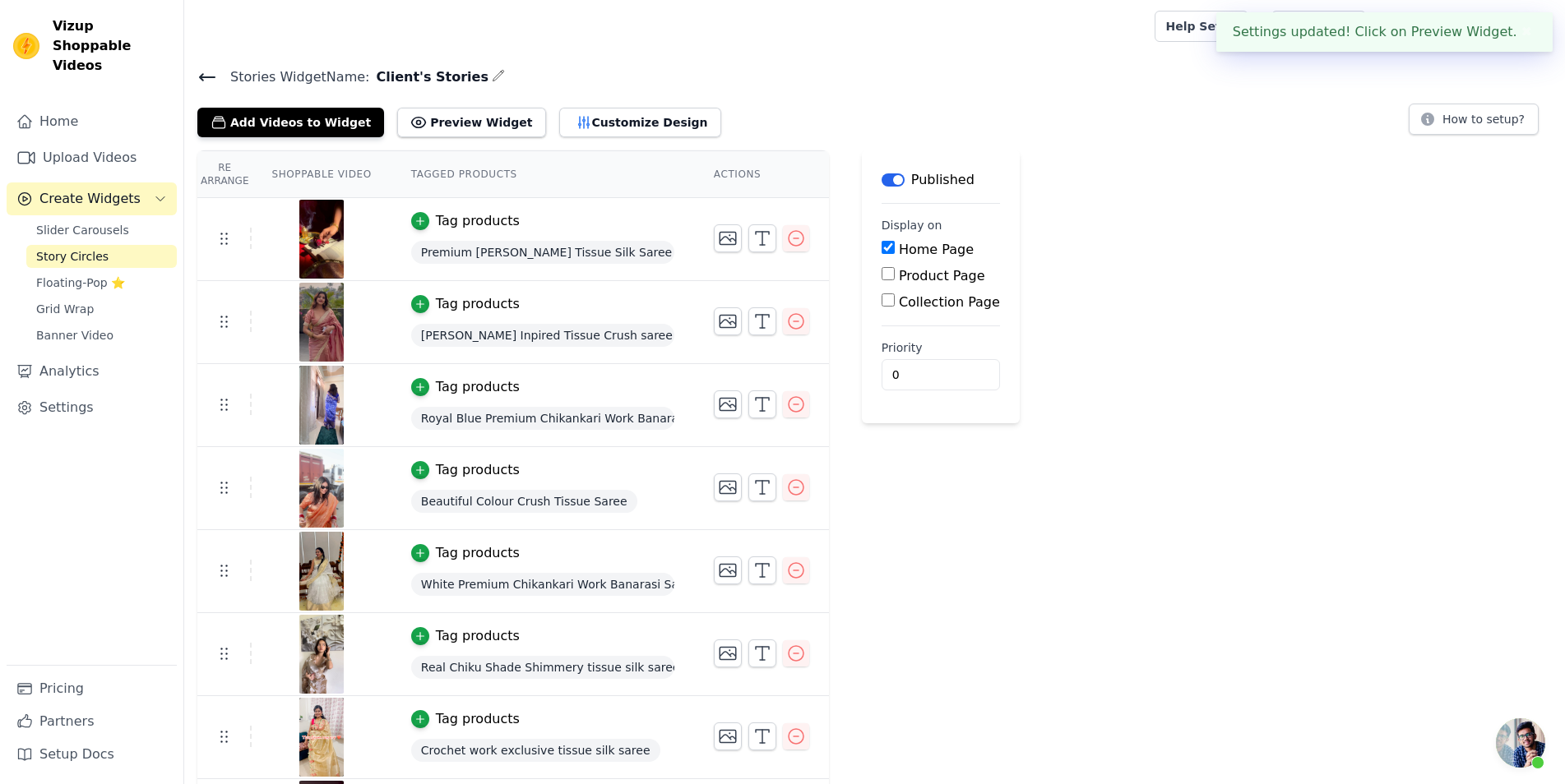
click at [199, 81] on icon at bounding box center [207, 77] width 20 height 20
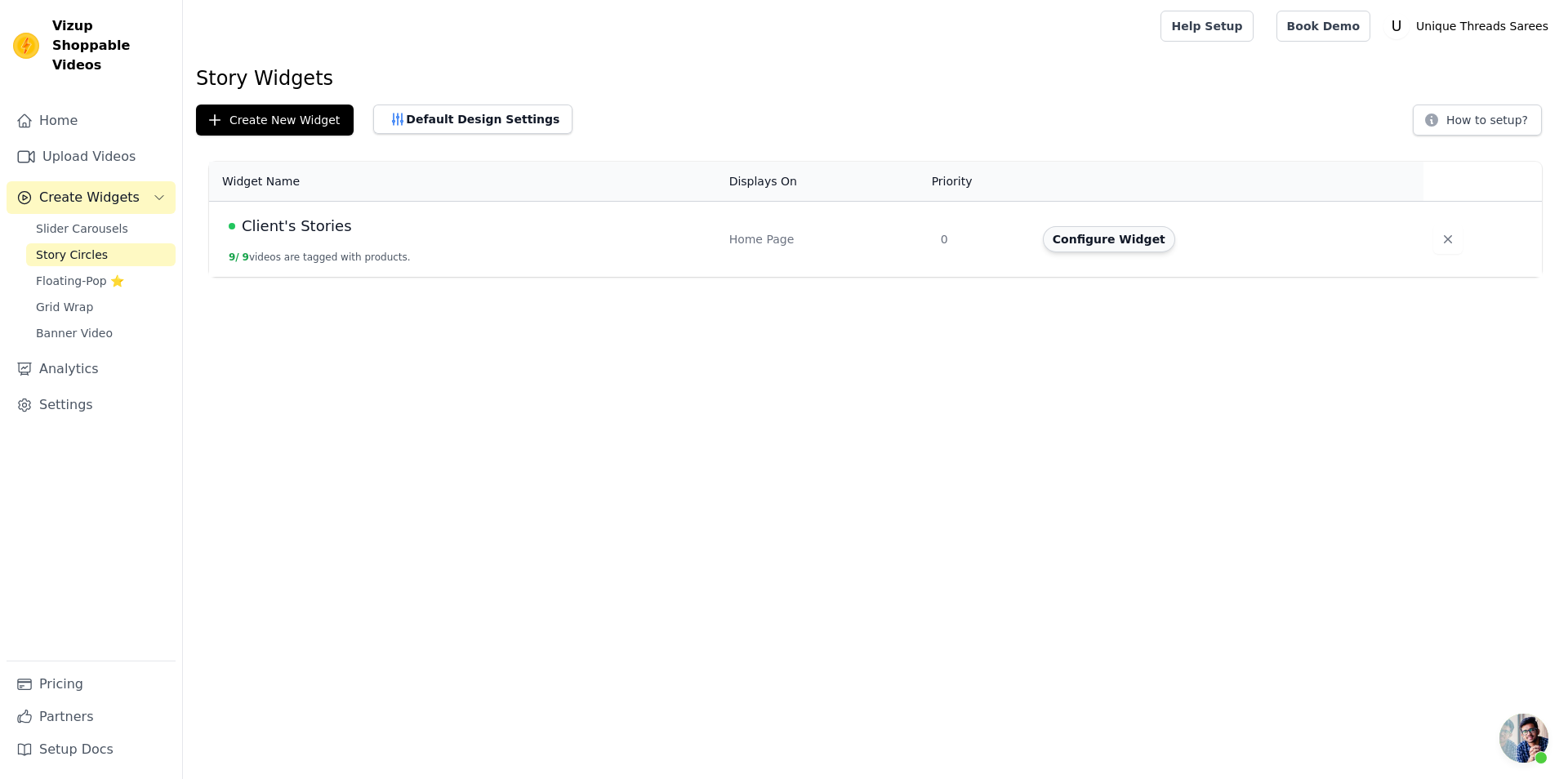
click at [1073, 231] on button "Configure Widget" at bounding box center [1109, 239] width 132 height 26
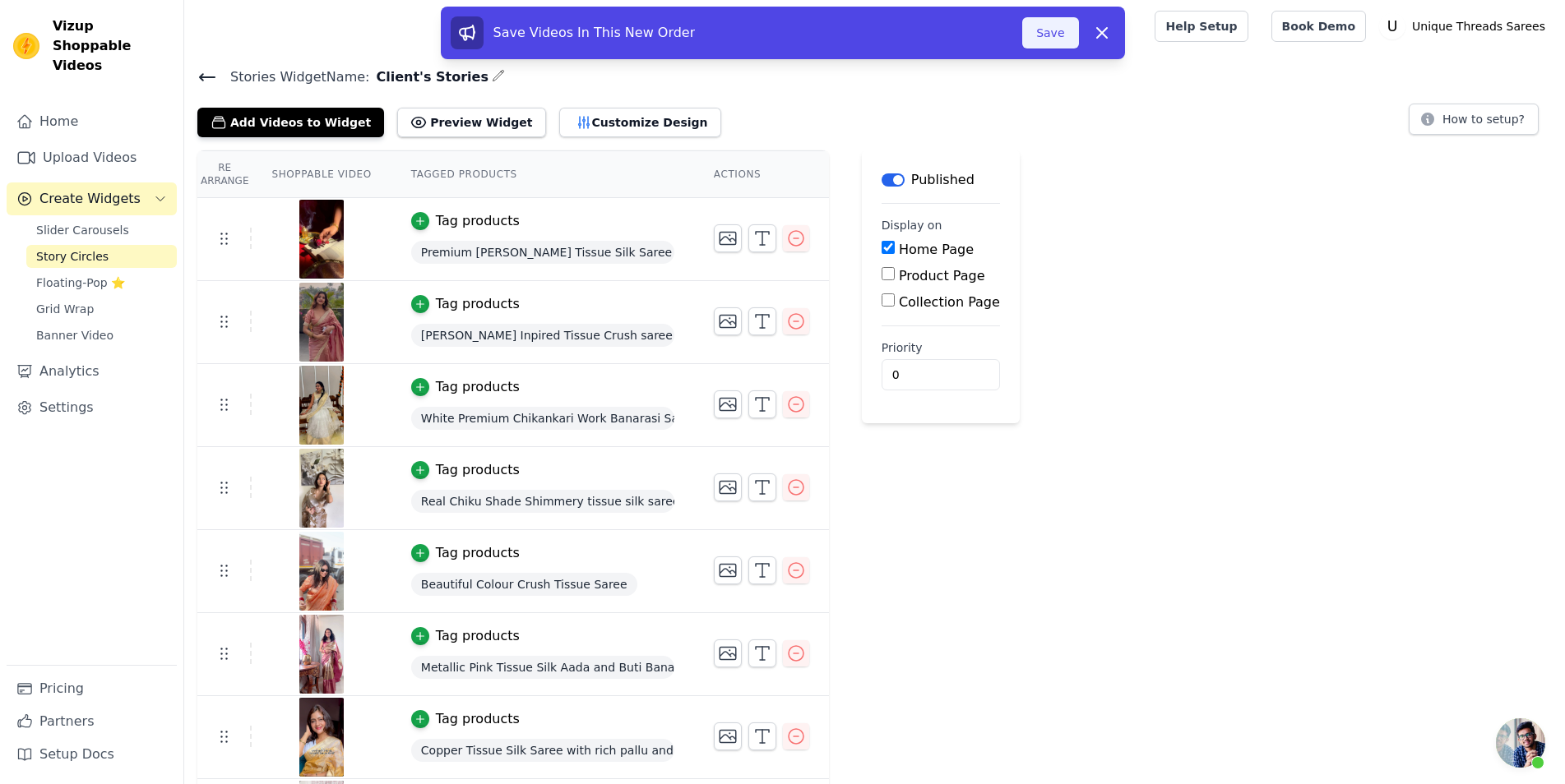
click at [1043, 32] on button "Save" at bounding box center [1050, 33] width 56 height 31
